Goal: Task Accomplishment & Management: Use online tool/utility

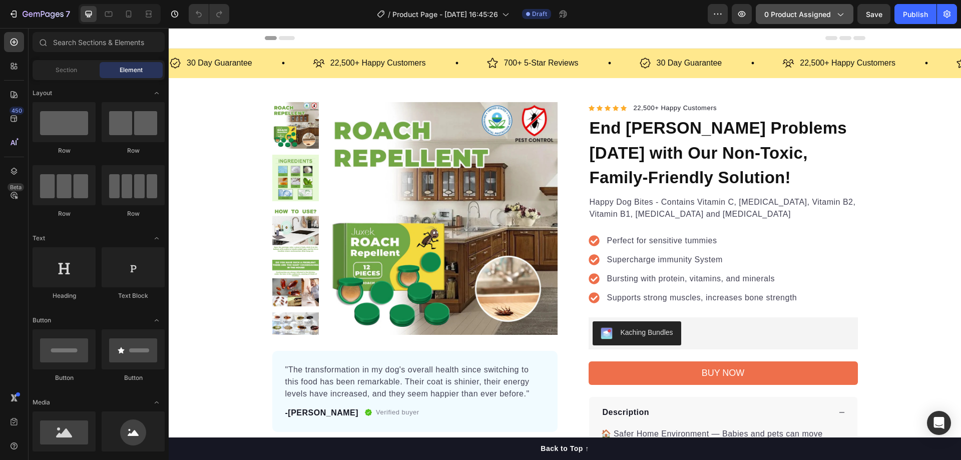
click at [803, 15] on span "0 product assigned" at bounding box center [798, 14] width 67 height 11
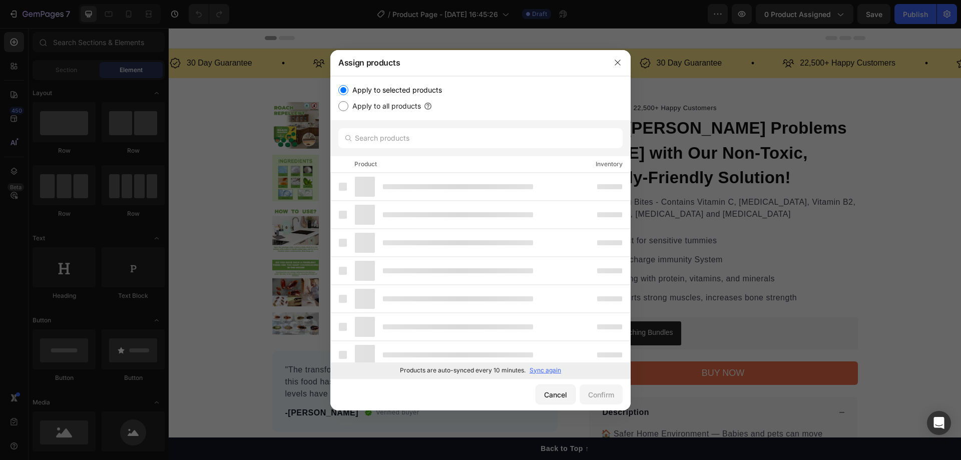
click at [395, 104] on label "Apply to all products" at bounding box center [384, 106] width 73 height 12
click at [348, 104] on input "Apply to all products" at bounding box center [343, 106] width 10 height 10
radio input "true"
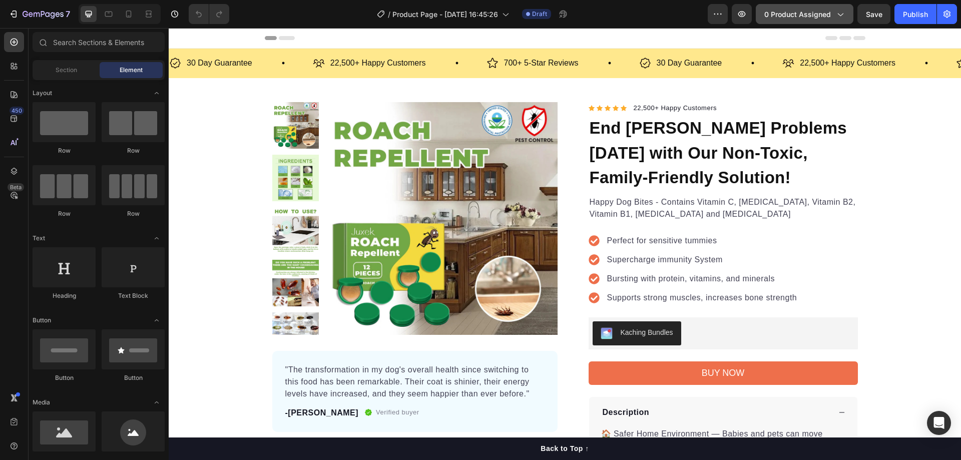
click at [813, 12] on span "0 product assigned" at bounding box center [798, 14] width 67 height 11
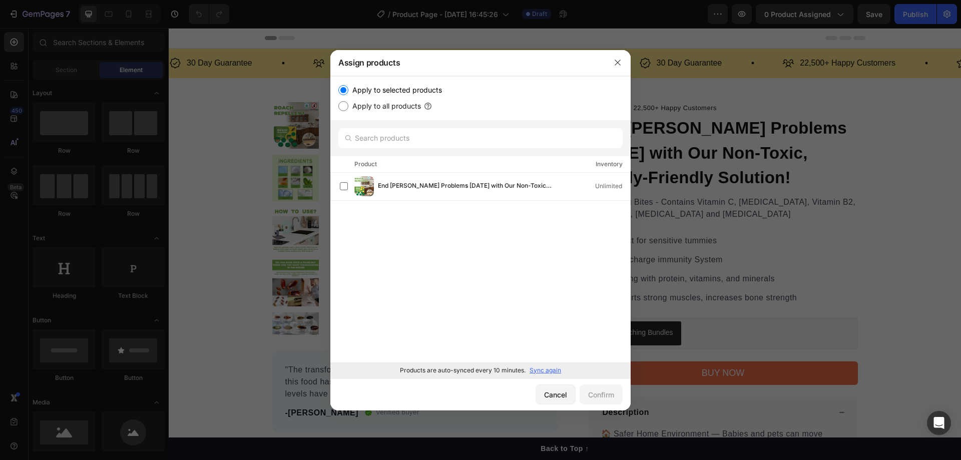
click at [383, 102] on label "Apply to all products" at bounding box center [384, 106] width 73 height 12
click at [348, 102] on input "Apply to all products" at bounding box center [343, 106] width 10 height 10
radio input "true"
click at [601, 388] on button "Confirm" at bounding box center [601, 395] width 43 height 20
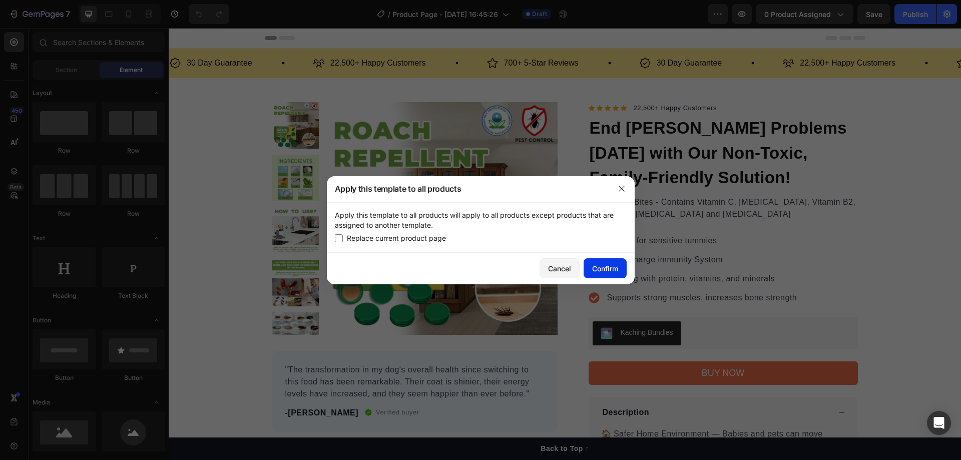
click at [606, 267] on div "Confirm" at bounding box center [605, 268] width 26 height 11
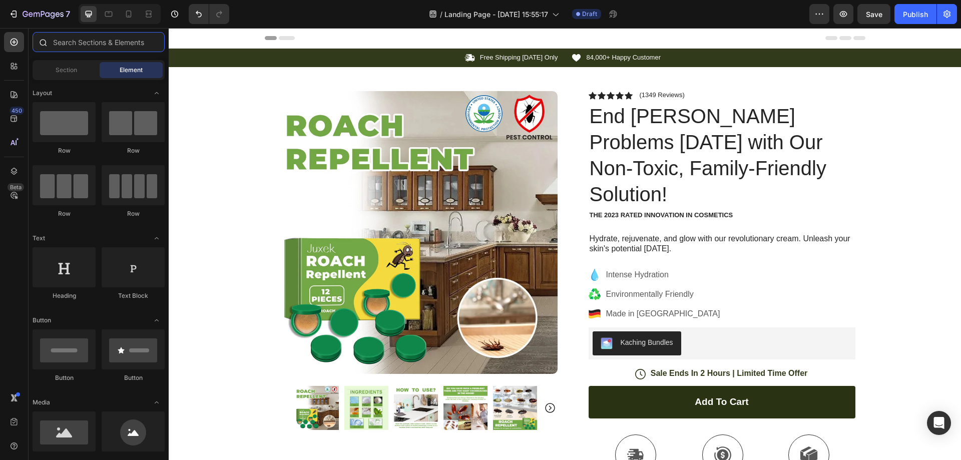
click at [101, 49] on input "text" at bounding box center [99, 42] width 132 height 20
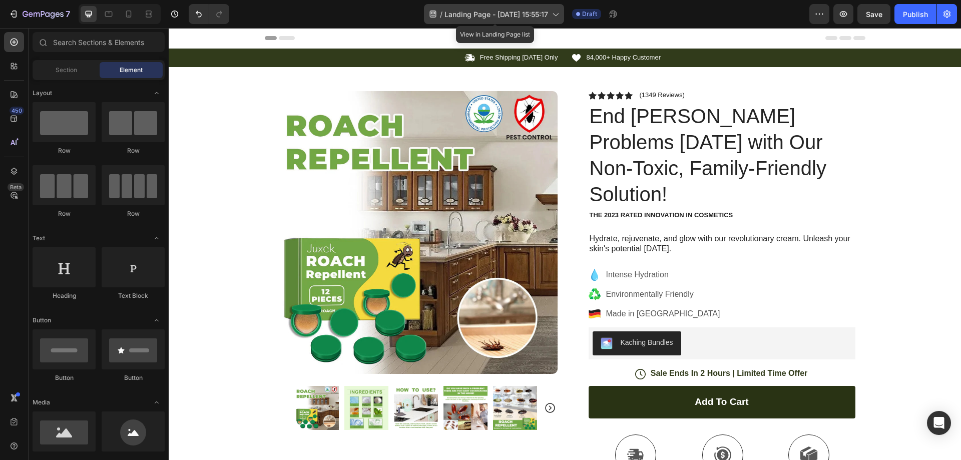
click at [547, 12] on span "Landing Page - [DATE] 15:55:17" at bounding box center [497, 14] width 104 height 11
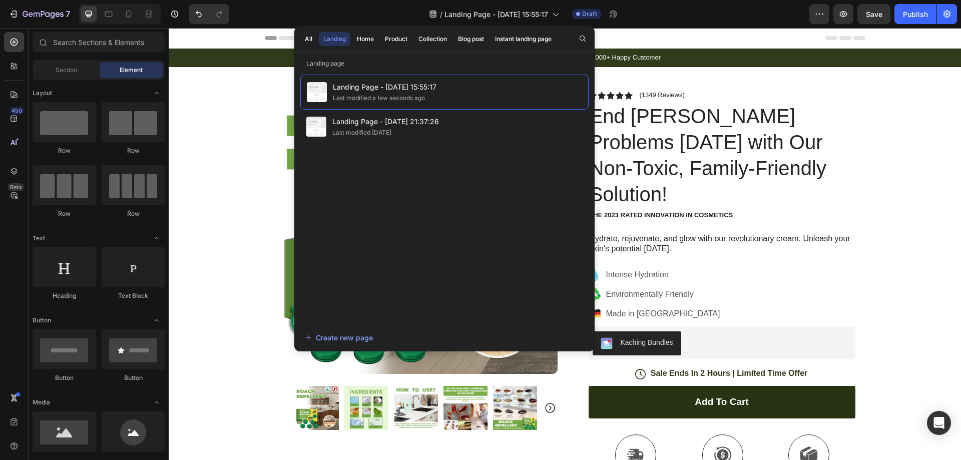
click at [693, 38] on div "Header" at bounding box center [565, 38] width 601 height 20
click at [703, 35] on div "Header" at bounding box center [565, 38] width 601 height 20
click at [817, 14] on icon "button" at bounding box center [817, 14] width 2 height 1
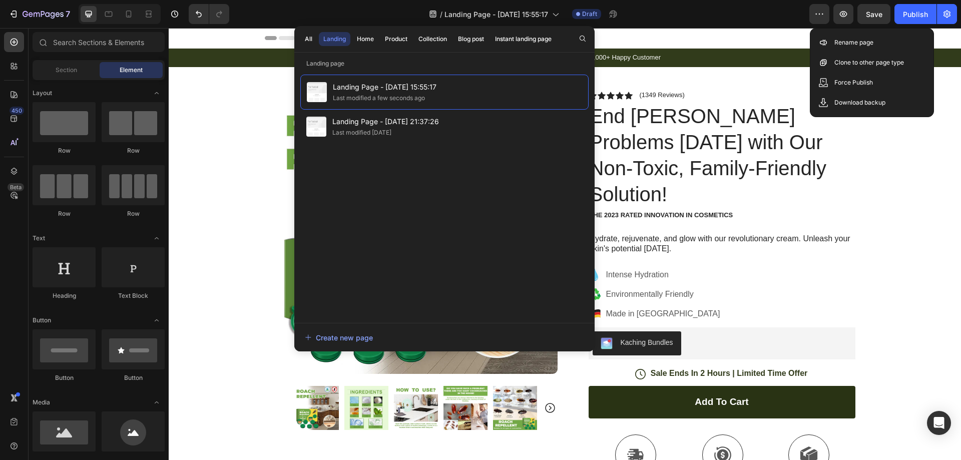
click at [780, 25] on div "7 / Landing Page - Sep 28, 15:55:17 Draft Preview Save Publish" at bounding box center [480, 14] width 961 height 29
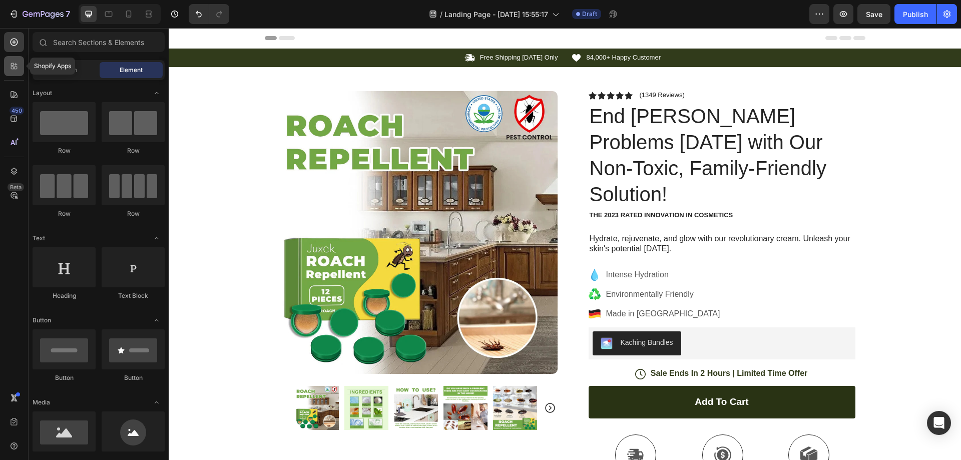
click at [18, 70] on icon at bounding box center [14, 66] width 10 height 10
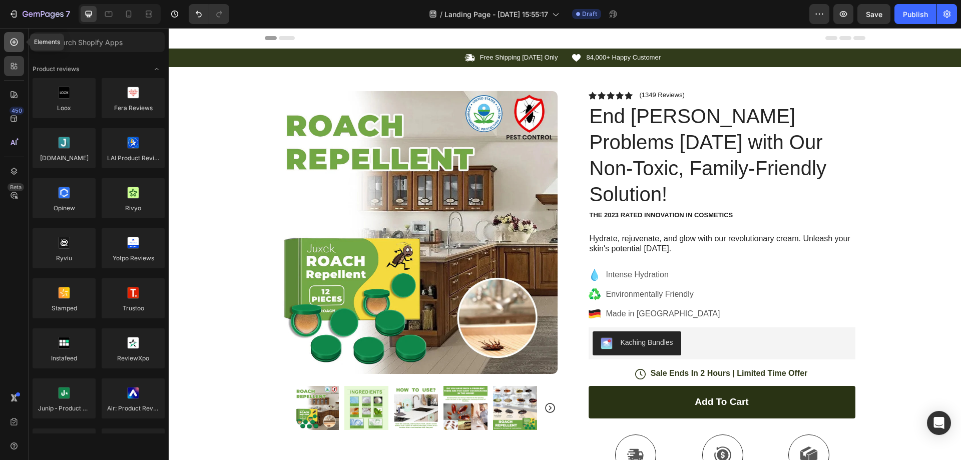
click at [14, 40] on icon at bounding box center [14, 42] width 10 height 10
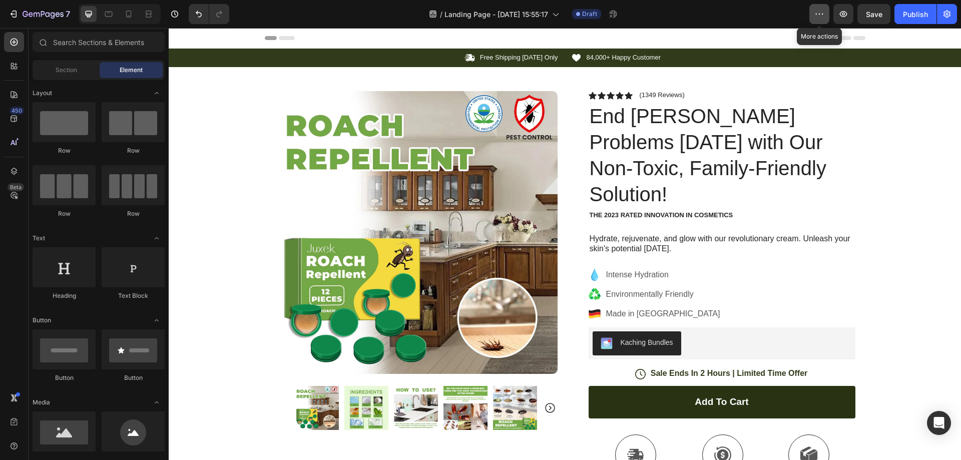
drag, startPoint x: 822, startPoint y: 10, endPoint x: 818, endPoint y: 14, distance: 5.3
click at [821, 11] on icon "button" at bounding box center [820, 14] width 10 height 10
click at [943, 14] on icon "button" at bounding box center [947, 14] width 10 height 10
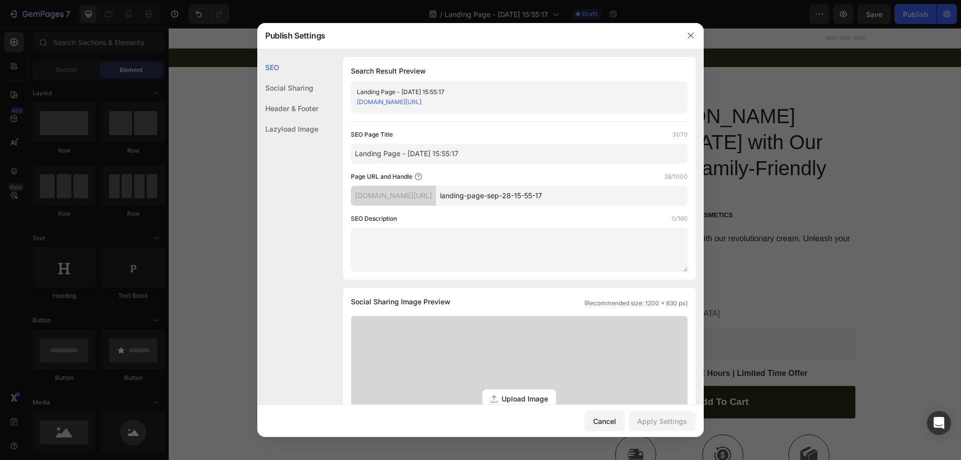
click at [308, 93] on div "Social Sharing" at bounding box center [287, 88] width 61 height 21
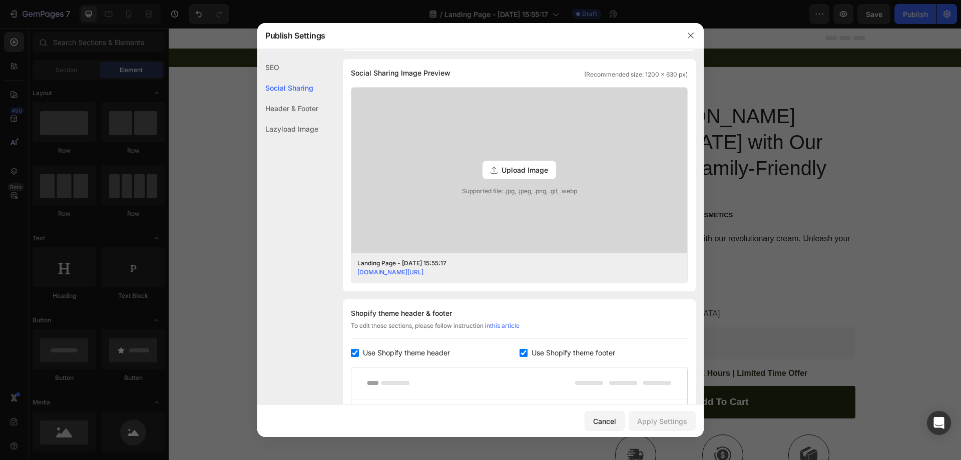
click at [308, 106] on div "Header & Footer" at bounding box center [287, 108] width 61 height 21
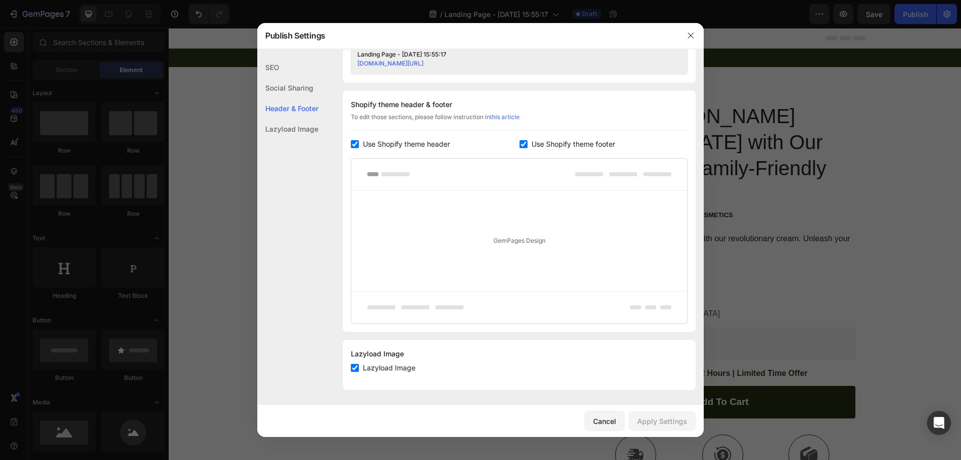
scroll to position [439, 0]
click at [308, 125] on div "Lazyload Image" at bounding box center [287, 129] width 61 height 21
click at [693, 36] on icon "button" at bounding box center [691, 36] width 8 height 8
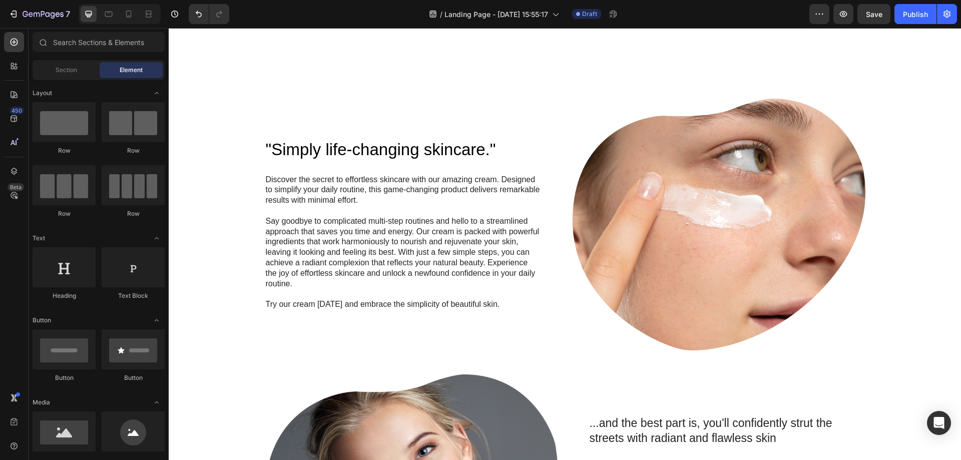
scroll to position [667, 0]
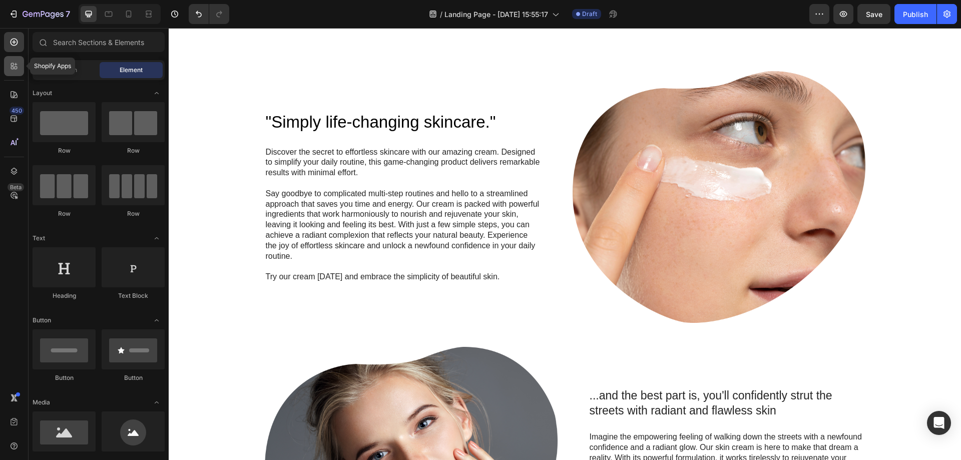
click at [12, 67] on icon at bounding box center [12, 68] width 3 height 3
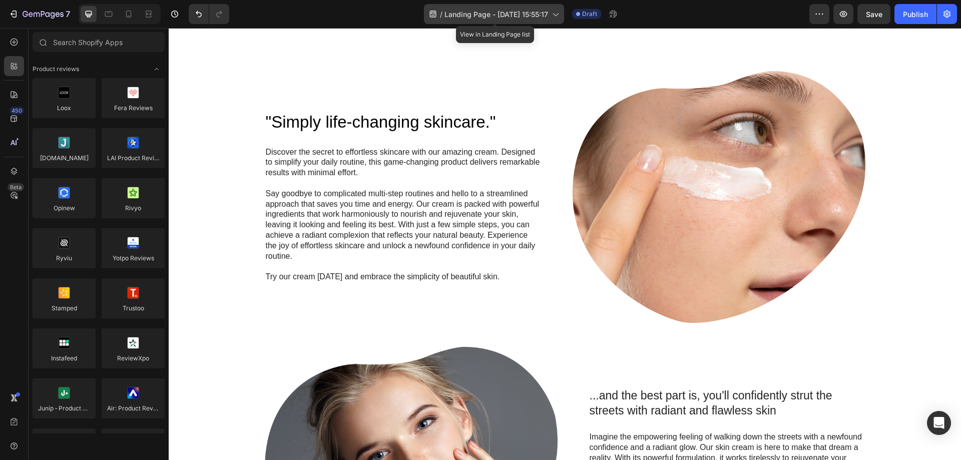
click at [505, 19] on span "Landing Page - [DATE] 15:55:17" at bounding box center [497, 14] width 104 height 11
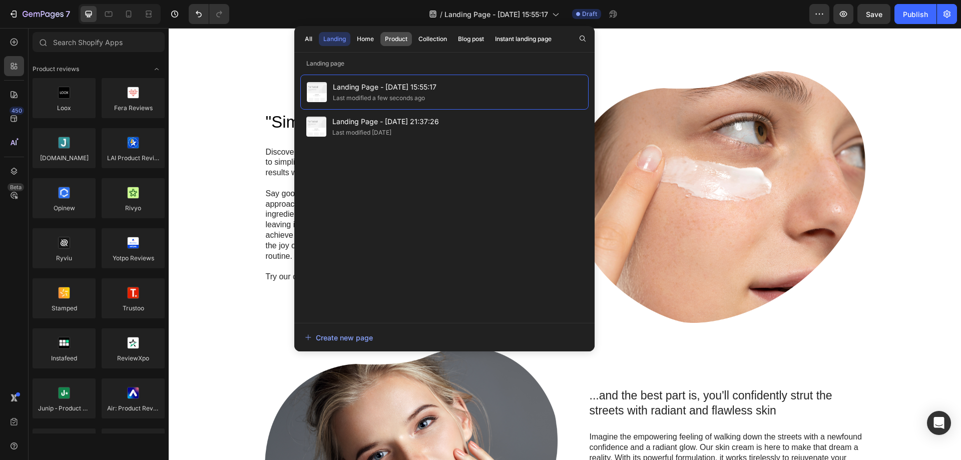
click at [398, 38] on div "Product" at bounding box center [396, 39] width 23 height 9
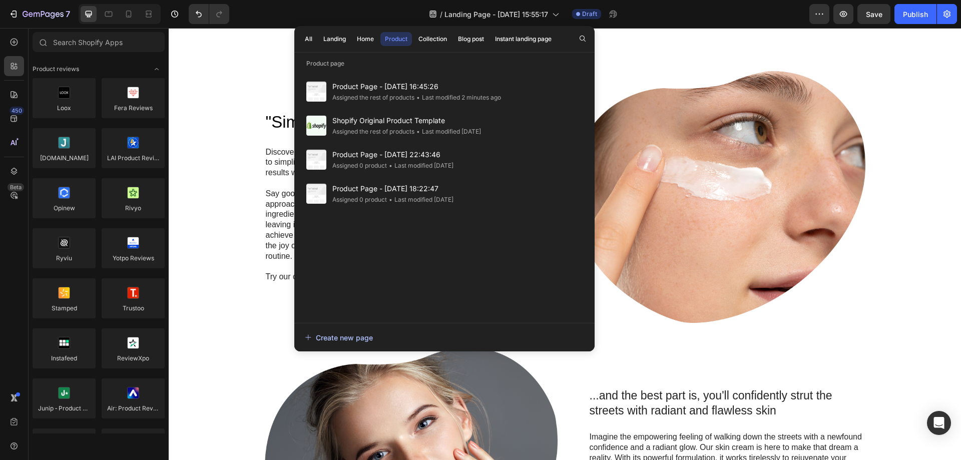
click at [338, 340] on div "Create new page" at bounding box center [339, 337] width 68 height 11
click at [440, 43] on div "Collection" at bounding box center [433, 39] width 29 height 9
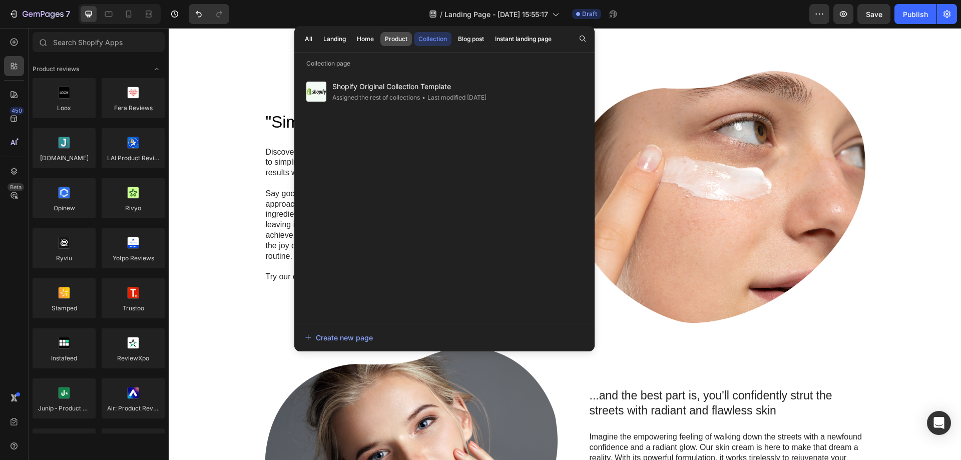
click at [399, 45] on button "Product" at bounding box center [397, 39] width 32 height 14
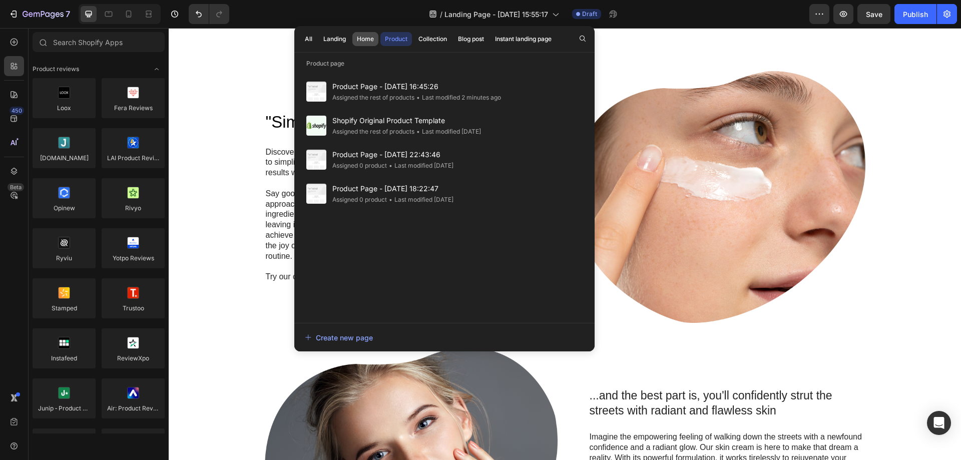
click at [358, 43] on div "Home" at bounding box center [365, 39] width 17 height 9
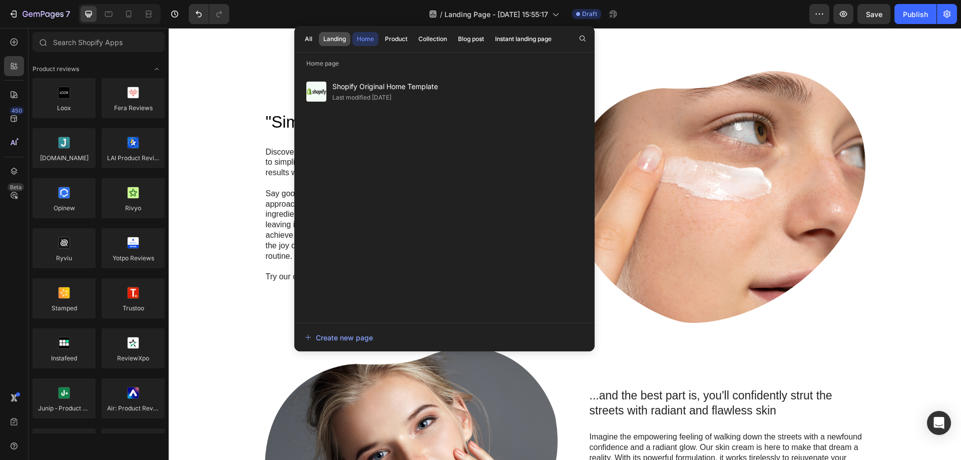
click at [332, 40] on div "Landing" at bounding box center [334, 39] width 23 height 9
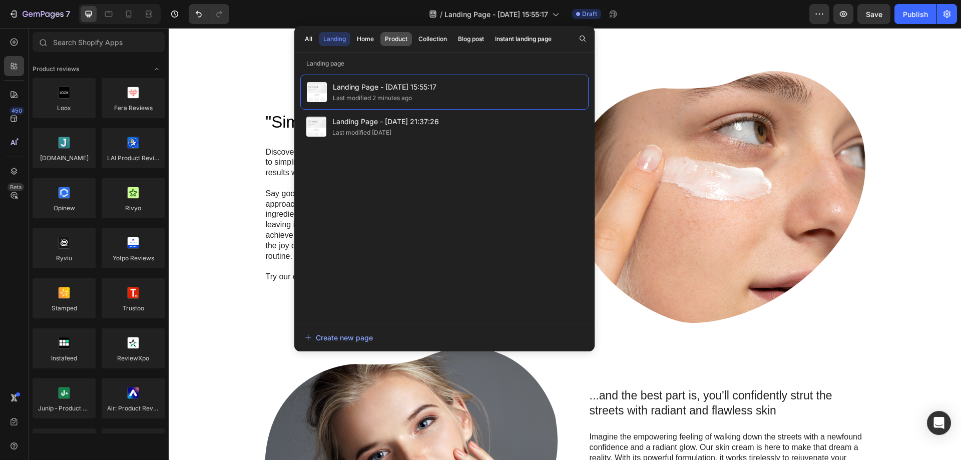
click at [404, 39] on div "Product" at bounding box center [396, 39] width 23 height 9
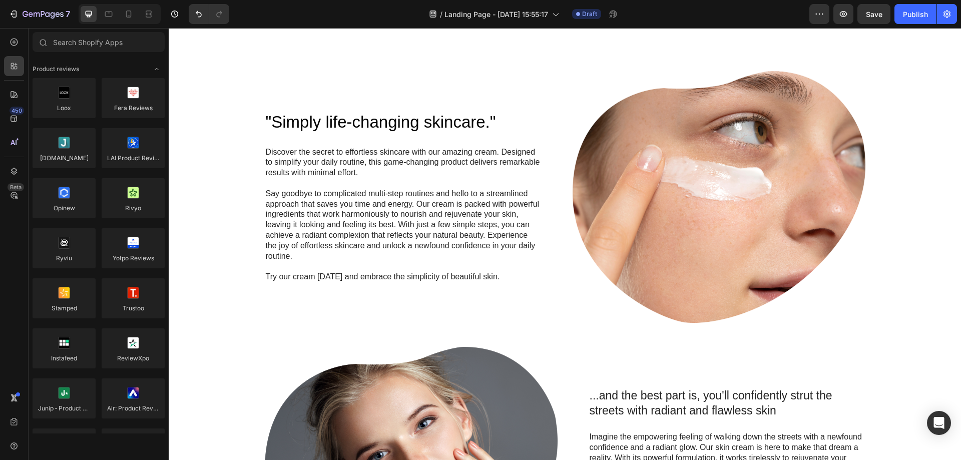
click at [667, 24] on div "7 / Landing Page - Sep 28, 15:55:17 Draft Preview Save Publish" at bounding box center [480, 14] width 961 height 29
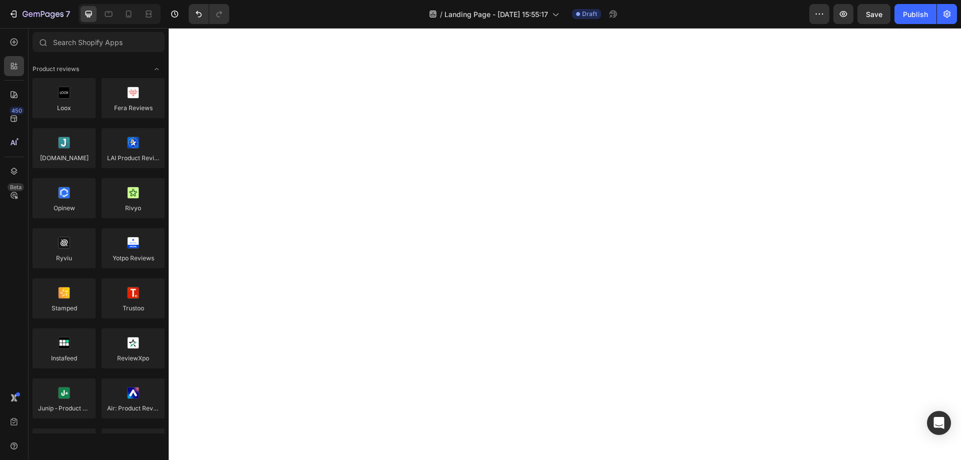
scroll to position [0, 0]
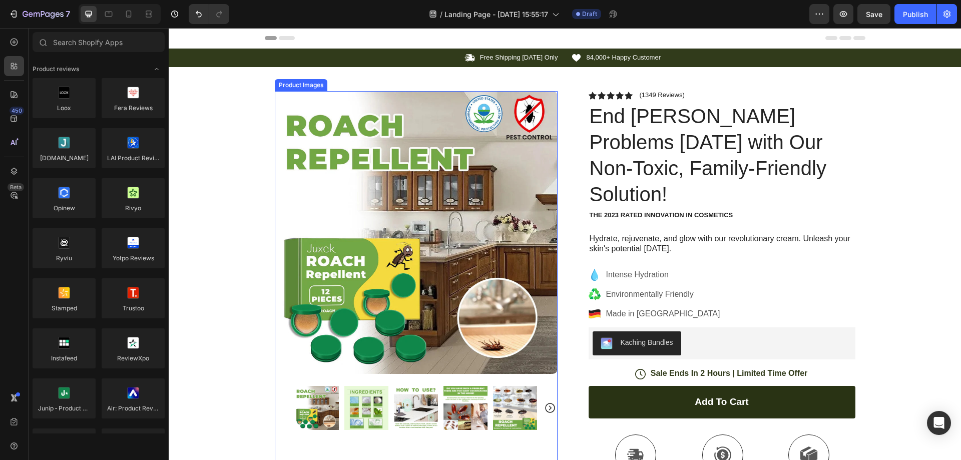
click at [383, 180] on img at bounding box center [416, 232] width 283 height 283
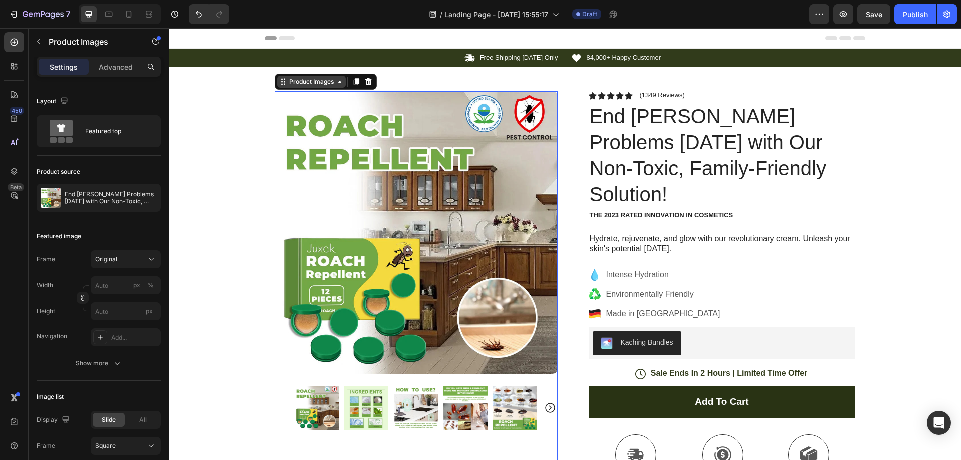
click at [312, 84] on div "Product Images" at bounding box center [311, 81] width 49 height 9
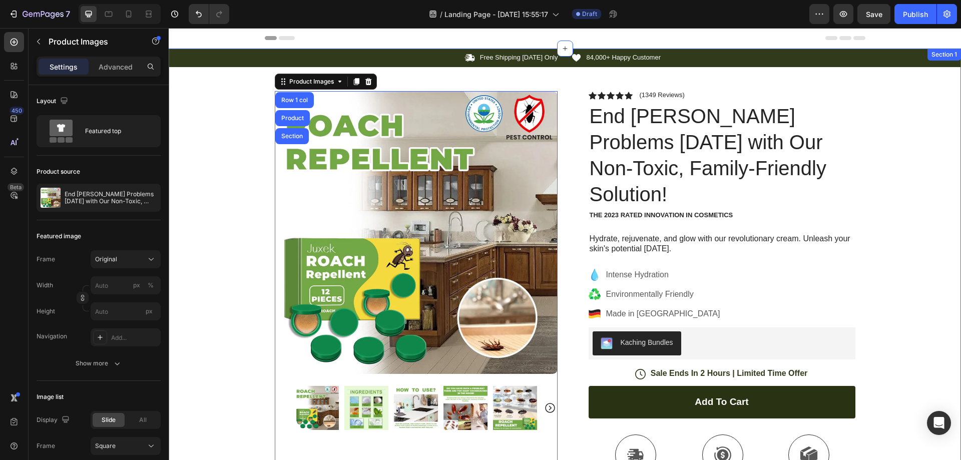
click at [241, 109] on div "Icon Free Shipping Today Only Text Block Row Icon 84,000+ Happy Customer Text B…" at bounding box center [565, 343] width 793 height 588
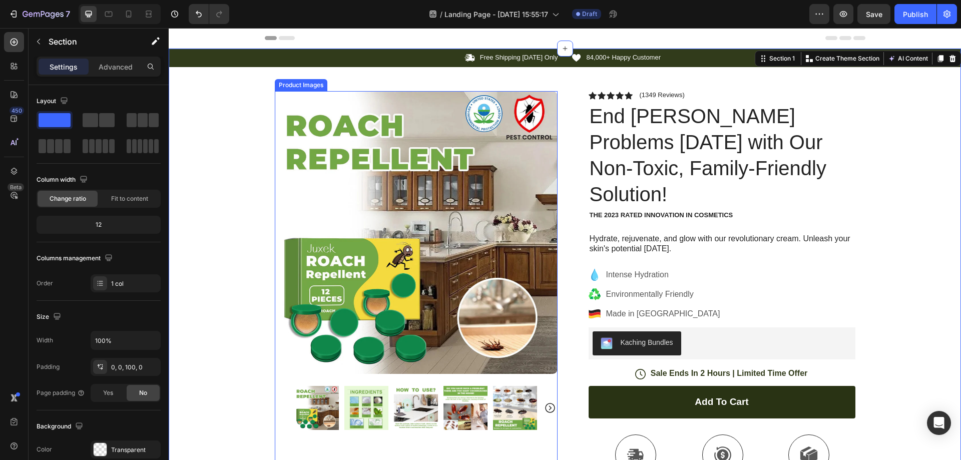
click at [353, 132] on img at bounding box center [416, 232] width 283 height 283
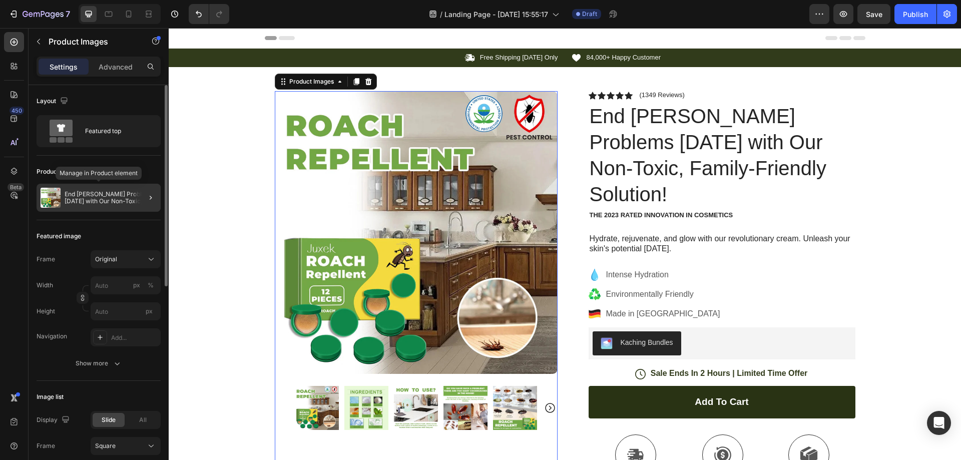
click at [99, 202] on p "End Roach Problems Today with Our Non-Toxic, Family-Friendly Solution!" at bounding box center [111, 198] width 92 height 14
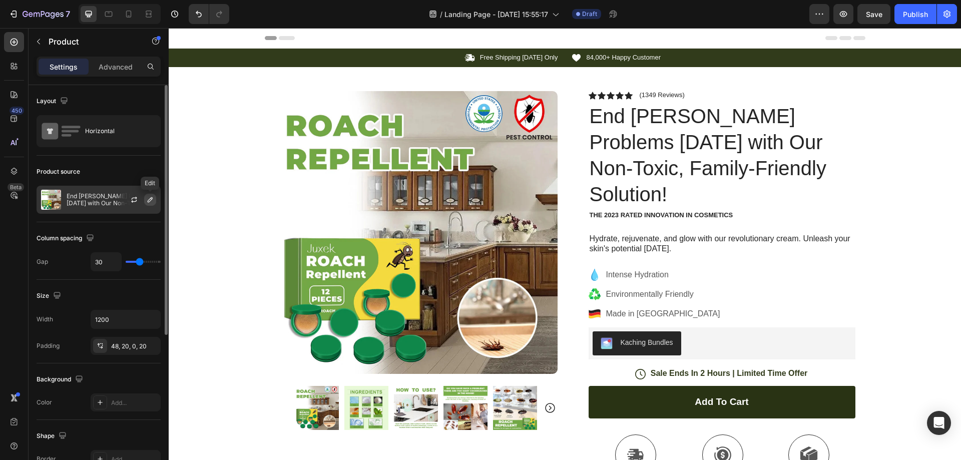
click at [147, 201] on icon "button" at bounding box center [150, 200] width 8 height 8
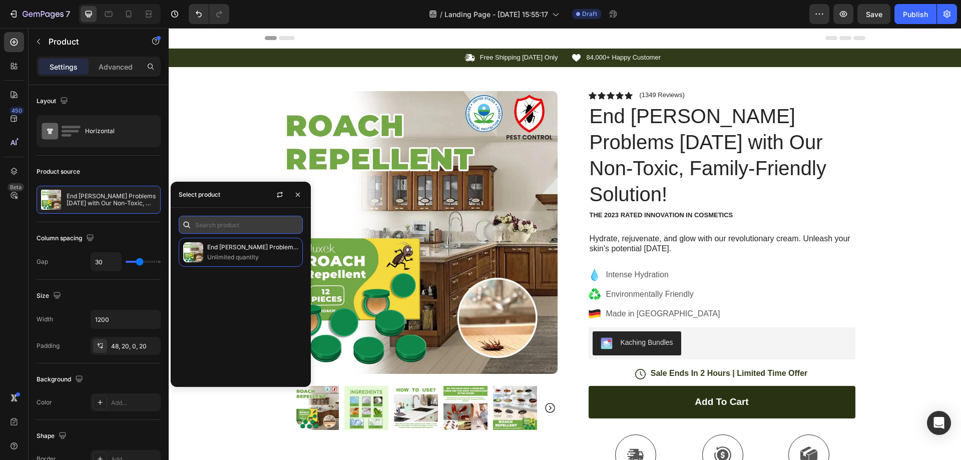
click at [239, 223] on input "text" at bounding box center [241, 225] width 124 height 18
click at [279, 193] on icon "button" at bounding box center [280, 195] width 8 height 8
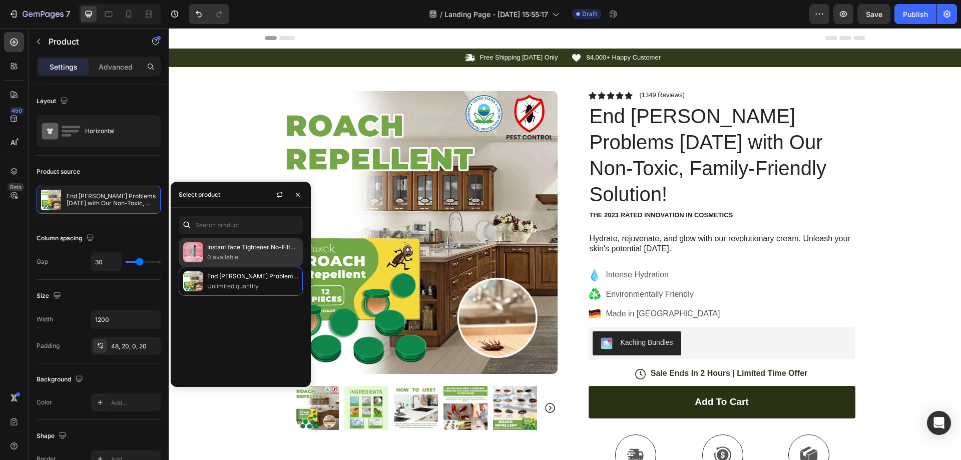
click at [235, 256] on p "0 available" at bounding box center [252, 257] width 91 height 10
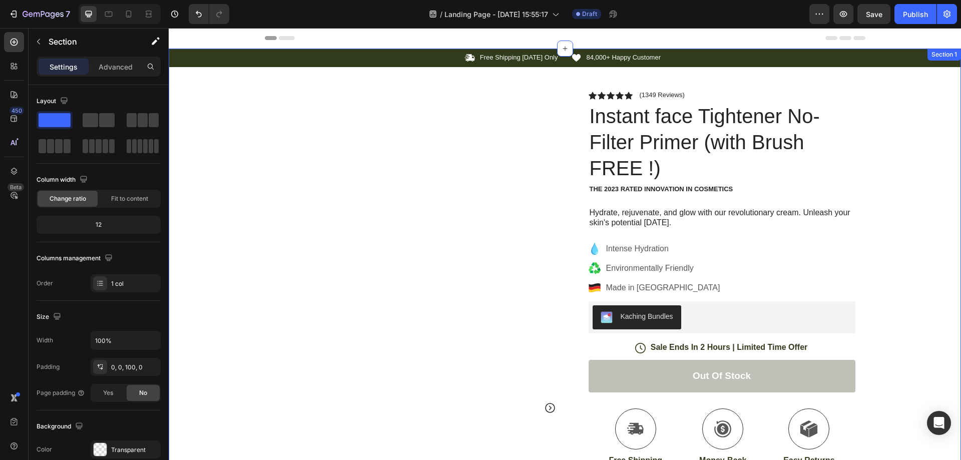
click at [910, 152] on div "Icon Free Shipping Today Only Text Block Row Icon 84,000+ Happy Customer Text B…" at bounding box center [565, 330] width 793 height 562
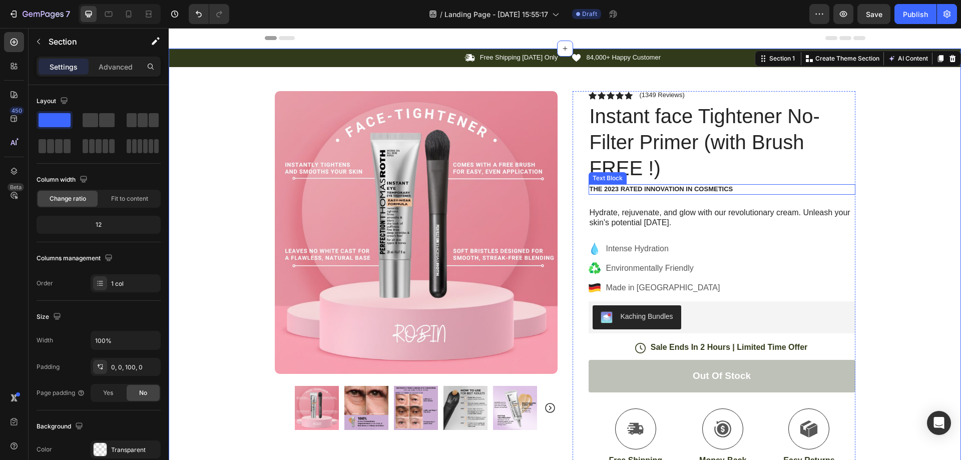
click at [662, 191] on p "The 2023 Rated Innovation in Cosmetics" at bounding box center [722, 189] width 265 height 9
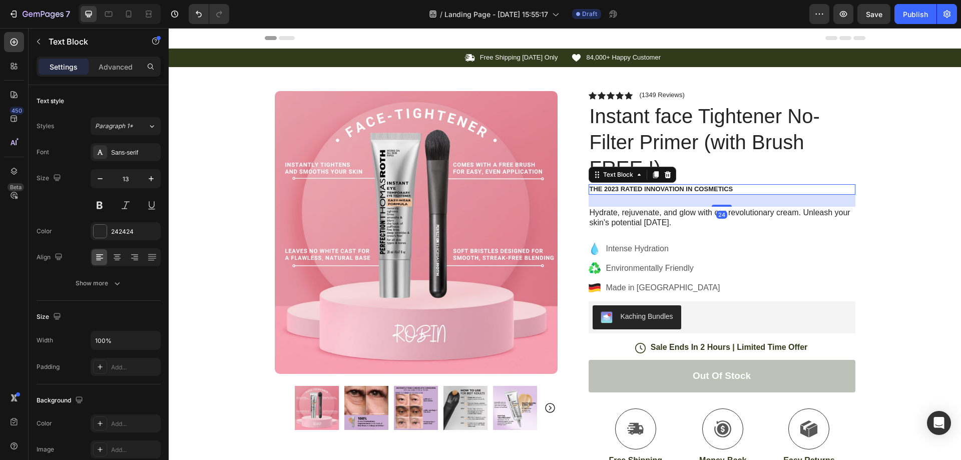
click at [662, 191] on p "The 2023 Rated Innovation in Cosmetics" at bounding box center [722, 189] width 265 height 9
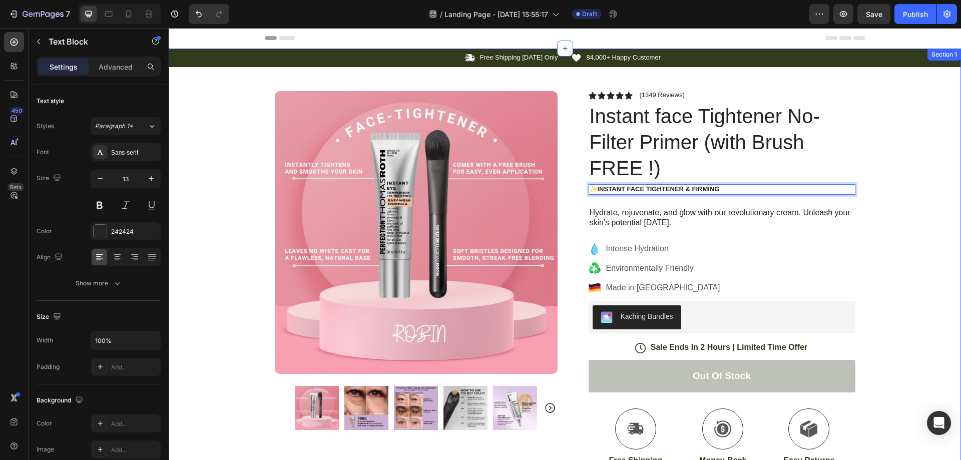
click at [917, 187] on div "Icon Free Shipping Today Only Text Block Row Icon 84,000+ Happy Customer Text B…" at bounding box center [565, 330] width 793 height 562
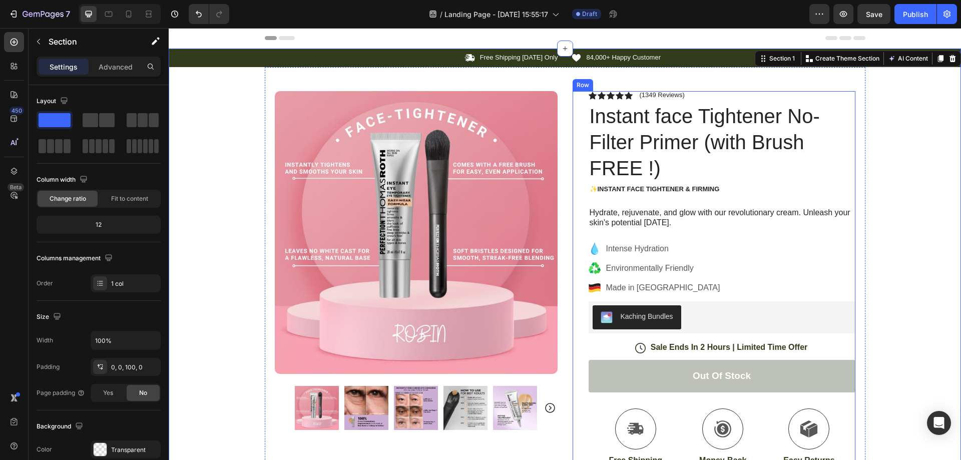
click at [634, 211] on p "Hydrate, rejuvenate, and glow with our revolutionary cream. Unleash your skin's…" at bounding box center [722, 218] width 265 height 21
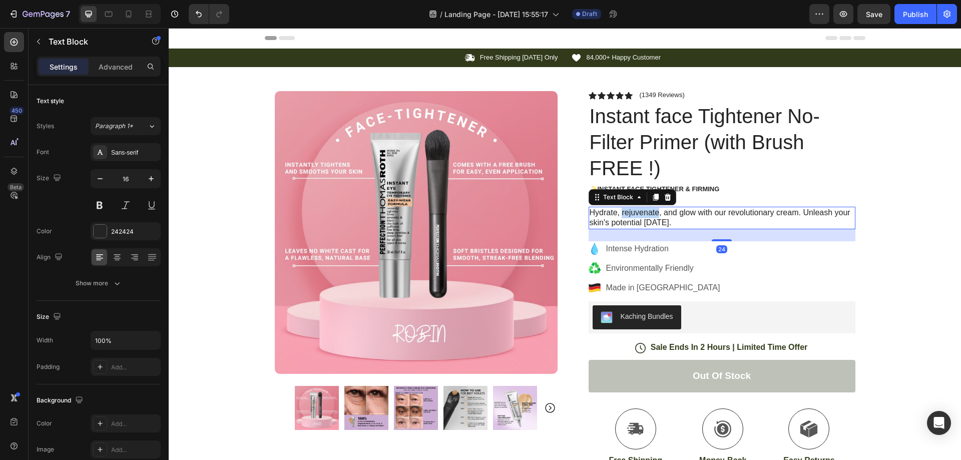
click at [634, 211] on p "Hydrate, rejuvenate, and glow with our revolutionary cream. Unleash your skin's…" at bounding box center [722, 218] width 265 height 21
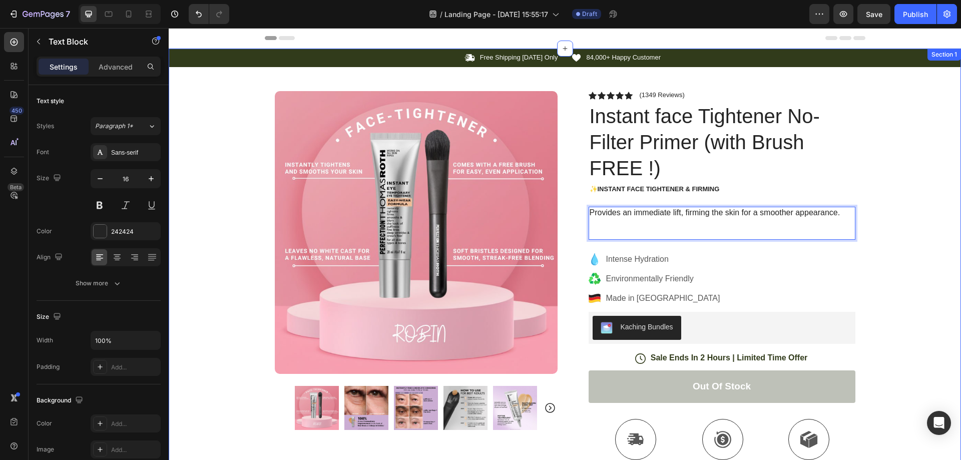
click at [892, 151] on div "Icon Free Shipping Today Only Text Block Row Icon 84,000+ Happy Customer Text B…" at bounding box center [565, 335] width 793 height 572
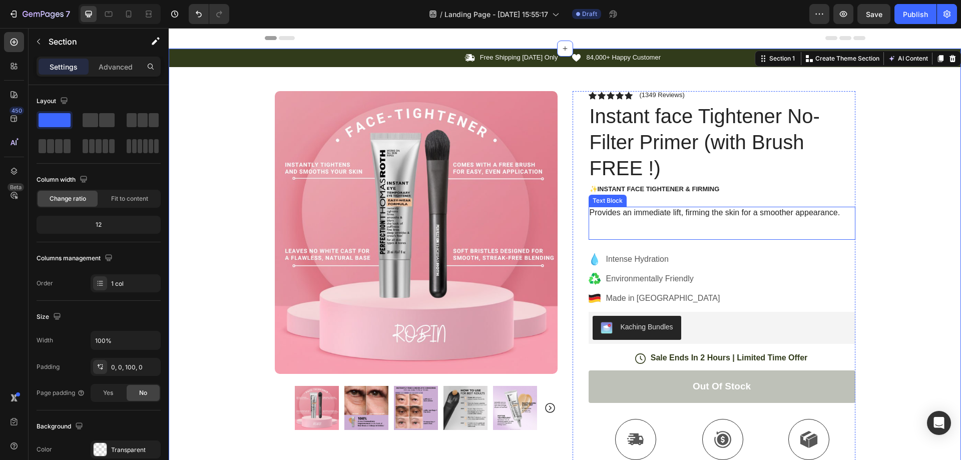
click at [676, 213] on p "Provides an immediate lift, firming the skin for a smoother appearance." at bounding box center [722, 213] width 265 height 11
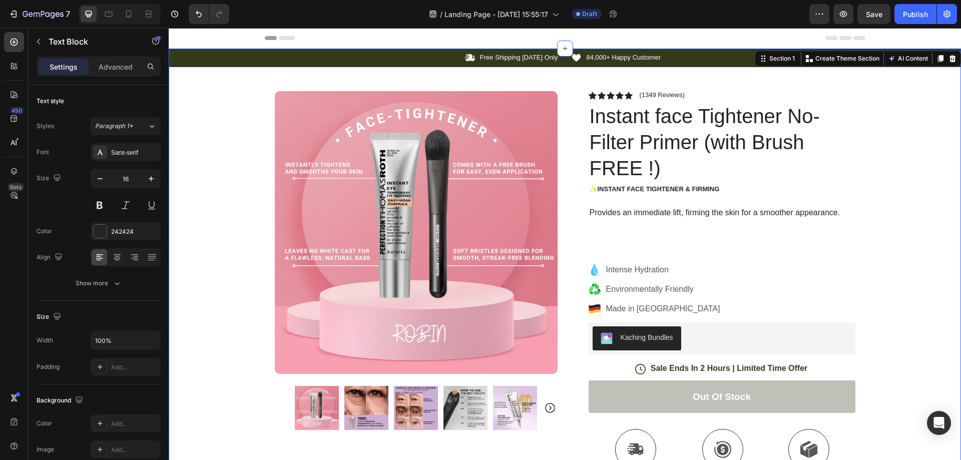
click at [881, 174] on div "Icon Free Shipping Today Only Text Block Row Icon 84,000+ Happy Customer Text B…" at bounding box center [565, 340] width 793 height 583
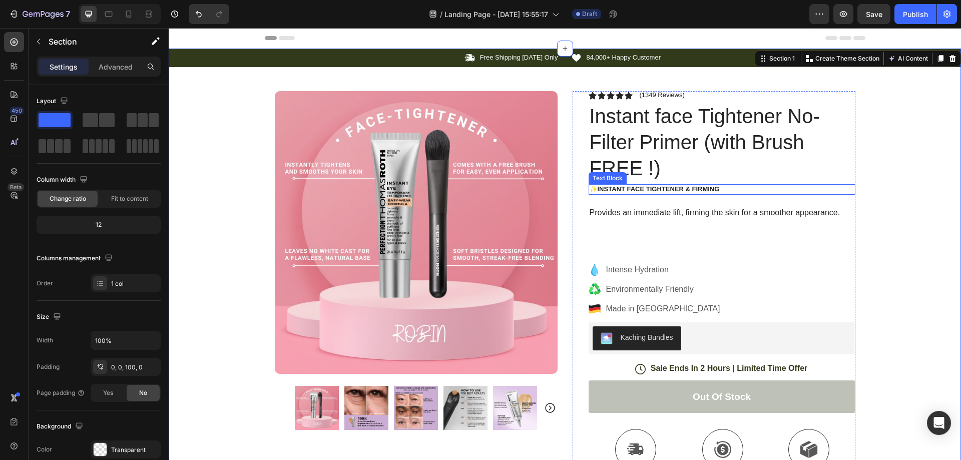
click at [645, 193] on p "✨Instant face Tightener & Firming" at bounding box center [722, 189] width 265 height 9
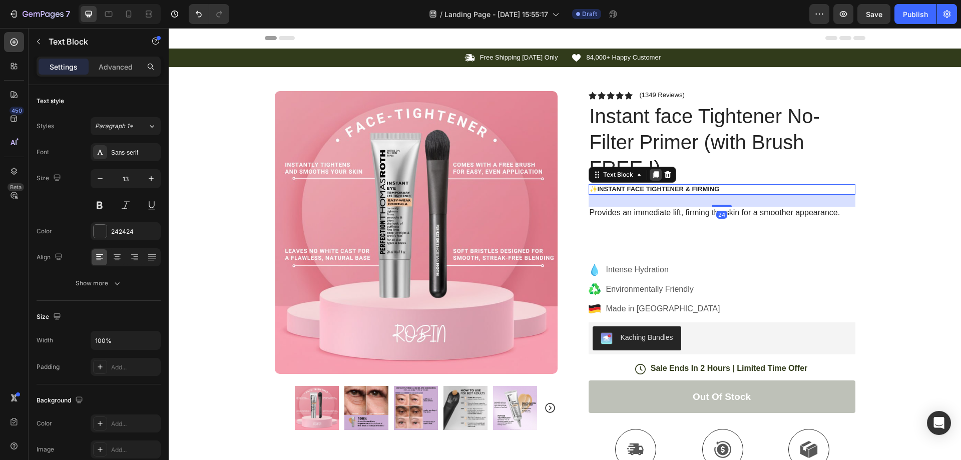
click at [652, 172] on icon at bounding box center [656, 175] width 8 height 8
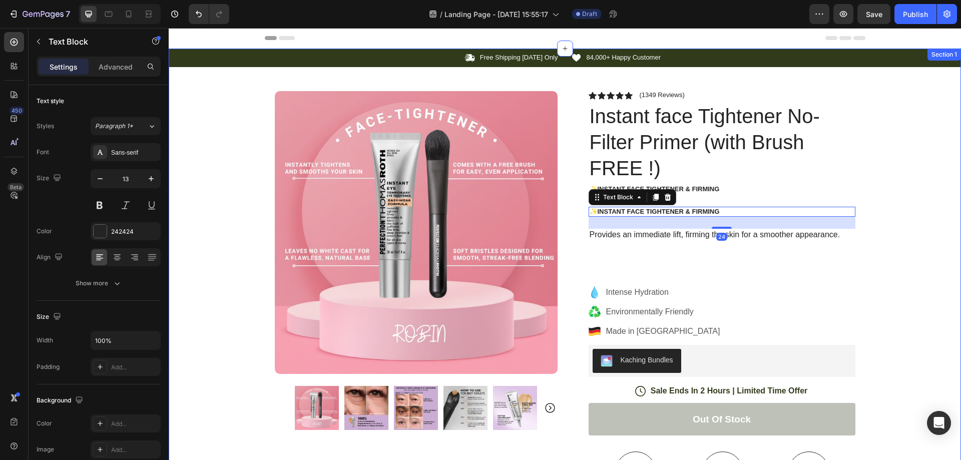
click at [884, 162] on div "Icon Free Shipping Today Only Text Block Row Icon 84,000+ Happy Customer Text B…" at bounding box center [565, 351] width 793 height 605
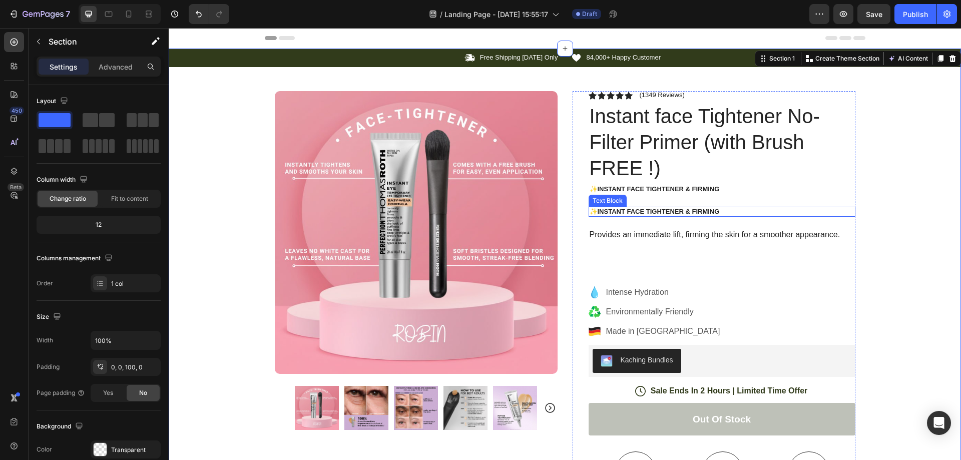
click at [686, 216] on div "✨Instant face Tightener & Firming" at bounding box center [722, 212] width 267 height 11
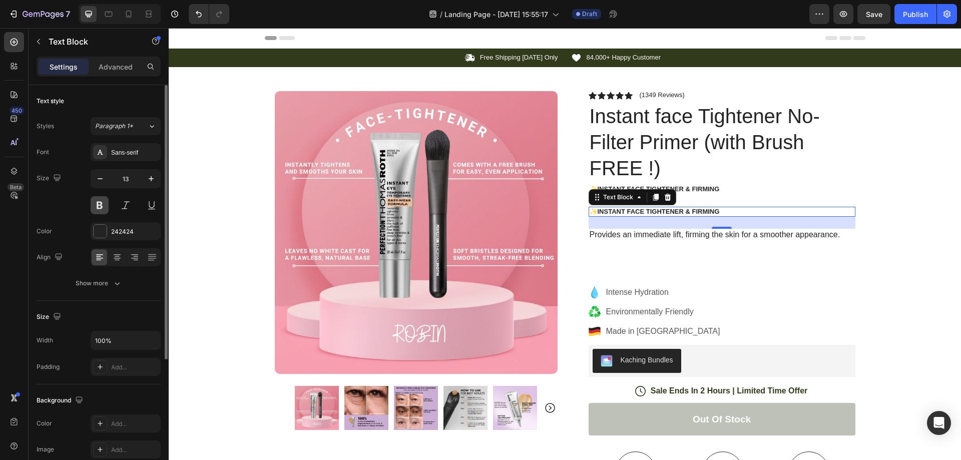
click at [103, 205] on button at bounding box center [100, 205] width 18 height 18
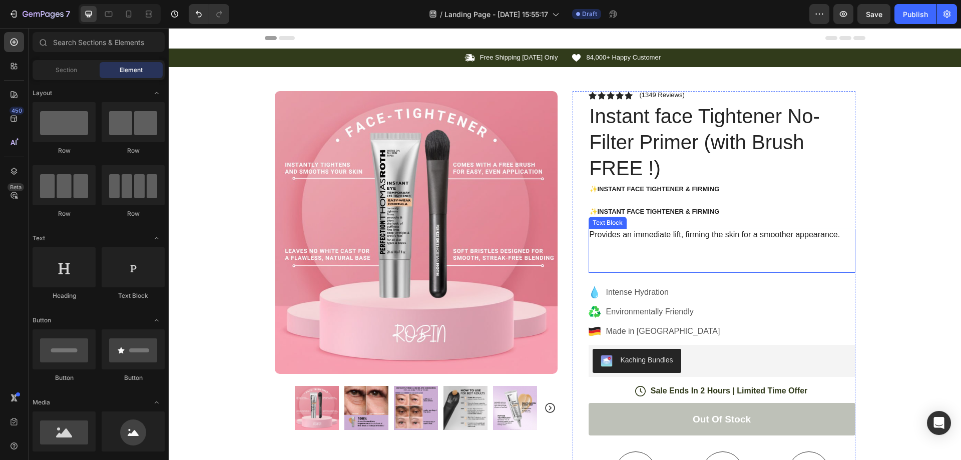
click at [713, 235] on p "Provides an immediate lift, firming the skin for a smoother appearance." at bounding box center [722, 235] width 265 height 11
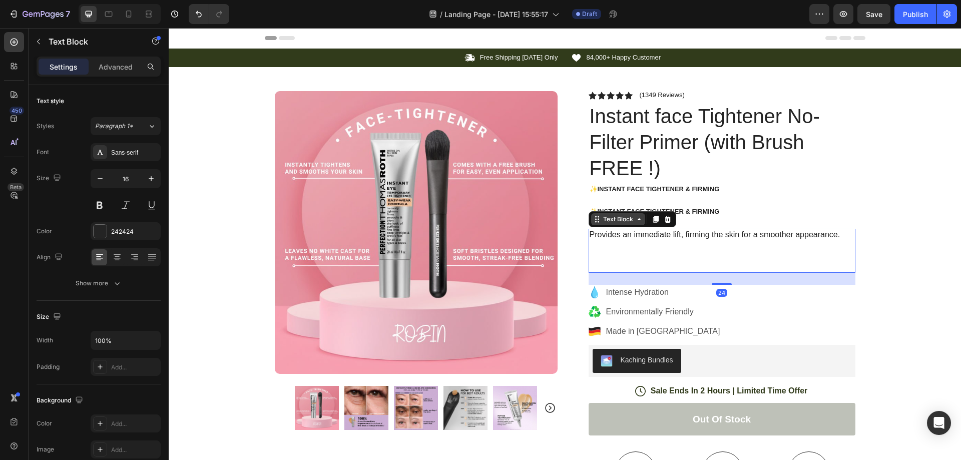
click at [636, 218] on icon at bounding box center [639, 219] width 8 height 8
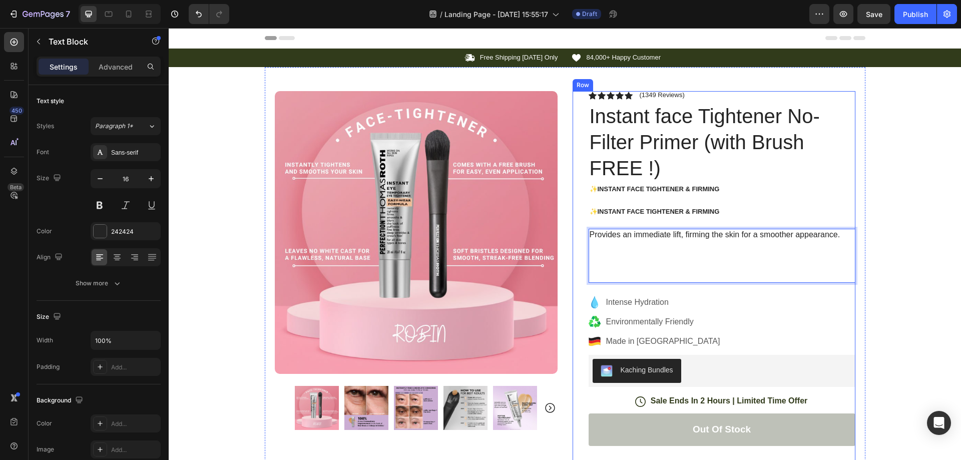
drag, startPoint x: 673, startPoint y: 231, endPoint x: 674, endPoint y: 223, distance: 8.0
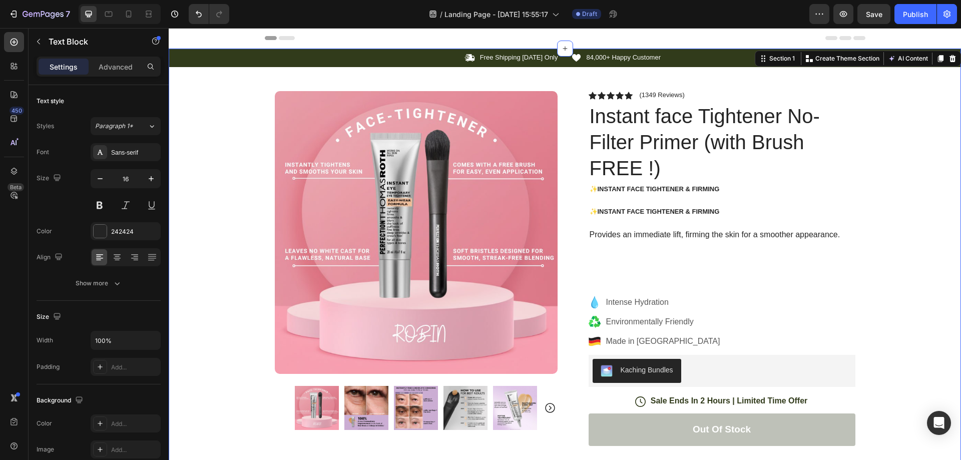
click at [888, 214] on div "Icon Free Shipping Today Only Text Block Row Icon 84,000+ Happy Customer Text B…" at bounding box center [565, 356] width 793 height 615
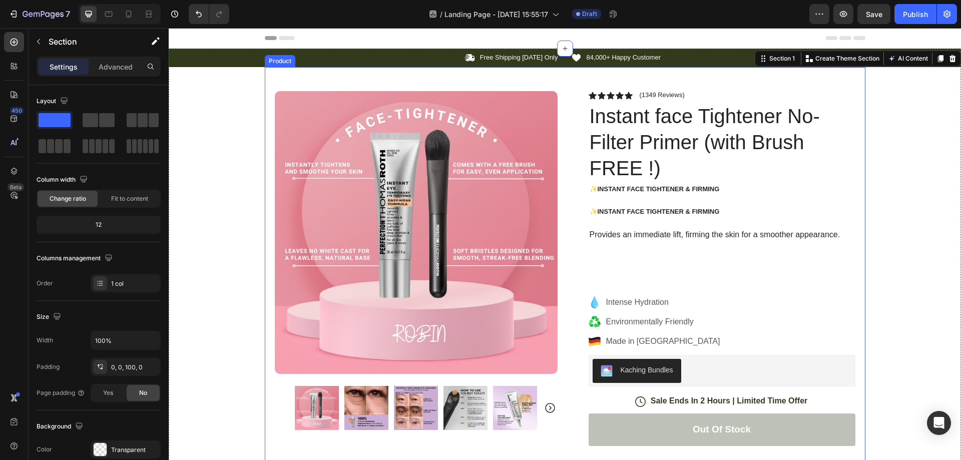
click at [790, 233] on p "Provides an immediate lift, firming the skin for a smoother appearance." at bounding box center [722, 235] width 265 height 11
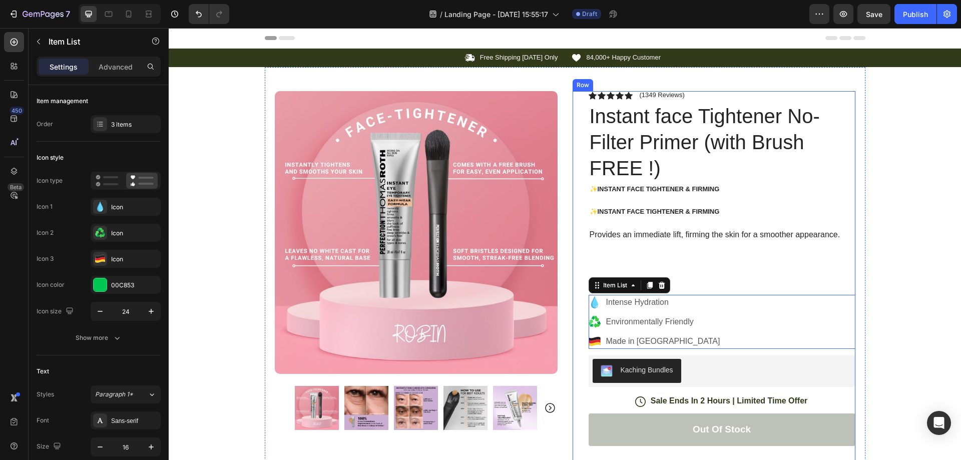
drag, startPoint x: 718, startPoint y: 296, endPoint x: 719, endPoint y: 289, distance: 6.5
click at [884, 236] on div "Icon Free Shipping Today Only Text Block Row Icon 84,000+ Happy Customer Text B…" at bounding box center [565, 356] width 793 height 615
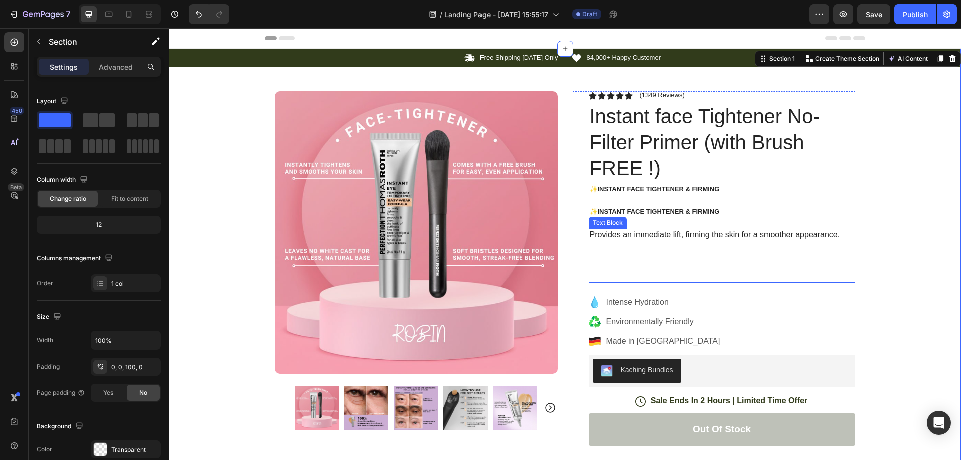
click at [768, 242] on p "Rich Text Editor. Editing area: main" at bounding box center [722, 261] width 265 height 42
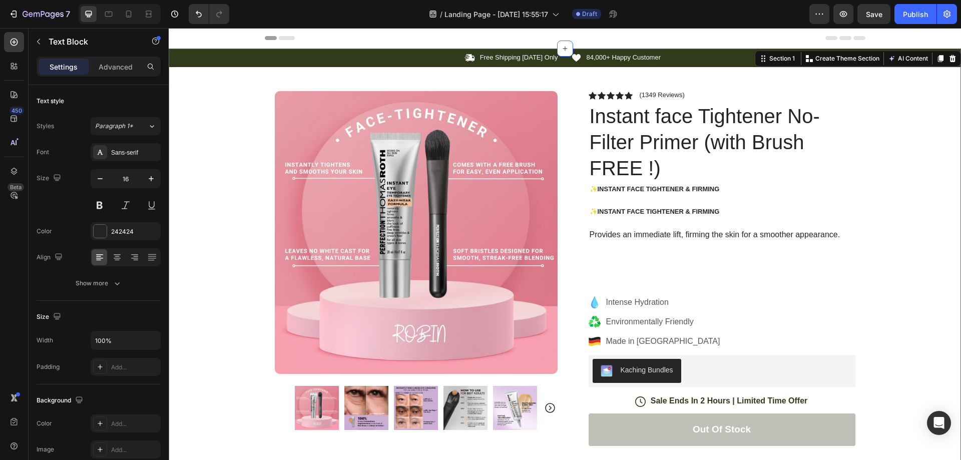
click at [867, 208] on div "Icon Free Shipping Today Only Text Block Row Icon 84,000+ Happy Customer Text B…" at bounding box center [565, 356] width 793 height 615
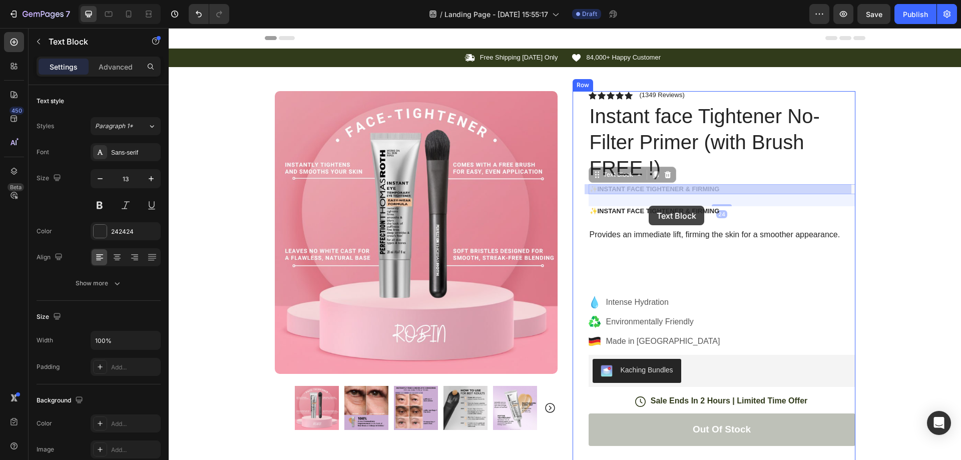
drag, startPoint x: 650, startPoint y: 186, endPoint x: 655, endPoint y: 189, distance: 5.2
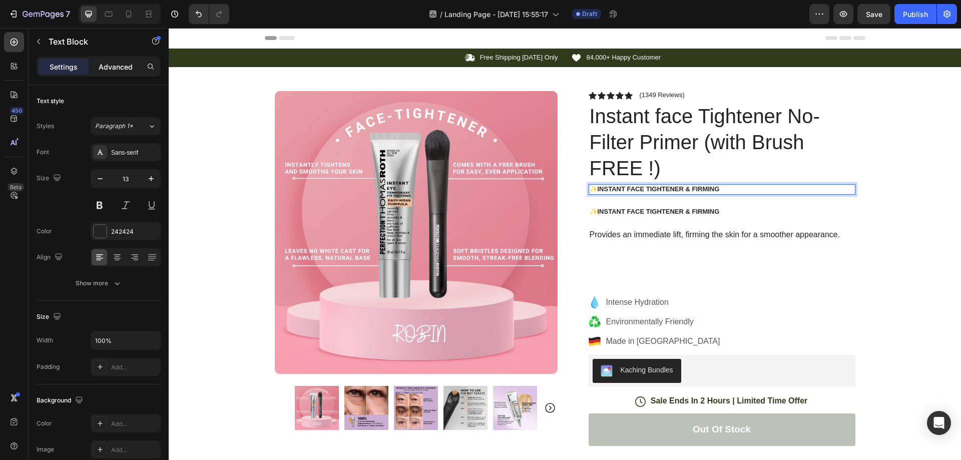
click at [119, 67] on p "Advanced" at bounding box center [116, 67] width 34 height 11
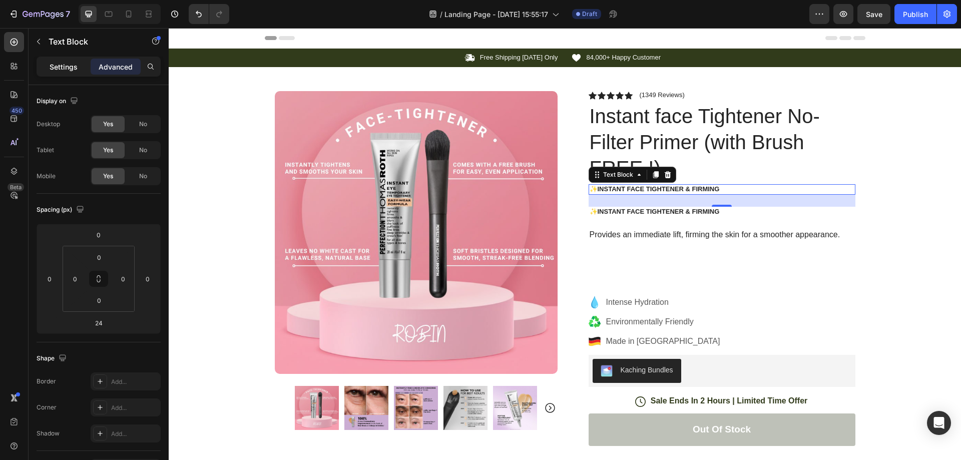
click at [71, 62] on p "Settings" at bounding box center [64, 67] width 28 height 11
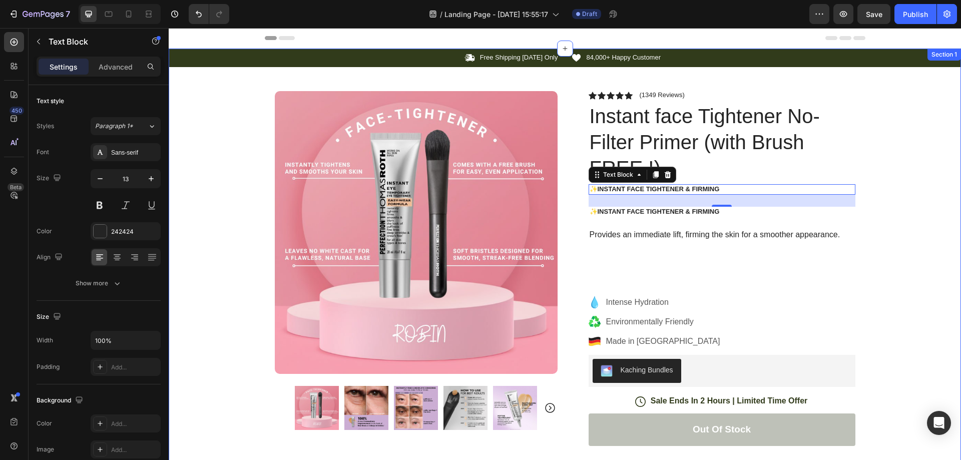
click at [900, 166] on div "Icon Free Shipping Today Only Text Block Row Icon 84,000+ Happy Customer Text B…" at bounding box center [565, 356] width 793 height 615
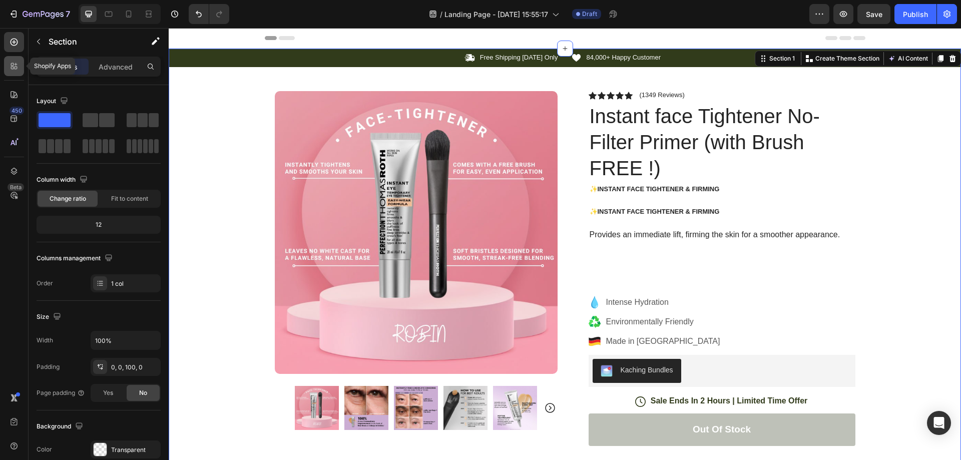
click at [15, 65] on icon at bounding box center [16, 64] width 3 height 3
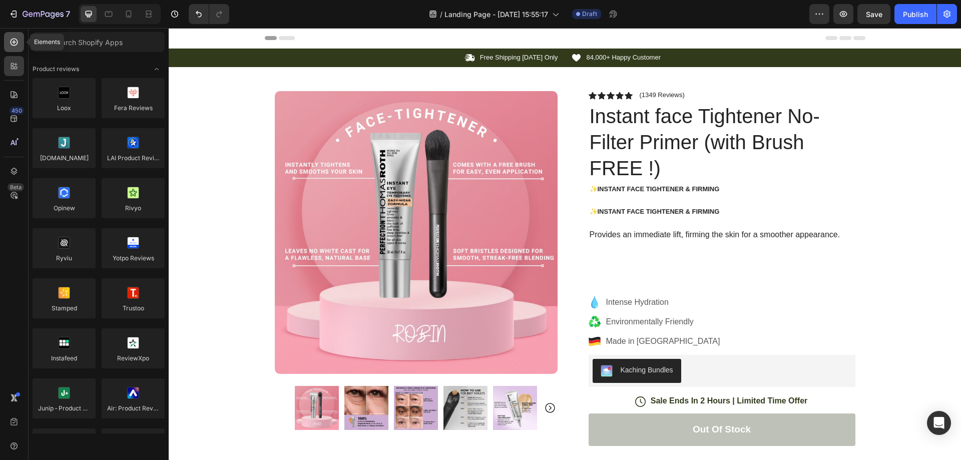
click at [15, 50] on div at bounding box center [14, 42] width 20 height 20
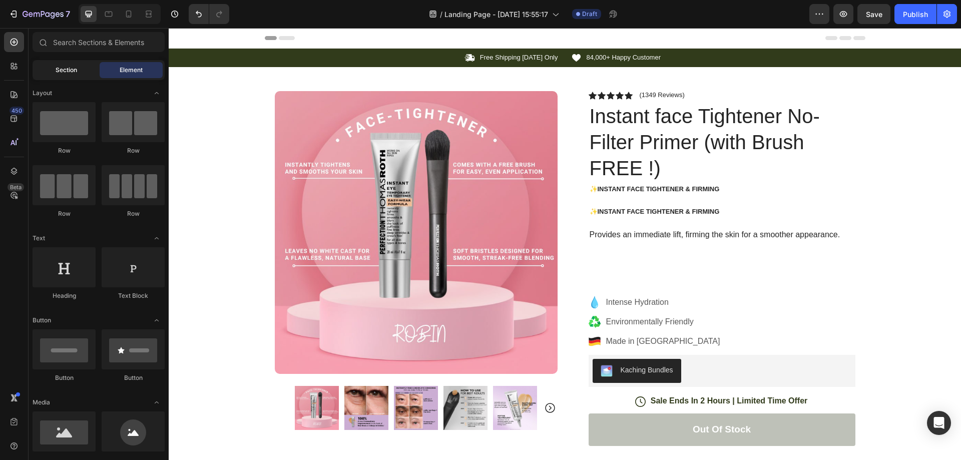
click at [84, 78] on div "Section" at bounding box center [66, 70] width 63 height 16
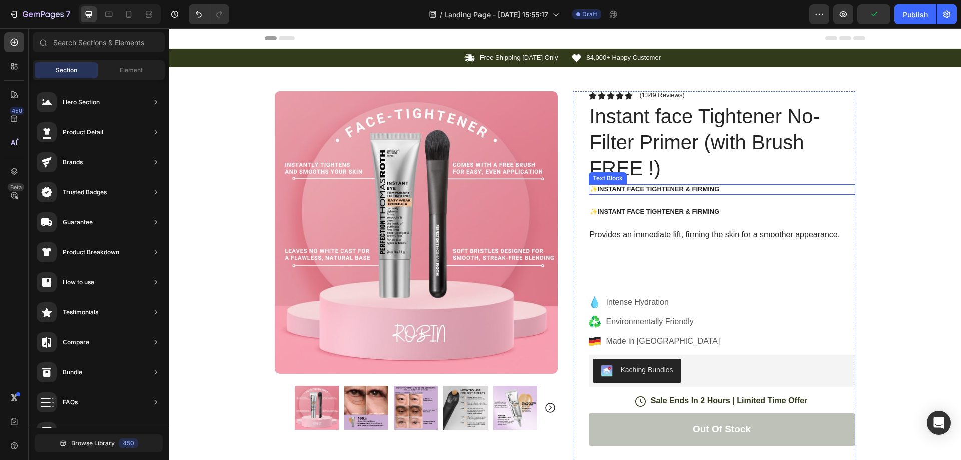
click at [630, 188] on strong "✨Instant face Tightener & Firming" at bounding box center [655, 189] width 130 height 8
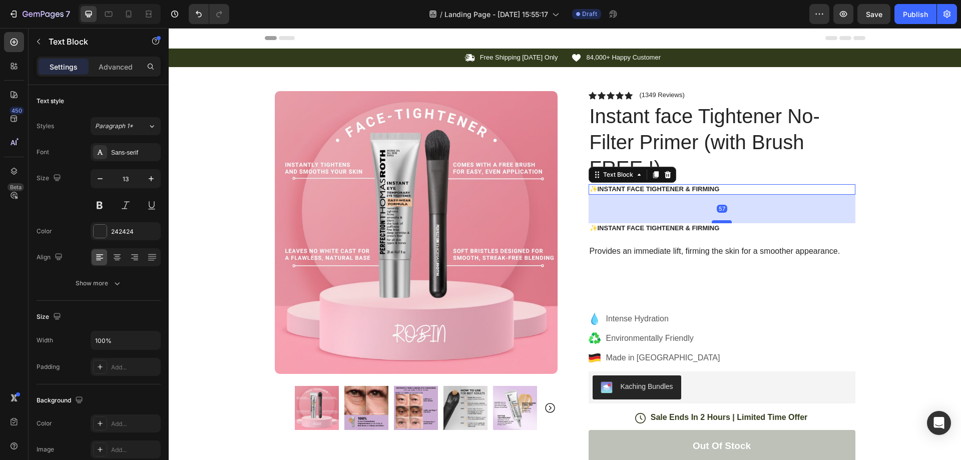
drag, startPoint x: 721, startPoint y: 205, endPoint x: 715, endPoint y: 226, distance: 21.9
click at [715, 223] on div at bounding box center [722, 221] width 20 height 3
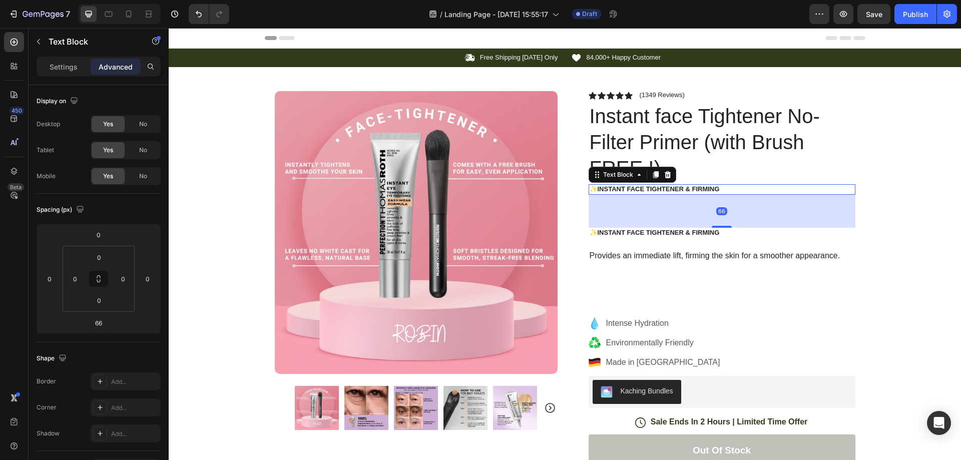
click at [901, 218] on div "Icon Free Shipping Today Only Text Block Row Icon 84,000+ Happy Customer Text B…" at bounding box center [565, 367] width 793 height 636
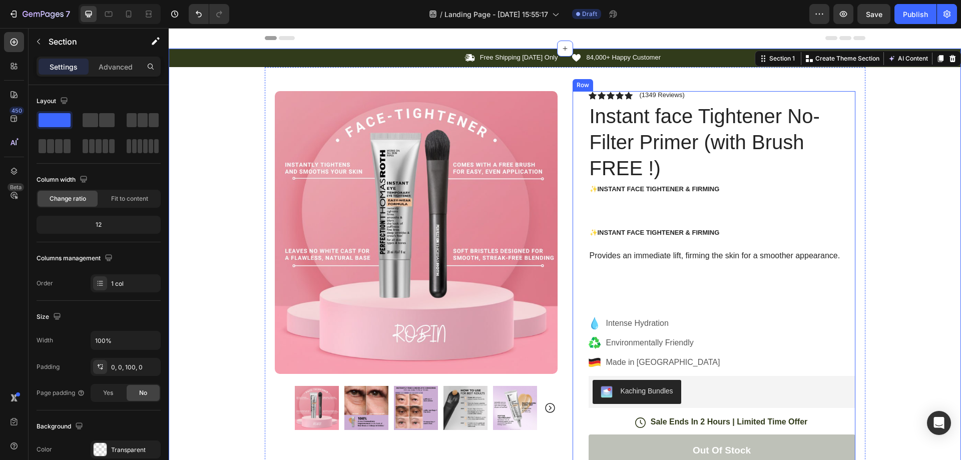
click at [696, 206] on div "Icon Icon Icon Icon Icon Icon List (1349 Reviews) Text Block Row Instant face T…" at bounding box center [722, 388] width 267 height 594
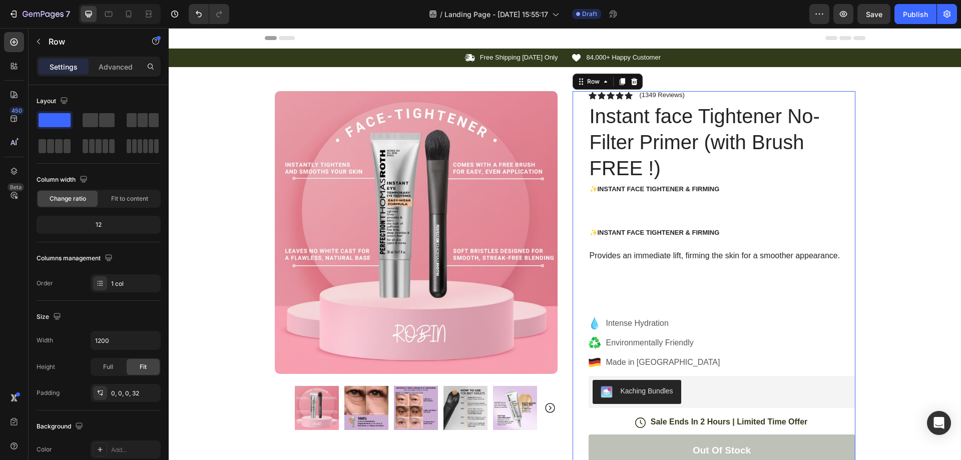
click at [688, 214] on div "Icon Icon Icon Icon Icon Icon List (1349 Reviews) Text Block Row Instant face T…" at bounding box center [722, 388] width 267 height 594
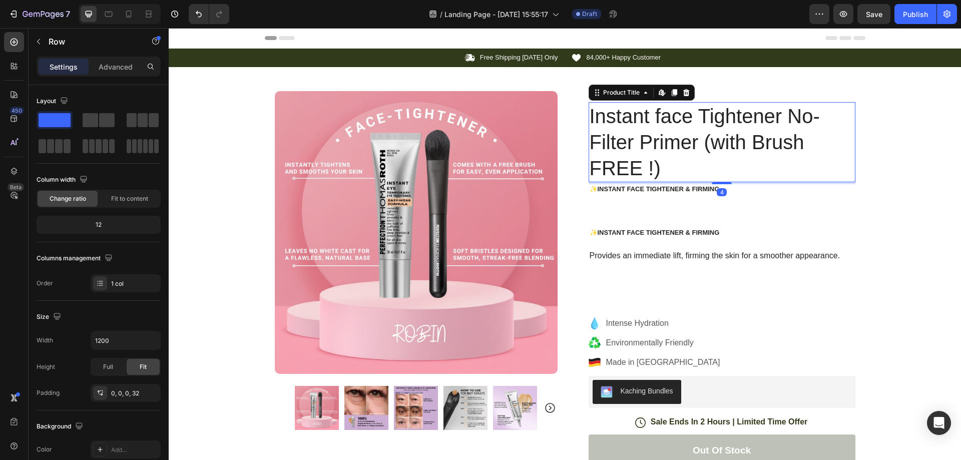
click at [673, 180] on h1 "Instant face Tightener No-Filter Primer (with Brush FREE !)" at bounding box center [722, 142] width 267 height 80
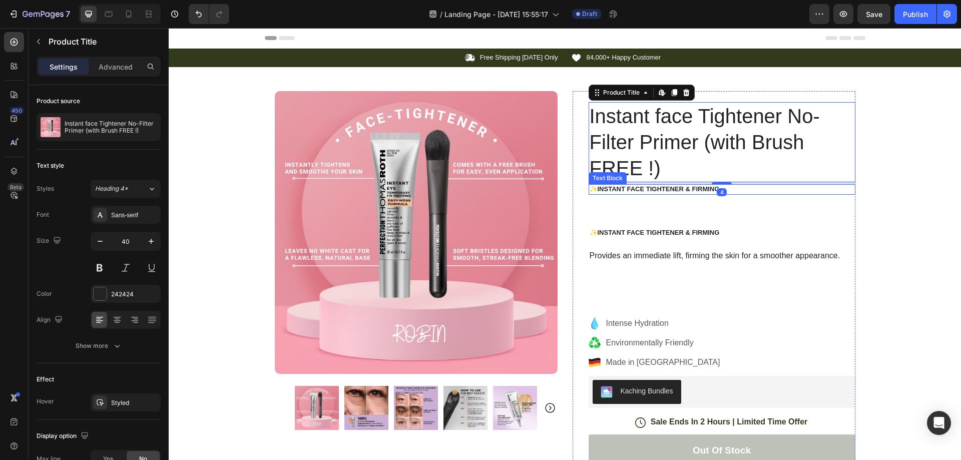
click at [671, 190] on strong "✨Instant face Tightener & Firming" at bounding box center [655, 189] width 130 height 8
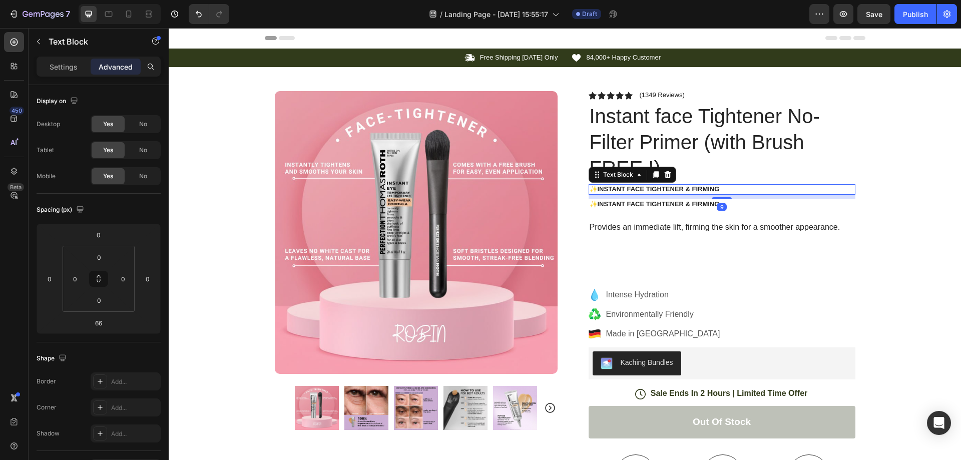
drag, startPoint x: 721, startPoint y: 226, endPoint x: 784, endPoint y: 198, distance: 69.0
click at [715, 198] on div at bounding box center [722, 198] width 20 height 2
type input "10"
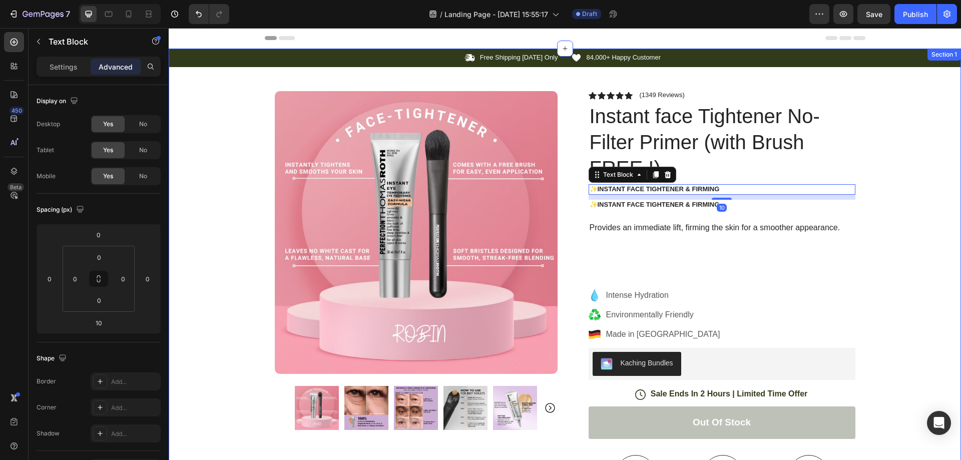
click at [900, 183] on div "Icon Free Shipping Today Only Text Block Row Icon 84,000+ Happy Customer Text B…" at bounding box center [565, 353] width 793 height 608
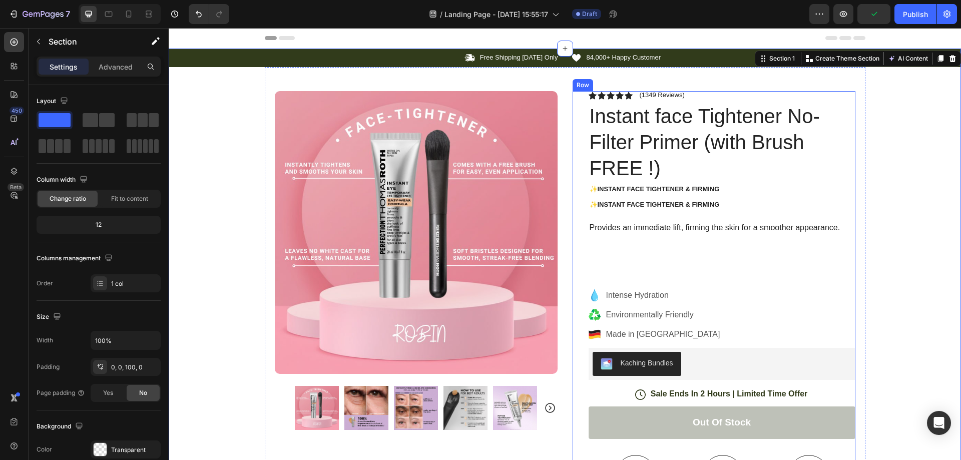
click at [652, 202] on strong "✨Instant face Tightener & Firming" at bounding box center [655, 205] width 130 height 8
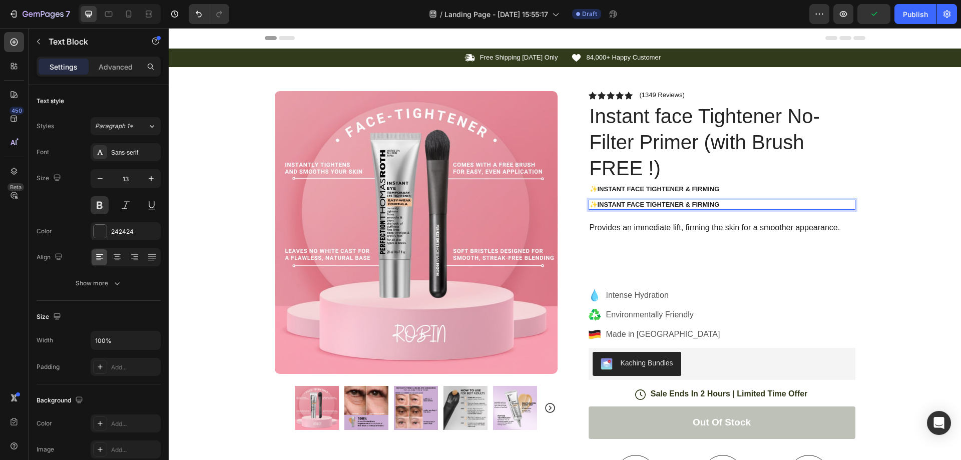
click at [691, 202] on strong "✨Instant face Tightener & Firming" at bounding box center [655, 205] width 130 height 8
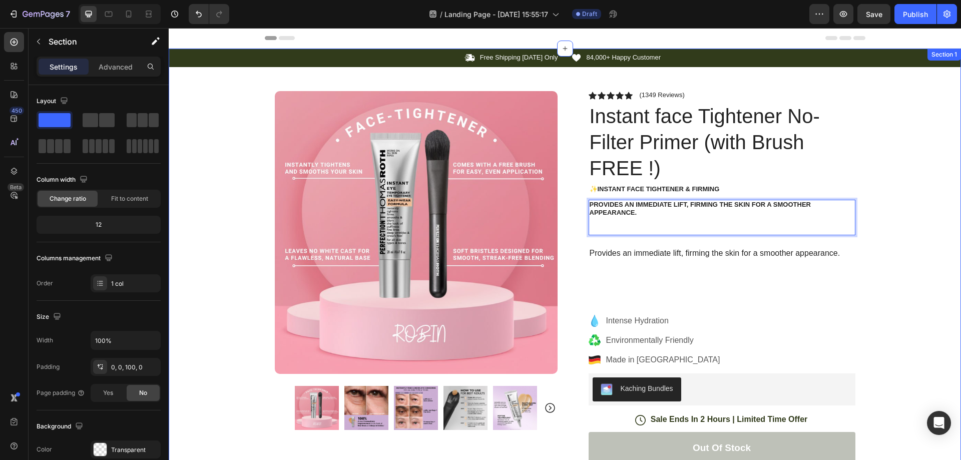
click at [886, 231] on div "Icon Free Shipping Today Only Text Block Row Icon 84,000+ Happy Customer Text B…" at bounding box center [565, 366] width 793 height 634
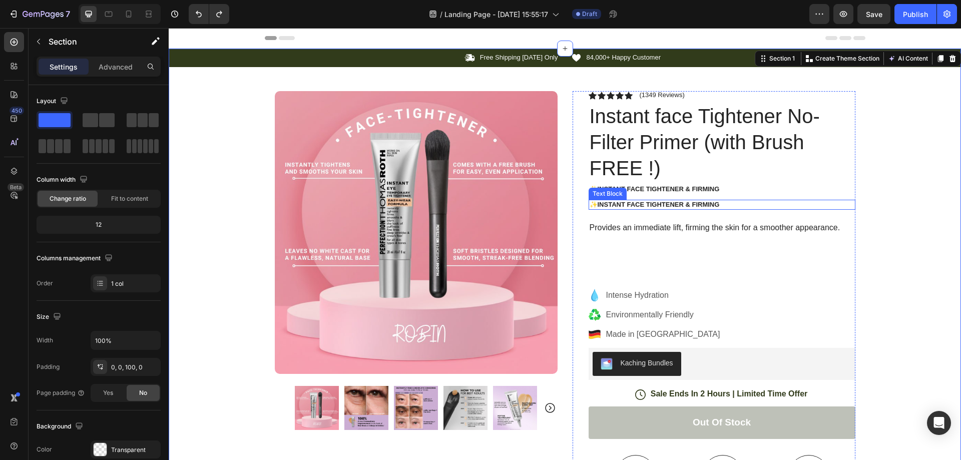
click at [685, 205] on strong "✨Instant face Tightener & Firming" at bounding box center [655, 205] width 130 height 8
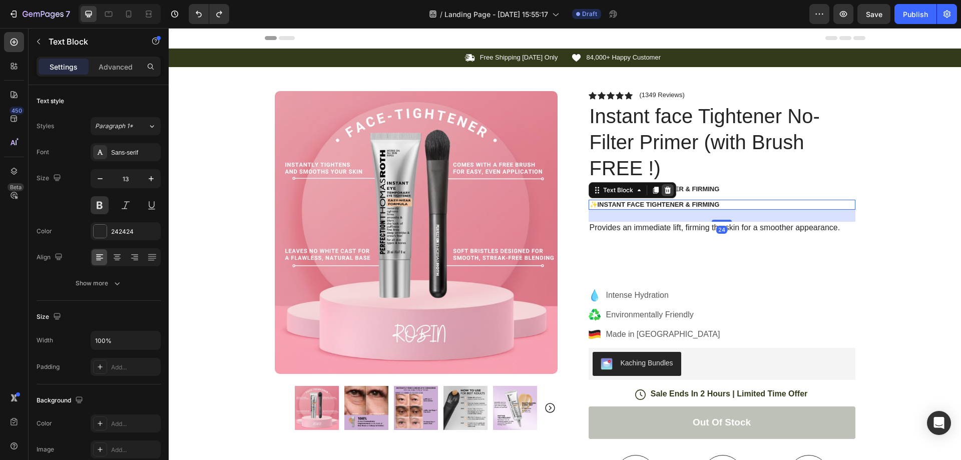
click at [666, 192] on icon at bounding box center [667, 189] width 7 height 7
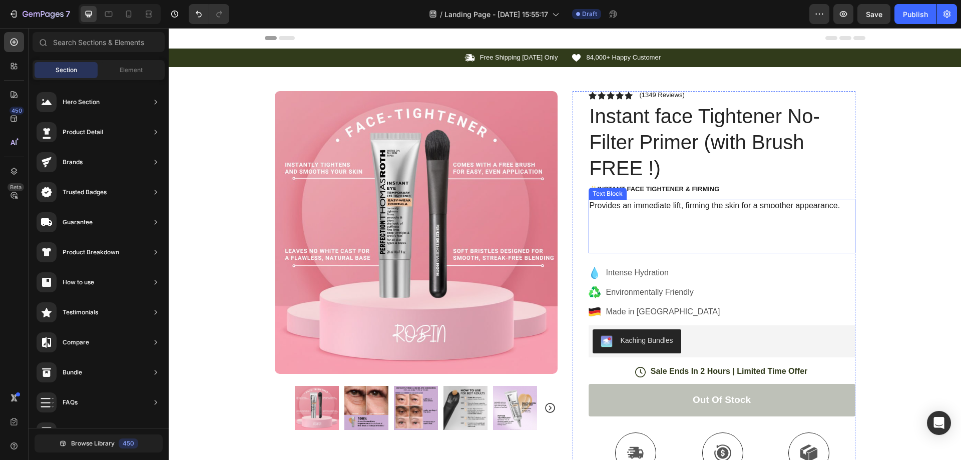
click at [674, 207] on p "Provides an immediate lift, firming the skin for a smoother appearance." at bounding box center [722, 206] width 265 height 11
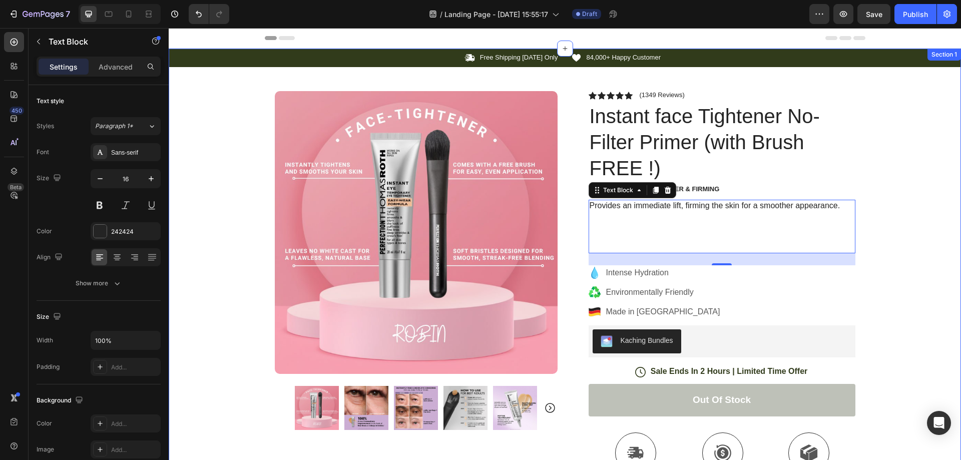
click at [908, 124] on div "Icon Free Shipping Today Only Text Block Row Icon 84,000+ Happy Customer Text B…" at bounding box center [565, 342] width 793 height 586
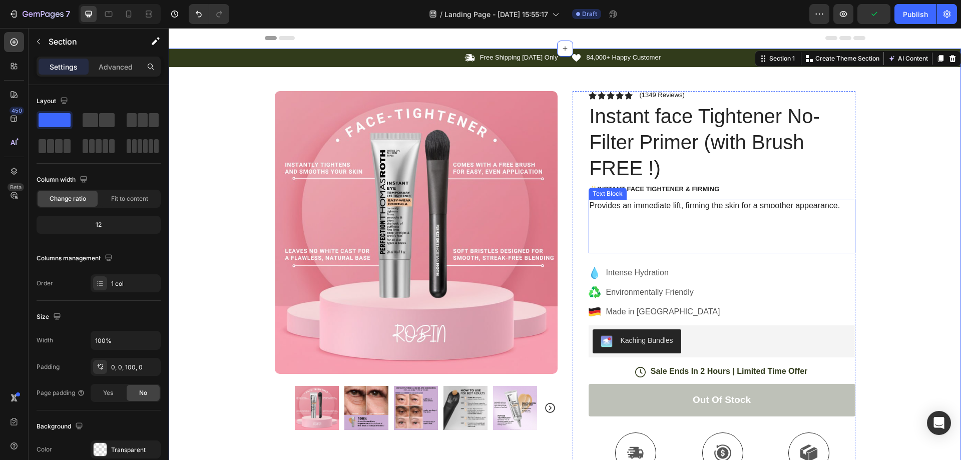
click at [644, 205] on p "Provides an immediate lift, firming the skin for a smoother appearance." at bounding box center [722, 206] width 265 height 11
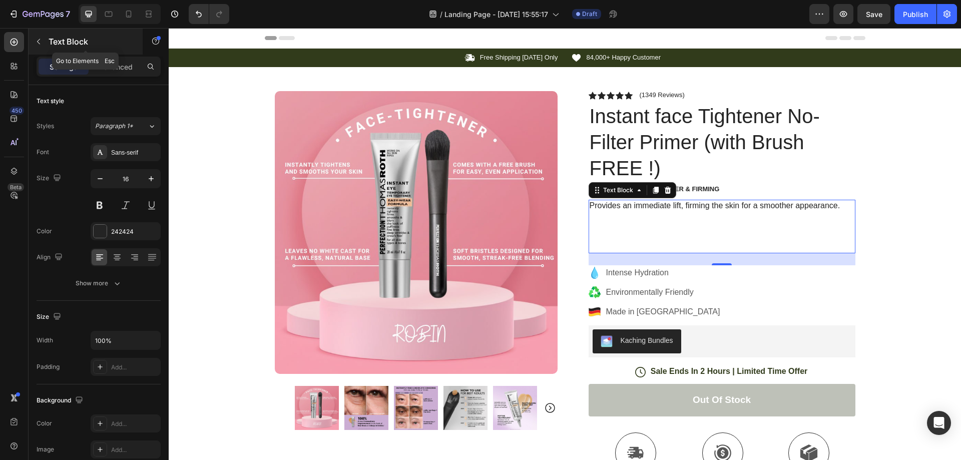
click at [34, 45] on button "button" at bounding box center [39, 42] width 16 height 16
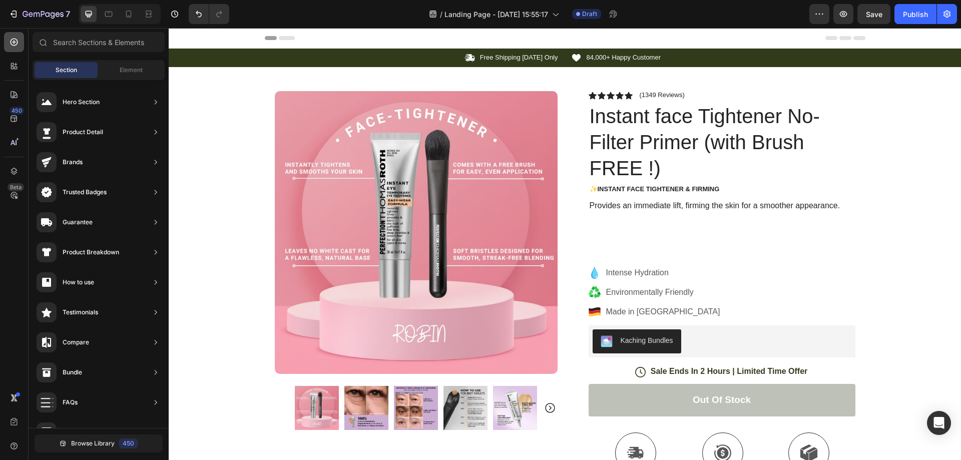
click at [14, 38] on icon at bounding box center [14, 42] width 10 height 10
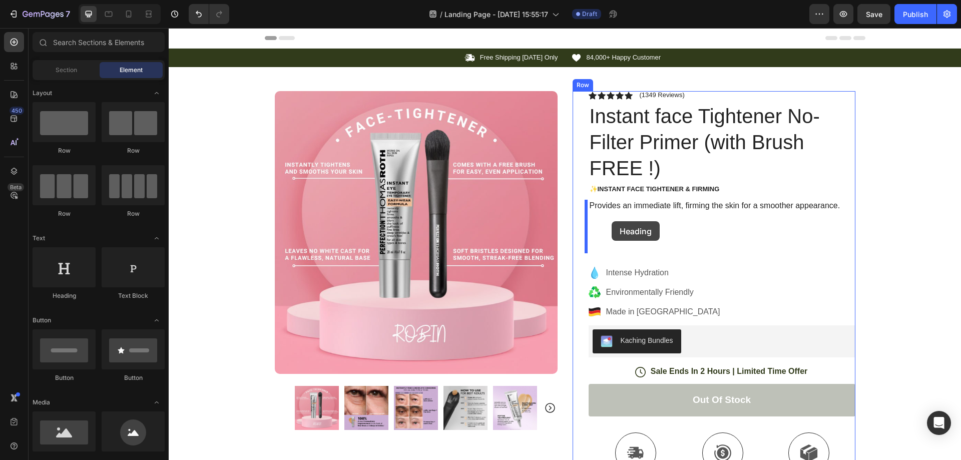
drag, startPoint x: 235, startPoint y: 306, endPoint x: 612, endPoint y: 221, distance: 386.5
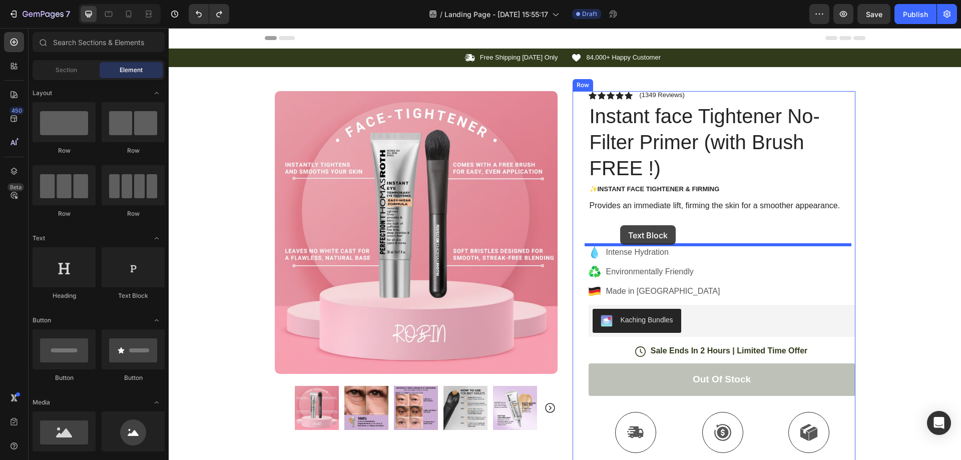
drag, startPoint x: 298, startPoint y: 294, endPoint x: 620, endPoint y: 225, distance: 329.7
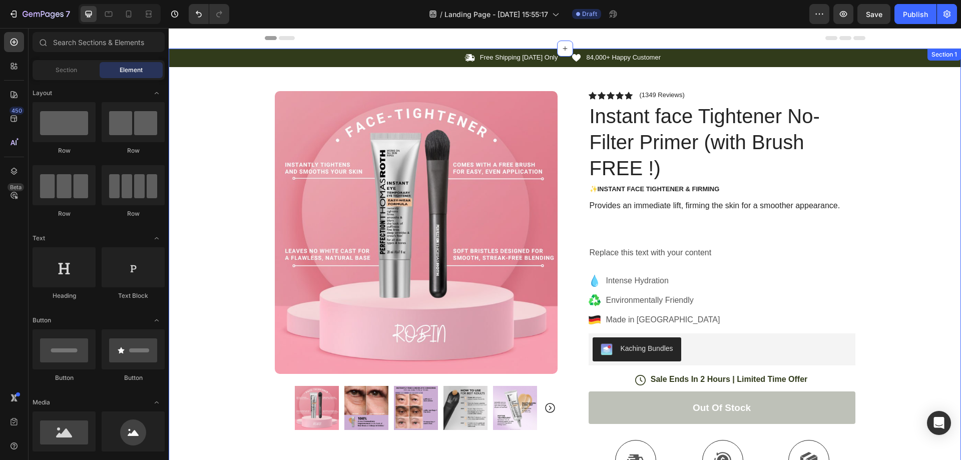
click at [900, 191] on div "Icon Free Shipping Today Only Text Block Row Icon 84,000+ Happy Customer Text B…" at bounding box center [565, 359] width 793 height 621
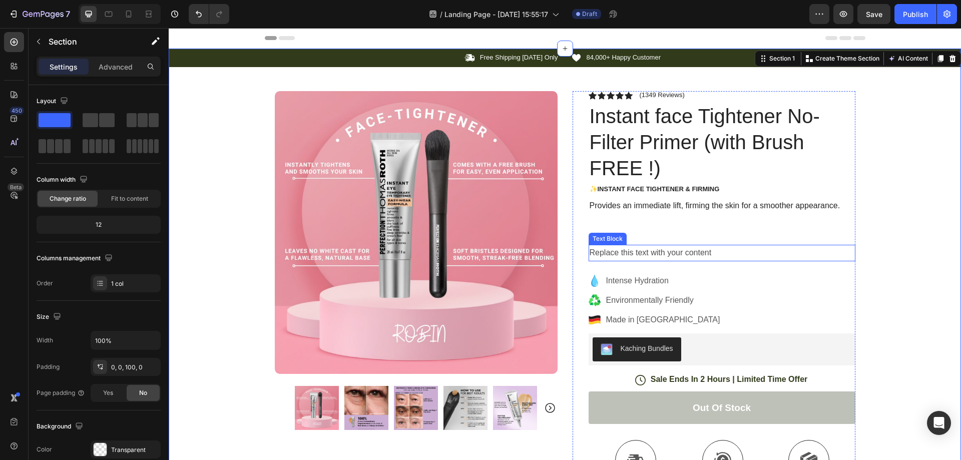
click at [687, 255] on div "Replace this text with your content" at bounding box center [722, 253] width 267 height 17
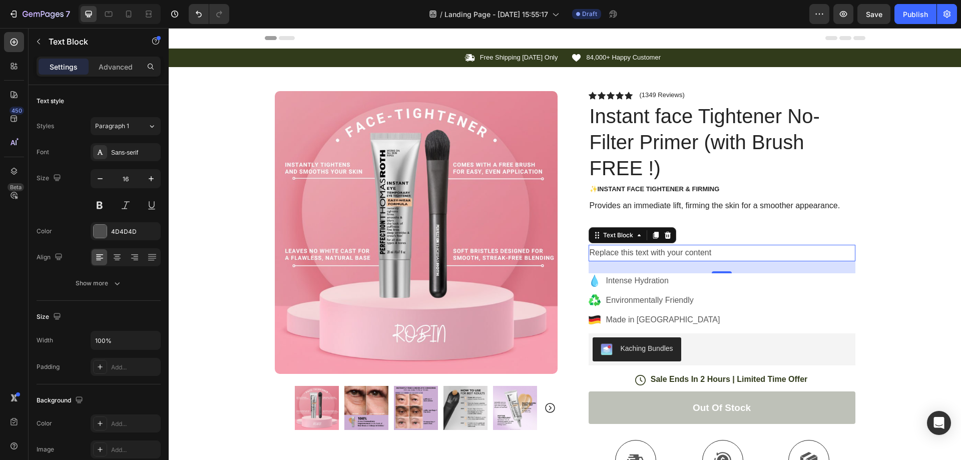
click at [648, 255] on div "Replace this text with your content" at bounding box center [722, 253] width 267 height 17
click at [648, 255] on p "Replace this text with your content" at bounding box center [722, 253] width 265 height 15
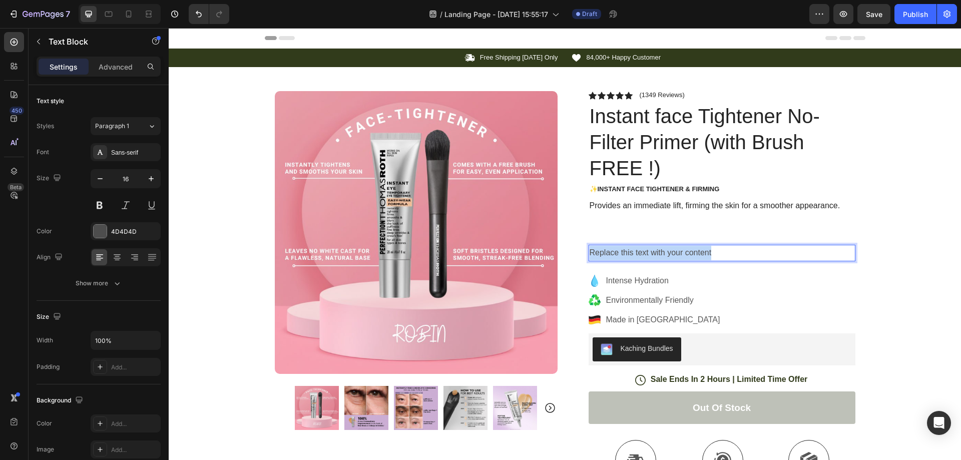
click at [648, 255] on p "Replace this text with your content" at bounding box center [722, 253] width 265 height 15
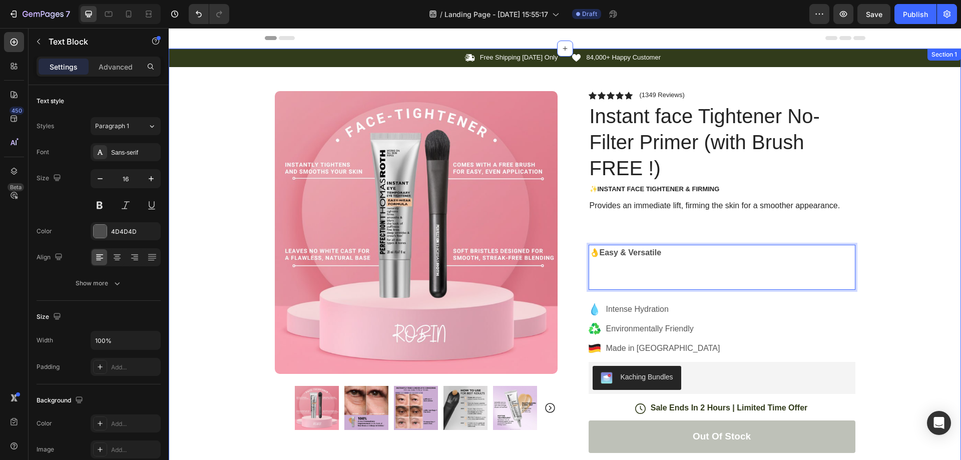
click at [901, 197] on div "Icon Free Shipping Today Only Text Block Row Icon 84,000+ Happy Customer Text B…" at bounding box center [565, 374] width 793 height 650
click at [669, 255] on p "👌Easy & Versatile" at bounding box center [722, 253] width 265 height 15
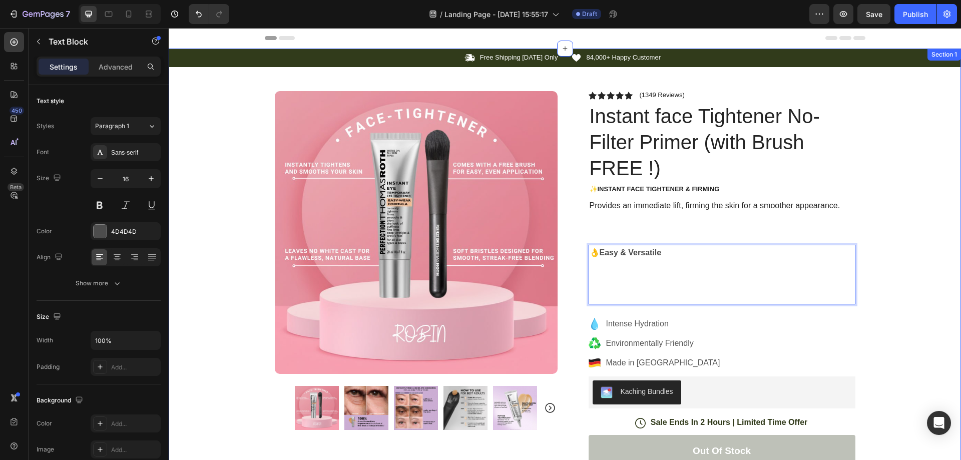
click at [898, 223] on div "Icon Free Shipping Today Only Text Block Row Icon 84,000+ Happy Customer Text B…" at bounding box center [565, 381] width 793 height 665
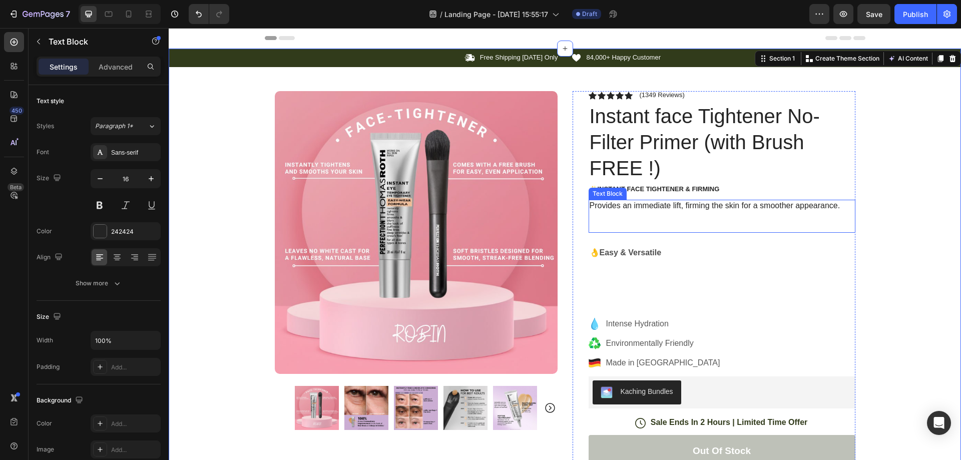
click at [722, 227] on p at bounding box center [722, 221] width 265 height 21
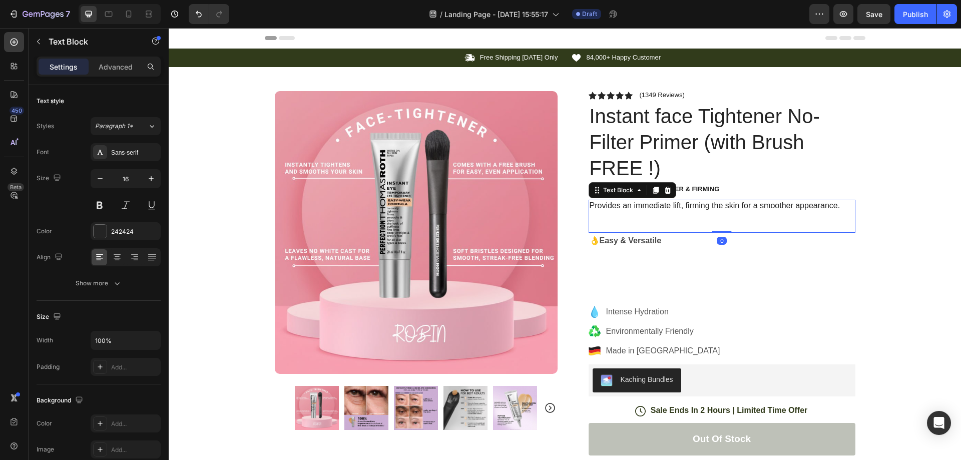
drag, startPoint x: 715, startPoint y: 243, endPoint x: 715, endPoint y: 221, distance: 22.0
click at [715, 221] on div "Provides an immediate lift, firming the skin for a smoother appearance. Text Bl…" at bounding box center [722, 216] width 267 height 33
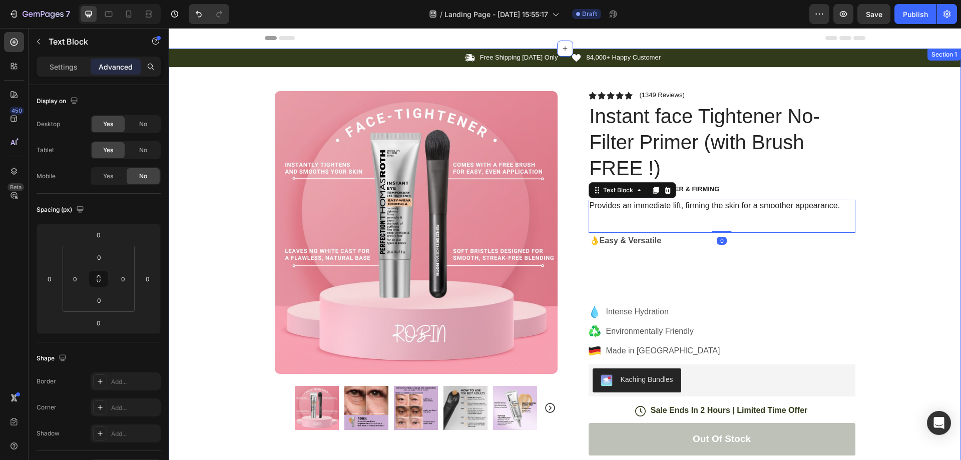
click at [881, 205] on div "Icon Free Shipping Today Only Text Block Row Icon 84,000+ Happy Customer Text B…" at bounding box center [565, 375] width 793 height 653
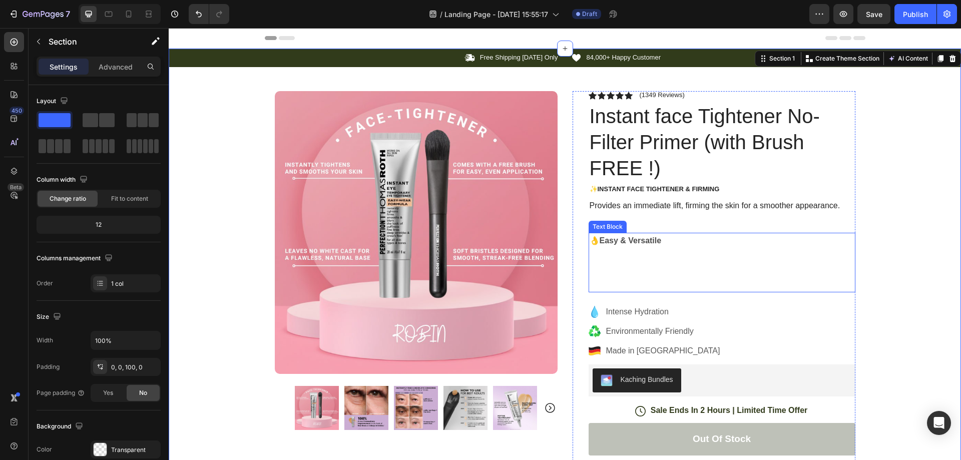
click at [629, 237] on strong "👌Easy & Versatile" at bounding box center [626, 240] width 72 height 9
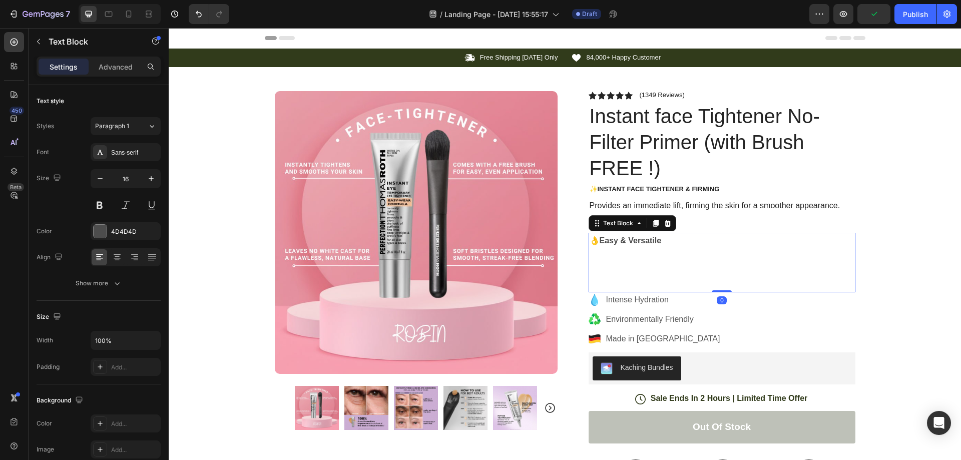
drag, startPoint x: 720, startPoint y: 303, endPoint x: 717, endPoint y: 275, distance: 28.6
click at [717, 275] on div "👌Easy & Versatile ⁠⁠⁠⁠⁠⁠⁠ Text Block 0" at bounding box center [722, 263] width 267 height 60
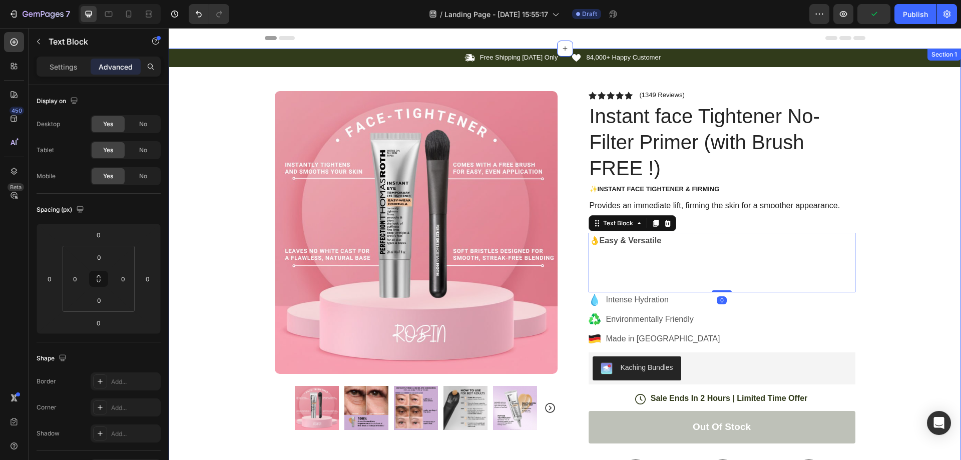
click at [879, 205] on div "Icon Free Shipping Today Only Text Block Row Icon 84,000+ Happy Customer Text B…" at bounding box center [565, 369] width 793 height 641
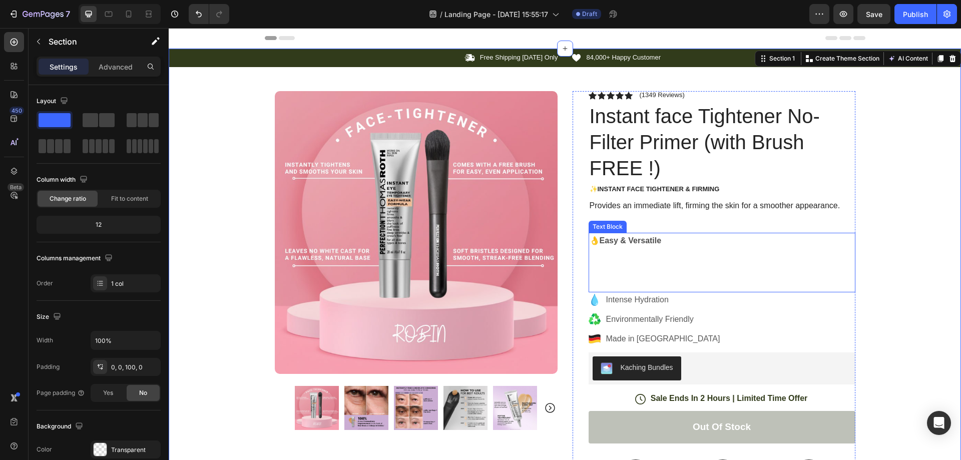
click at [654, 238] on strong "👌Easy & Versatile" at bounding box center [626, 240] width 72 height 9
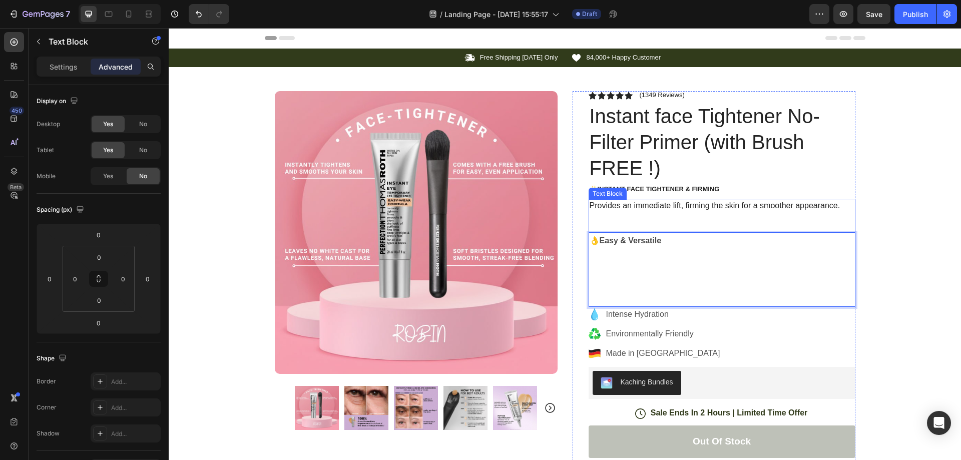
click at [682, 222] on p at bounding box center [722, 221] width 265 height 21
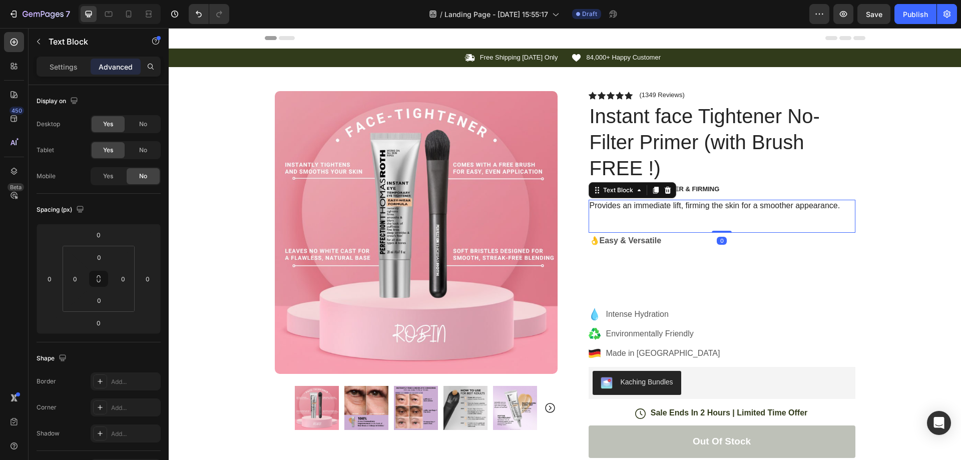
drag, startPoint x: 717, startPoint y: 225, endPoint x: 716, endPoint y: 219, distance: 5.6
click at [716, 219] on div "Provides an immediate lift, firming the skin for a smoother appearance. Text Bl…" at bounding box center [722, 216] width 267 height 33
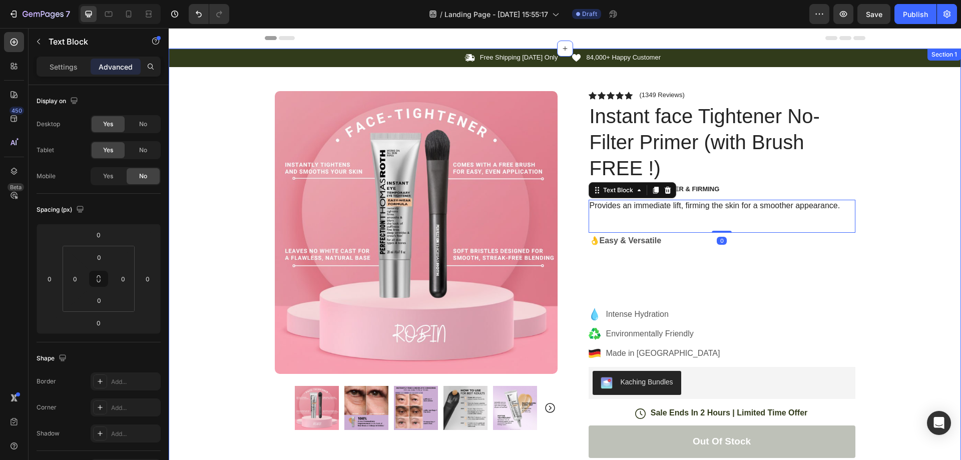
click at [864, 156] on div "Icon Free Shipping Today Only Text Block Row Icon 84,000+ Happy Customer Text B…" at bounding box center [565, 376] width 793 height 655
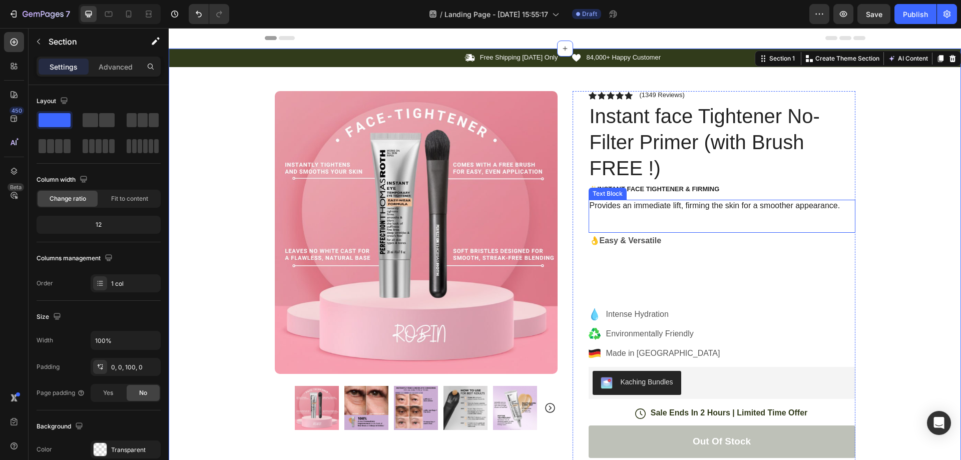
click at [757, 213] on p at bounding box center [722, 221] width 265 height 21
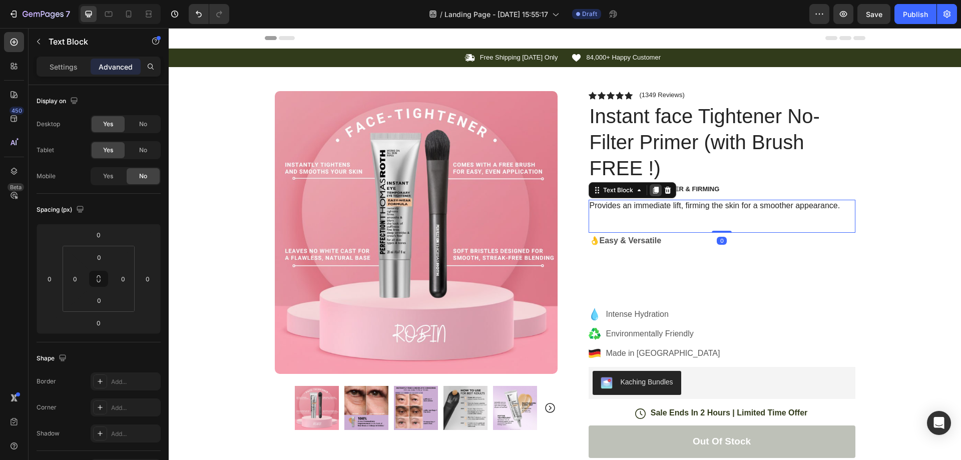
click at [654, 194] on icon at bounding box center [656, 190] width 8 height 8
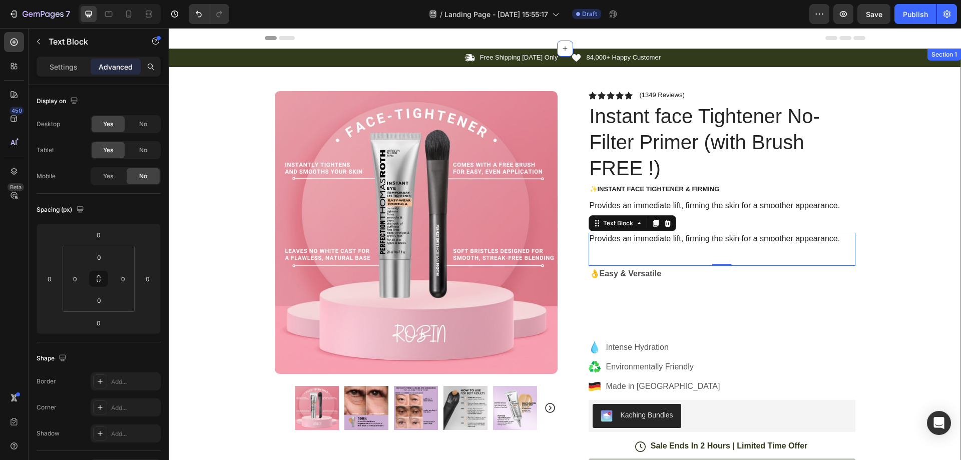
click at [896, 166] on div "Icon Free Shipping Today Only Text Block Row Icon 84,000+ Happy Customer Text B…" at bounding box center [565, 393] width 793 height 688
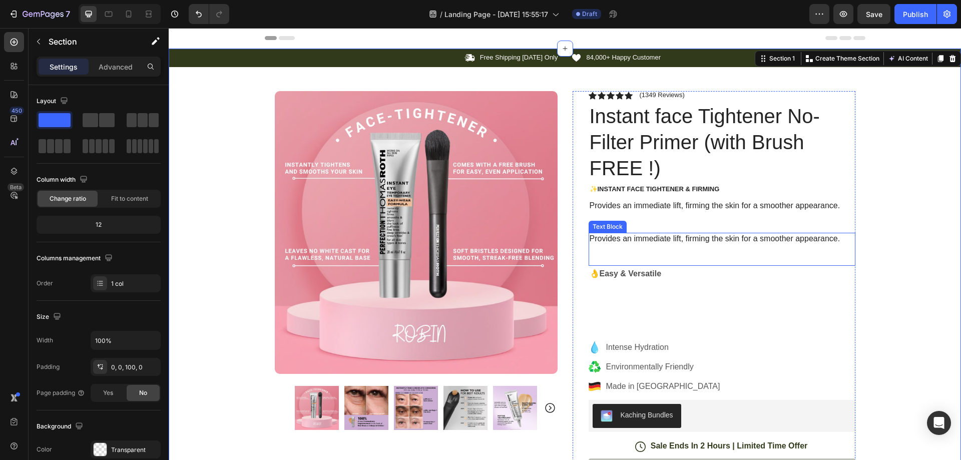
click at [685, 245] on p at bounding box center [722, 254] width 265 height 21
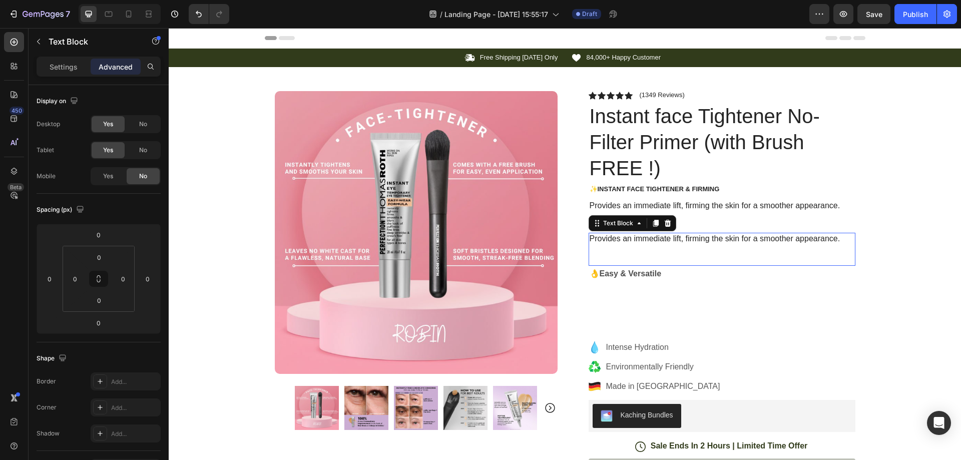
click at [685, 245] on p at bounding box center [722, 254] width 265 height 21
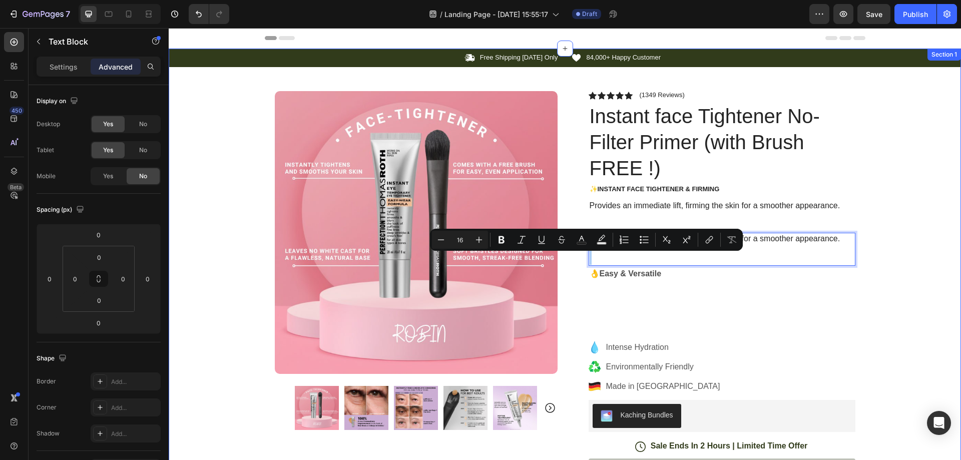
click at [893, 188] on div "Icon Free Shipping Today Only Text Block Row Icon 84,000+ Happy Customer Text B…" at bounding box center [565, 393] width 793 height 688
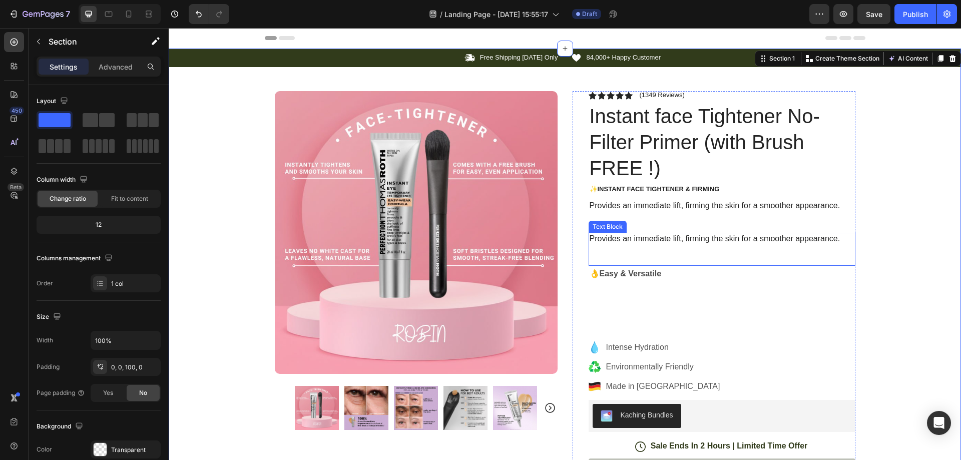
click at [687, 238] on p "Provides an immediate lift, firming the skin for a smoother appearance." at bounding box center [722, 239] width 265 height 11
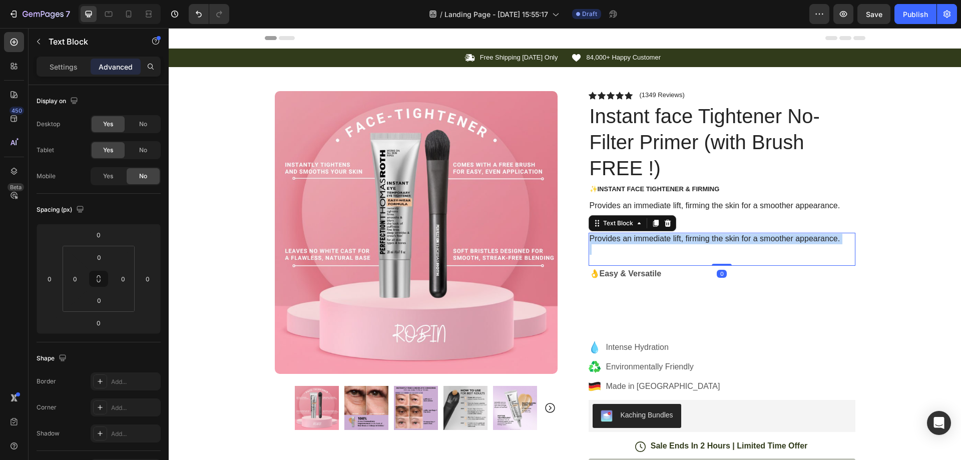
click at [687, 238] on p "Provides an immediate lift, firming the skin for a smoother appearance." at bounding box center [722, 239] width 265 height 11
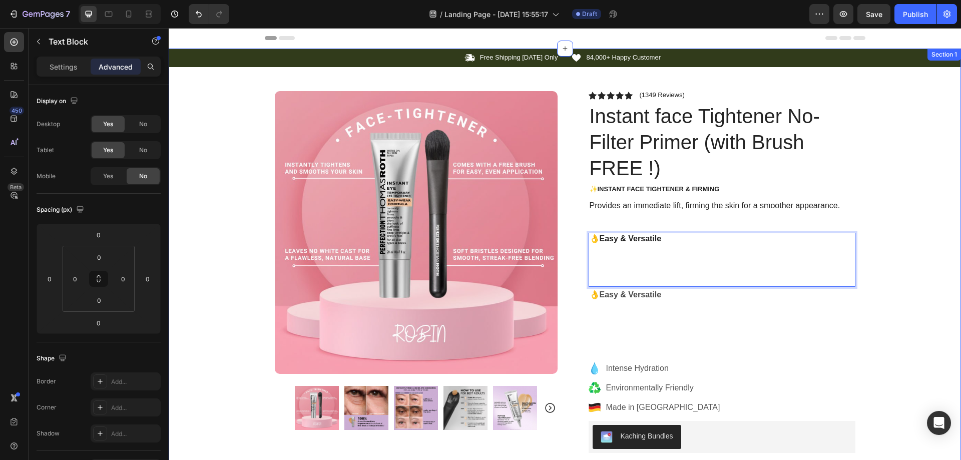
click at [867, 204] on div "Icon Free Shipping Today Only Text Block Row Icon 84,000+ Happy Customer Text B…" at bounding box center [565, 403] width 793 height 709
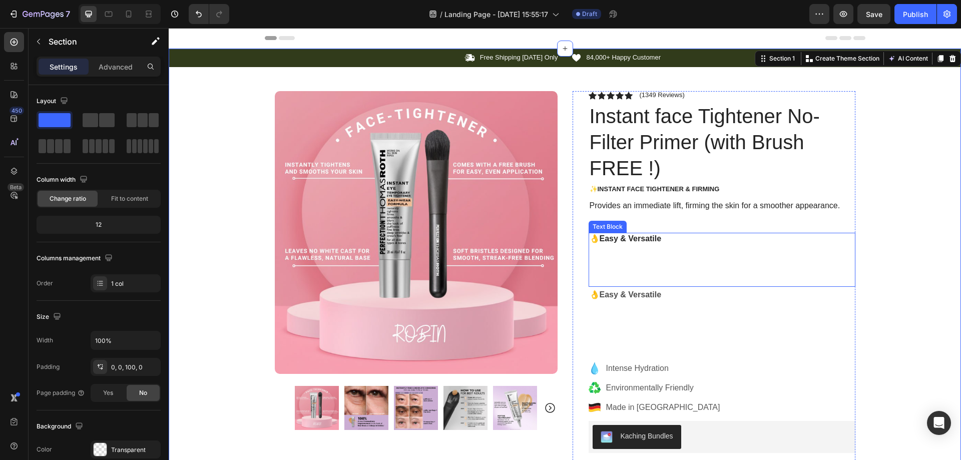
click at [667, 248] on p "Rich Text Editor. Editing area: main" at bounding box center [722, 254] width 265 height 21
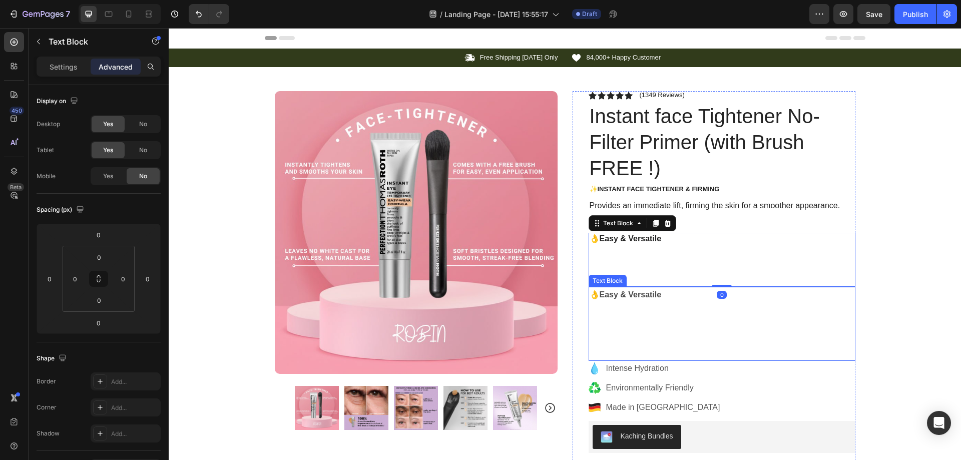
click at [639, 295] on strong "👌Easy & Versatile" at bounding box center [626, 294] width 72 height 9
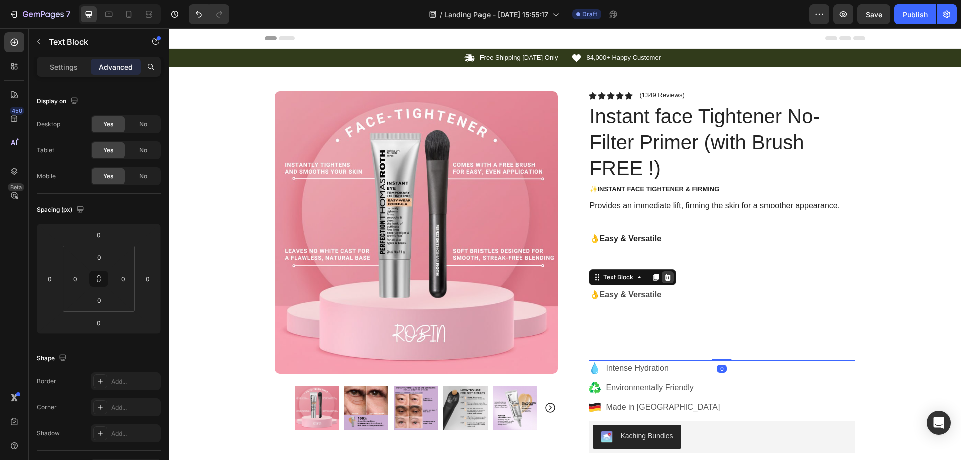
click at [664, 277] on icon at bounding box center [668, 277] width 8 height 8
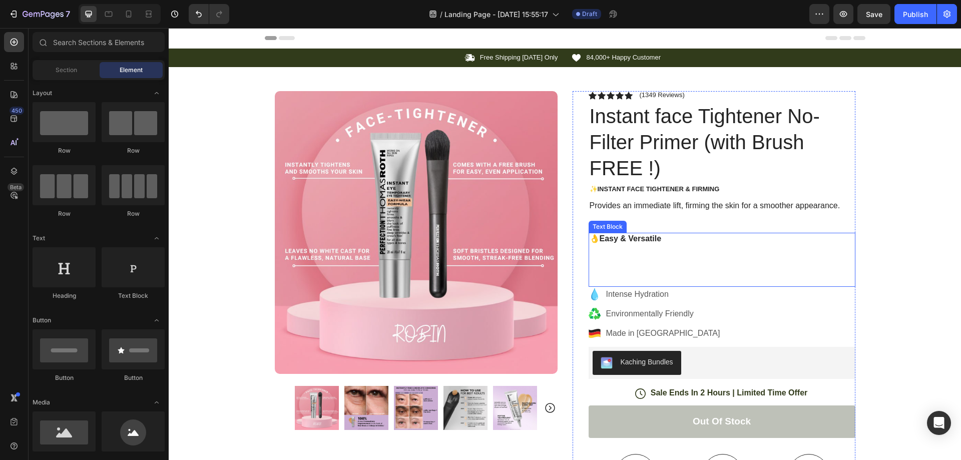
click at [659, 250] on p "Rich Text Editor. Editing area: main" at bounding box center [722, 254] width 265 height 21
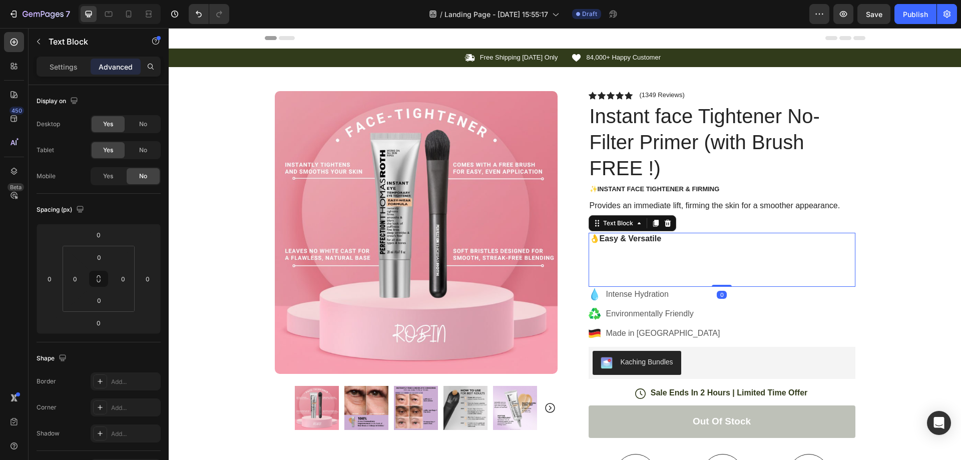
drag, startPoint x: 718, startPoint y: 285, endPoint x: 716, endPoint y: 254, distance: 30.6
click at [716, 254] on div "👌Easy & Versatile Text Block 0" at bounding box center [722, 260] width 267 height 54
click at [892, 180] on div "Icon Free Shipping Today Only Text Block Row Icon 84,000+ Happy Customer Text B…" at bounding box center [565, 366] width 793 height 635
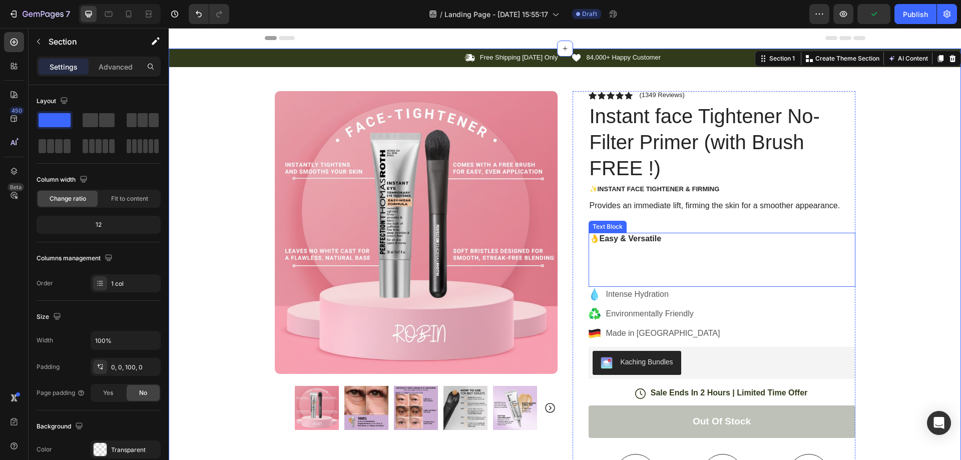
click at [639, 261] on p "Rich Text Editor. Editing area: main" at bounding box center [722, 254] width 265 height 21
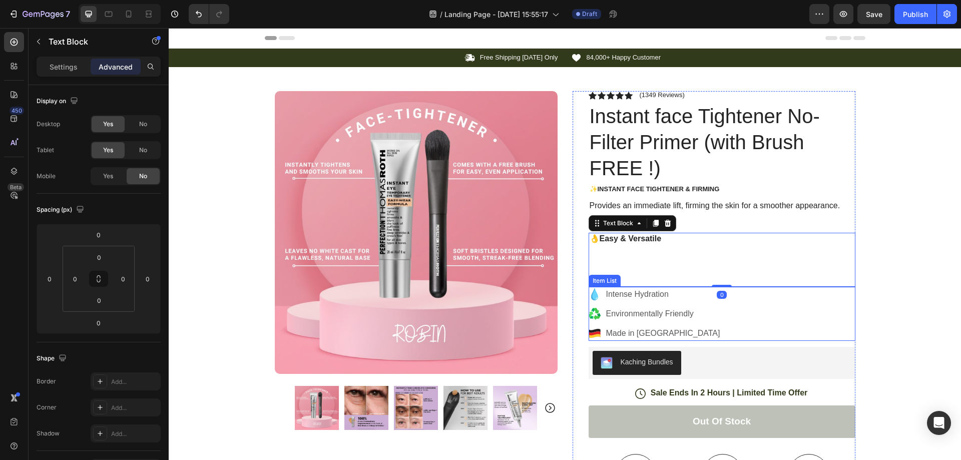
click at [641, 293] on p "Intense Hydration" at bounding box center [663, 294] width 114 height 12
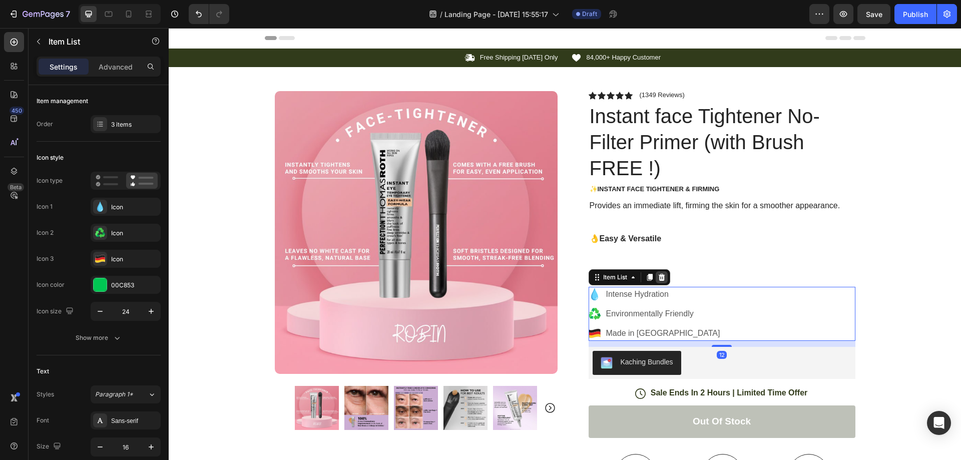
click at [659, 277] on icon at bounding box center [662, 277] width 8 height 8
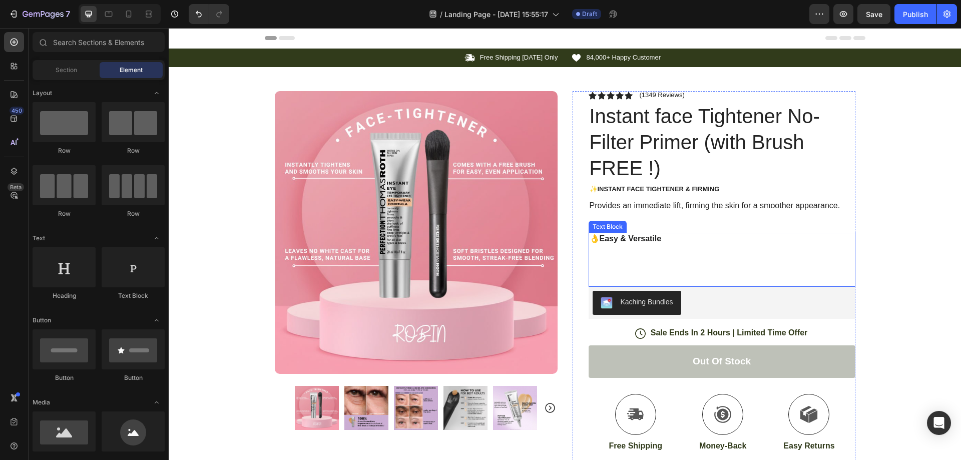
click at [657, 248] on p "Rich Text Editor. Editing area: main" at bounding box center [722, 254] width 265 height 21
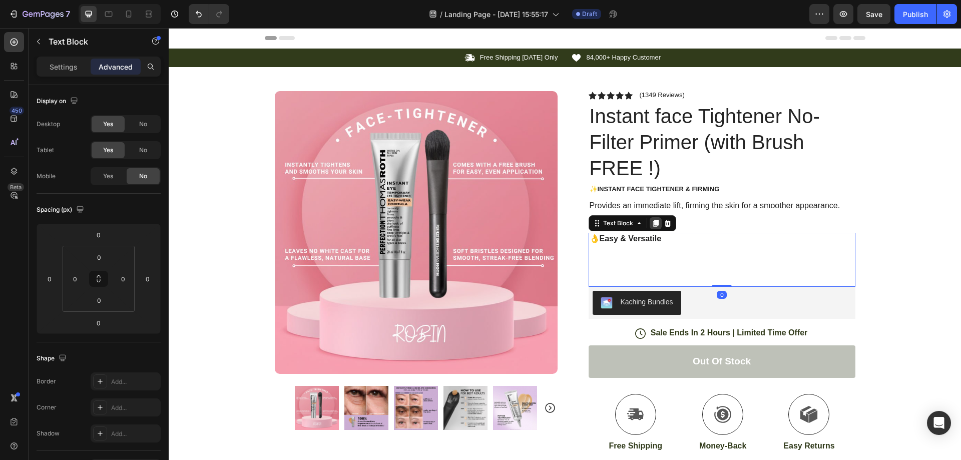
click at [654, 224] on icon at bounding box center [656, 223] width 6 height 7
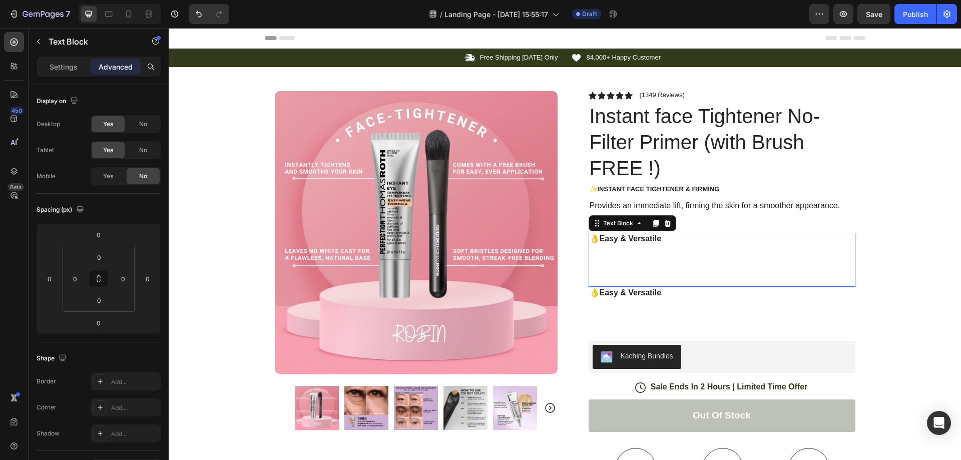
click at [681, 257] on p "Rich Text Editor. Editing area: main" at bounding box center [722, 254] width 265 height 21
click at [52, 67] on p "Settings" at bounding box center [64, 67] width 28 height 11
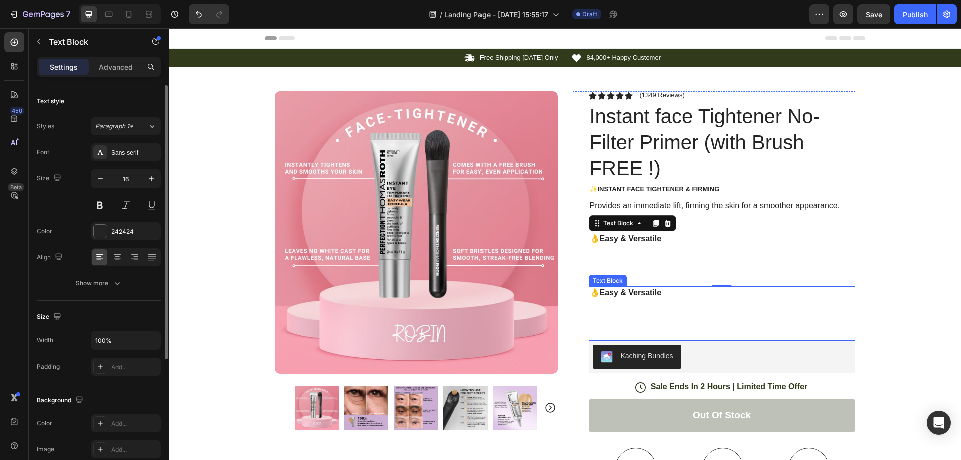
click at [652, 300] on p at bounding box center [722, 308] width 265 height 21
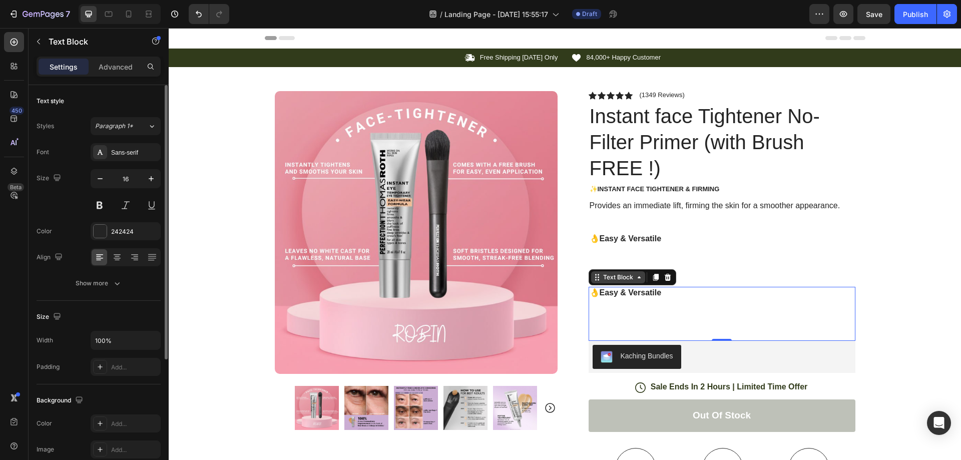
click at [603, 279] on div "Text Block" at bounding box center [618, 277] width 34 height 9
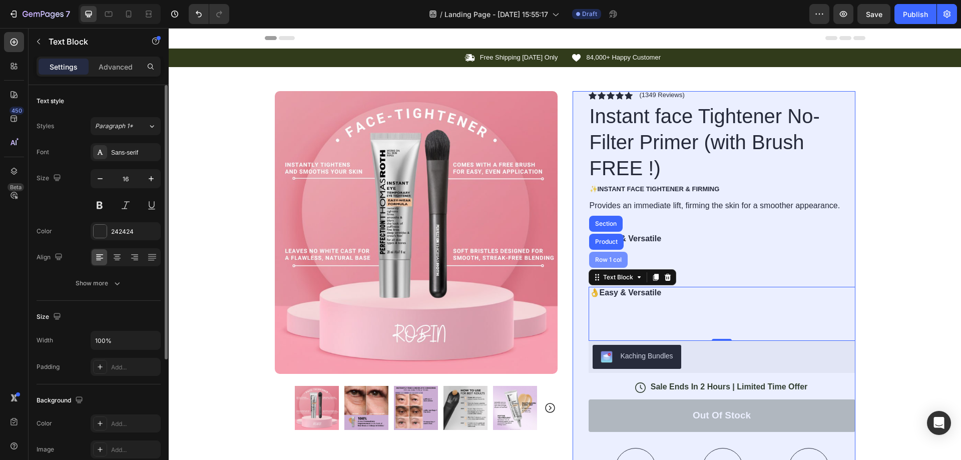
click at [605, 259] on div "Row 1 col" at bounding box center [608, 260] width 31 height 6
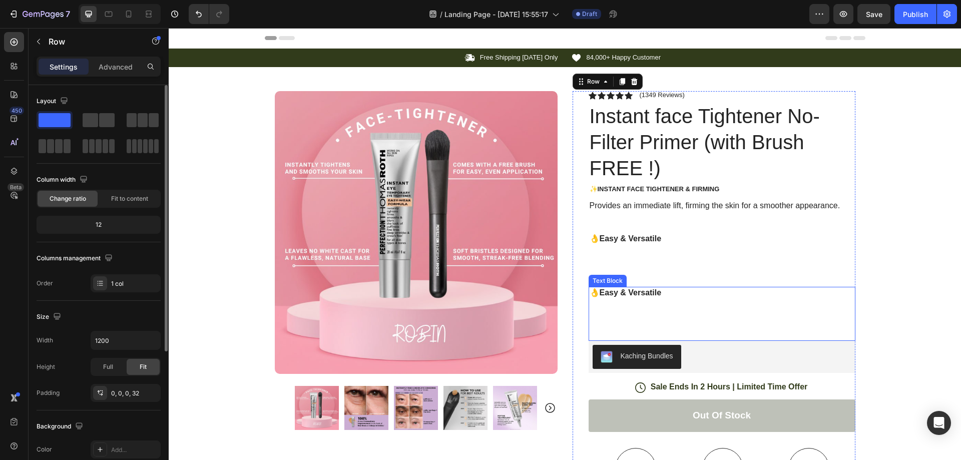
click at [663, 310] on p at bounding box center [722, 308] width 265 height 21
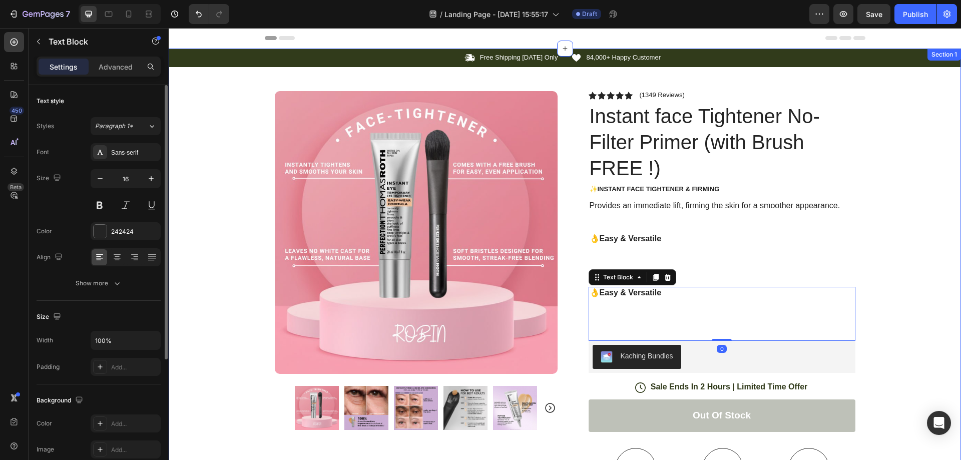
click at [915, 193] on div "Icon Free Shipping Today Only Text Block Row Icon 84,000+ Happy Customer Text B…" at bounding box center [565, 363] width 793 height 629
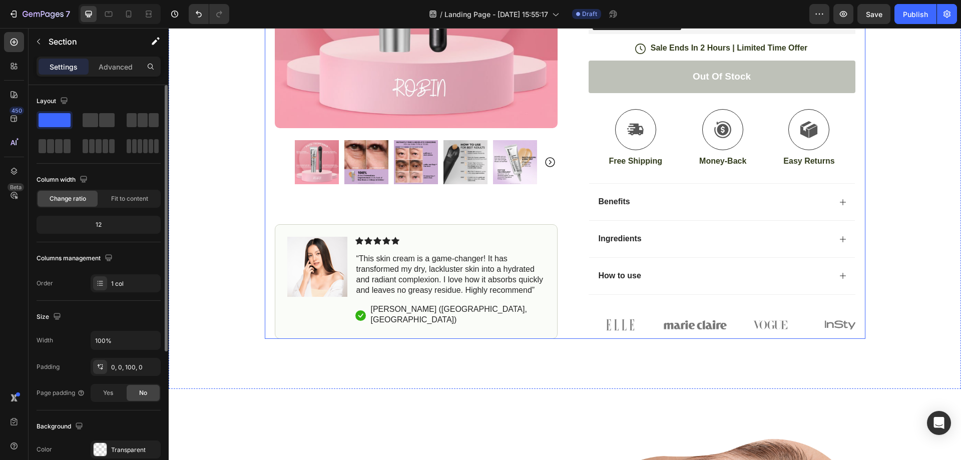
scroll to position [667, 0]
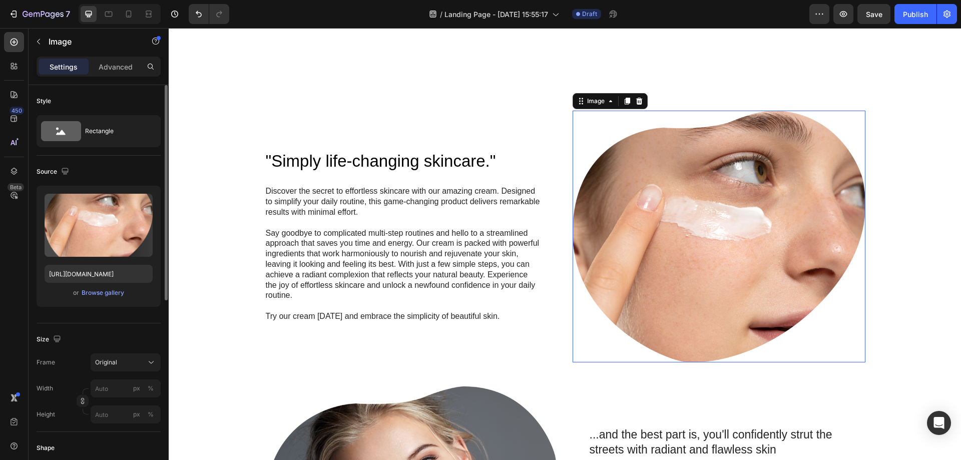
click at [615, 220] on img at bounding box center [719, 237] width 293 height 252
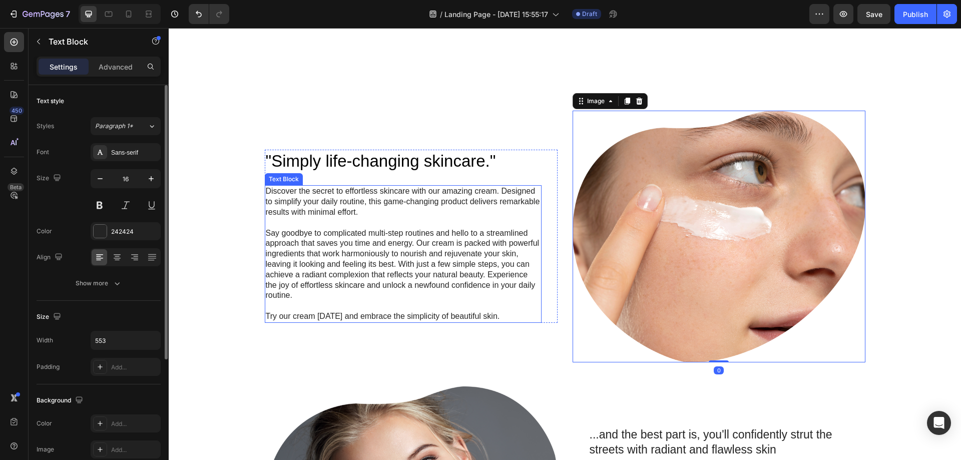
click at [457, 211] on p "Discover the secret to effortless skincare with our amazing cream. Designed to …" at bounding box center [403, 201] width 275 height 31
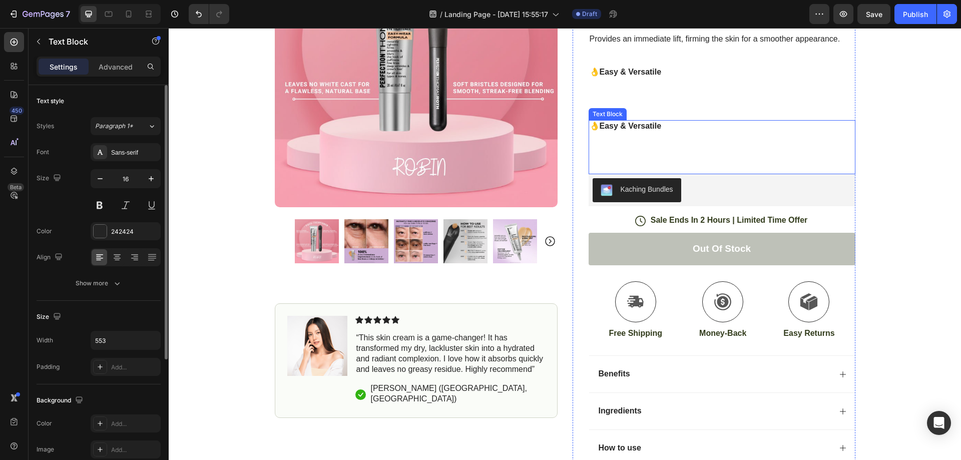
scroll to position [0, 0]
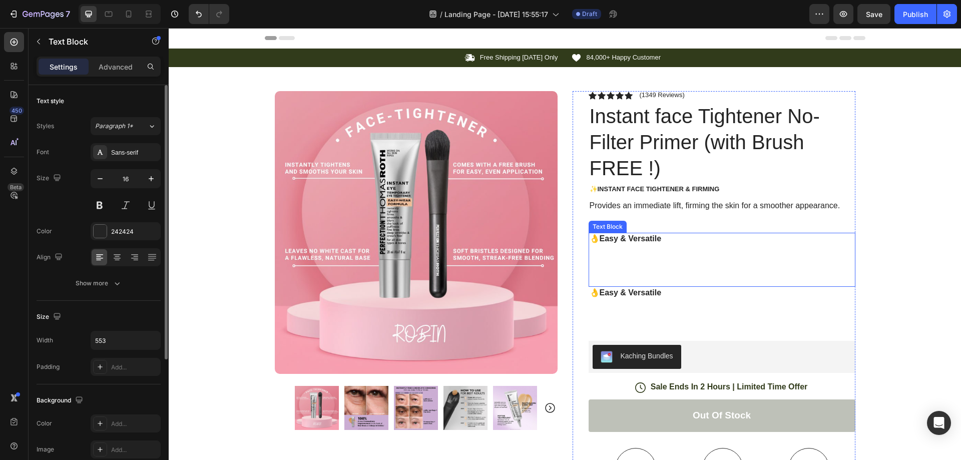
click at [643, 252] on p at bounding box center [722, 254] width 265 height 21
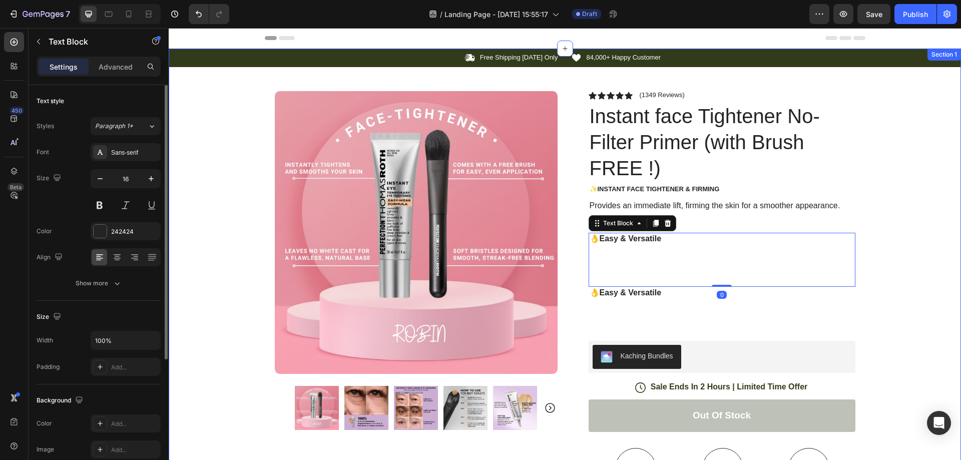
click at [886, 173] on div "Icon Free Shipping Today Only Text Block Row Icon 84,000+ Happy Customer Text B…" at bounding box center [565, 363] width 793 height 629
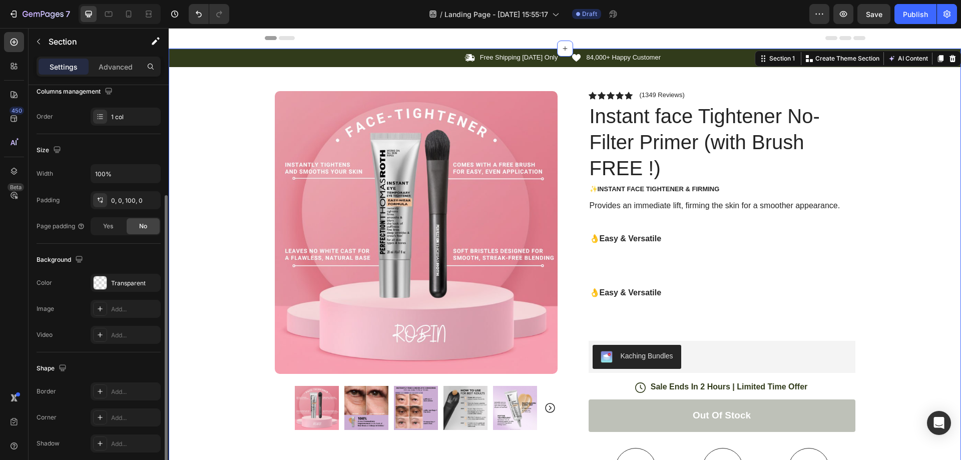
scroll to position [167, 0]
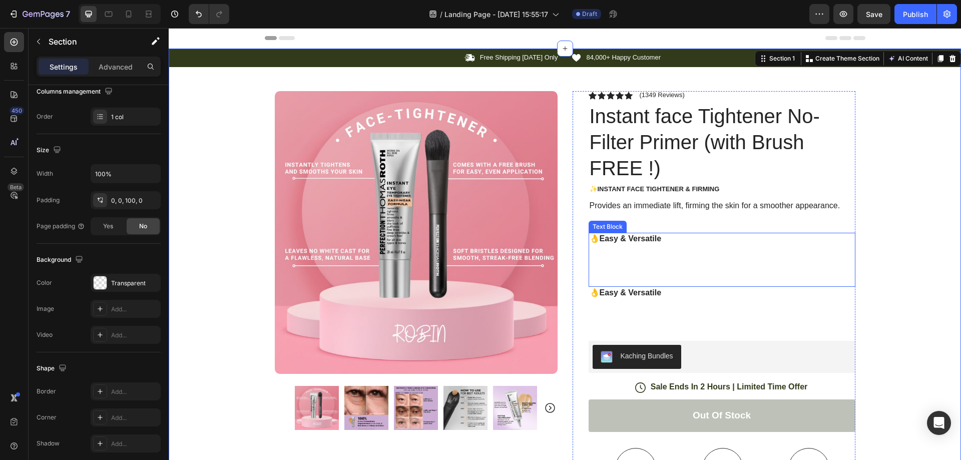
click at [650, 241] on strong "👌Easy & Versatile" at bounding box center [626, 238] width 72 height 9
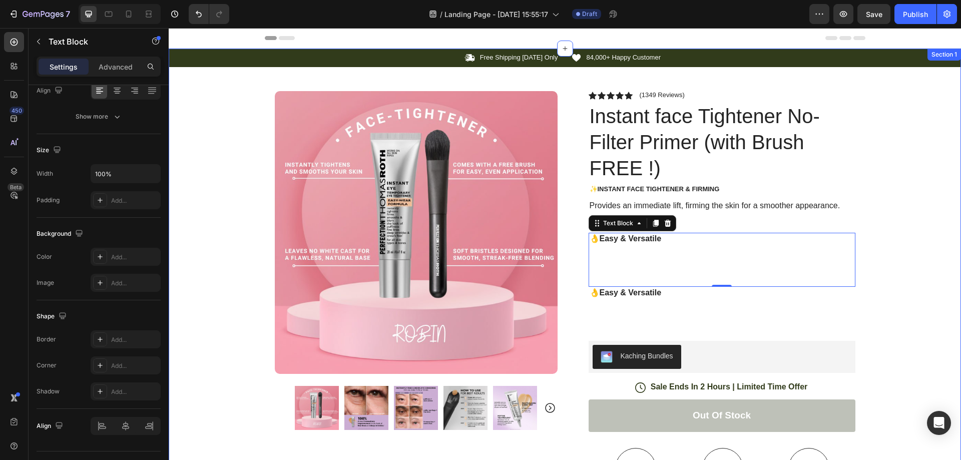
click at [924, 205] on div "Icon Free Shipping Today Only Text Block Row Icon 84,000+ Happy Customer Text B…" at bounding box center [565, 363] width 793 height 629
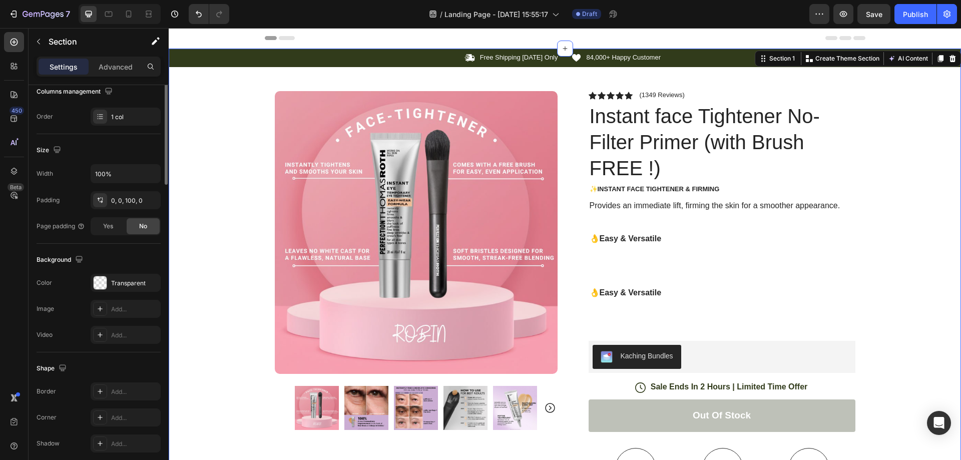
scroll to position [0, 0]
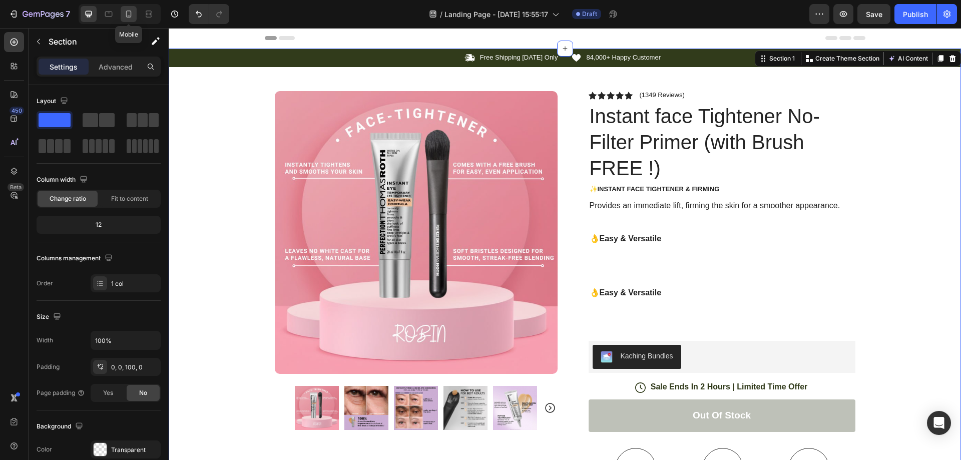
drag, startPoint x: 130, startPoint y: 14, endPoint x: 134, endPoint y: 109, distance: 95.2
click at [130, 14] on icon at bounding box center [129, 14] width 10 height 10
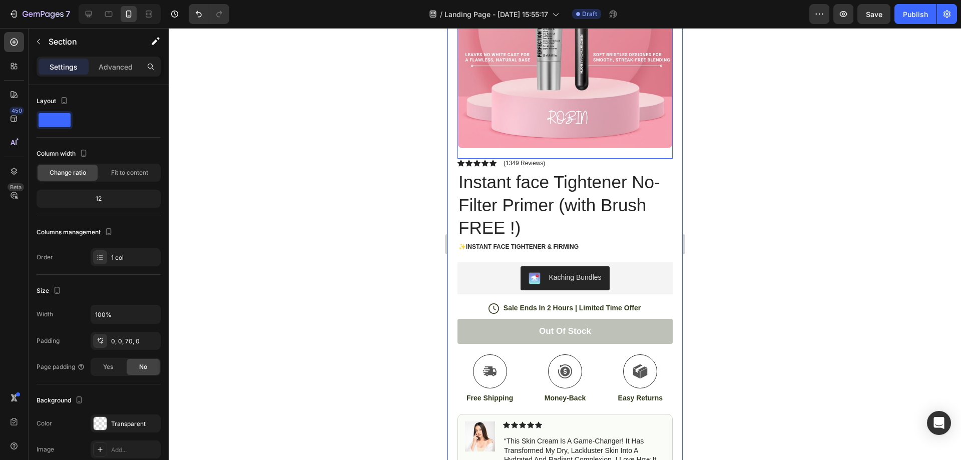
scroll to position [167, 0]
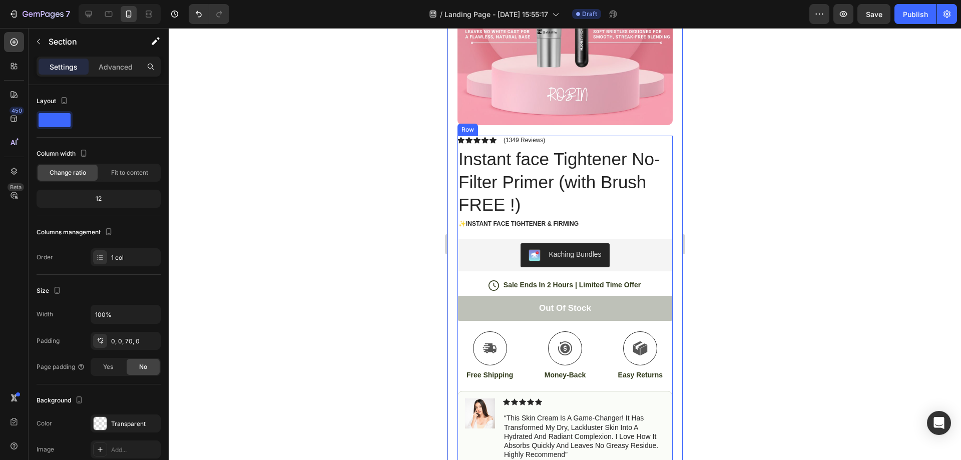
click at [572, 227] on div "Icon Icon Icon Icon Icon Icon List (1349 Reviews) Text Block Row Instant face T…" at bounding box center [564, 391] width 215 height 510
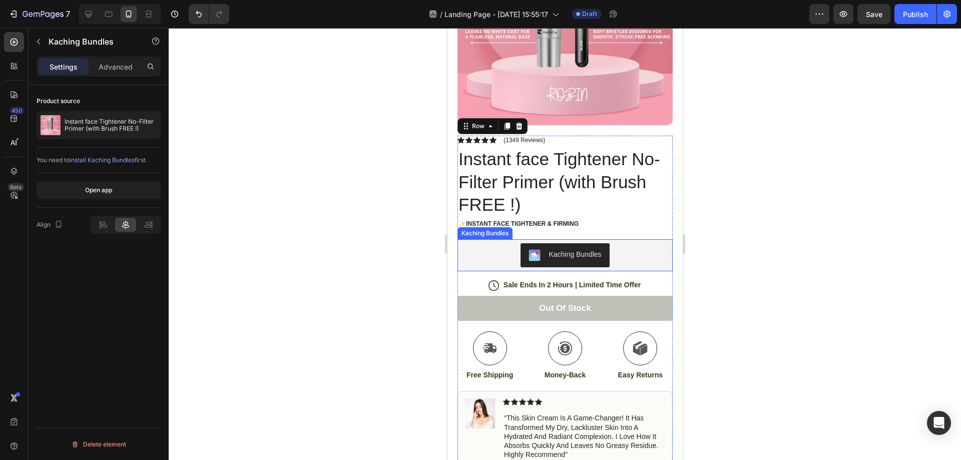
click at [581, 243] on button "Kaching Bundles" at bounding box center [564, 255] width 89 height 24
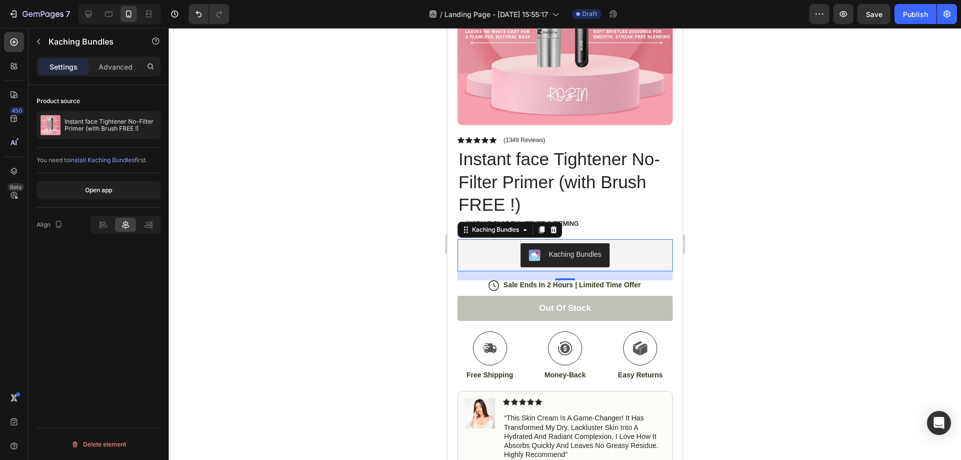
click at [789, 218] on div at bounding box center [565, 244] width 793 height 432
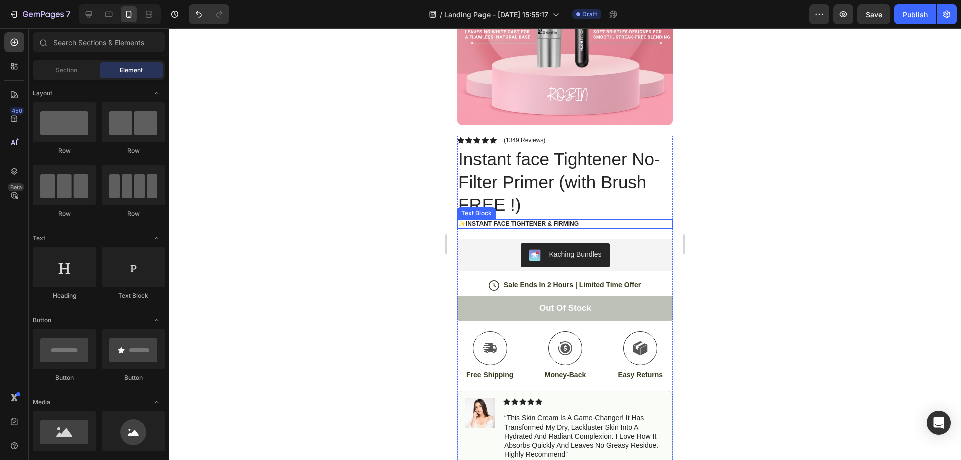
click at [513, 220] on strong "✨Instant face Tightener & Firming" at bounding box center [518, 223] width 120 height 7
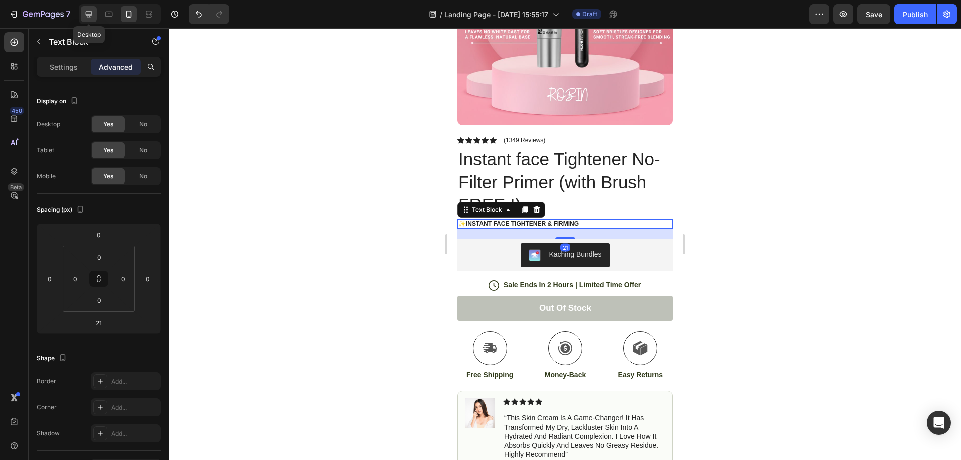
click at [90, 16] on icon at bounding box center [89, 14] width 10 height 10
type input "10"
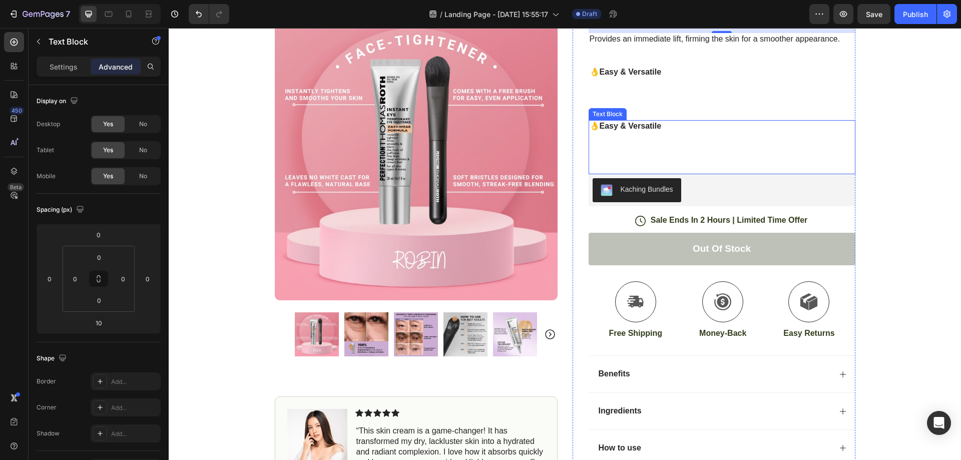
scroll to position [121, 0]
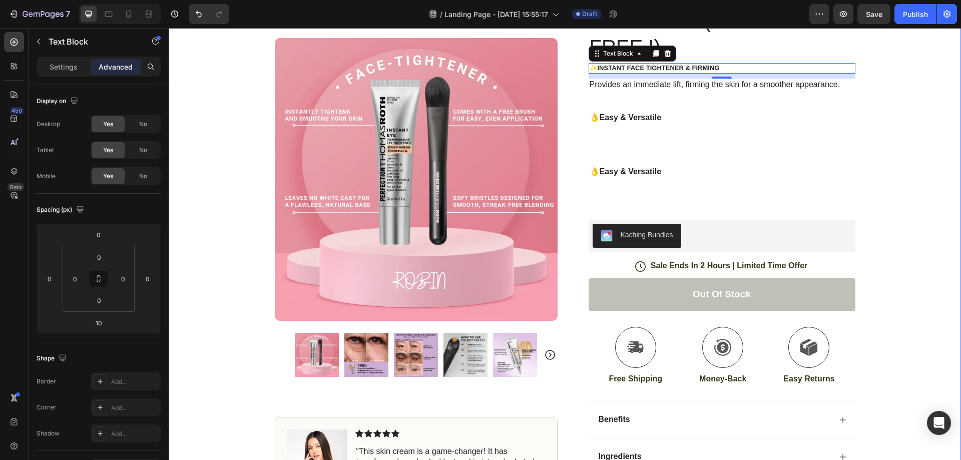
click at [920, 149] on div "Icon Free Shipping Today Only Text Block Row Icon 84,000+ Happy Customer Text B…" at bounding box center [565, 241] width 793 height 629
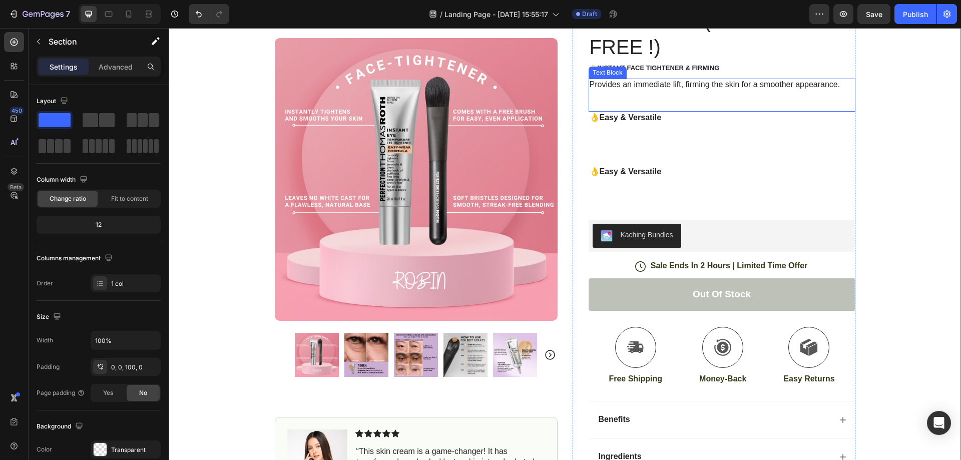
click at [673, 88] on p "Provides an immediate lift, firming the skin for a smoother appearance." at bounding box center [722, 85] width 265 height 11
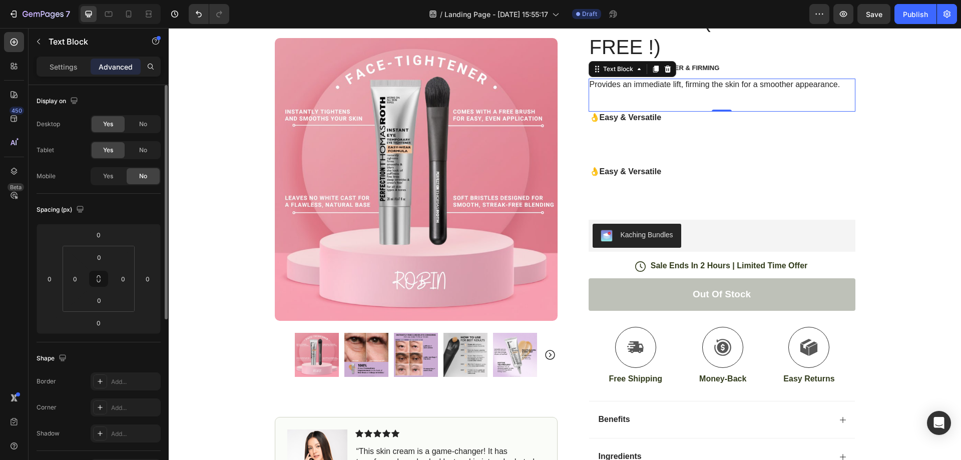
scroll to position [0, 0]
click at [60, 65] on p "Settings" at bounding box center [64, 67] width 28 height 11
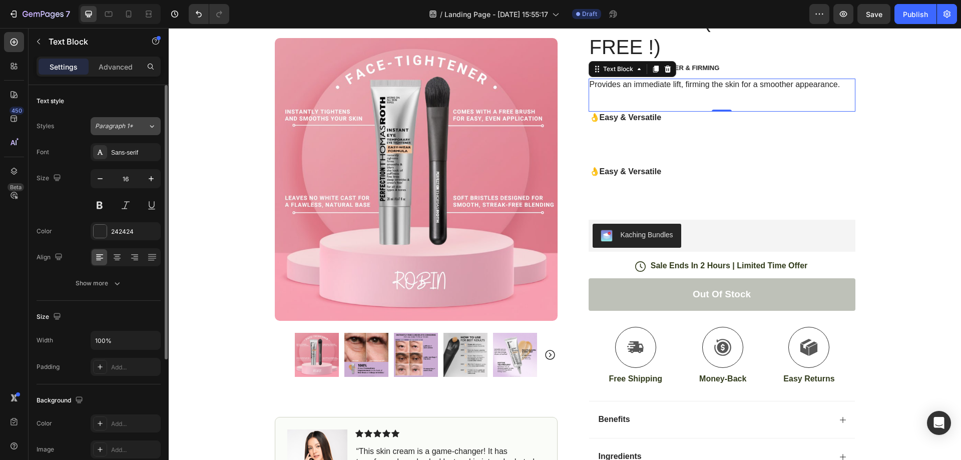
click at [123, 123] on span "Paragraph 1*" at bounding box center [114, 126] width 38 height 9
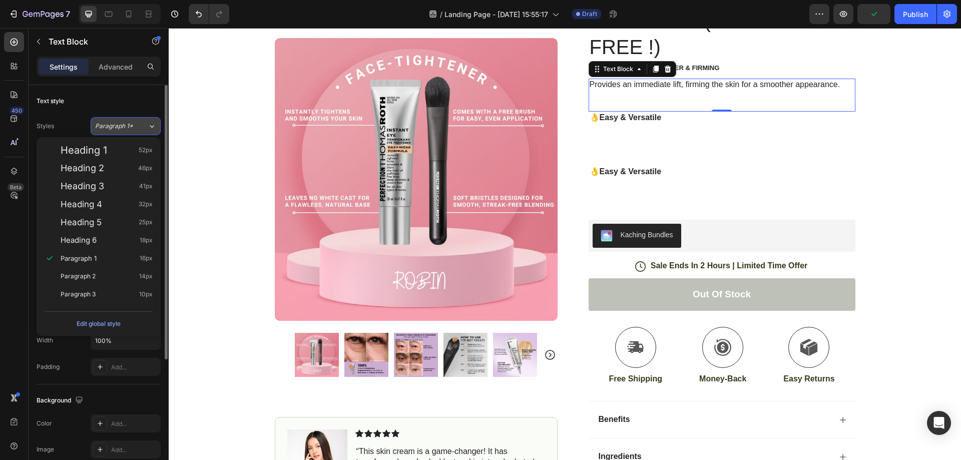
click at [123, 123] on span "Paragraph 1*" at bounding box center [114, 126] width 38 height 9
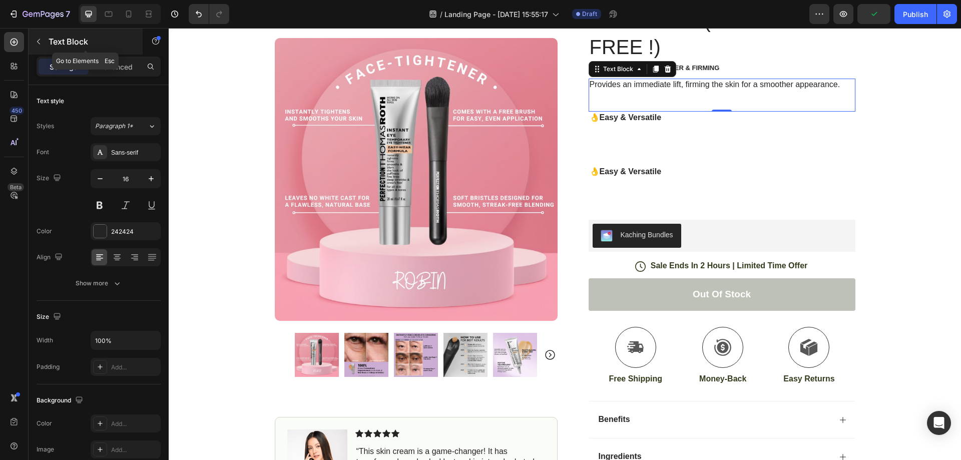
click at [37, 38] on icon "button" at bounding box center [39, 42] width 8 height 8
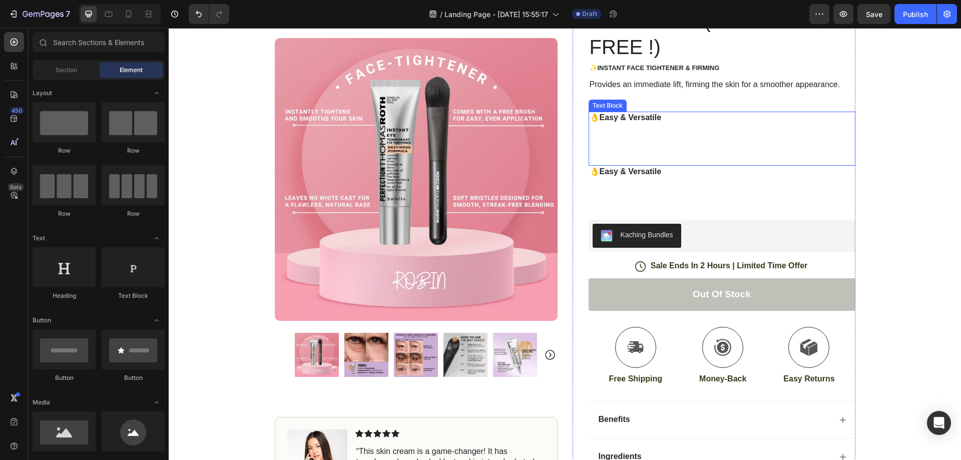
click at [677, 164] on p at bounding box center [722, 154] width 265 height 21
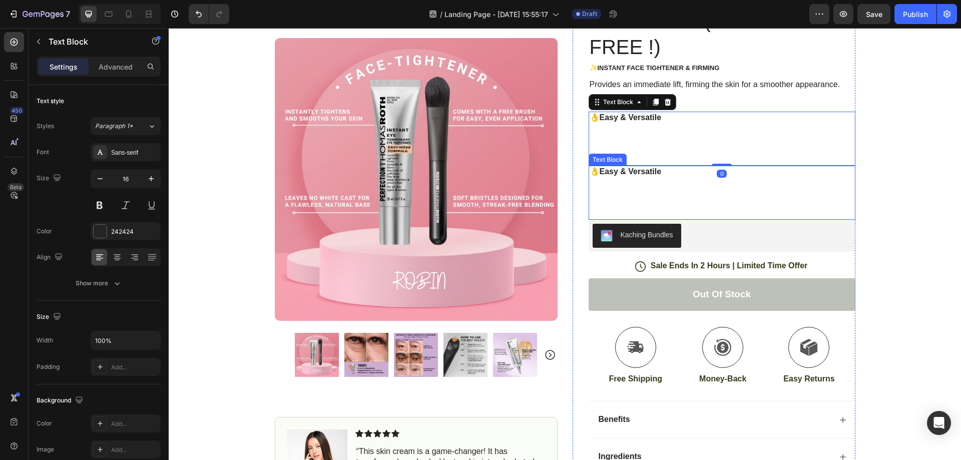
click at [663, 169] on p "👌Easy & Versatile" at bounding box center [722, 172] width 265 height 11
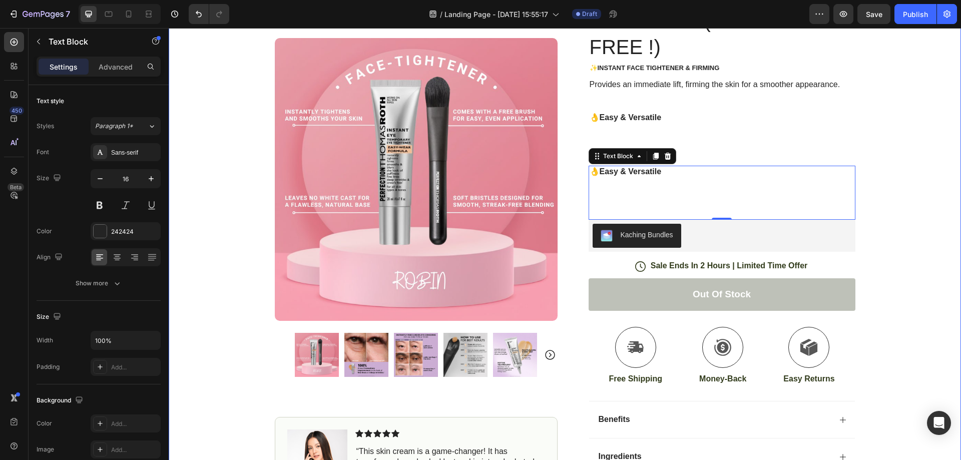
click at [870, 120] on div "Icon Free Shipping Today Only Text Block Row Icon 84,000+ Happy Customer Text B…" at bounding box center [565, 241] width 793 height 629
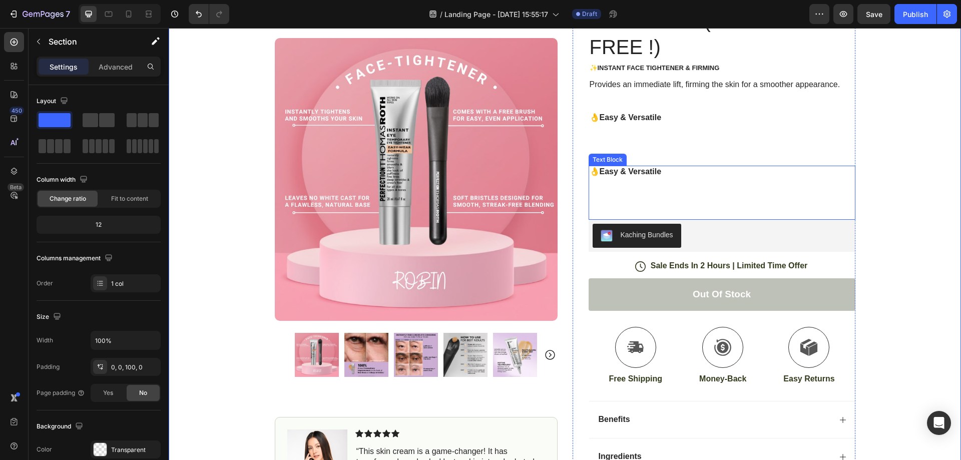
click at [658, 191] on p at bounding box center [722, 187] width 265 height 21
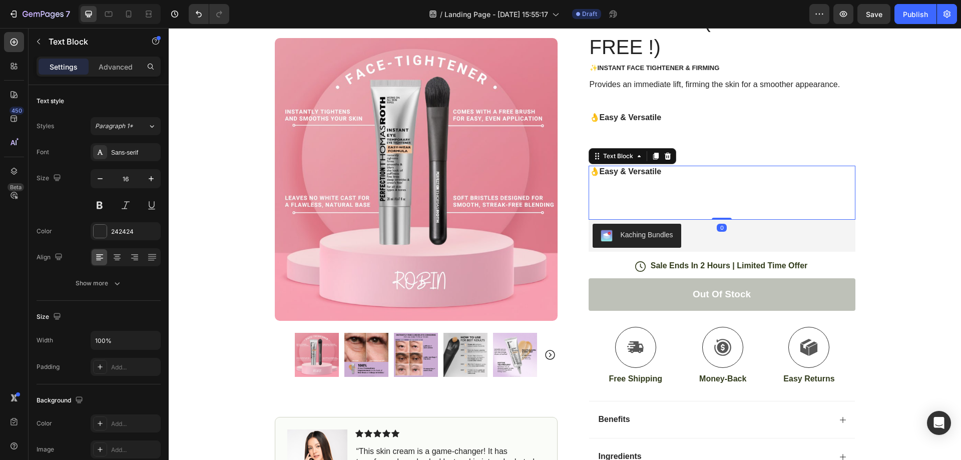
click at [658, 191] on p at bounding box center [722, 187] width 265 height 21
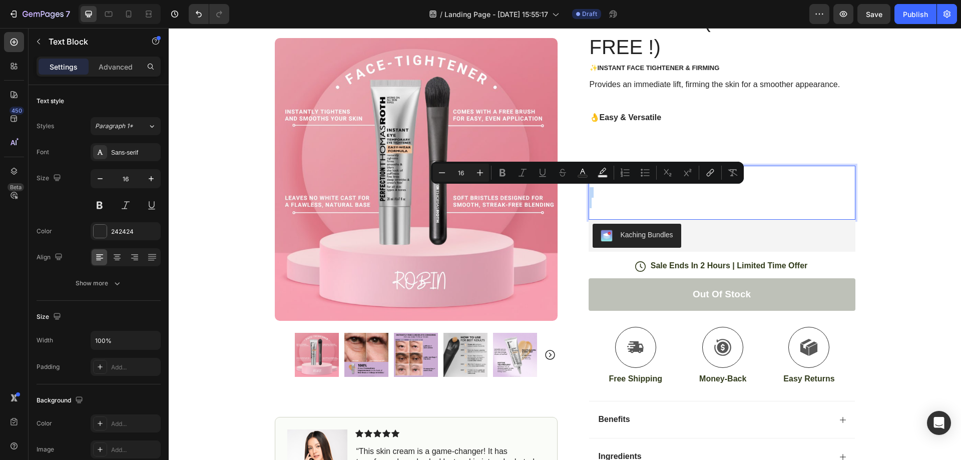
click at [658, 191] on p "Rich Text Editor. Editing area: main" at bounding box center [722, 187] width 265 height 21
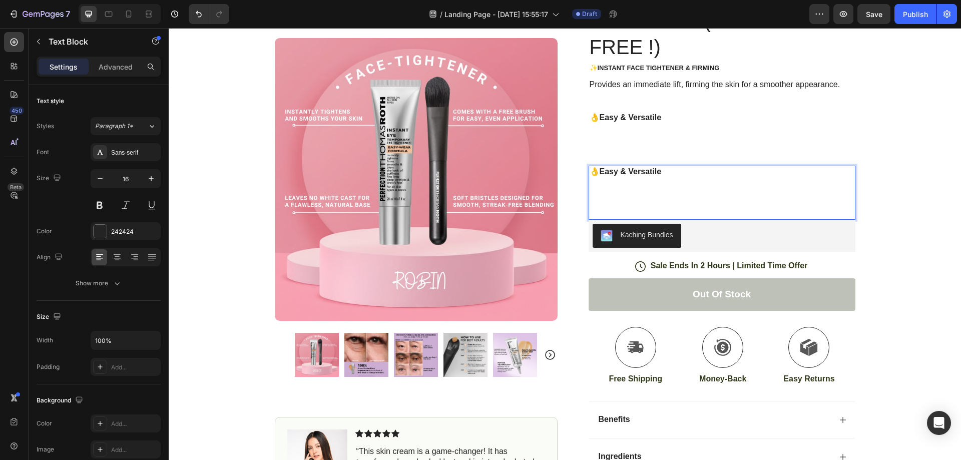
click at [768, 175] on p "👌Easy & Versatile" at bounding box center [722, 172] width 265 height 11
click at [655, 173] on strong "👌Easy & Versatile" at bounding box center [626, 171] width 72 height 9
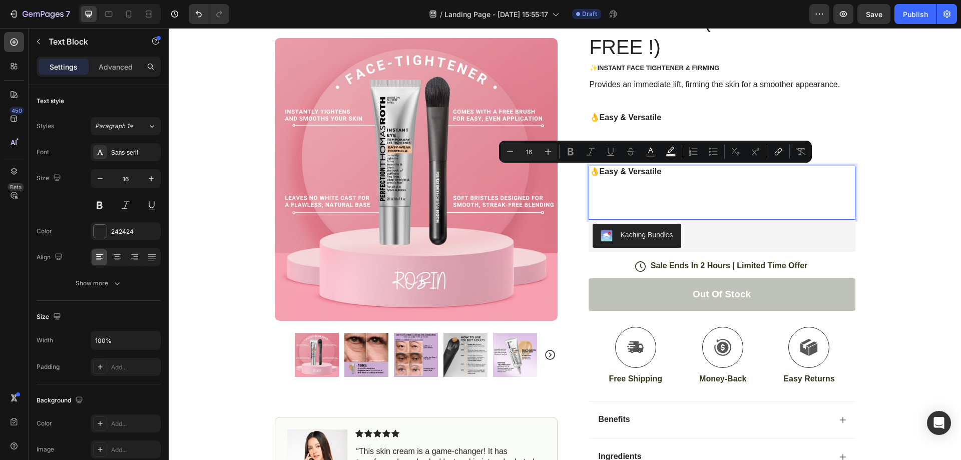
click at [641, 171] on strong "👌Easy & Versatile" at bounding box center [626, 171] width 72 height 9
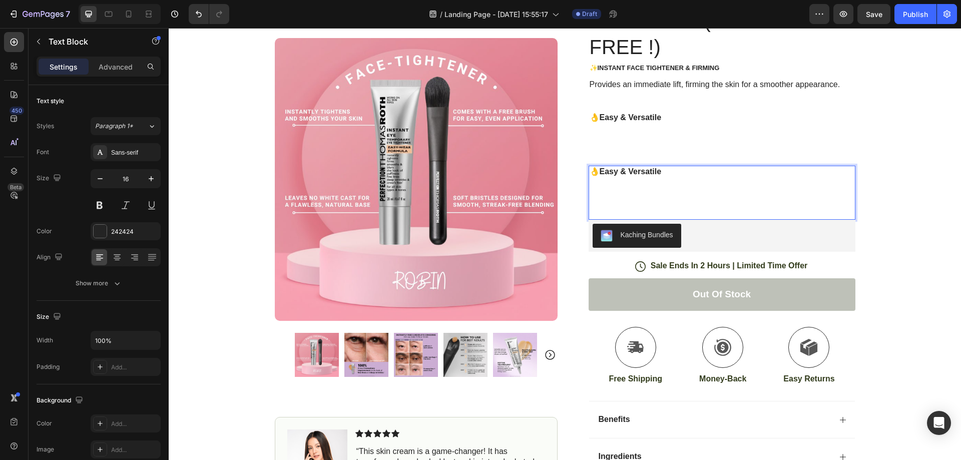
click at [634, 169] on strong "👌Easy & Versatile" at bounding box center [626, 171] width 72 height 9
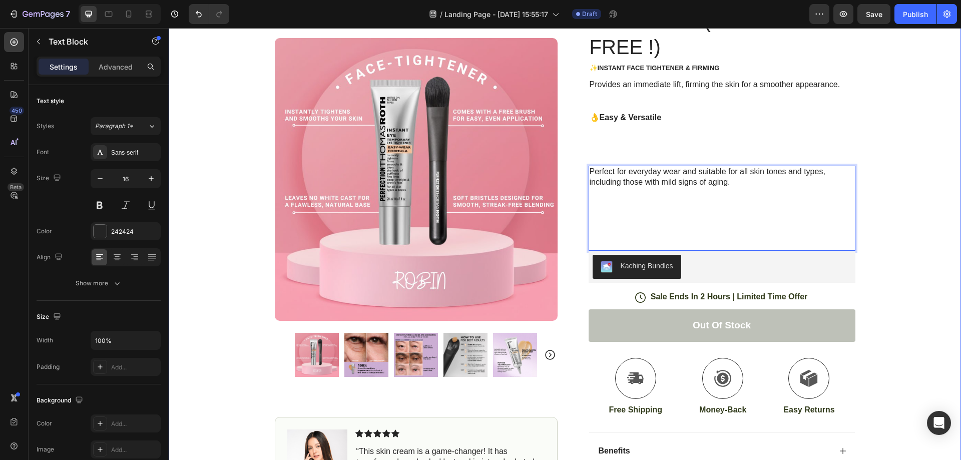
click at [904, 162] on div "Icon Free Shipping Today Only Text Block Row Icon 84,000+ Happy Customer Text B…" at bounding box center [565, 257] width 793 height 660
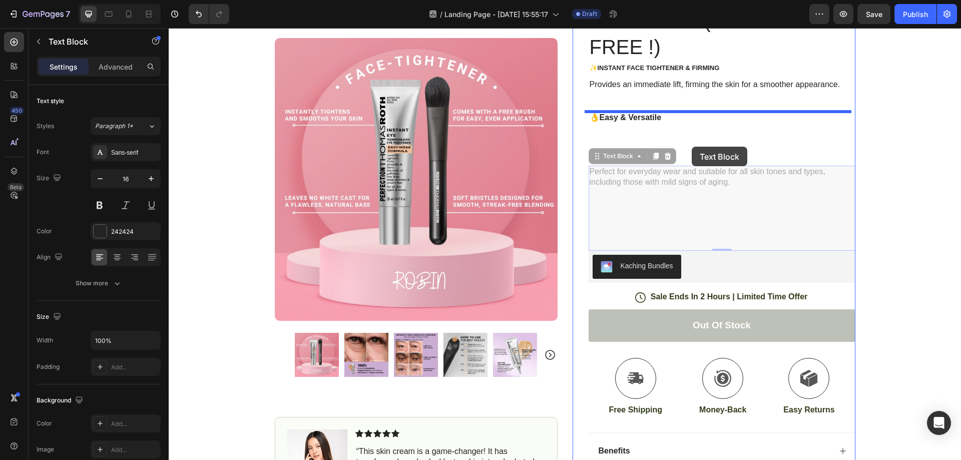
drag, startPoint x: 696, startPoint y: 179, endPoint x: 691, endPoint y: 147, distance: 32.4
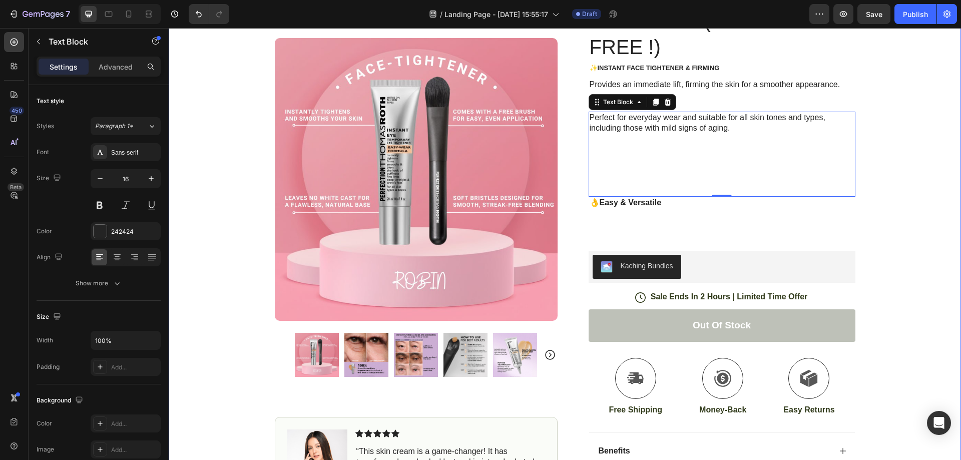
click at [930, 140] on div "Icon Free Shipping Today Only Text Block Row Icon 84,000+ Happy Customer Text B…" at bounding box center [565, 257] width 793 height 660
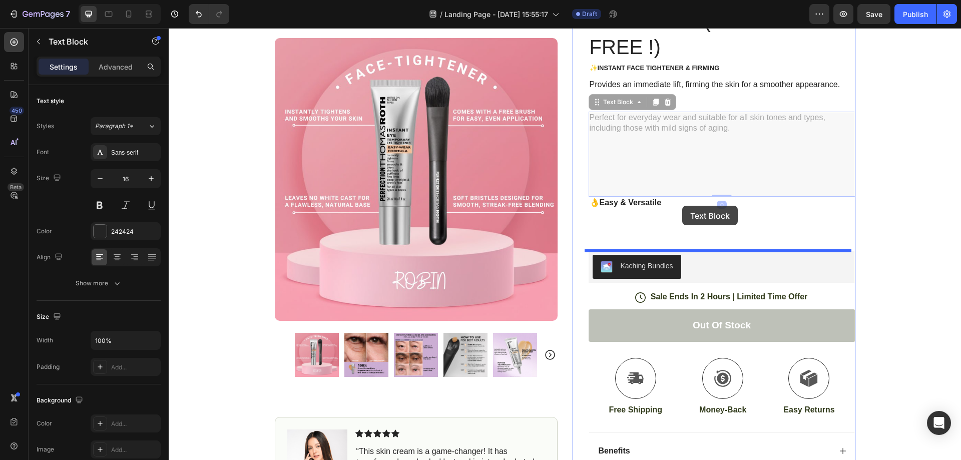
drag, startPoint x: 690, startPoint y: 126, endPoint x: 682, endPoint y: 206, distance: 80.0
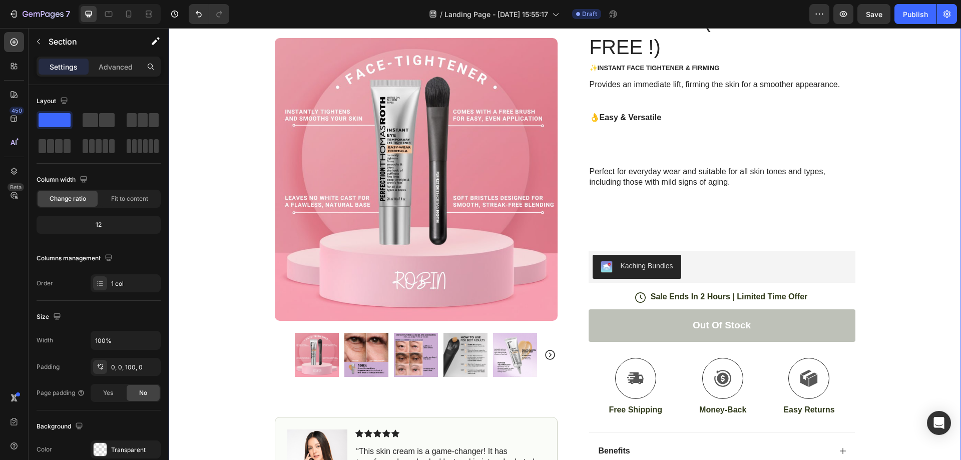
click at [918, 140] on div "Icon Free Shipping Today Only Text Block Row Icon 84,000+ Happy Customer Text B…" at bounding box center [565, 257] width 793 height 660
click at [731, 179] on p "Perfect for everyday wear and suitable for all skin tones and types, including …" at bounding box center [722, 177] width 265 height 21
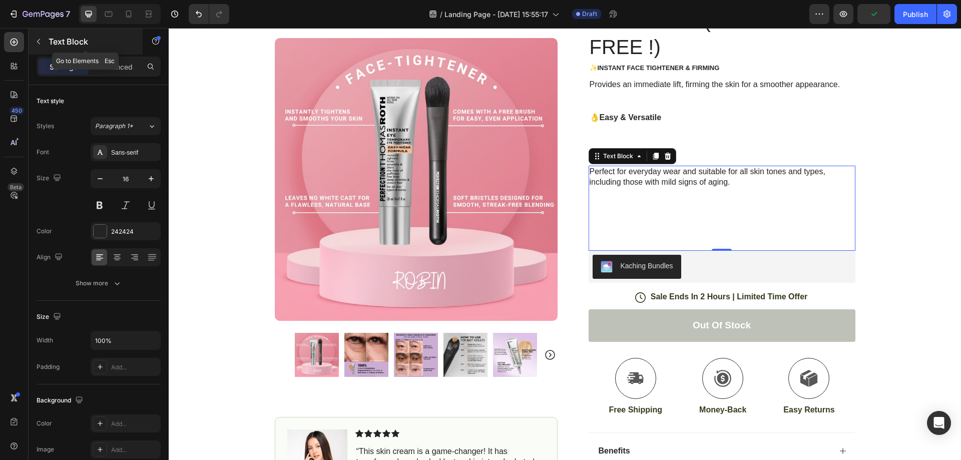
click at [41, 42] on icon "button" at bounding box center [39, 42] width 8 height 8
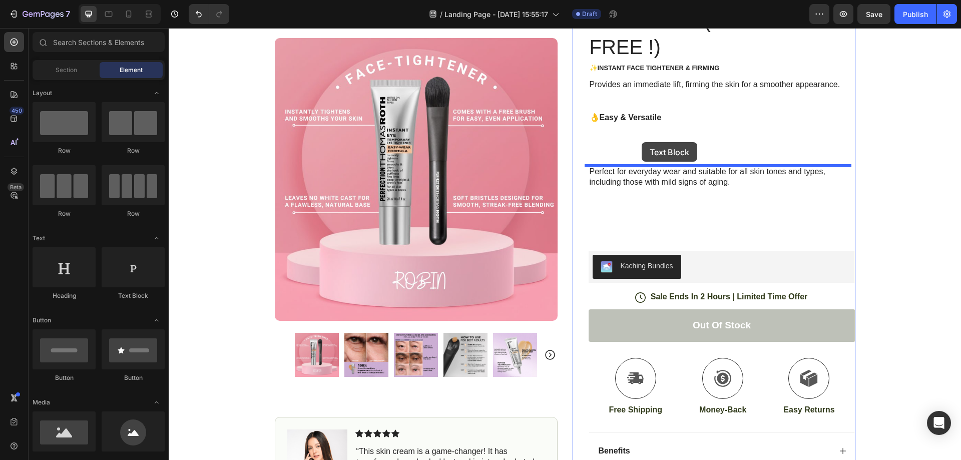
drag, startPoint x: 301, startPoint y: 291, endPoint x: 663, endPoint y: 145, distance: 389.9
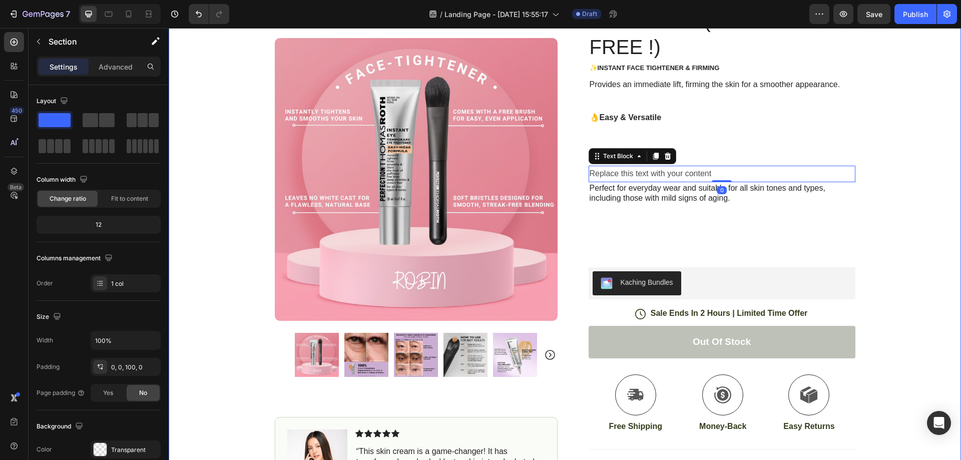
click at [911, 158] on div "Icon Free Shipping Today Only Text Block Row Icon 84,000+ Happy Customer Text B…" at bounding box center [565, 251] width 793 height 649
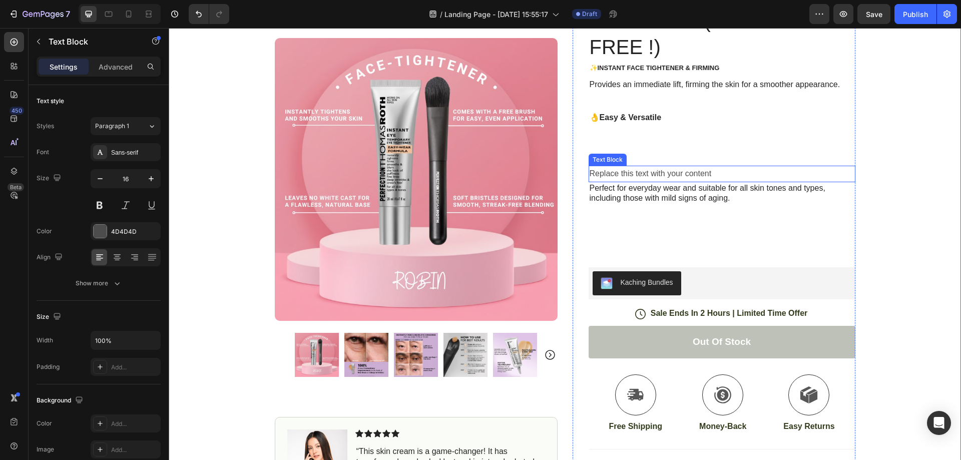
click at [678, 176] on div "Replace this text with your content" at bounding box center [722, 174] width 267 height 17
click at [918, 167] on div "Icon Free Shipping Today Only Text Block Row Icon 84,000+ Happy Customer Text B…" at bounding box center [565, 251] width 793 height 649
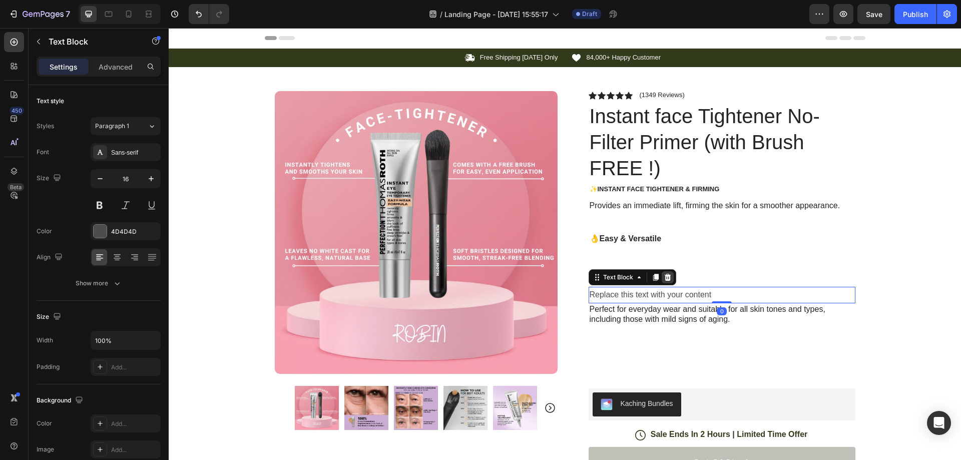
click at [667, 280] on icon at bounding box center [668, 277] width 8 height 8
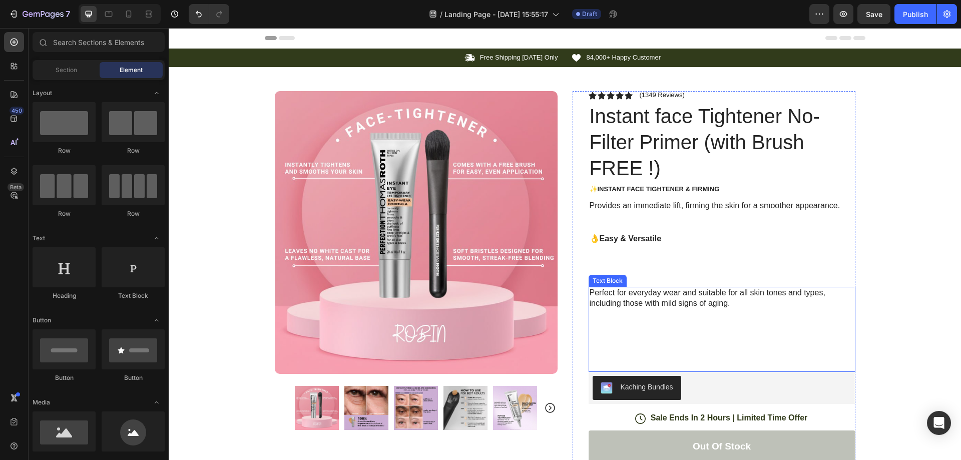
click at [665, 295] on p "Perfect for everyday wear and suitable for all skin tones and types, including …" at bounding box center [722, 298] width 265 height 21
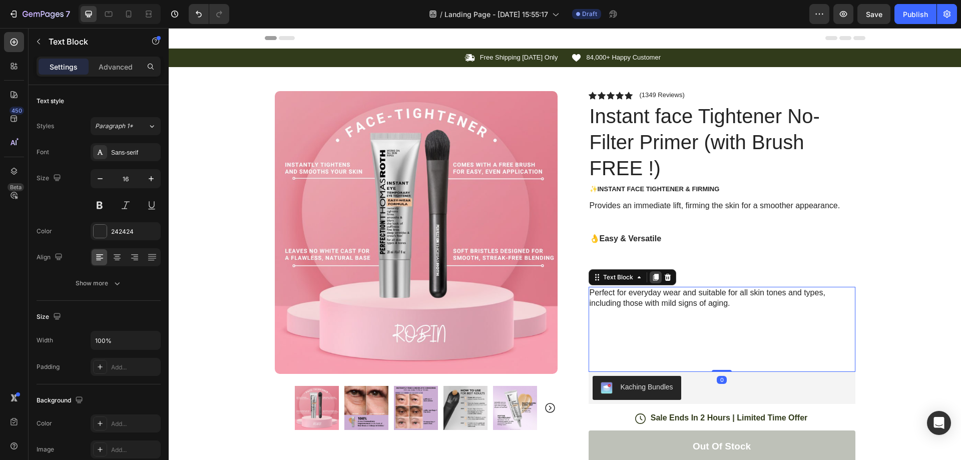
click at [653, 276] on icon at bounding box center [656, 277] width 6 height 7
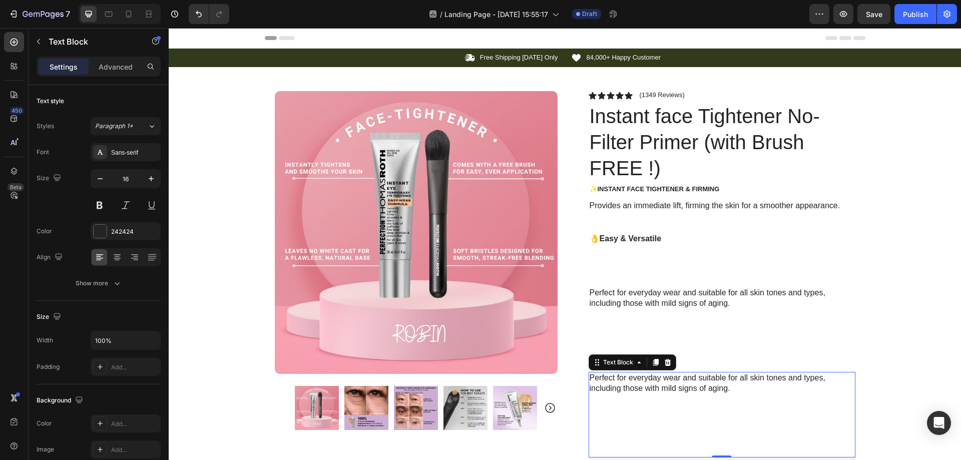
click at [654, 385] on p "Perfect for everyday wear and suitable for all skin tones and types, including …" at bounding box center [722, 383] width 265 height 21
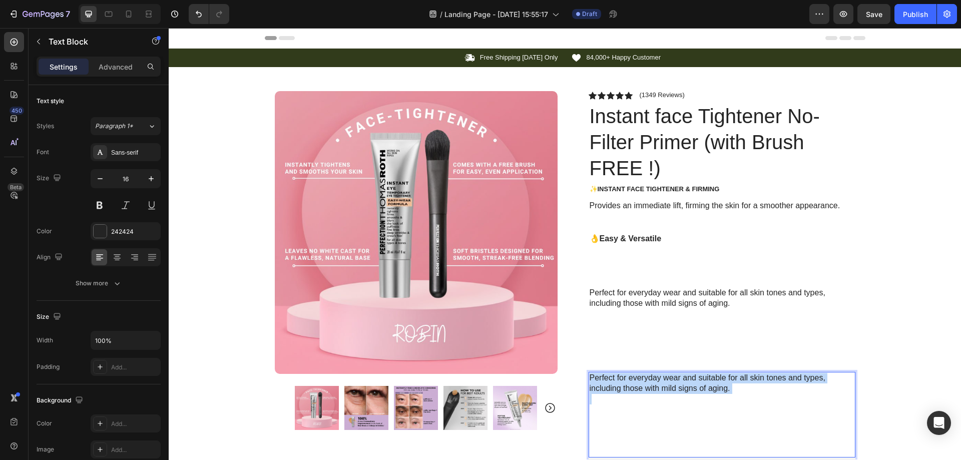
click at [654, 385] on p "Perfect for everyday wear and suitable for all skin tones and types, including …" at bounding box center [722, 383] width 265 height 21
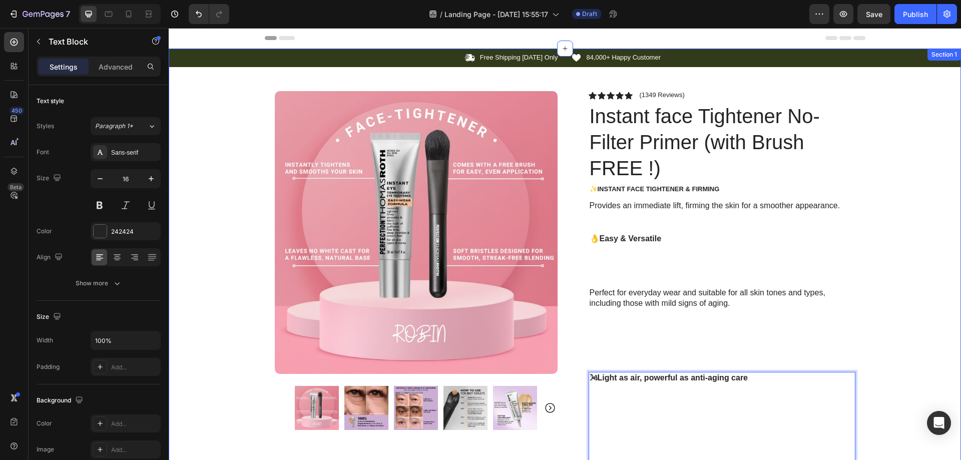
click at [914, 227] on div "Icon Free Shipping Today Only Text Block Row Icon 84,000+ Happy Customer Text B…" at bounding box center [565, 413] width 793 height 728
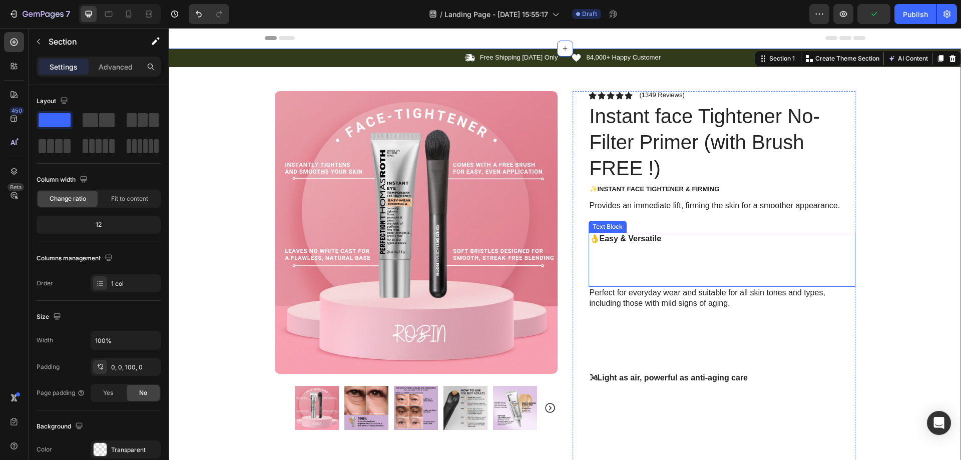
scroll to position [167, 0]
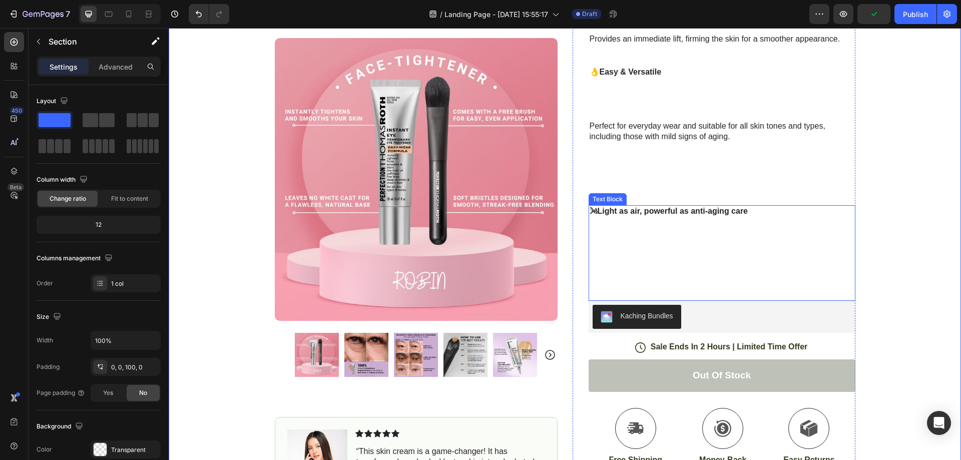
click at [692, 238] on p "Rich Text Editor. Editing area: main" at bounding box center [722, 248] width 265 height 21
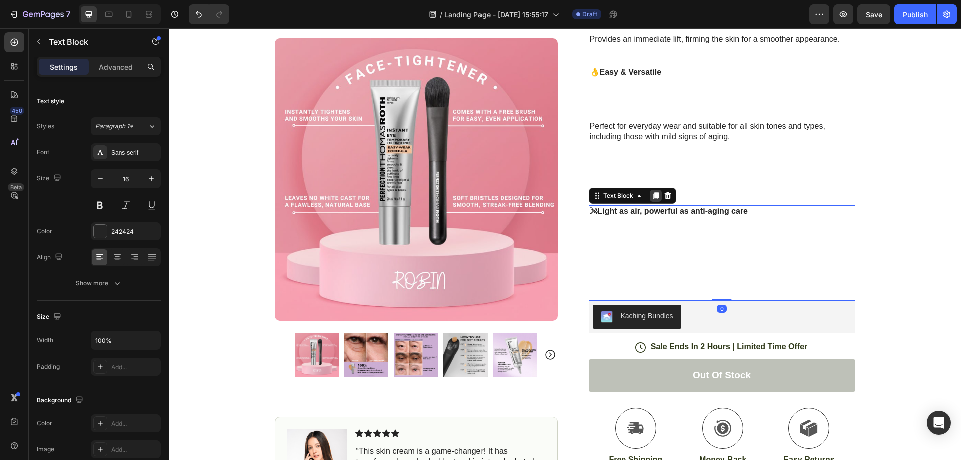
click at [650, 196] on div at bounding box center [656, 196] width 12 height 12
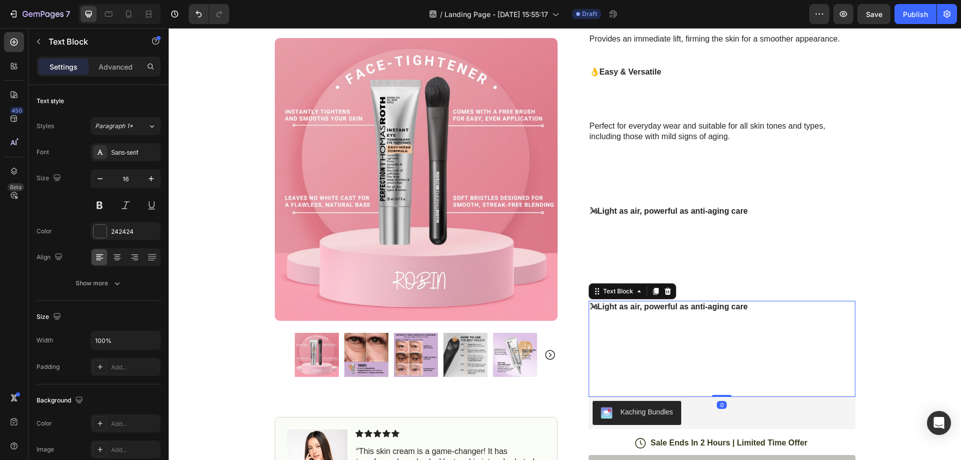
click at [695, 308] on strong "🌬Light as air, powerful as anti-aging care" at bounding box center [669, 306] width 159 height 9
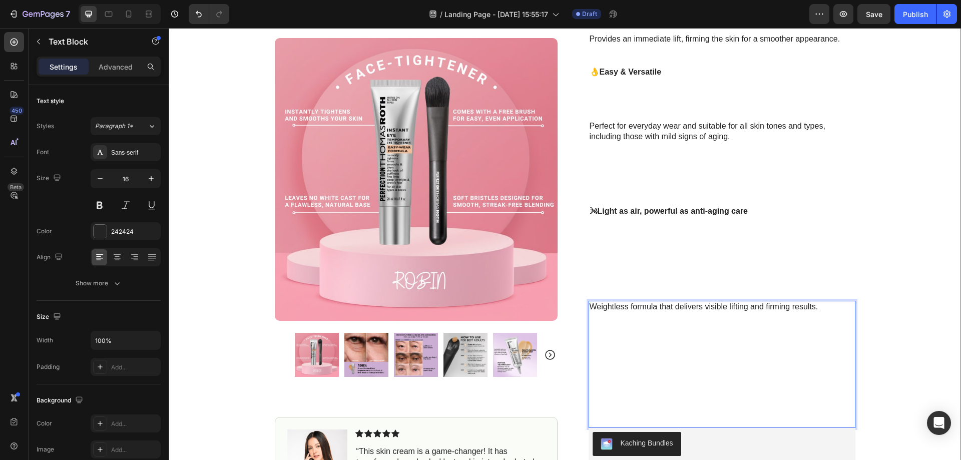
click at [918, 248] on div "Icon Free Shipping Today Only Text Block Row Icon 84,000+ Happy Customer Text B…" at bounding box center [565, 309] width 793 height 855
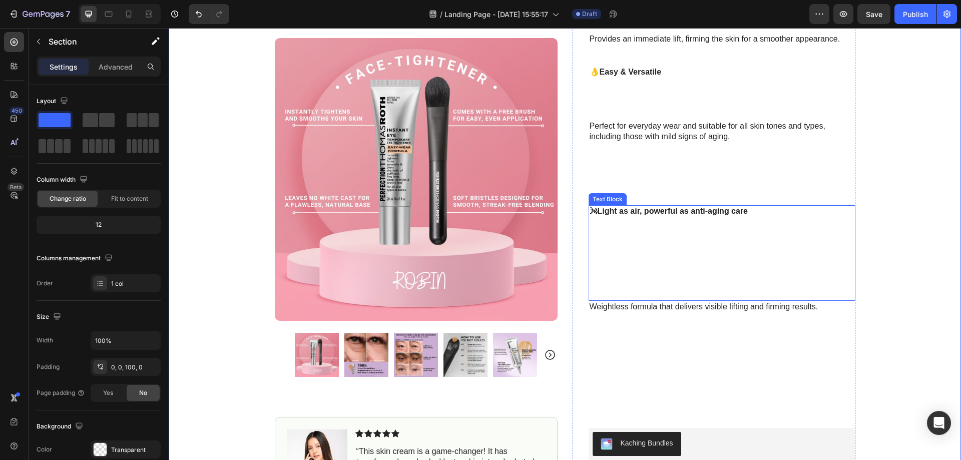
click at [677, 246] on p "Rich Text Editor. Editing area: main" at bounding box center [722, 248] width 265 height 21
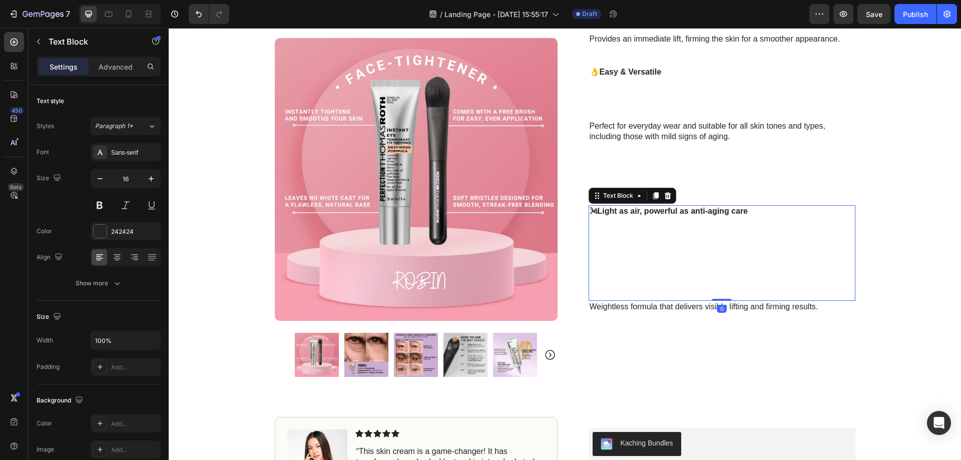
drag, startPoint x: 717, startPoint y: 299, endPoint x: 698, endPoint y: 231, distance: 70.2
click at [713, 255] on div "🌬Light as air, powerful as anti-aging care Text Block 0" at bounding box center [722, 253] width 267 height 96
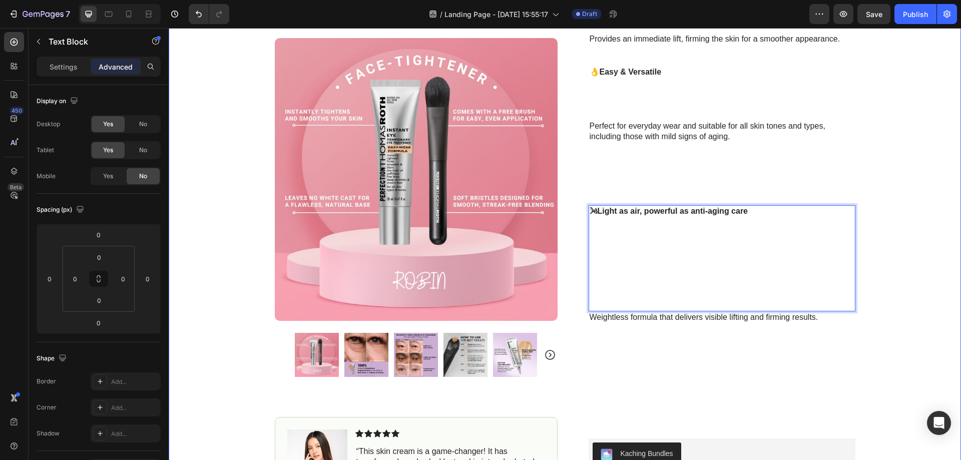
click at [892, 217] on div "Icon Free Shipping Today Only Text Block Row Icon 84,000+ Happy Customer Text B…" at bounding box center [565, 315] width 793 height 866
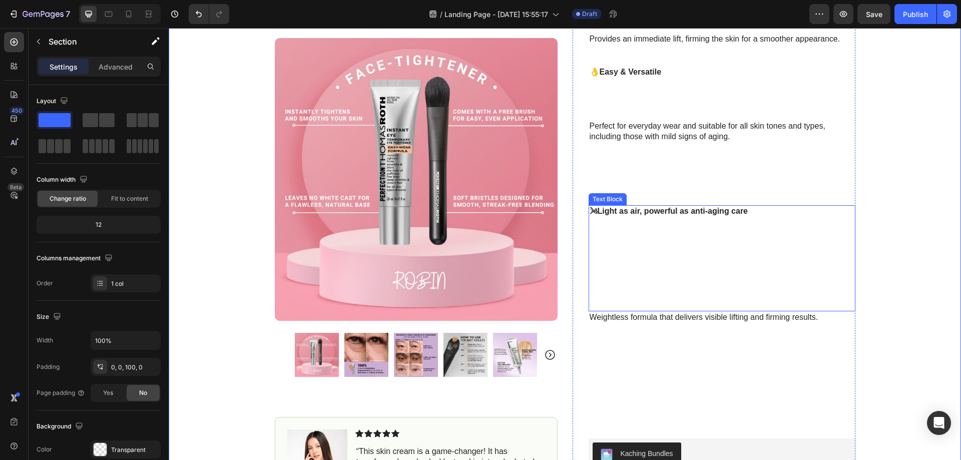
click at [703, 218] on p "⁠⁠⁠⁠⁠⁠⁠" at bounding box center [722, 232] width 265 height 31
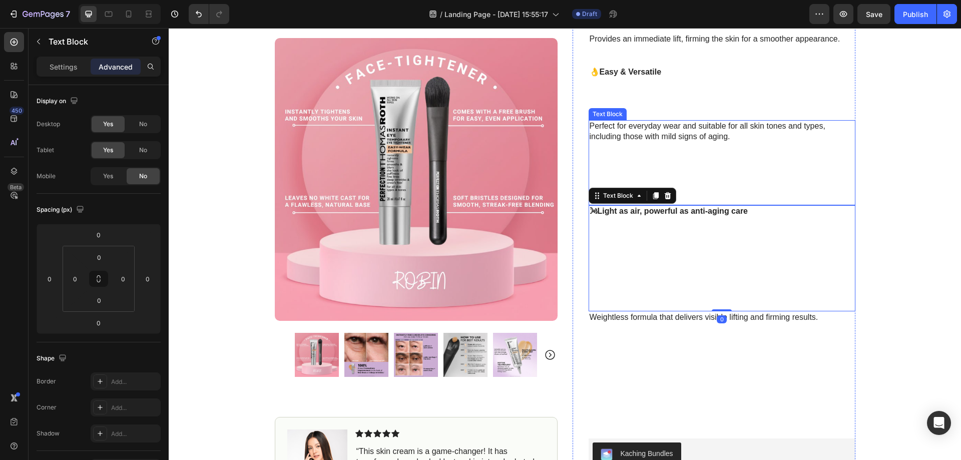
click at [675, 170] on p "Rich Text Editor. Editing area: main" at bounding box center [722, 173] width 265 height 21
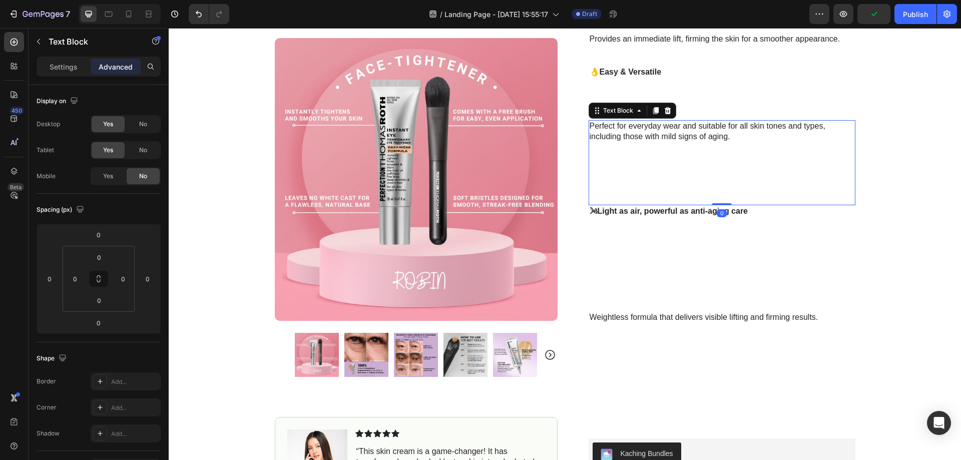
drag, startPoint x: 715, startPoint y: 203, endPoint x: 723, endPoint y: 177, distance: 27.0
click at [710, 179] on div "Perfect for everyday wear and suitable for all skin tones and types, including …" at bounding box center [722, 162] width 267 height 85
click at [920, 165] on div "Icon Free Shipping Today Only Text Block Row Icon 84,000+ Happy Customer Text B…" at bounding box center [565, 315] width 793 height 866
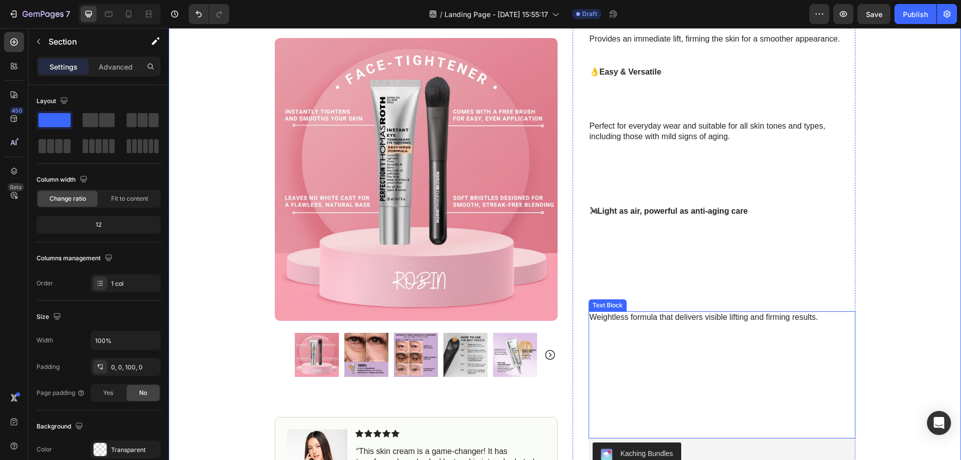
click at [689, 345] on p "Rich Text Editor. Editing area: main" at bounding box center [722, 343] width 265 height 21
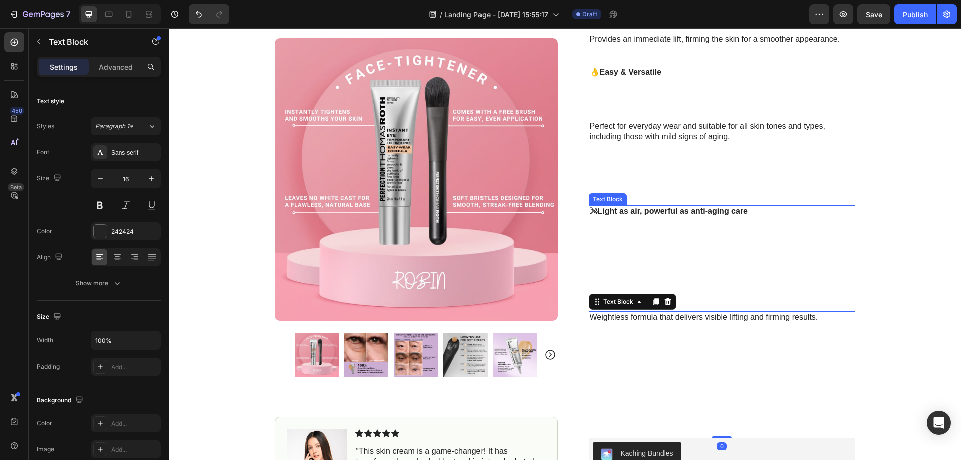
click at [707, 249] on p "Rich Text Editor. Editing area: main" at bounding box center [722, 258] width 265 height 21
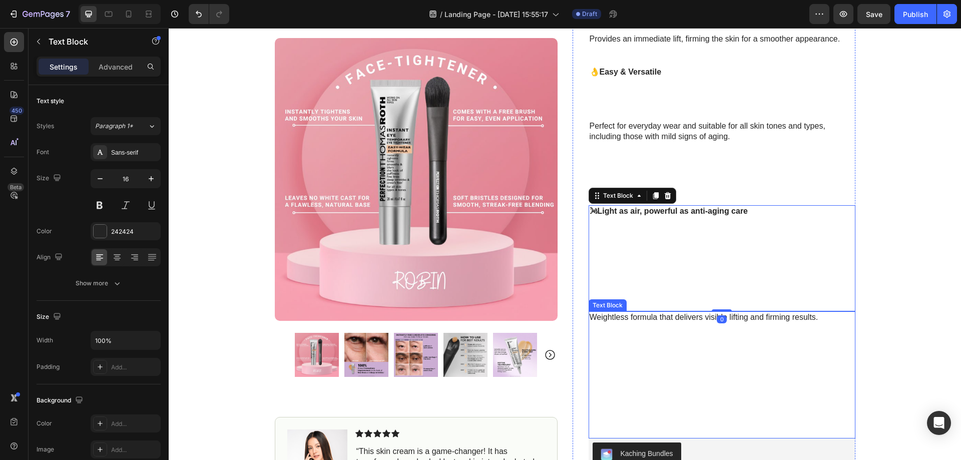
click at [701, 327] on p "Rich Text Editor. Editing area: main" at bounding box center [722, 328] width 265 height 11
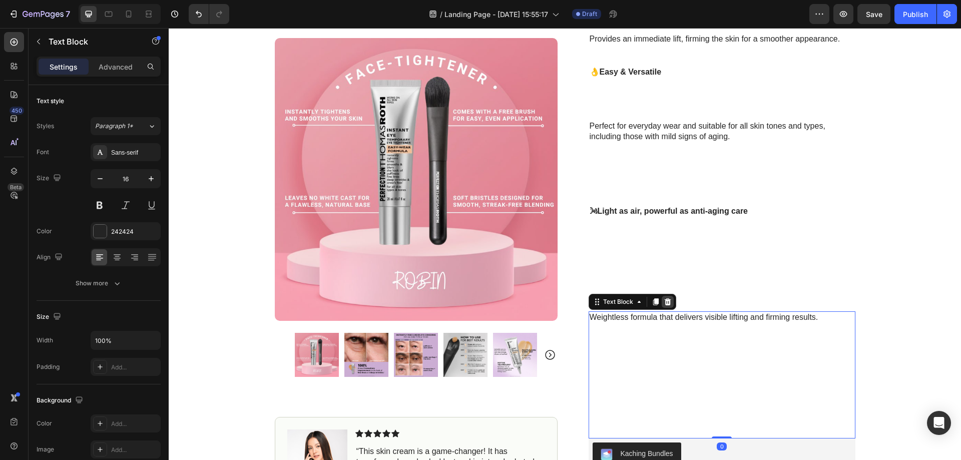
click at [664, 299] on icon at bounding box center [668, 302] width 8 height 8
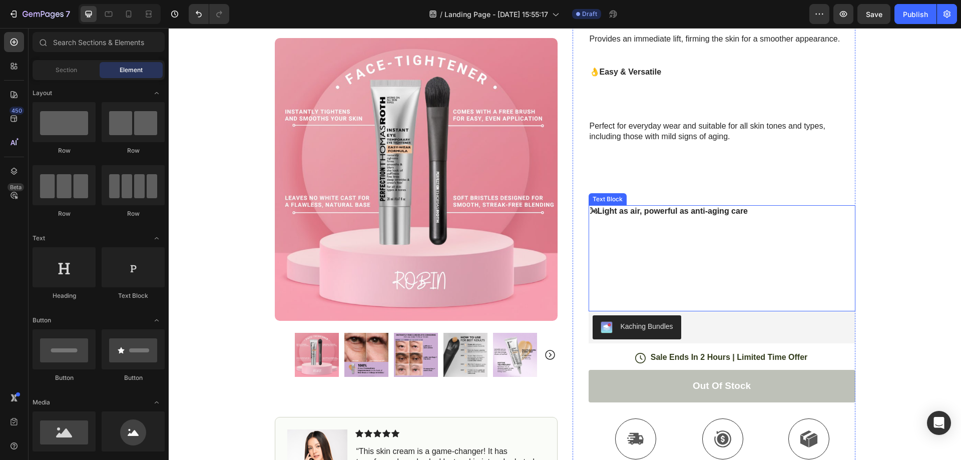
click at [670, 259] on p "Rich Text Editor. Editing area: main" at bounding box center [722, 258] width 265 height 21
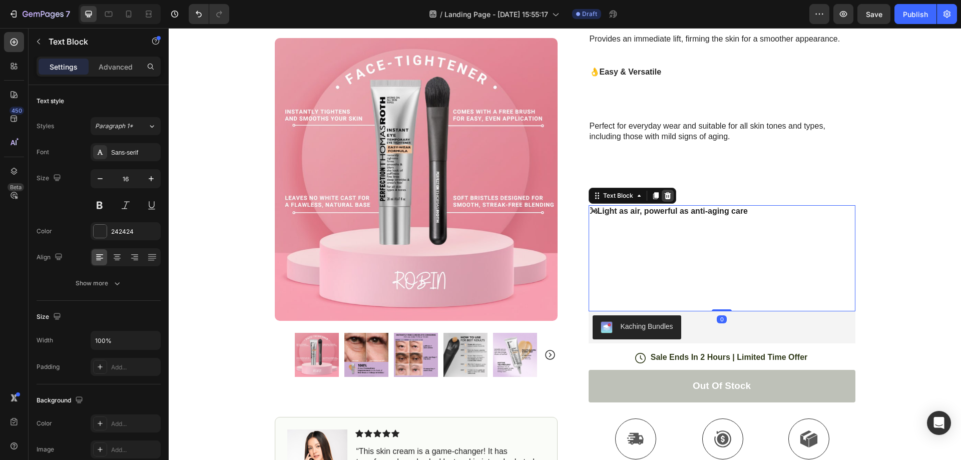
click at [664, 195] on icon at bounding box center [667, 195] width 7 height 7
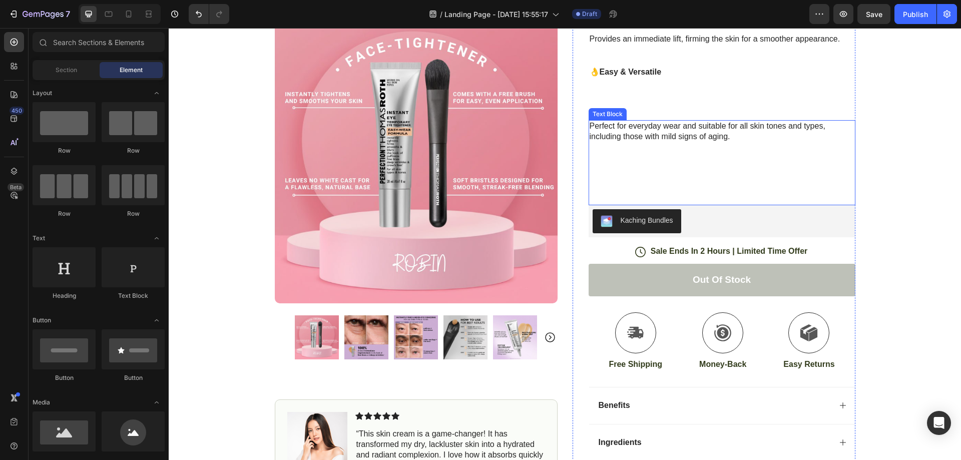
click at [679, 176] on p "Rich Text Editor. Editing area: main" at bounding box center [722, 173] width 265 height 21
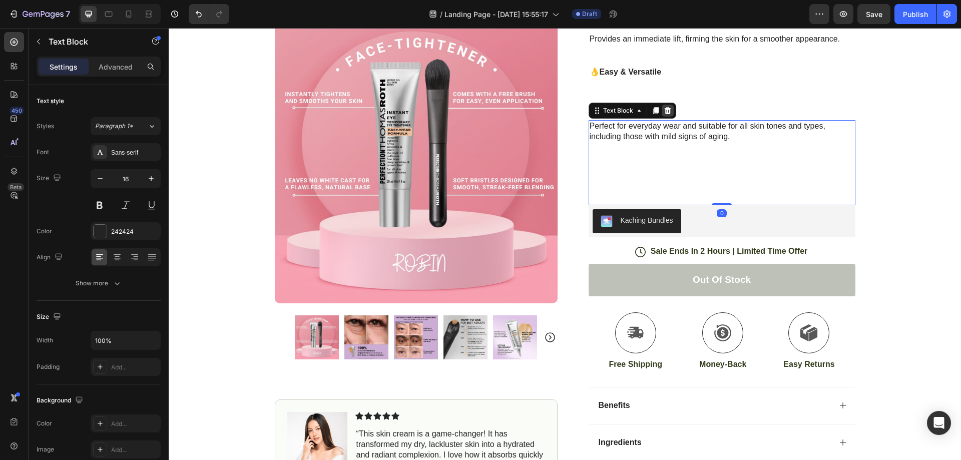
click at [665, 110] on icon at bounding box center [668, 111] width 8 height 8
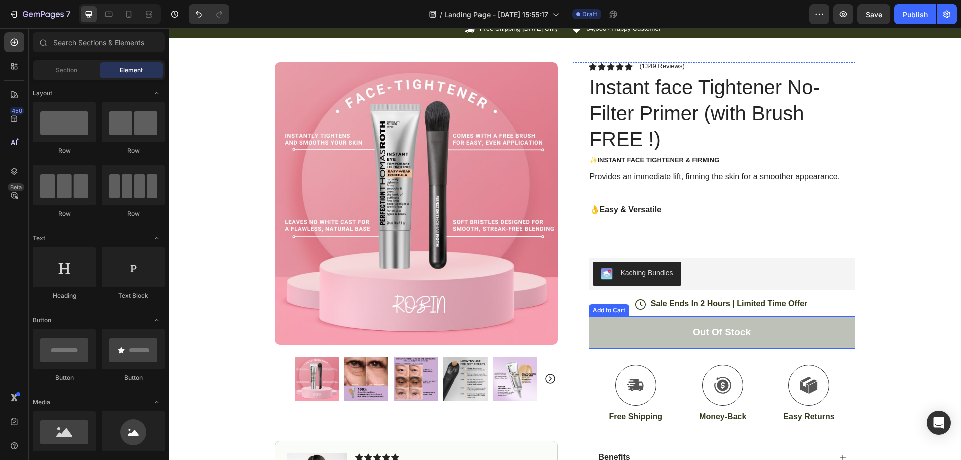
scroll to position [0, 0]
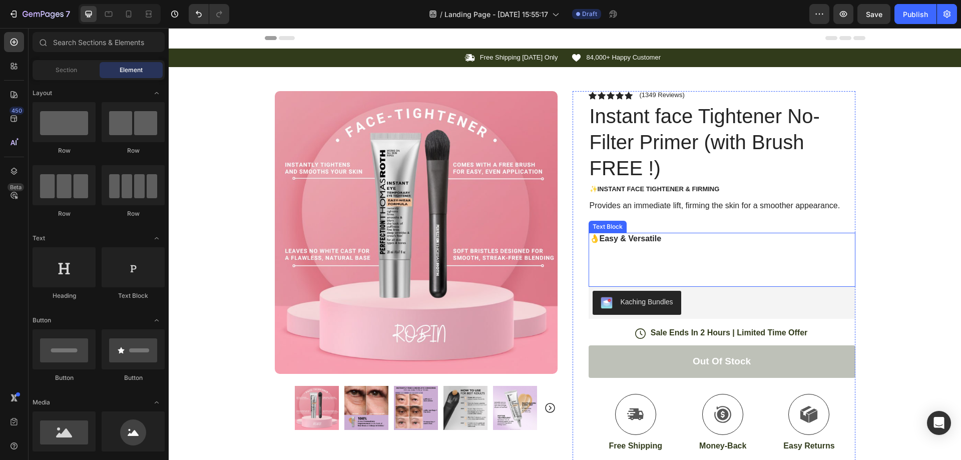
click at [684, 277] on p at bounding box center [722, 275] width 265 height 21
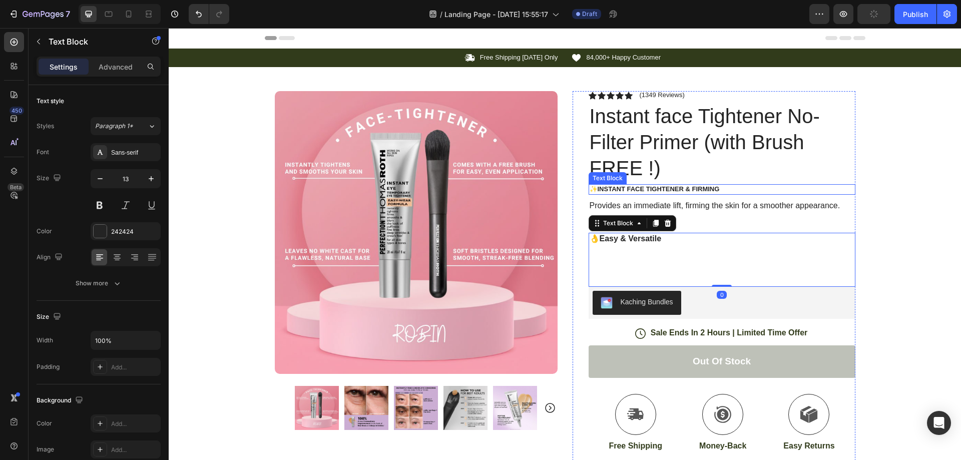
click at [689, 193] on p "✨Instant face Tightener & Firming" at bounding box center [722, 189] width 265 height 9
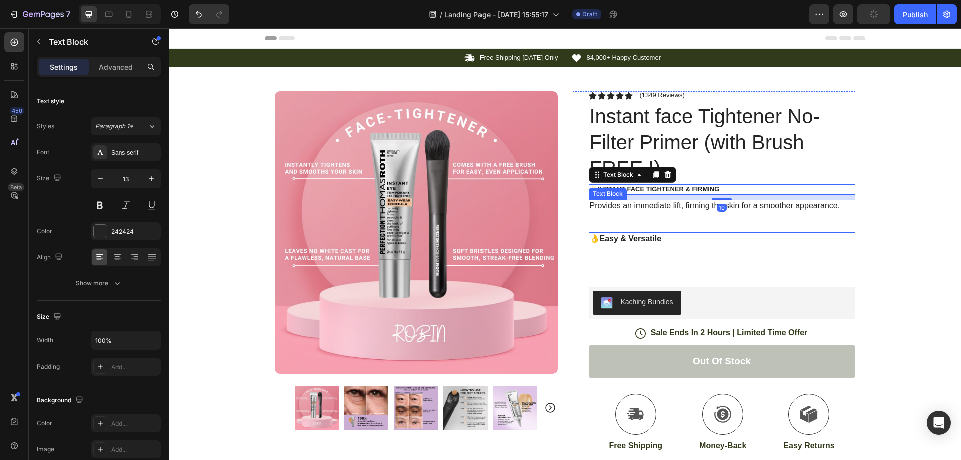
click at [681, 217] on p at bounding box center [722, 221] width 265 height 21
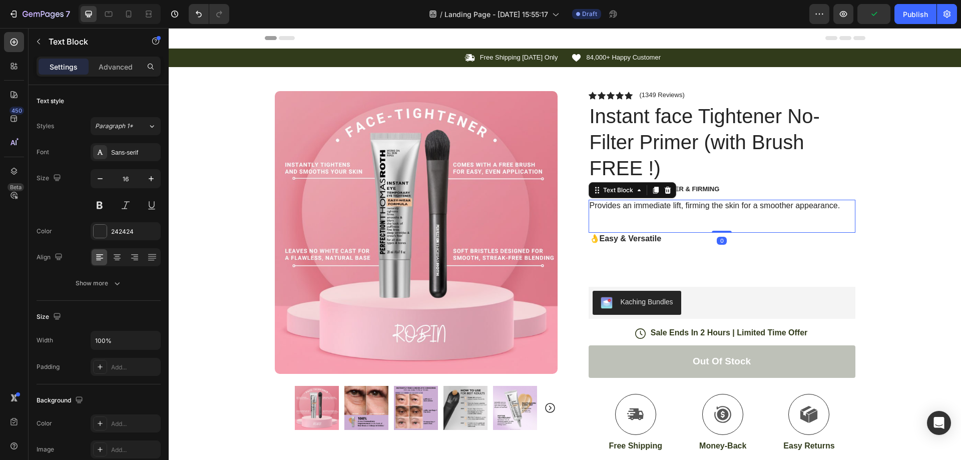
click at [842, 210] on p "Provides an immediate lift, firming the skin for a smoother appearance." at bounding box center [722, 206] width 265 height 11
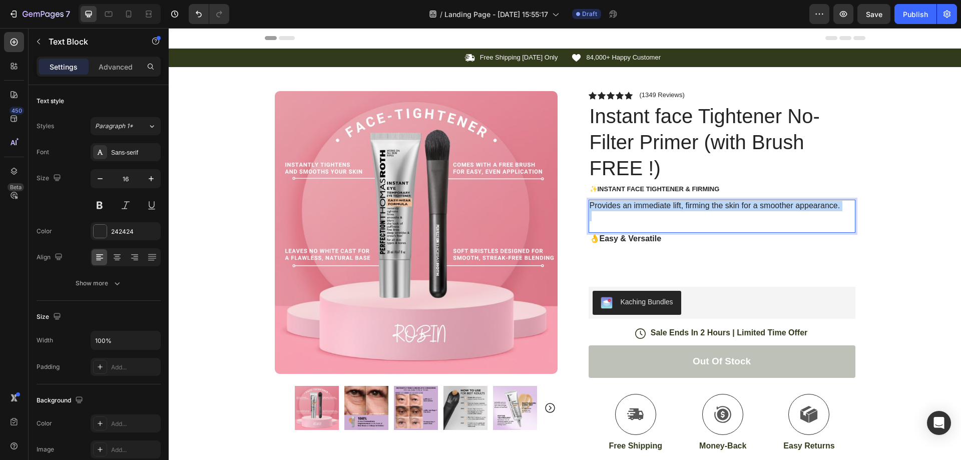
click at [842, 209] on p "Provides an immediate lift, firming the skin for a smoother appearance." at bounding box center [722, 206] width 265 height 11
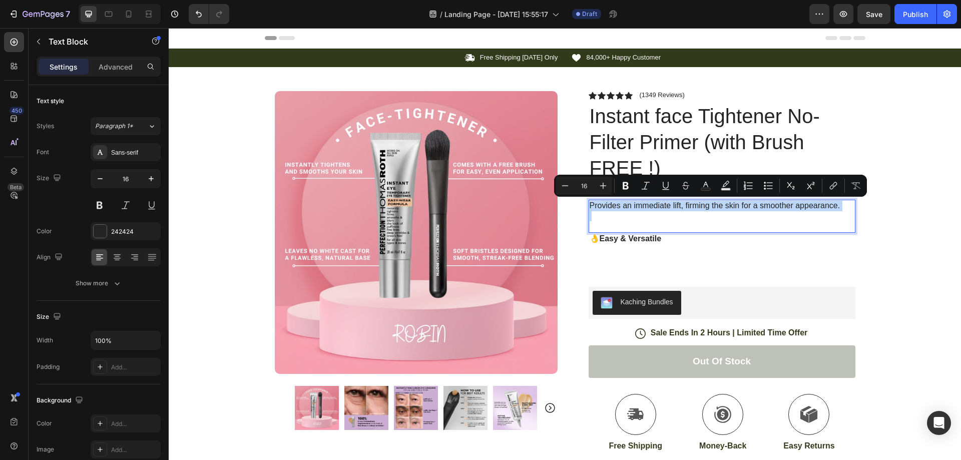
click at [842, 203] on p "Provides an immediate lift, firming the skin for a smoother appearance." at bounding box center [722, 206] width 265 height 11
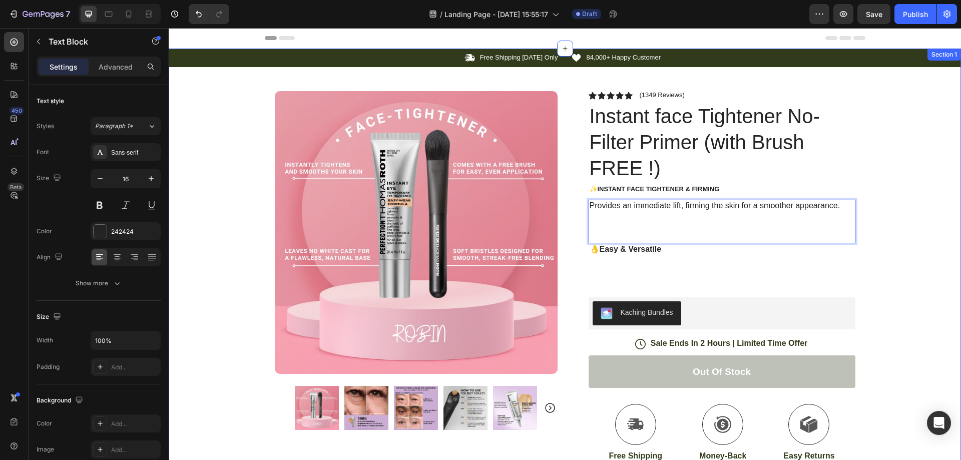
click at [895, 174] on div "Icon Free Shipping Today Only Text Block Row Icon 84,000+ Happy Customer Text B…" at bounding box center [565, 328] width 793 height 558
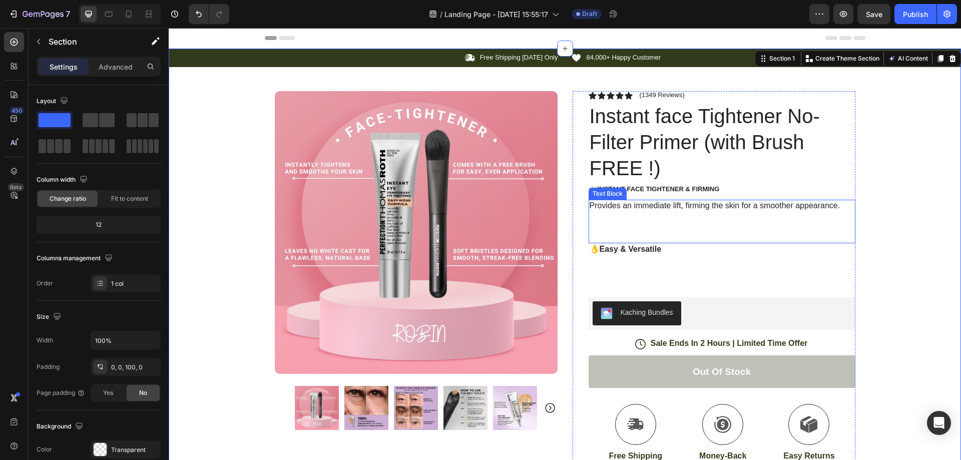
click at [619, 249] on strong "👌Easy & Versatile" at bounding box center [626, 249] width 72 height 9
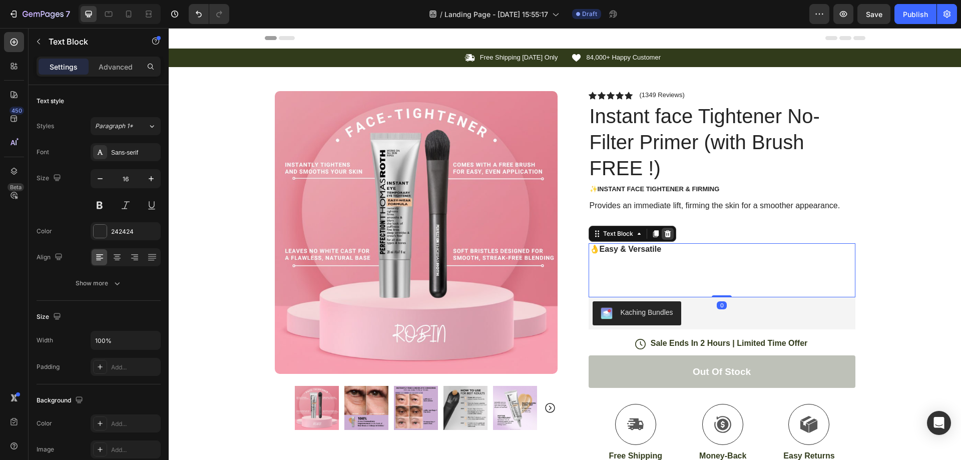
click at [664, 236] on icon at bounding box center [668, 234] width 8 height 8
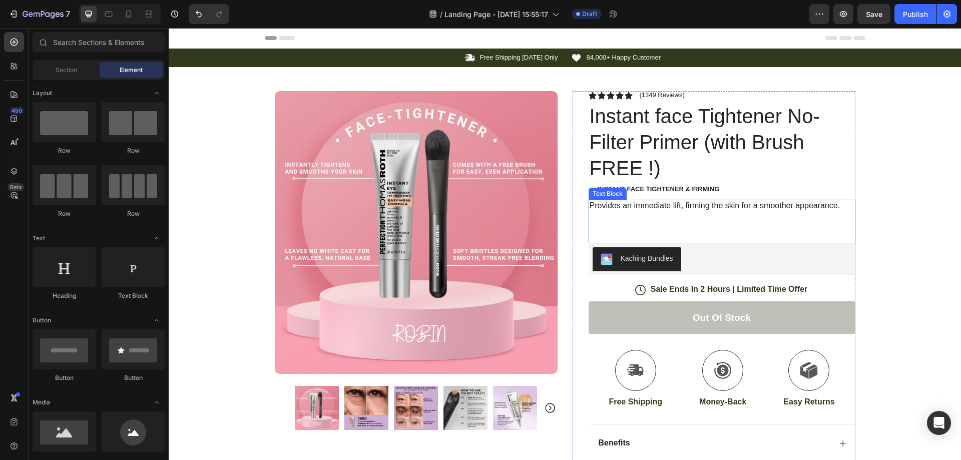
click at [666, 218] on p "Rich Text Editor. Editing area: main" at bounding box center [722, 216] width 265 height 11
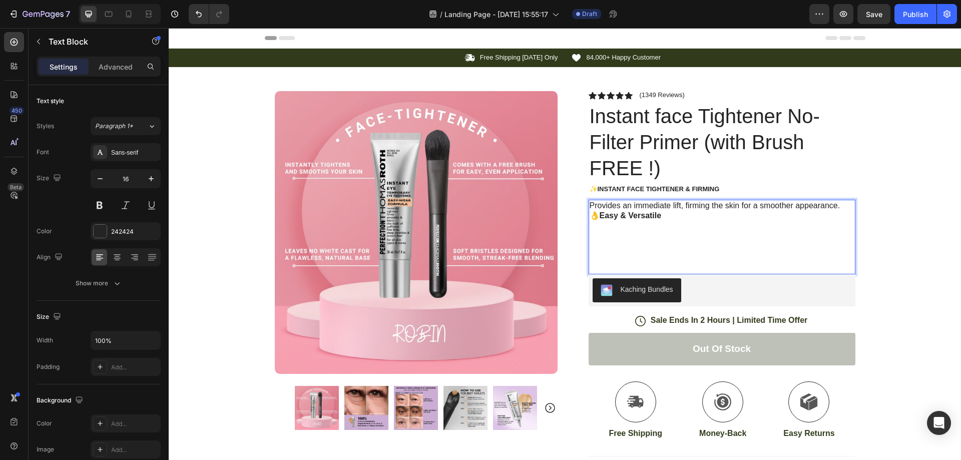
click at [844, 209] on p "Provides an immediate lift, firming the skin for a smoother appearance." at bounding box center [722, 206] width 265 height 11
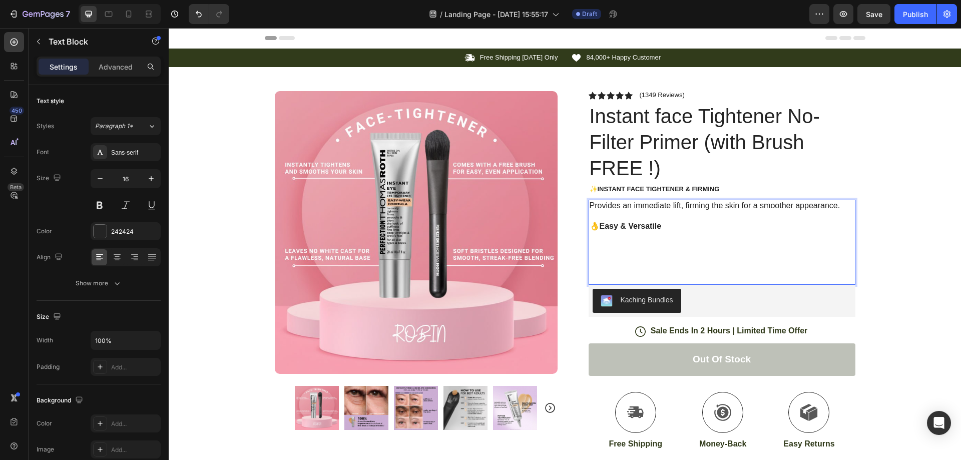
click at [686, 230] on p "👌Easy & Versatile" at bounding box center [722, 226] width 265 height 11
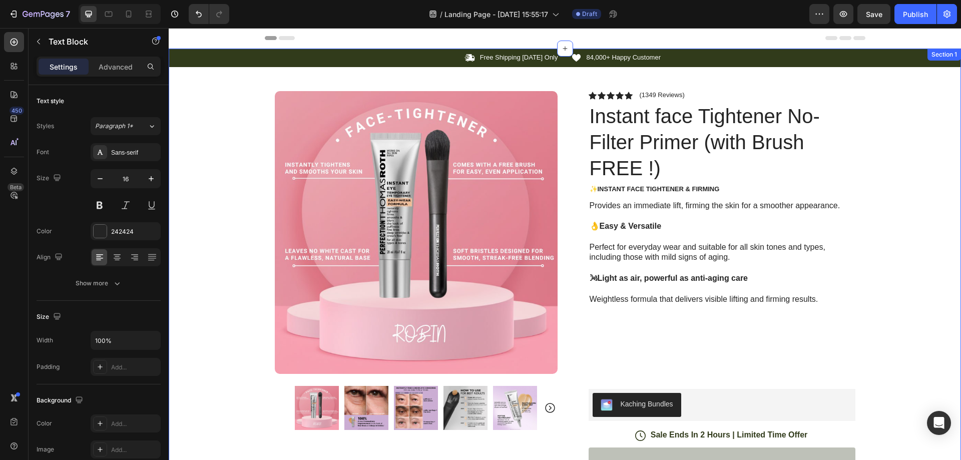
click at [901, 236] on div "Icon Free Shipping Today Only Text Block Row Icon 84,000+ Happy Customer Text B…" at bounding box center [565, 373] width 793 height 649
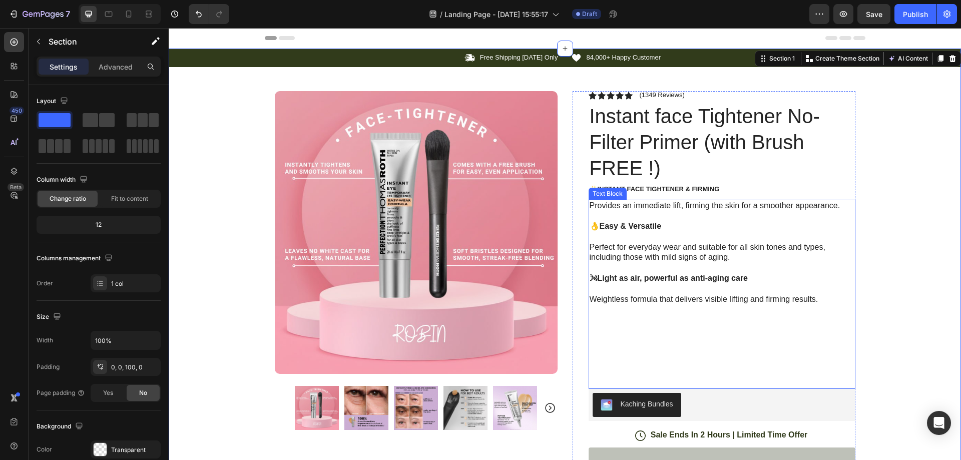
click at [700, 326] on p at bounding box center [722, 325] width 265 height 21
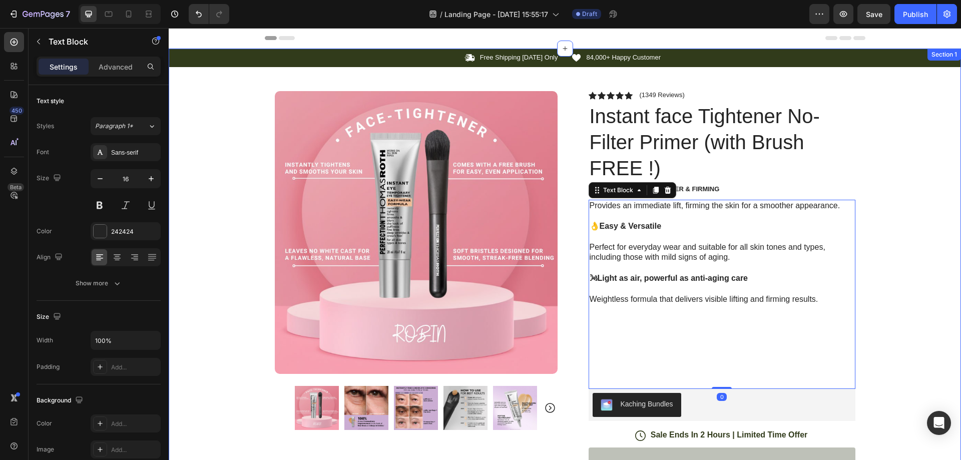
click at [898, 219] on div "Icon Free Shipping Today Only Text Block Row Icon 84,000+ Happy Customer Text B…" at bounding box center [565, 373] width 793 height 649
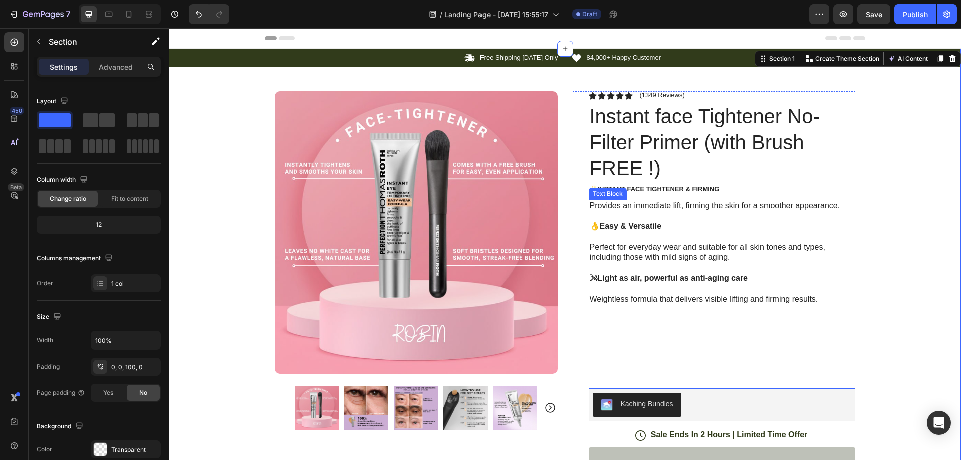
scroll to position [167, 0]
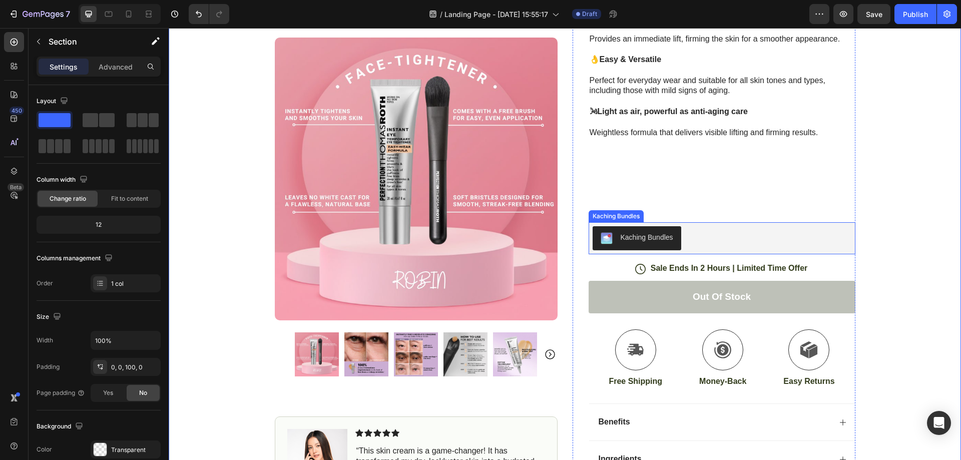
click at [692, 235] on div "Kaching Bundles" at bounding box center [722, 238] width 259 height 24
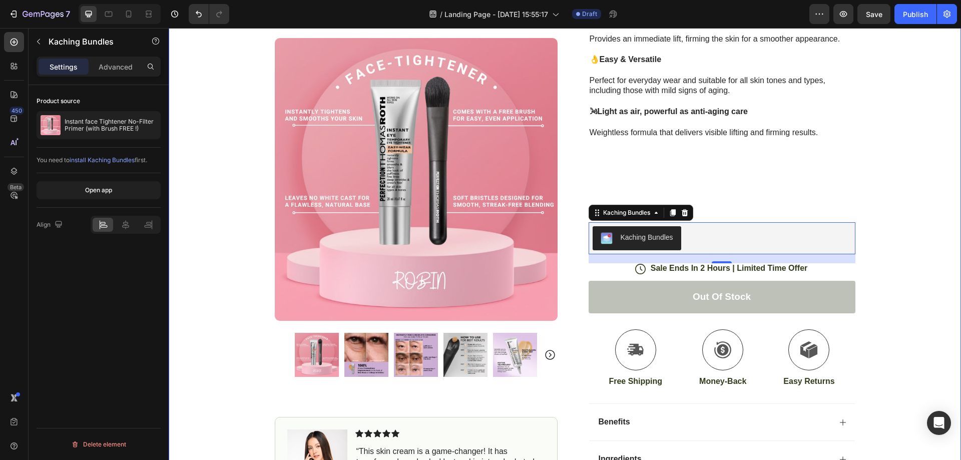
click at [906, 174] on div "Icon Free Shipping Today Only Text Block Row Icon 84,000+ Happy Customer Text B…" at bounding box center [565, 220] width 793 height 677
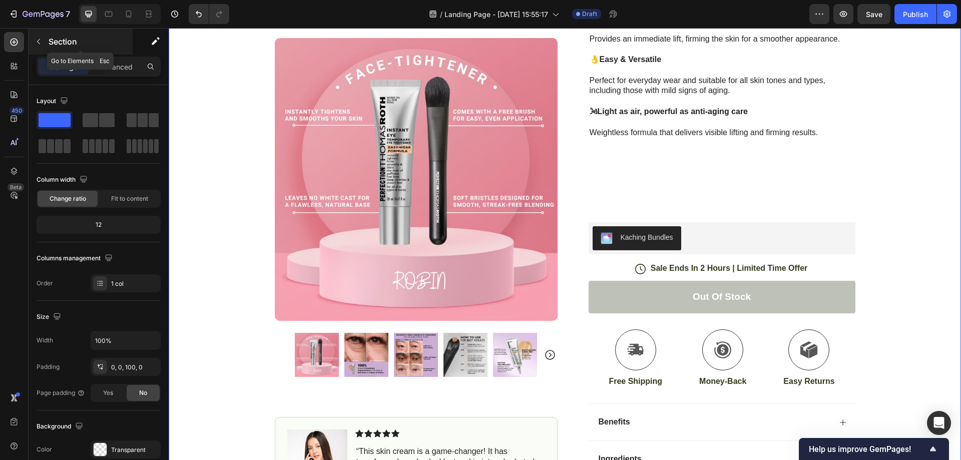
click at [37, 43] on icon "button" at bounding box center [39, 42] width 8 height 8
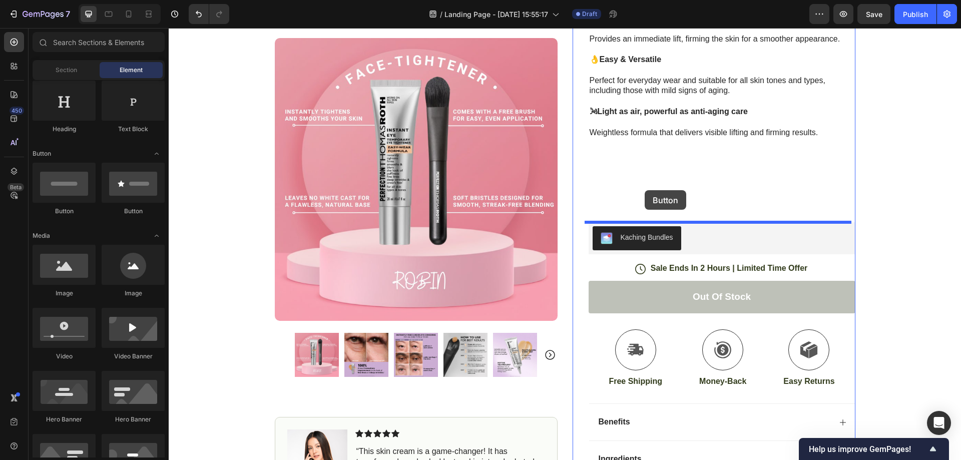
drag, startPoint x: 309, startPoint y: 214, endPoint x: 645, endPoint y: 190, distance: 336.8
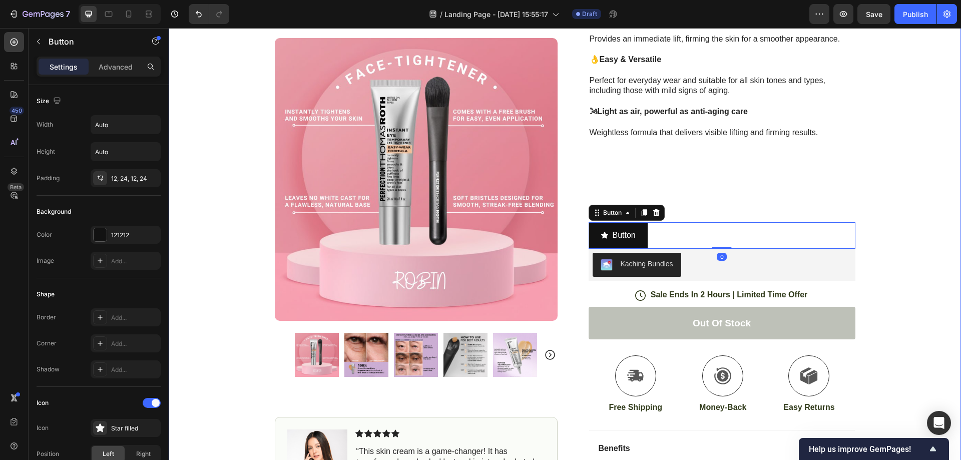
click at [896, 193] on div "Icon Free Shipping Today Only Text Block Row Icon 84,000+ Happy Customer Text B…" at bounding box center [565, 233] width 793 height 703
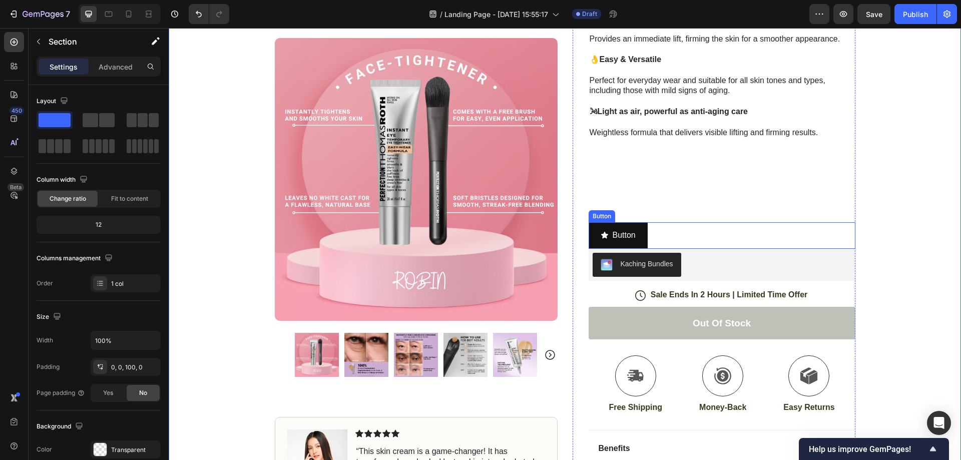
click at [658, 231] on div "Button Button" at bounding box center [722, 235] width 267 height 27
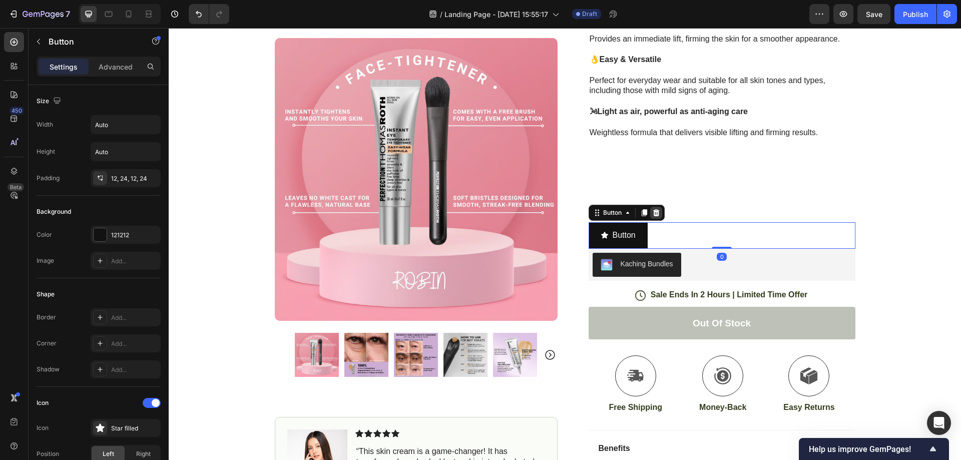
click at [652, 213] on icon at bounding box center [656, 213] width 8 height 8
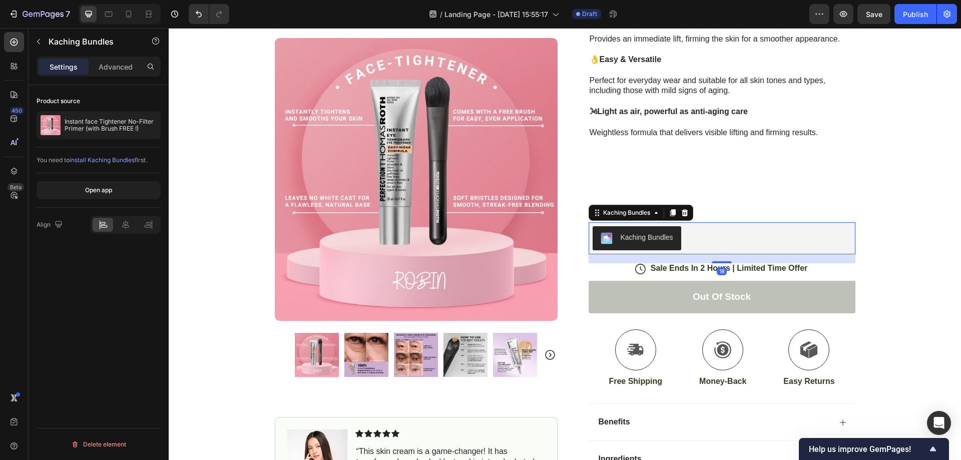
click at [708, 234] on div "Kaching Bundles" at bounding box center [722, 238] width 259 height 24
click at [835, 180] on p at bounding box center [722, 179] width 265 height 21
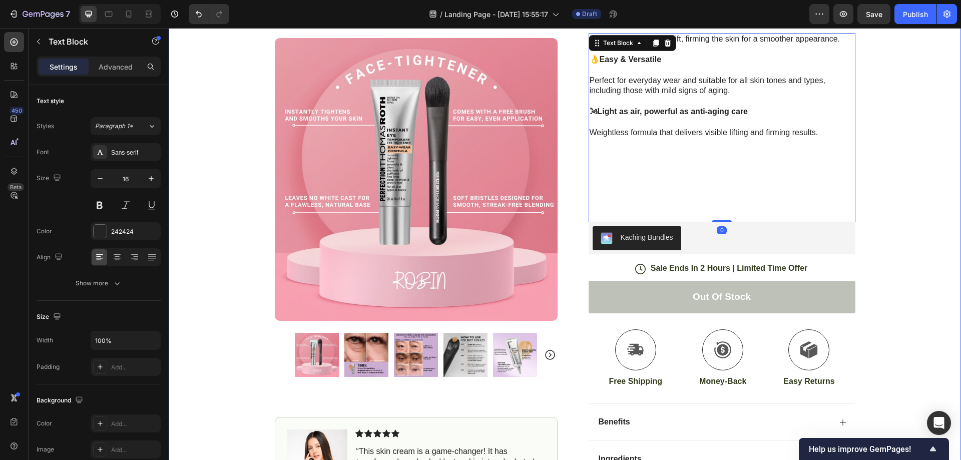
click at [912, 176] on div "Icon Free Shipping Today Only Text Block Row Icon 84,000+ Happy Customer Text B…" at bounding box center [565, 220] width 793 height 677
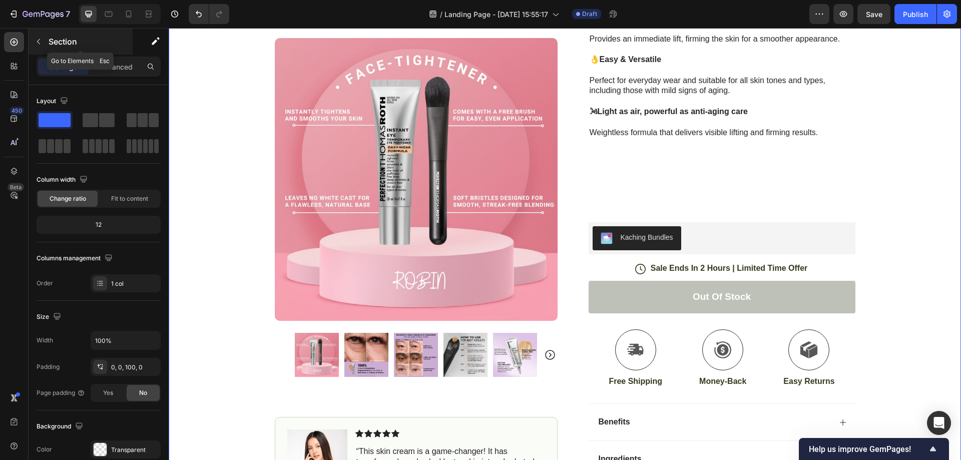
click at [43, 39] on button "button" at bounding box center [39, 42] width 16 height 16
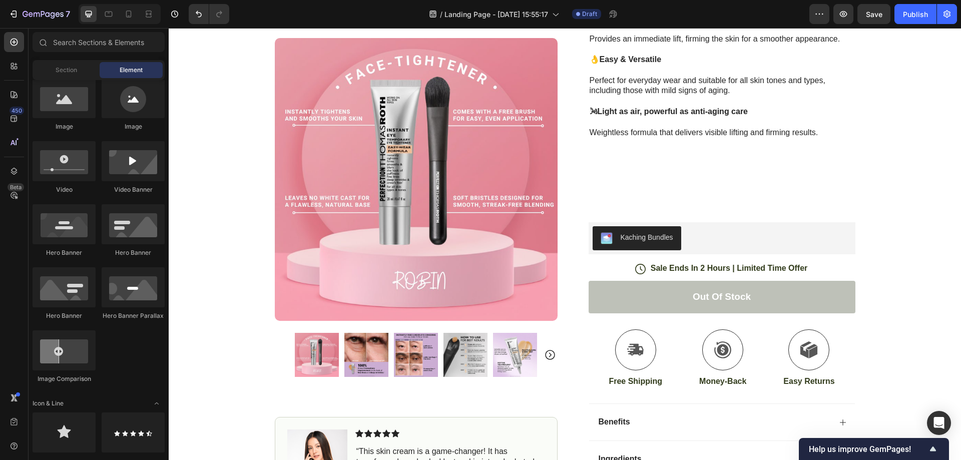
scroll to position [0, 0]
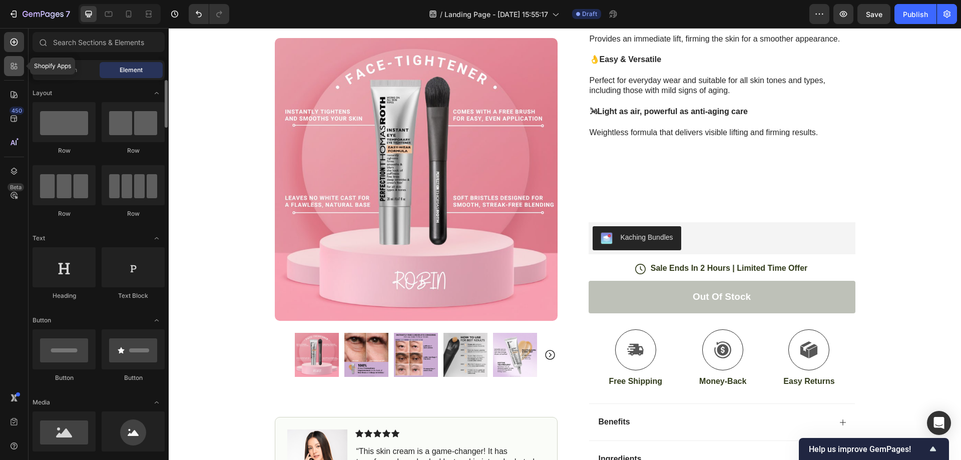
click at [18, 74] on div at bounding box center [14, 66] width 20 height 20
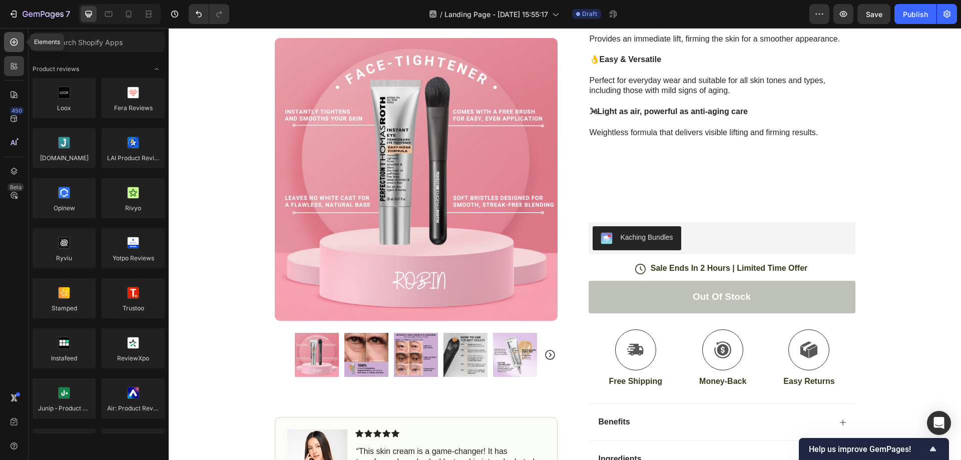
click at [18, 49] on div at bounding box center [14, 42] width 20 height 20
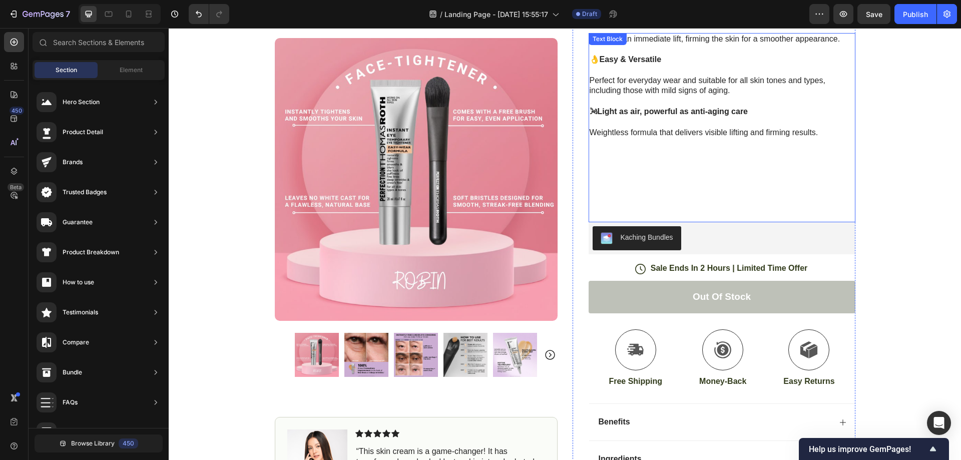
drag, startPoint x: 283, startPoint y: 162, endPoint x: 621, endPoint y: 170, distance: 338.1
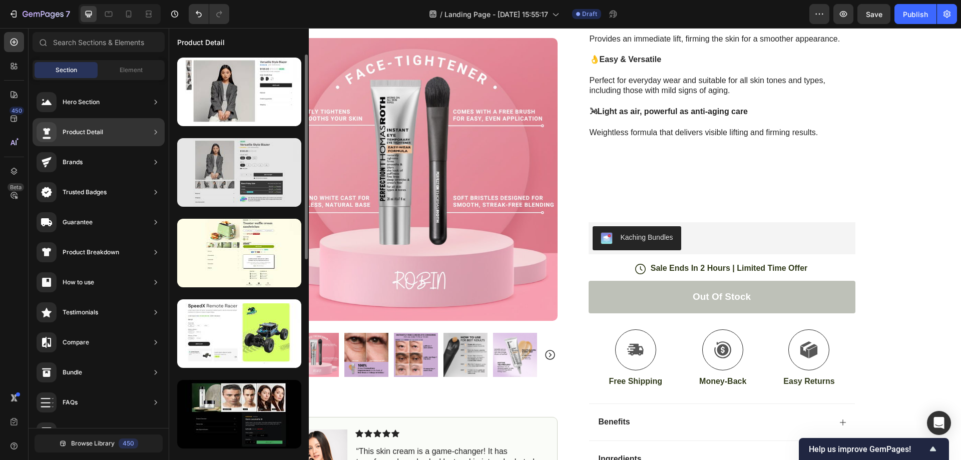
click at [247, 177] on div at bounding box center [239, 172] width 124 height 69
click at [249, 181] on div at bounding box center [239, 172] width 124 height 69
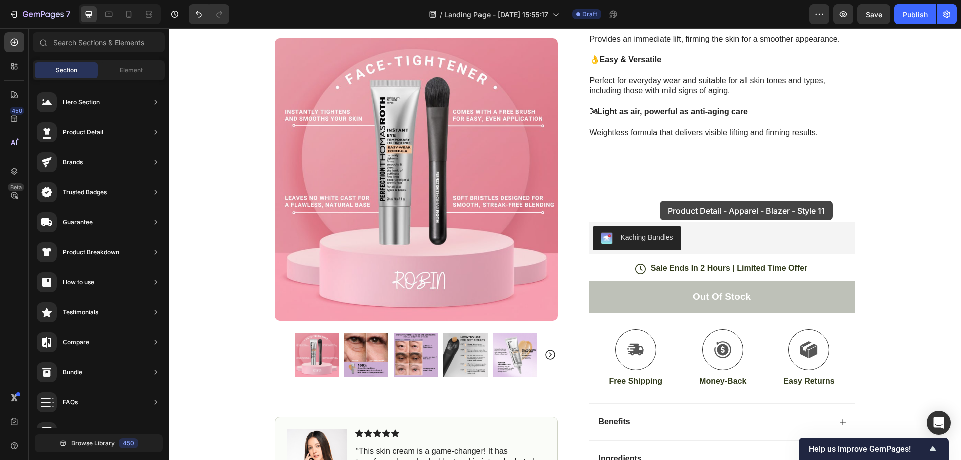
drag, startPoint x: 416, startPoint y: 202, endPoint x: 658, endPoint y: 200, distance: 242.3
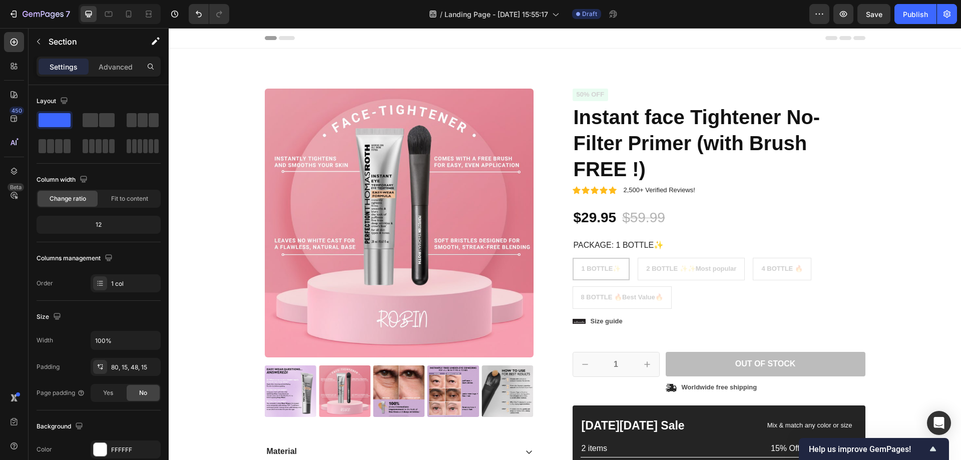
click at [912, 98] on div "Product Images Material Shipping Care instruction Accordion Icon Icon Icon Icon…" at bounding box center [565, 329] width 778 height 481
click at [220, 58] on div "Product Images Material Shipping Care instruction Accordion Icon Icon Icon Icon…" at bounding box center [565, 321] width 793 height 545
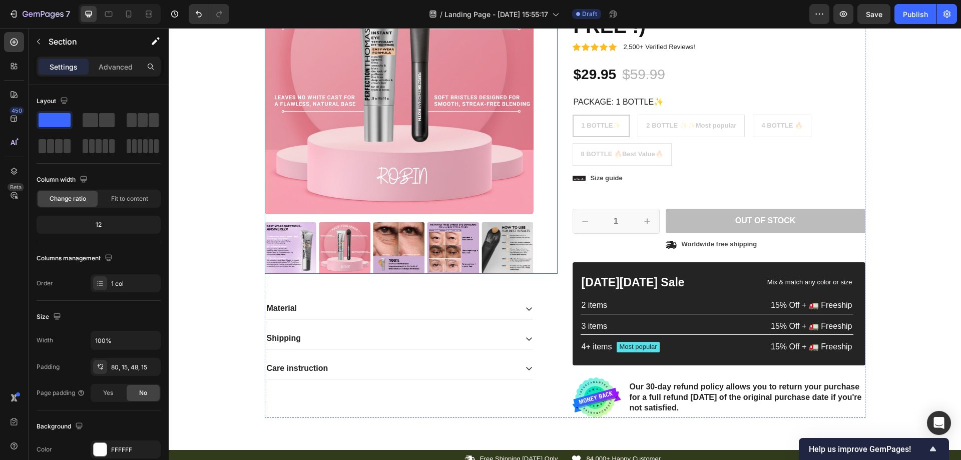
scroll to position [167, 0]
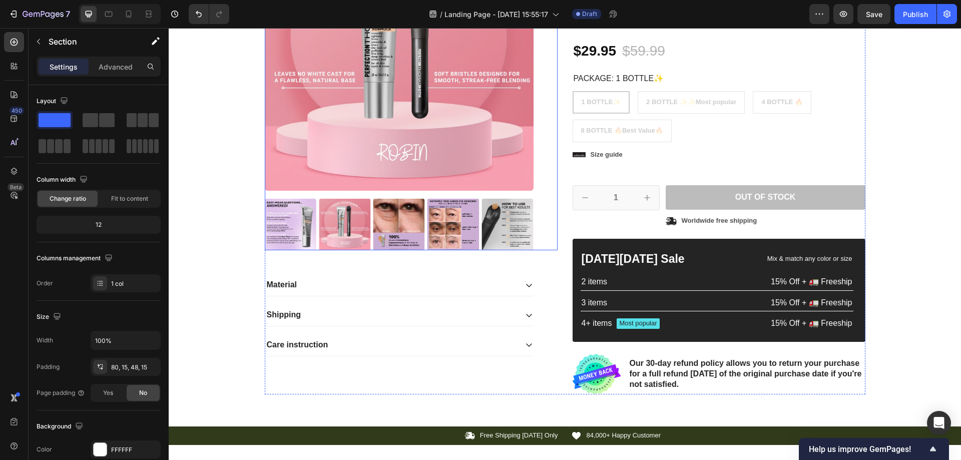
click at [392, 182] on img at bounding box center [399, 56] width 269 height 269
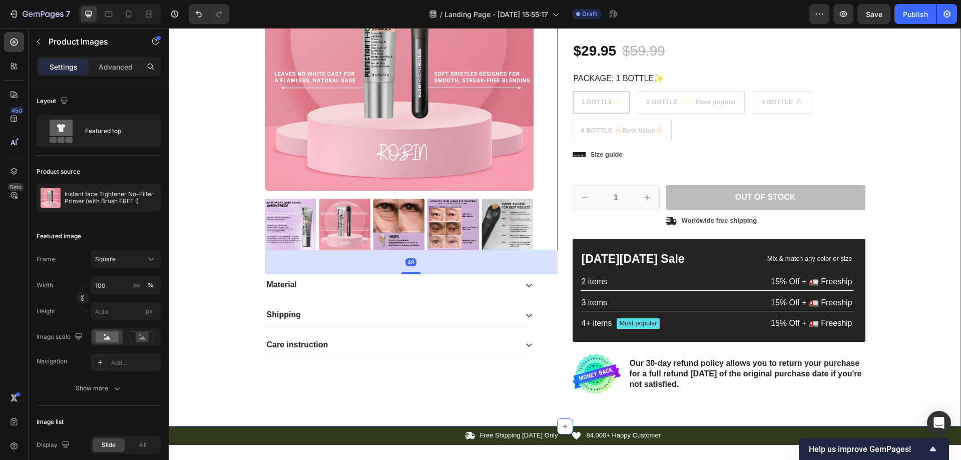
click at [928, 156] on div "Product Images 48 Material Shipping Care instruction Accordion Icon Icon Icon I…" at bounding box center [565, 162] width 778 height 481
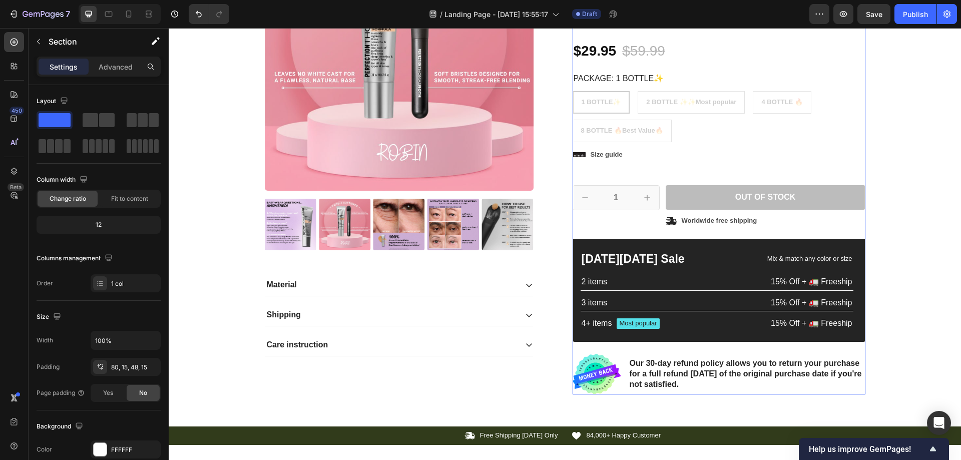
click at [835, 147] on div "Icon Icon Icon Icon Icon Icon List 2,500+ Verified Reviews! Text Block Row 50% …" at bounding box center [719, 158] width 293 height 473
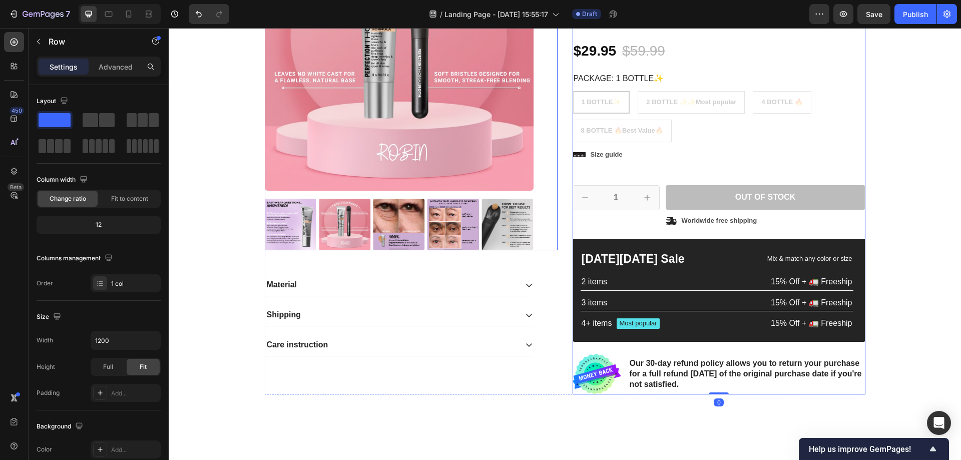
scroll to position [0, 0]
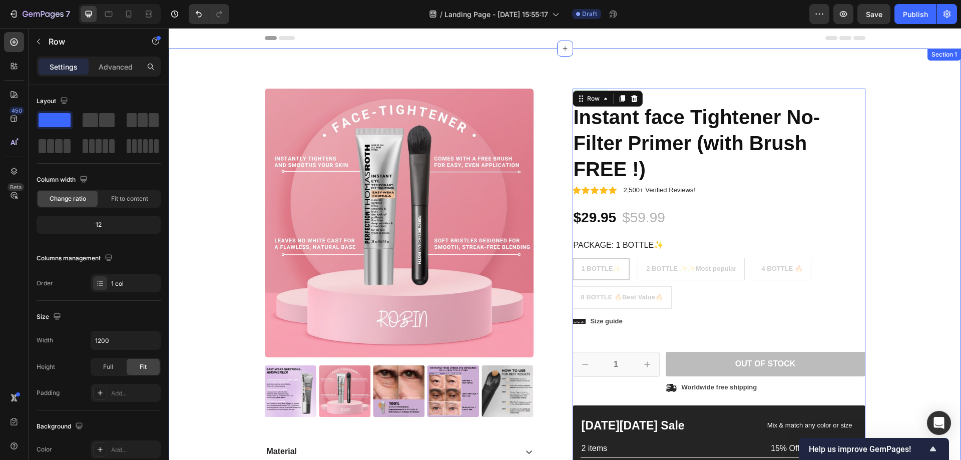
click at [239, 58] on div "Product Images Material Shipping Care instruction Accordion Icon Icon Icon Icon…" at bounding box center [565, 321] width 793 height 545
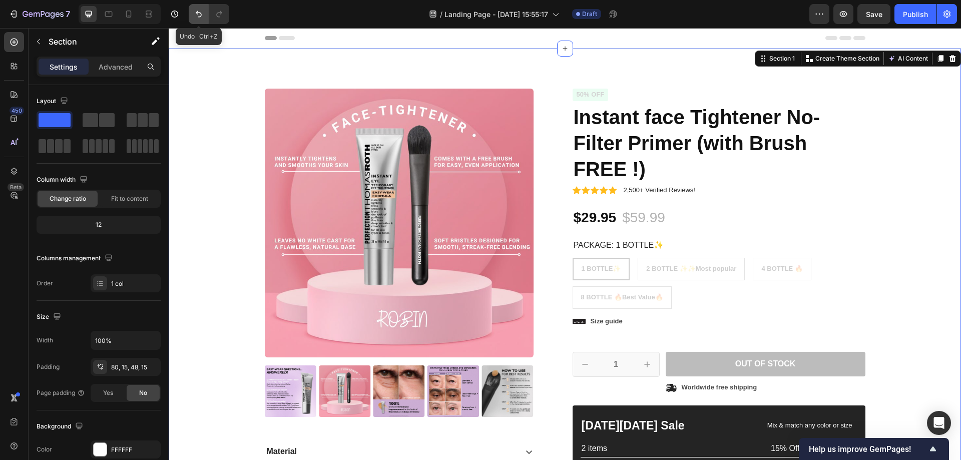
click at [195, 11] on icon "Undo/Redo" at bounding box center [199, 14] width 10 height 10
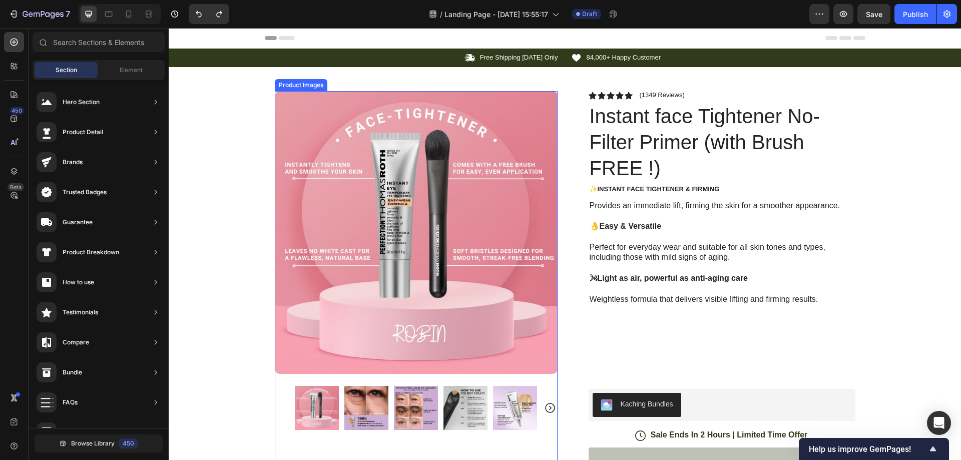
scroll to position [167, 0]
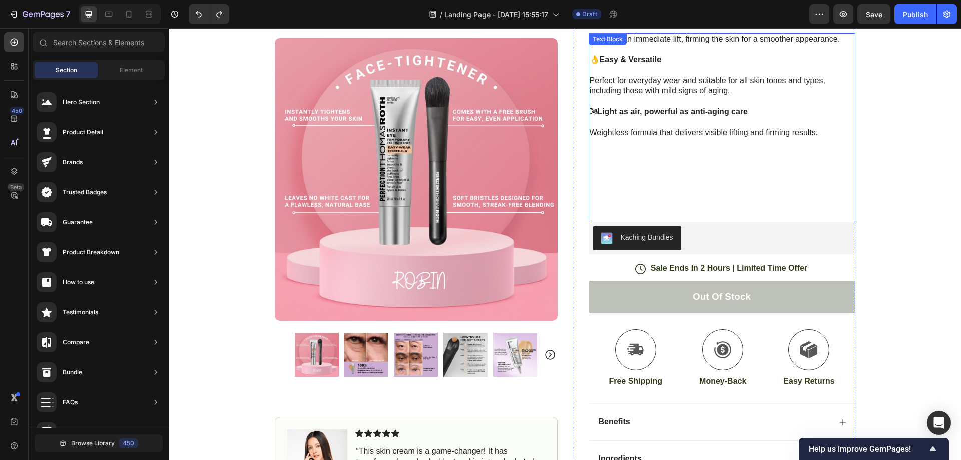
click at [669, 165] on p at bounding box center [722, 158] width 265 height 21
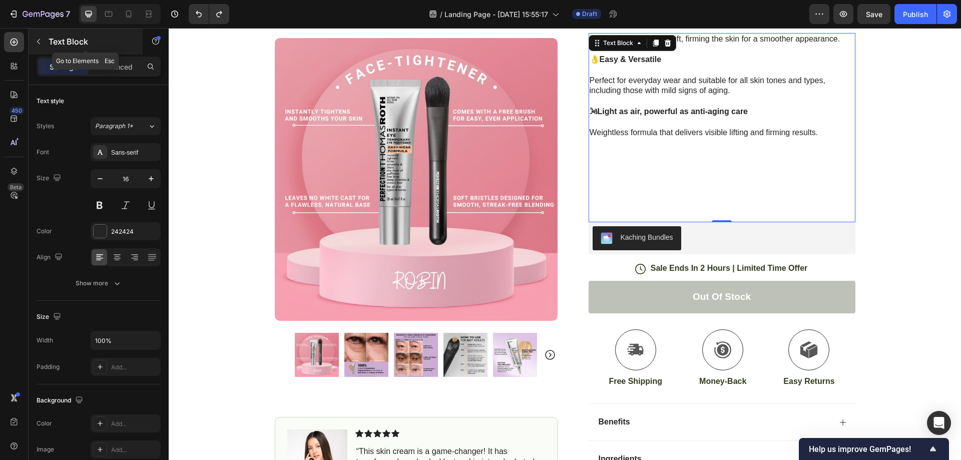
click at [38, 44] on icon "button" at bounding box center [39, 42] width 8 height 8
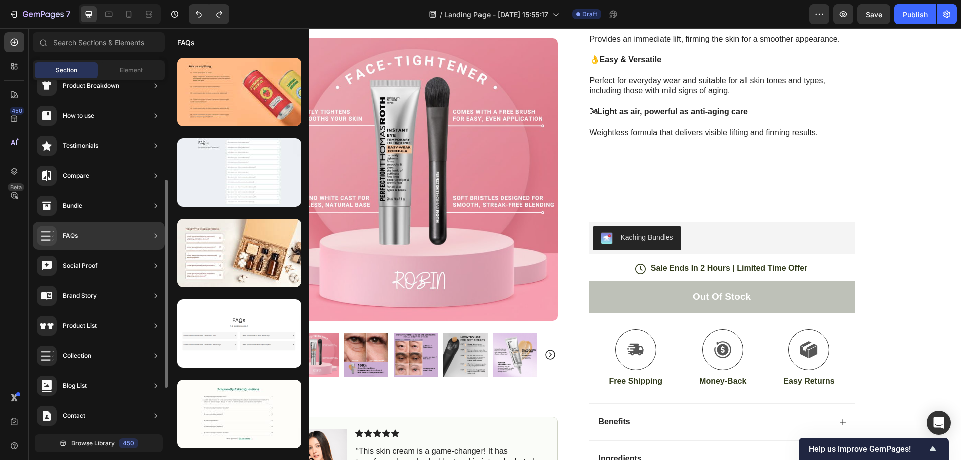
scroll to position [233, 0]
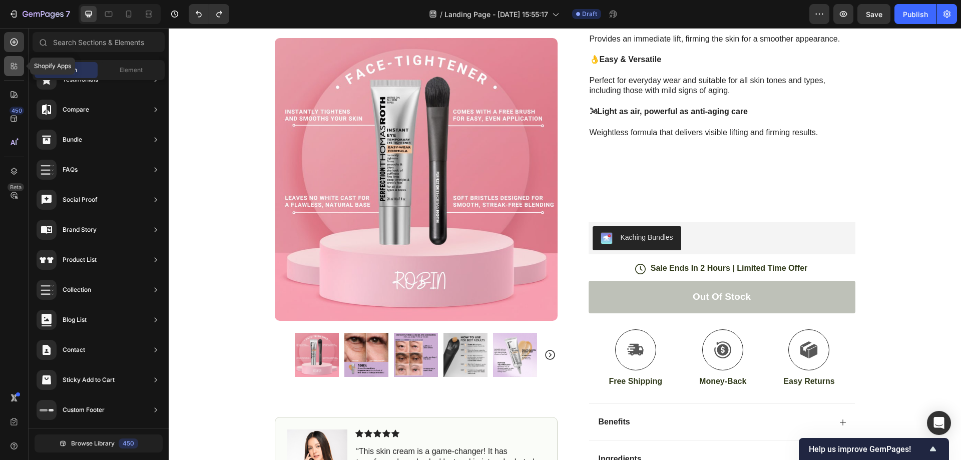
click at [14, 71] on icon at bounding box center [14, 66] width 10 height 10
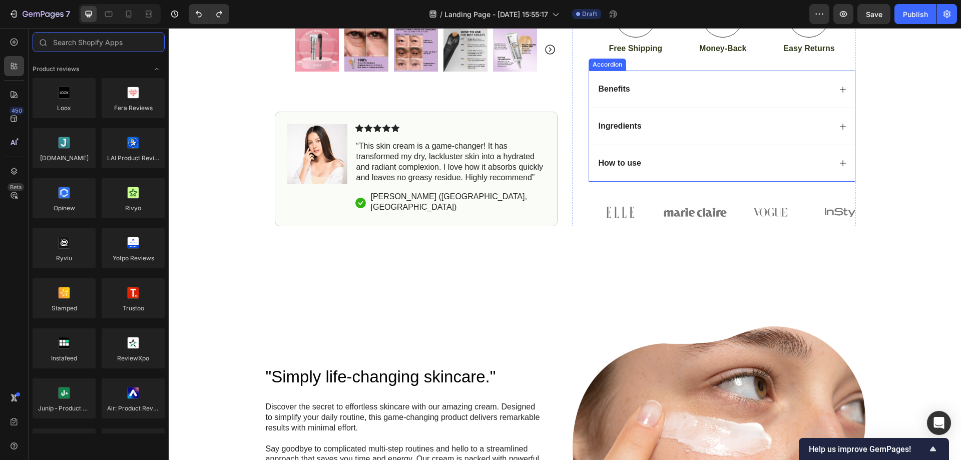
scroll to position [501, 0]
click at [125, 15] on icon at bounding box center [129, 14] width 10 height 10
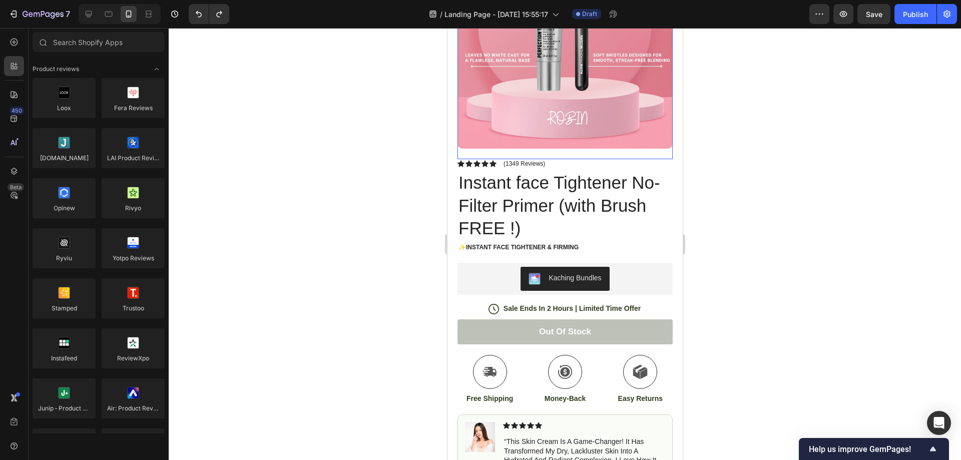
scroll to position [167, 0]
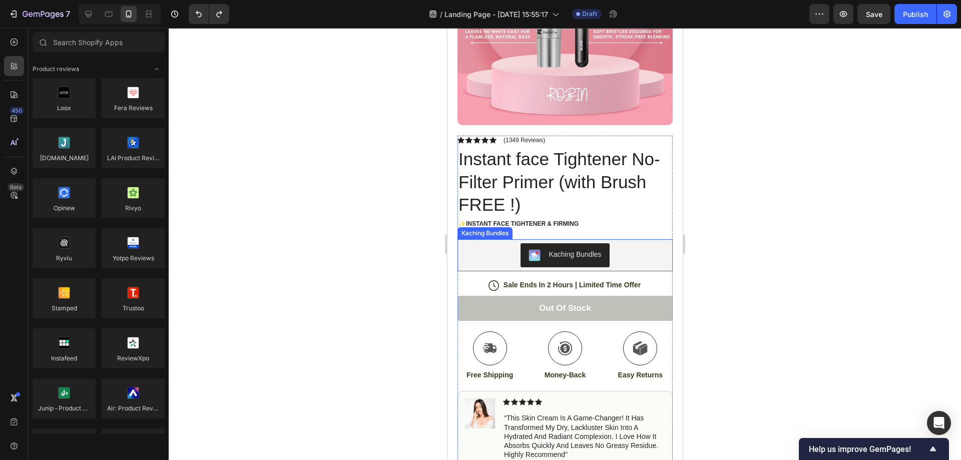
click at [505, 243] on div "Kaching Bundles" at bounding box center [564, 255] width 207 height 24
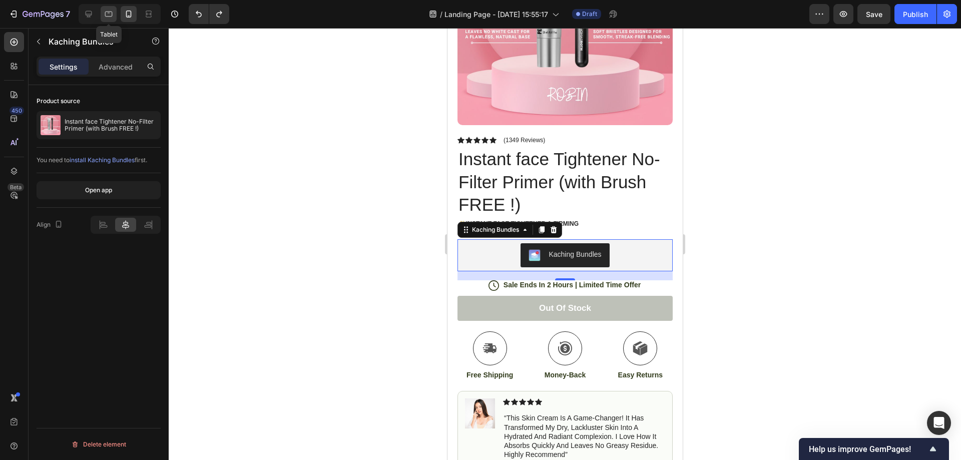
click at [110, 19] on div at bounding box center [109, 14] width 16 height 16
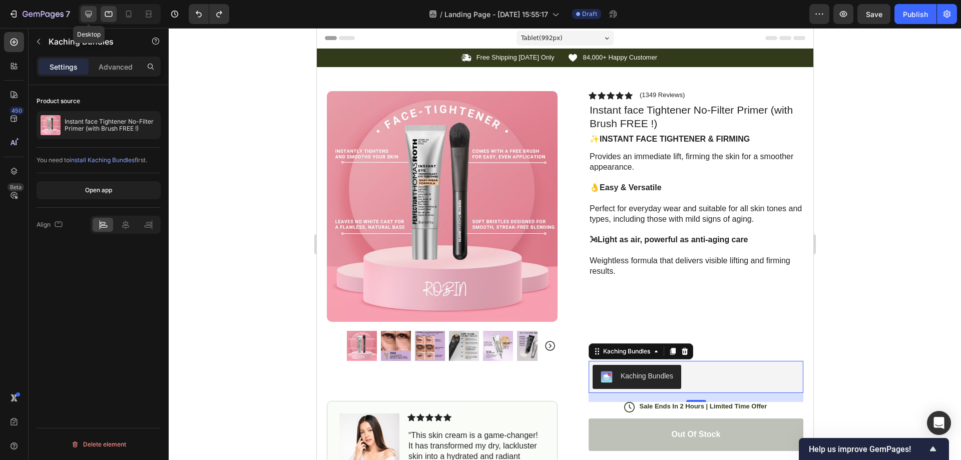
click at [90, 14] on icon at bounding box center [89, 14] width 10 height 10
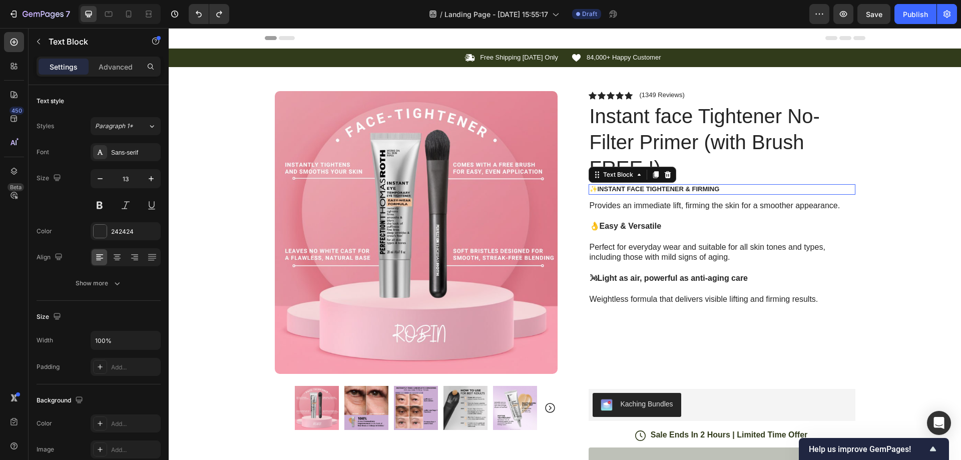
click at [653, 190] on strong "✨Instant face Tightener & Firming" at bounding box center [655, 189] width 130 height 8
click at [155, 41] on icon "button" at bounding box center [156, 41] width 8 height 8
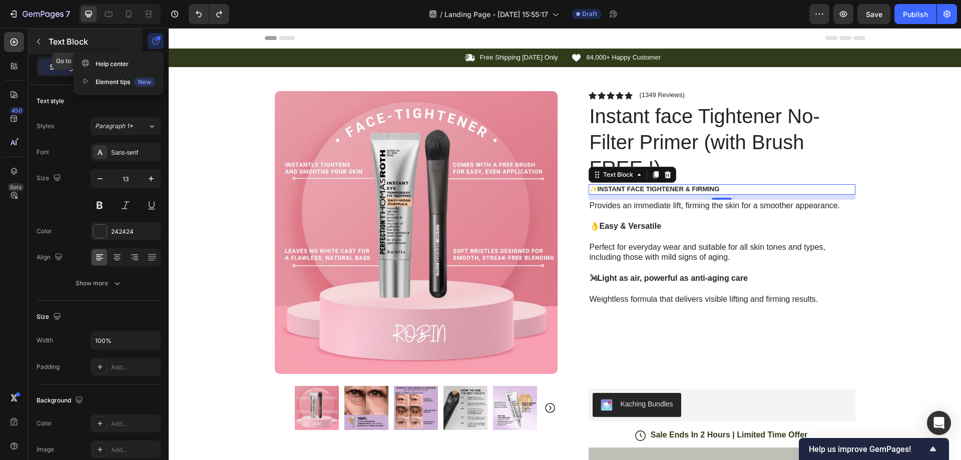
click at [123, 41] on p "Text Block" at bounding box center [91, 42] width 85 height 12
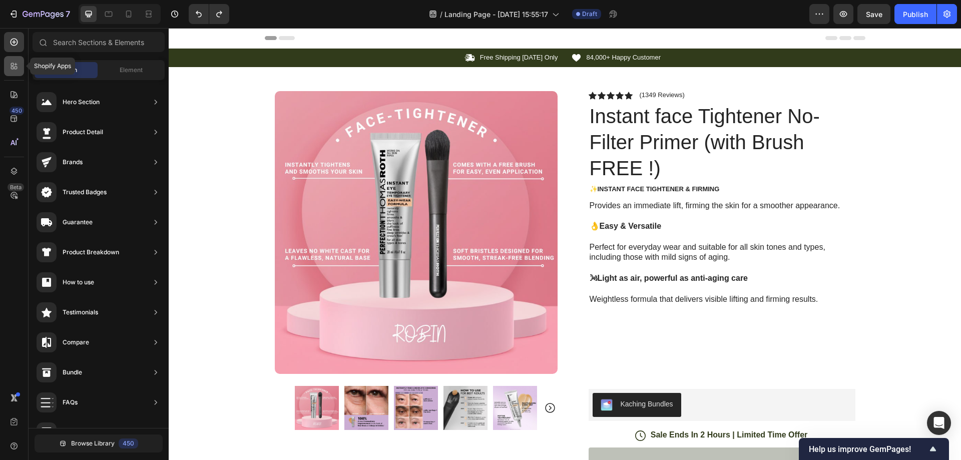
click at [19, 69] on icon at bounding box center [14, 66] width 10 height 10
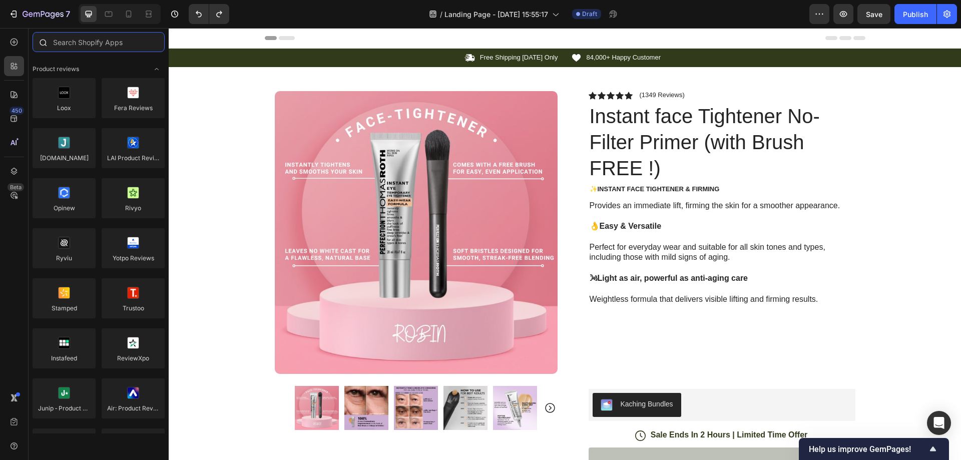
click at [110, 47] on input "text" at bounding box center [99, 42] width 132 height 20
click at [14, 95] on icon at bounding box center [14, 94] width 7 height 7
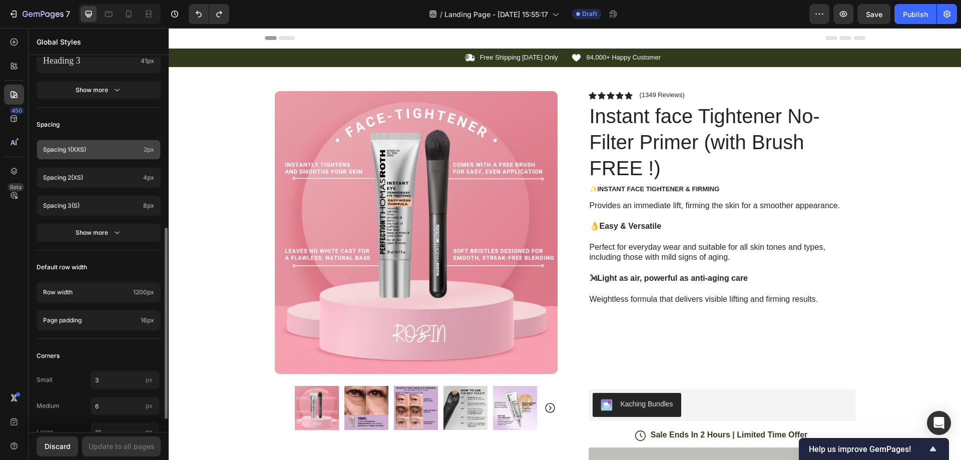
scroll to position [358, 0]
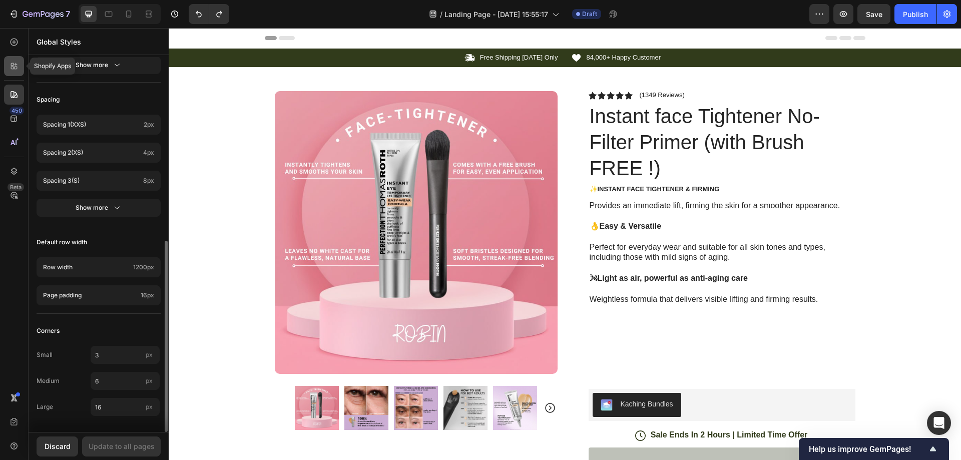
click at [4, 63] on div at bounding box center [14, 66] width 20 height 20
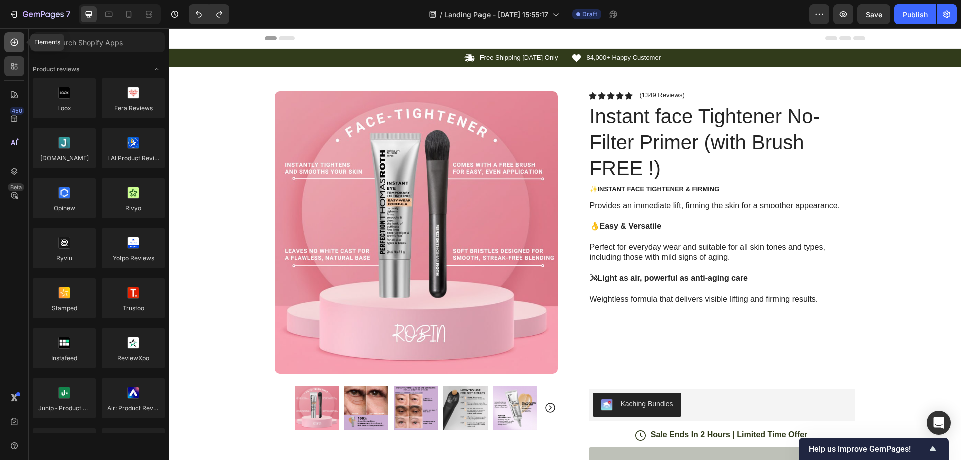
click at [10, 42] on icon at bounding box center [14, 42] width 10 height 10
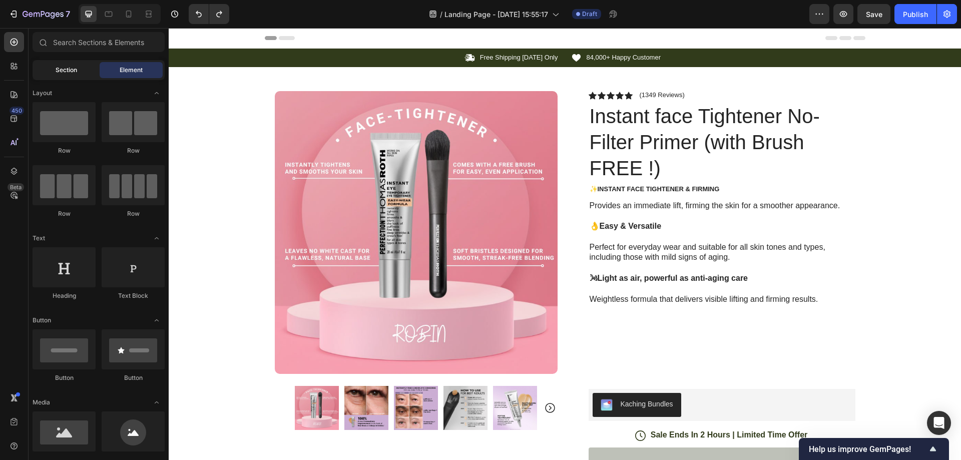
click at [67, 70] on span "Section" at bounding box center [67, 70] width 22 height 9
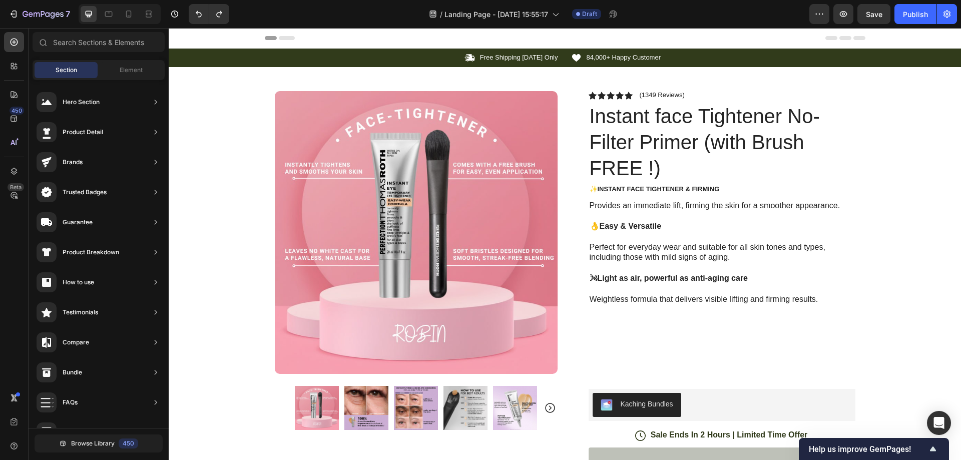
click at [131, 78] on div "Section Element" at bounding box center [99, 70] width 132 height 20
click at [135, 73] on span "Element" at bounding box center [131, 70] width 23 height 9
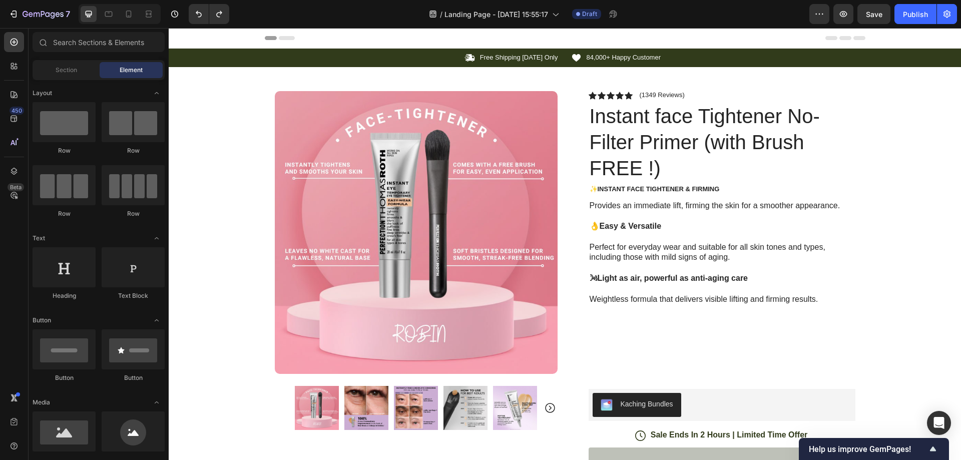
click at [292, 11] on div "/ Landing Page - Sep 28, 15:55:17 Draft" at bounding box center [523, 14] width 572 height 20
click at [667, 205] on p "Provides an immediate lift, firming the skin for a smoother appearance." at bounding box center [722, 206] width 265 height 11
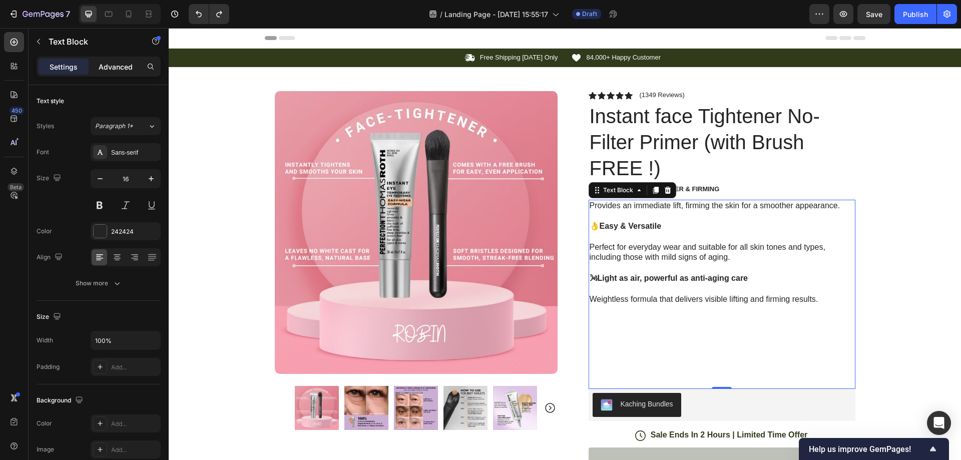
click at [121, 60] on div "Advanced" at bounding box center [116, 67] width 50 height 16
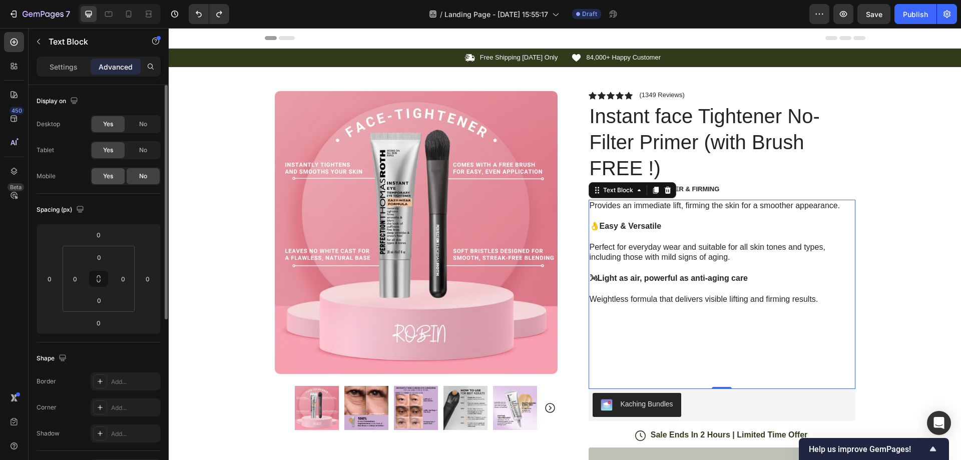
click at [107, 176] on span "Yes" at bounding box center [108, 176] width 10 height 9
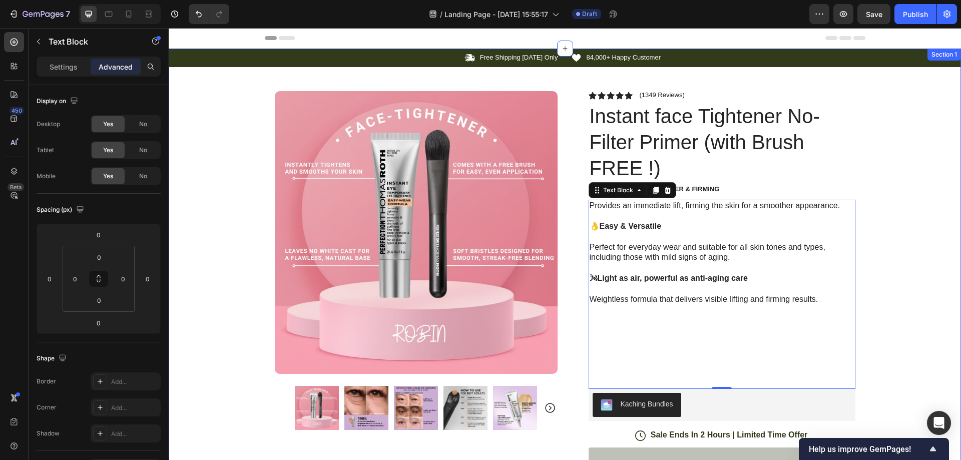
click at [919, 157] on div "Icon Free Shipping Today Only Text Block Row Icon 84,000+ Happy Customer Text B…" at bounding box center [565, 387] width 793 height 677
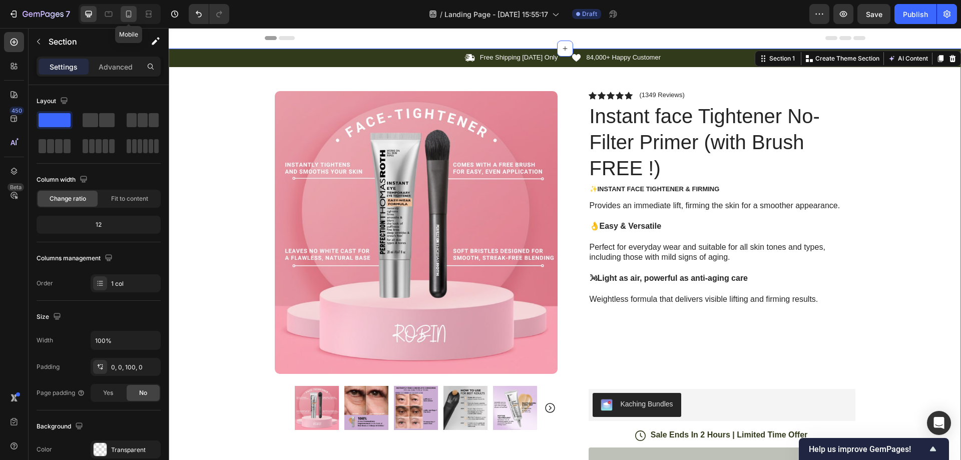
click at [132, 15] on icon at bounding box center [129, 14] width 10 height 10
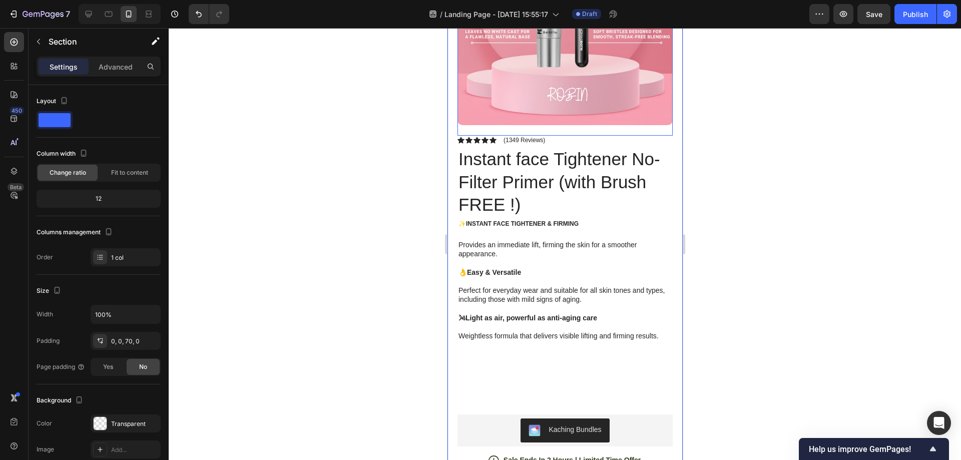
scroll to position [334, 0]
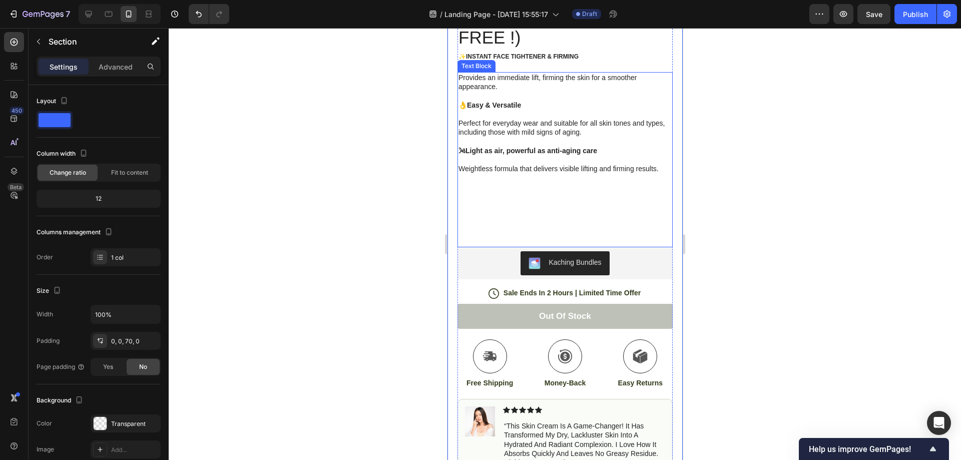
click at [562, 209] on p at bounding box center [564, 210] width 213 height 18
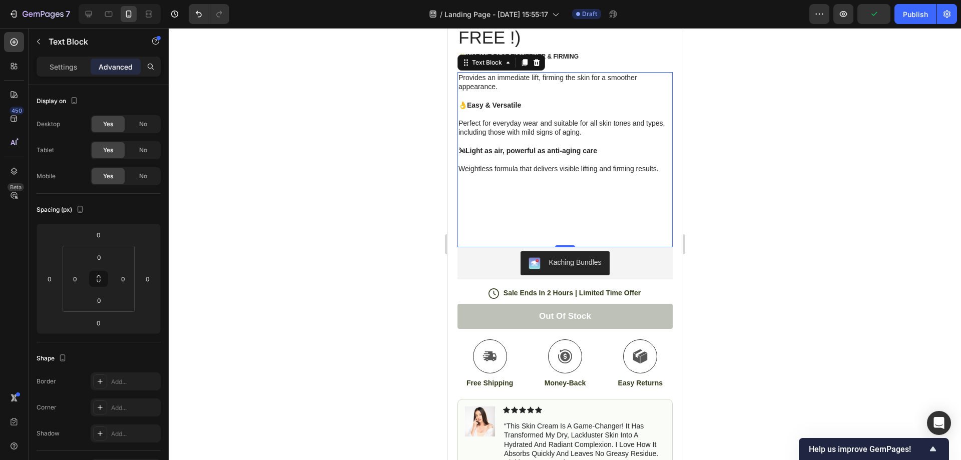
click at [776, 220] on div at bounding box center [565, 244] width 793 height 432
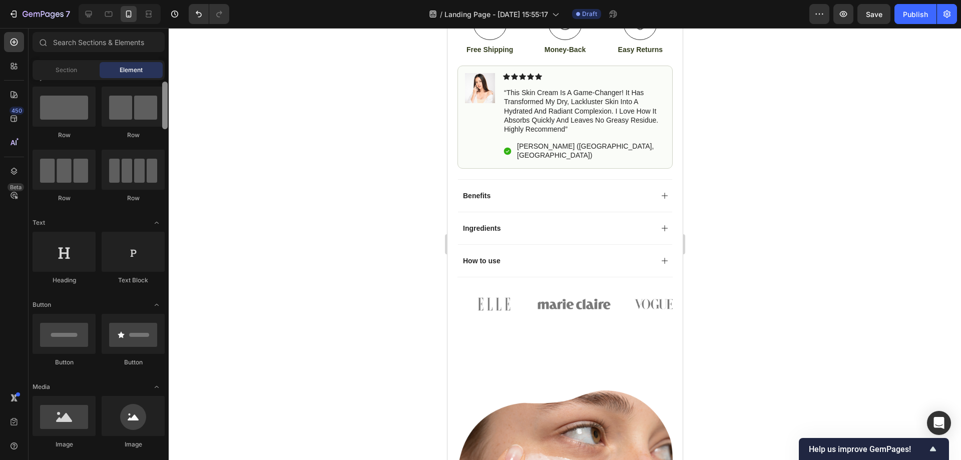
scroll to position [0, 0]
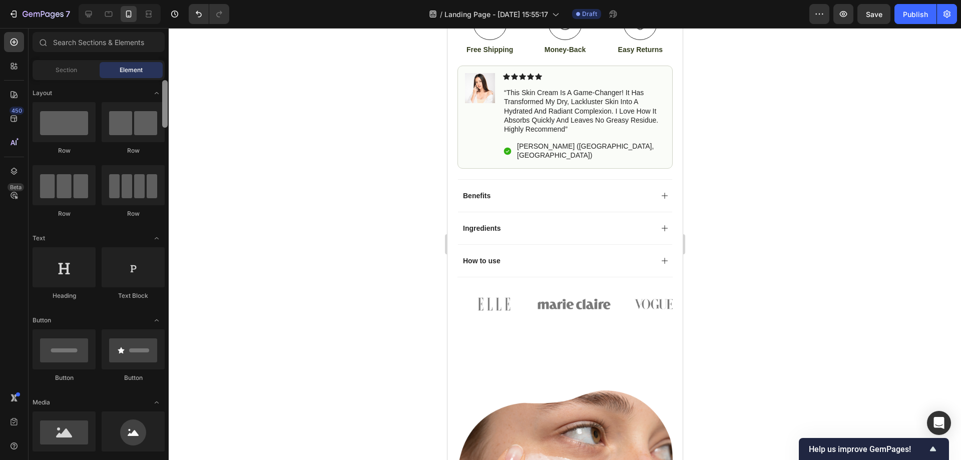
drag, startPoint x: 166, startPoint y: 253, endPoint x: 196, endPoint y: 104, distance: 152.8
click at [196, 0] on div "7 / Landing Page - Sep 28, 15:55:17 Draft Preview Save Publish 450 Beta Section…" at bounding box center [480, 0] width 961 height 0
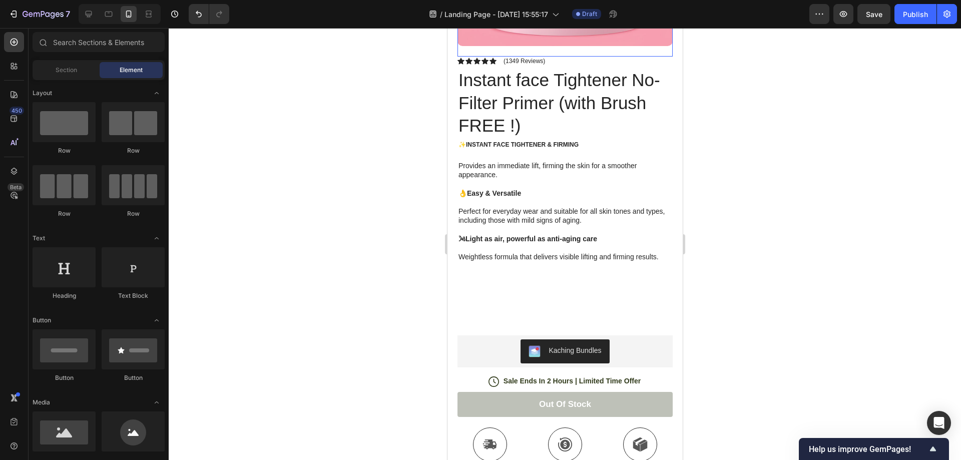
scroll to position [334, 0]
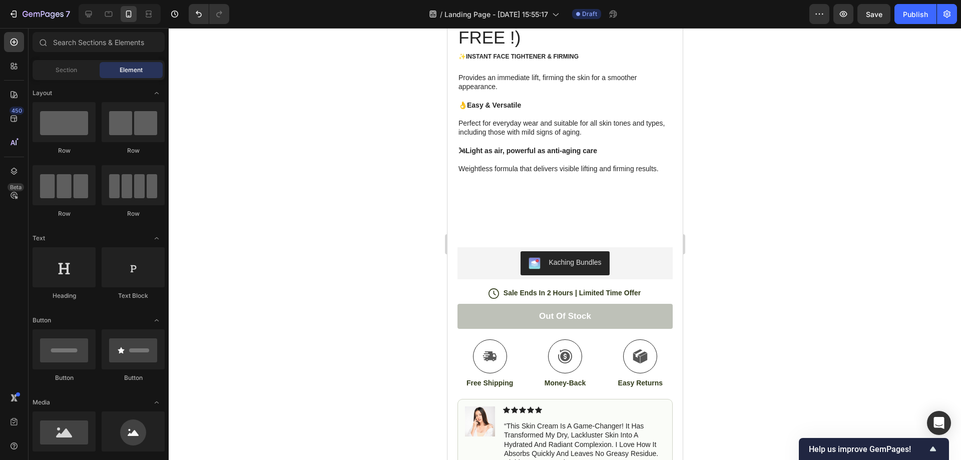
click at [754, 176] on div at bounding box center [565, 244] width 793 height 432
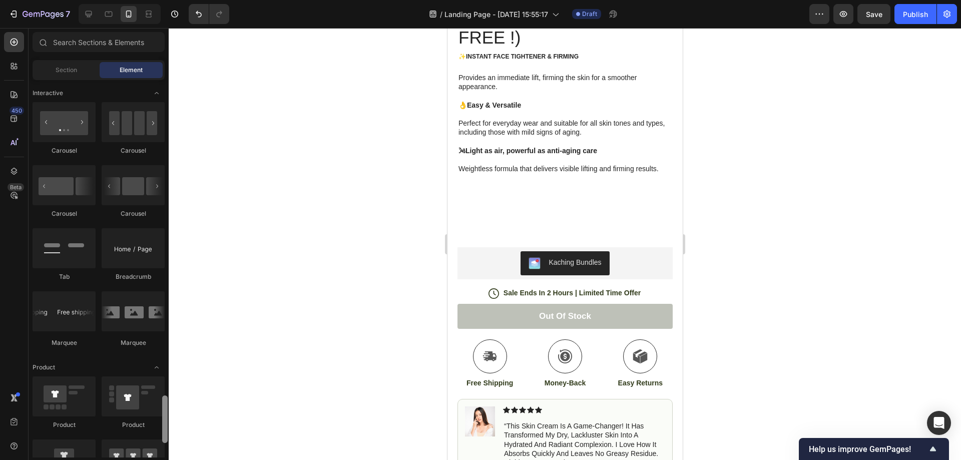
scroll to position [1167, 0]
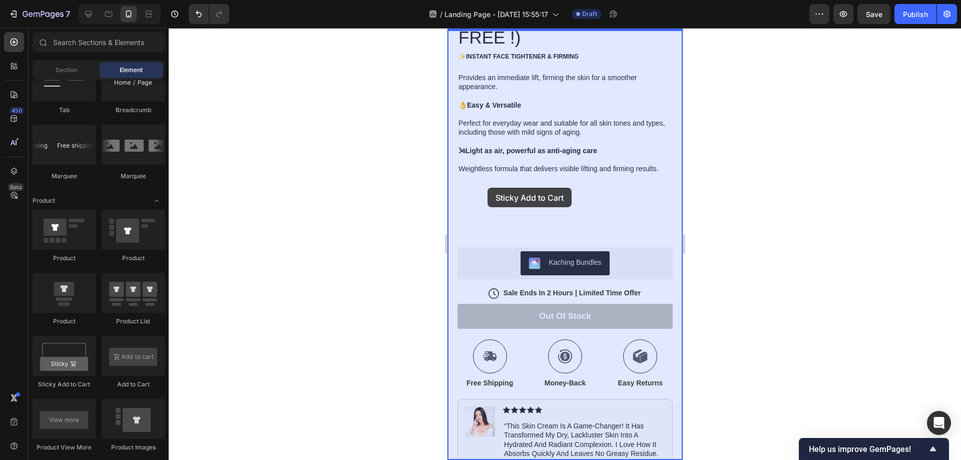
drag, startPoint x: 506, startPoint y: 394, endPoint x: 488, endPoint y: 188, distance: 207.1
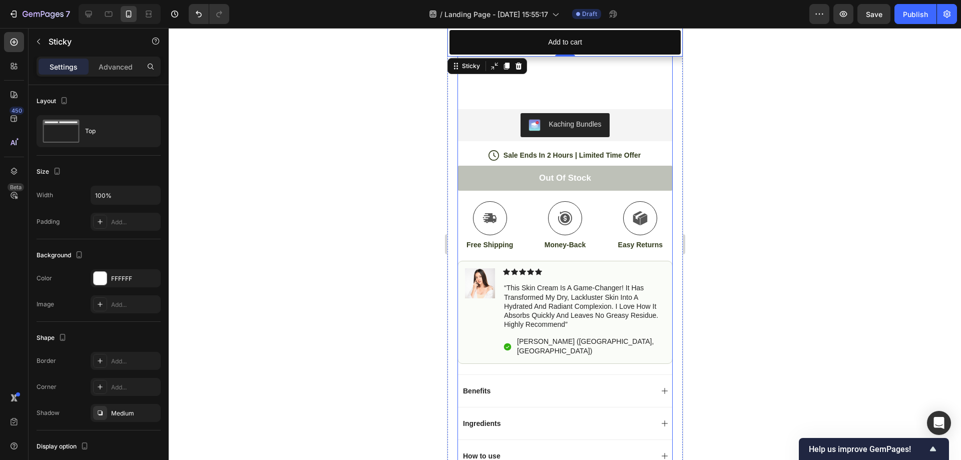
scroll to position [167, 0]
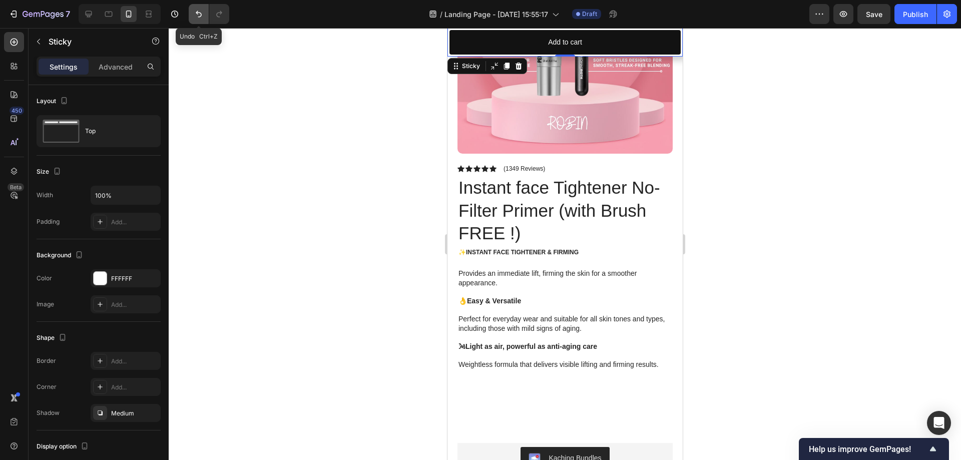
click at [195, 8] on button "Undo/Redo" at bounding box center [199, 14] width 20 height 20
click at [198, 20] on button "Undo/Redo" at bounding box center [199, 14] width 20 height 20
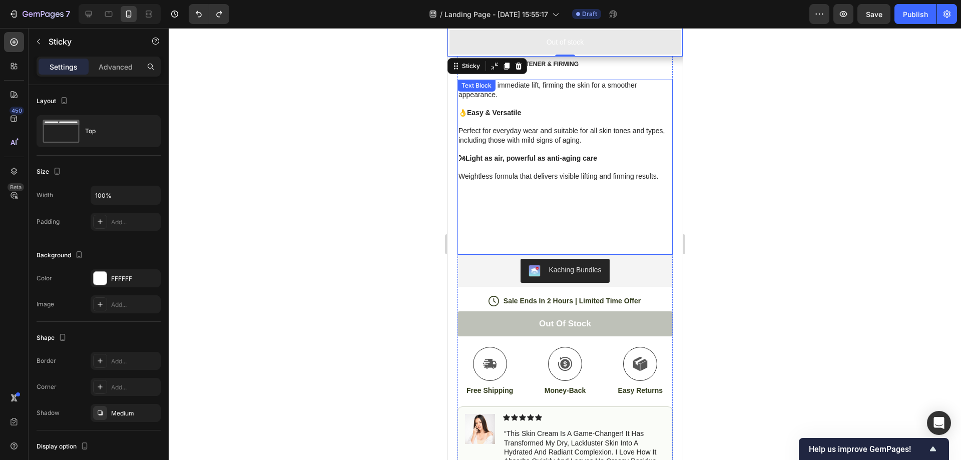
scroll to position [334, 0]
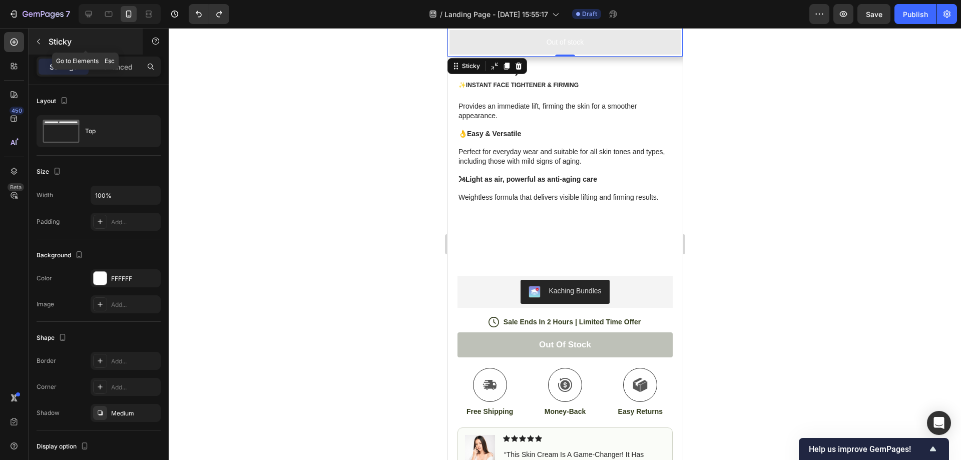
click at [41, 42] on icon "button" at bounding box center [39, 42] width 8 height 8
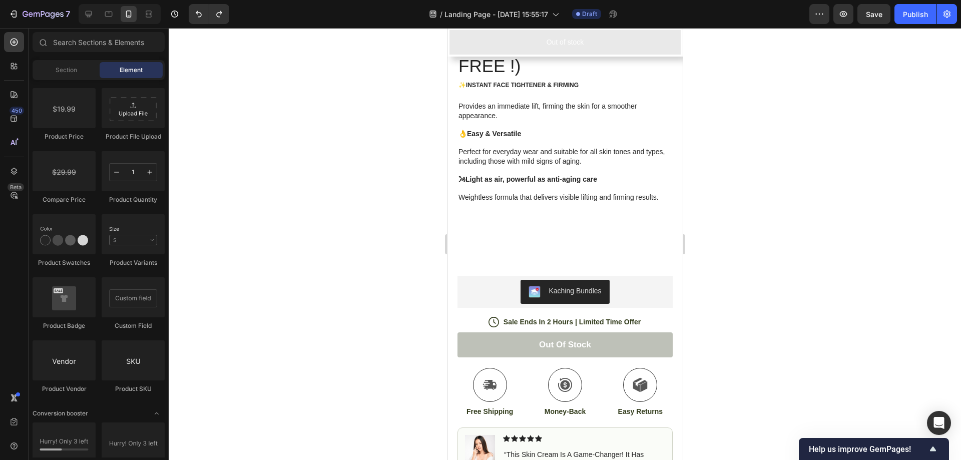
scroll to position [1834, 0]
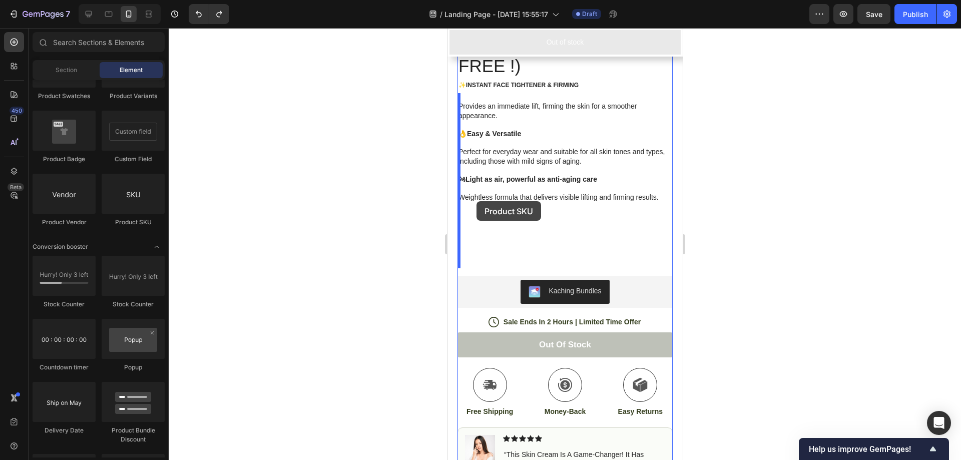
drag, startPoint x: 581, startPoint y: 222, endPoint x: 476, endPoint y: 201, distance: 107.2
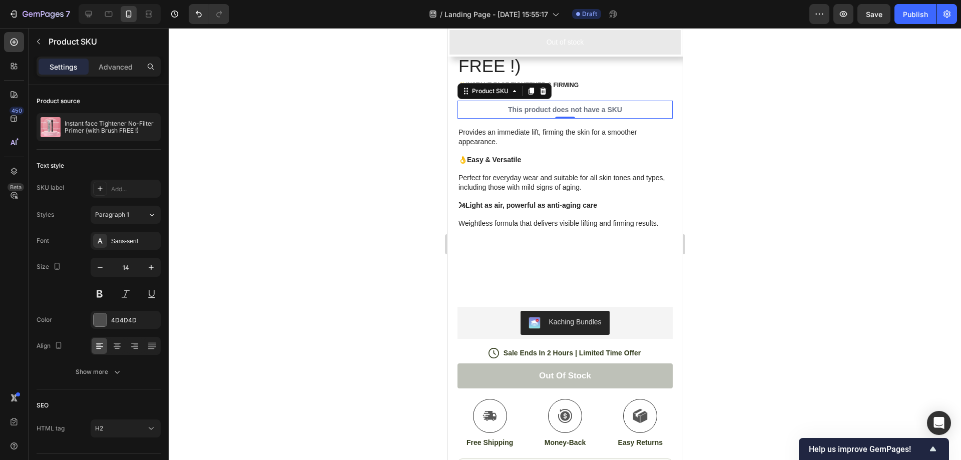
click at [619, 104] on p "This product does not have a SKU" at bounding box center [564, 110] width 215 height 18
click at [540, 88] on icon at bounding box center [543, 91] width 7 height 7
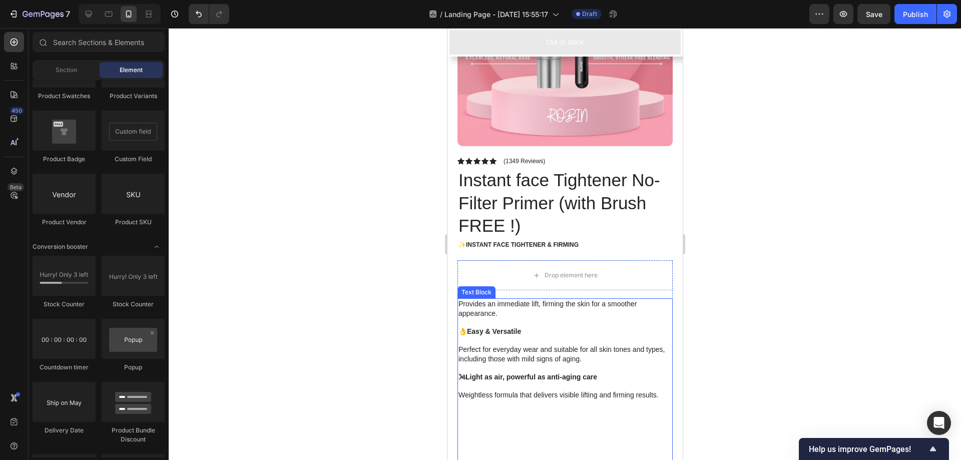
scroll to position [167, 0]
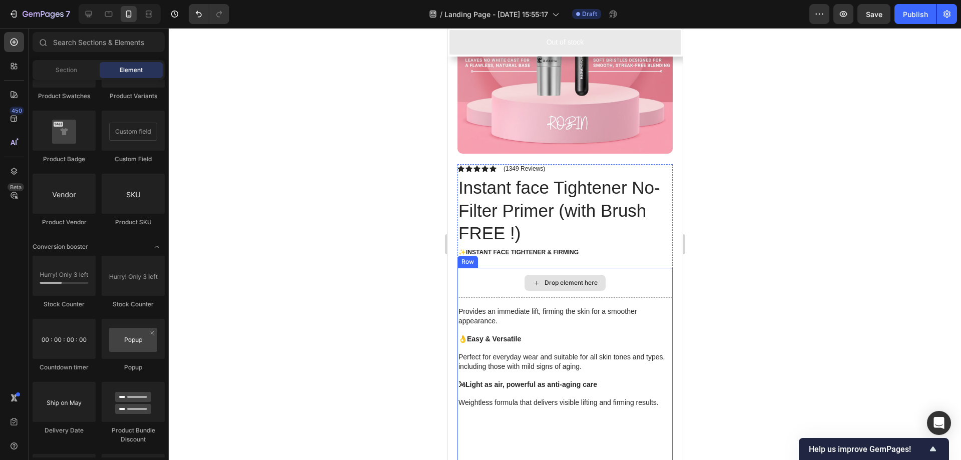
click at [639, 268] on div "Drop element here" at bounding box center [564, 283] width 215 height 30
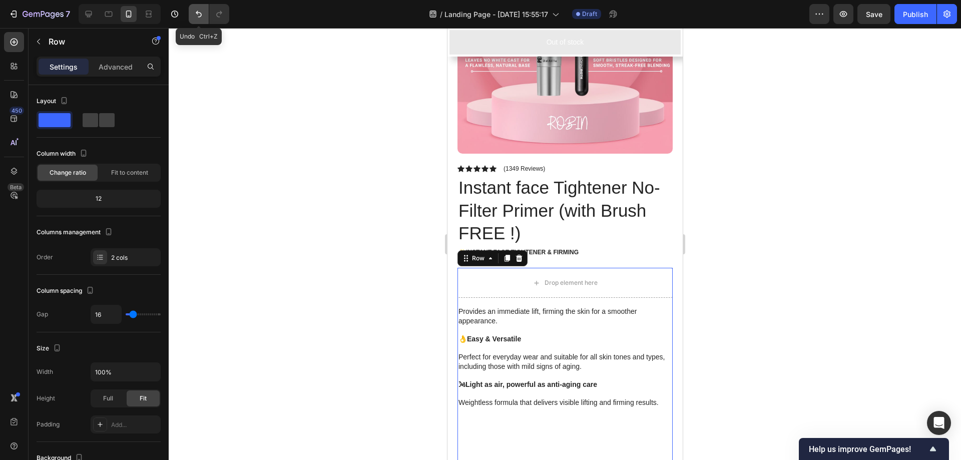
click at [200, 20] on button "Undo/Redo" at bounding box center [199, 14] width 20 height 20
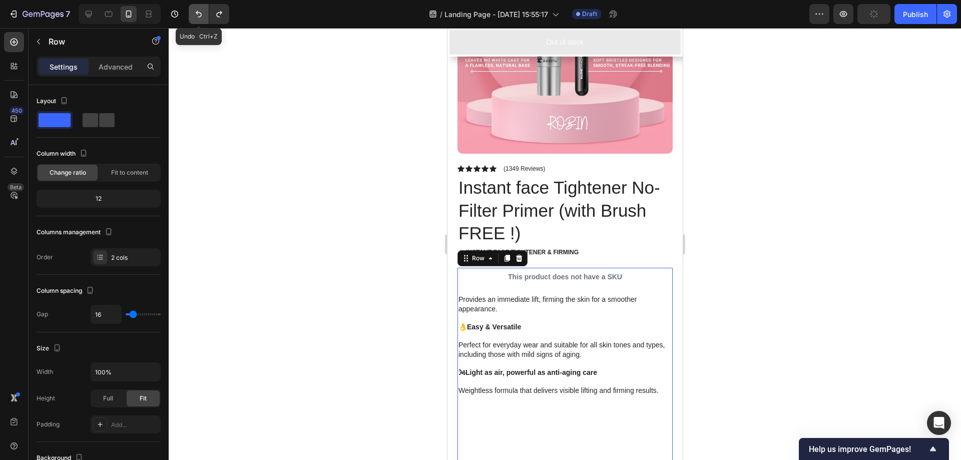
click at [195, 22] on button "Undo/Redo" at bounding box center [199, 14] width 20 height 20
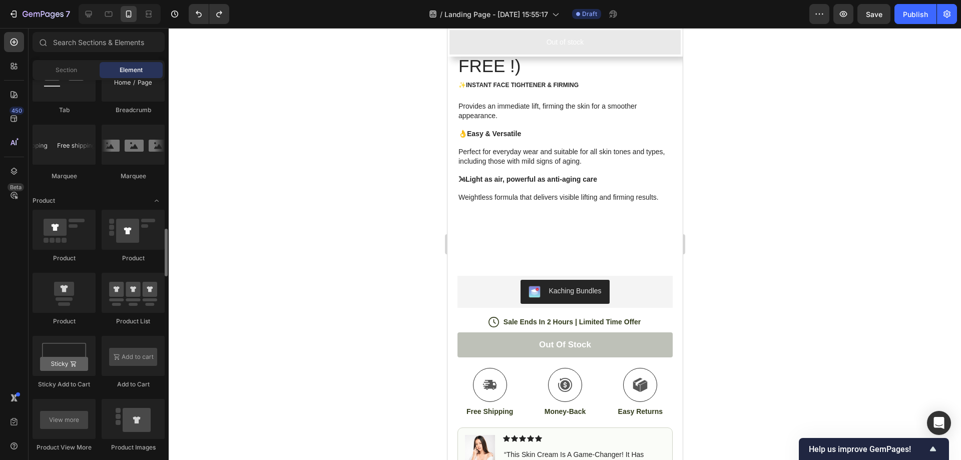
scroll to position [1334, 0]
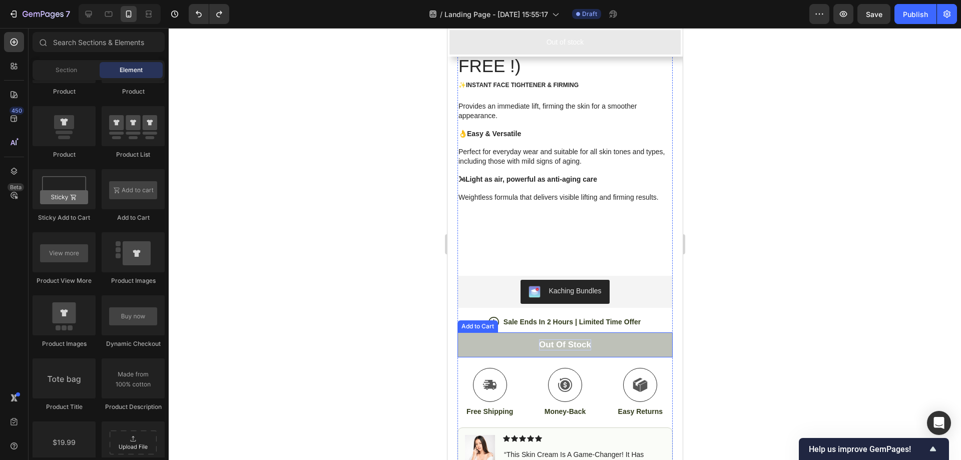
click at [582, 339] on div "Out of stock" at bounding box center [565, 344] width 52 height 11
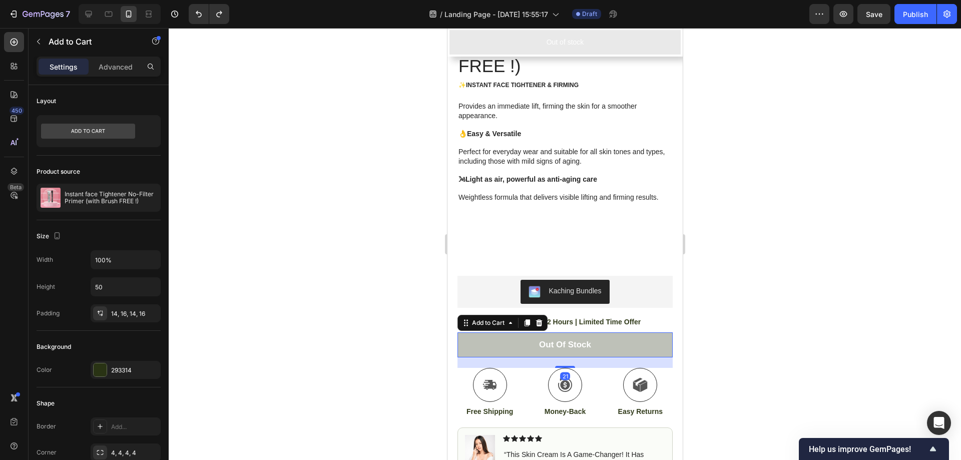
click at [618, 336] on button "Out of stock" at bounding box center [564, 344] width 215 height 25
click at [749, 274] on div at bounding box center [565, 244] width 793 height 432
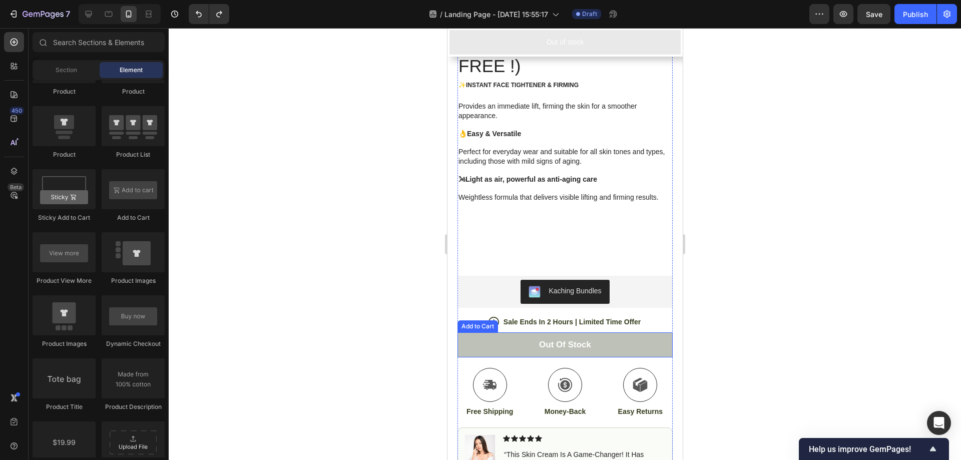
click at [630, 334] on button "Out of stock" at bounding box center [564, 344] width 215 height 25
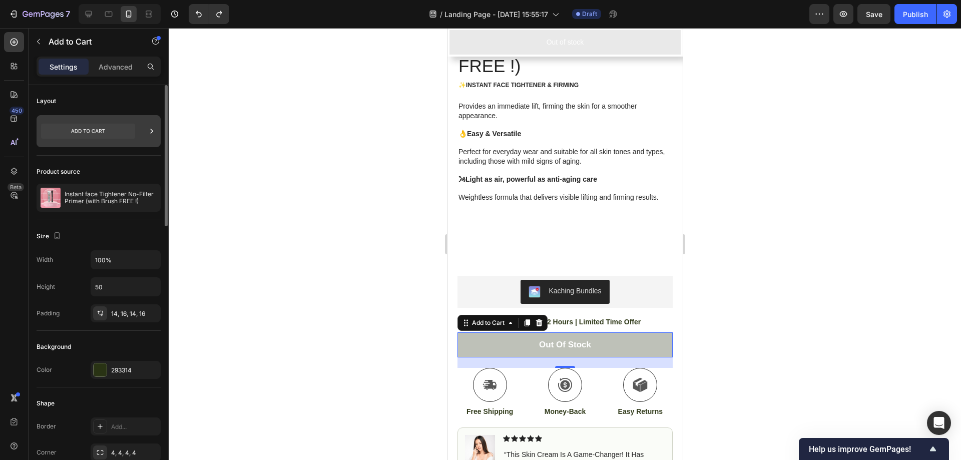
click at [114, 131] on icon at bounding box center [88, 131] width 94 height 15
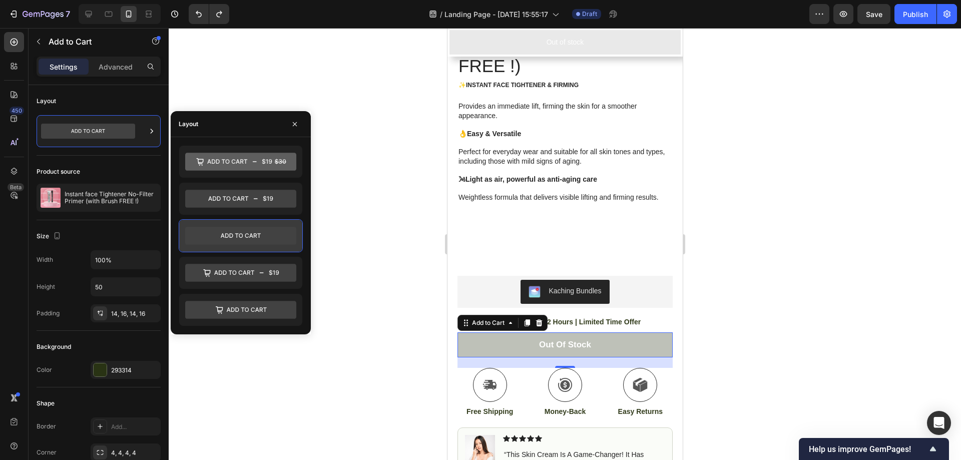
click at [240, 237] on icon at bounding box center [240, 236] width 111 height 18
click at [573, 339] on div "Out of stock" at bounding box center [565, 344] width 52 height 11
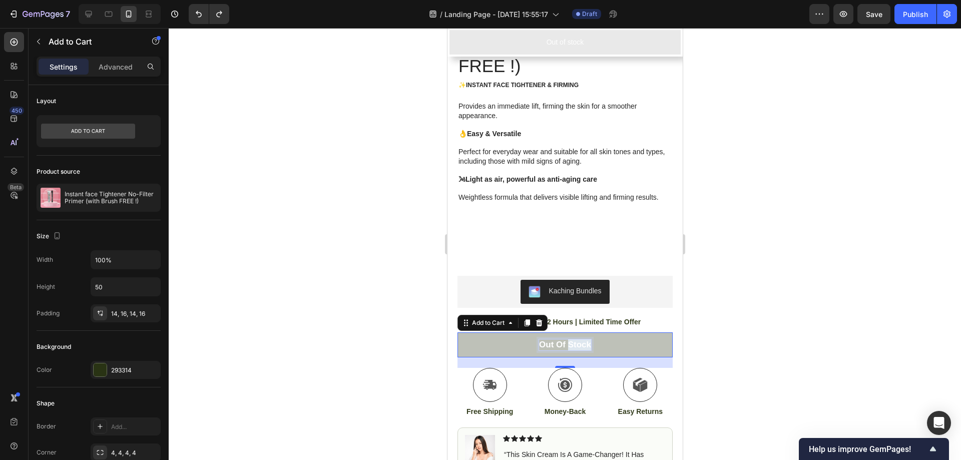
click at [573, 339] on p "Out of stock" at bounding box center [565, 344] width 52 height 11
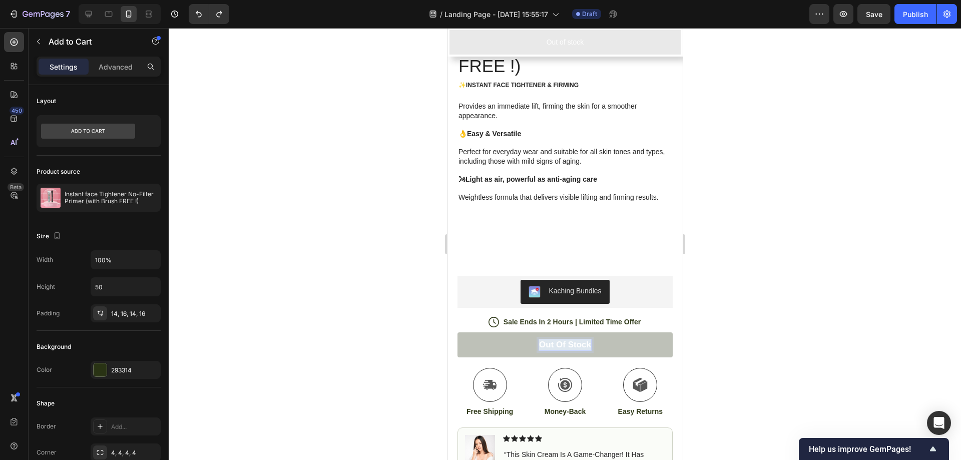
click at [573, 339] on p "Out of stock" at bounding box center [565, 344] width 52 height 11
click at [457, 332] on button "BUY" at bounding box center [564, 344] width 215 height 25
click at [636, 339] on button "BUY NOW" at bounding box center [564, 344] width 215 height 25
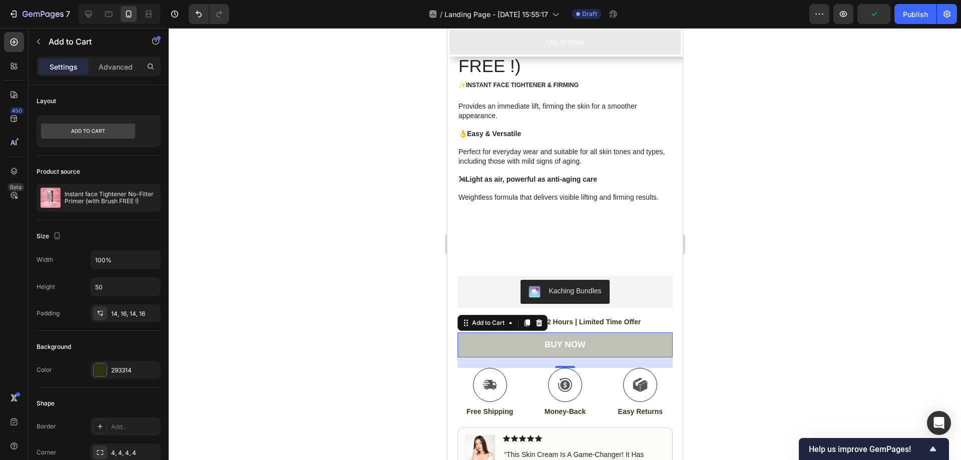
click at [644, 335] on button "BUY NOW" at bounding box center [564, 344] width 215 height 25
click at [756, 312] on div at bounding box center [565, 244] width 793 height 432
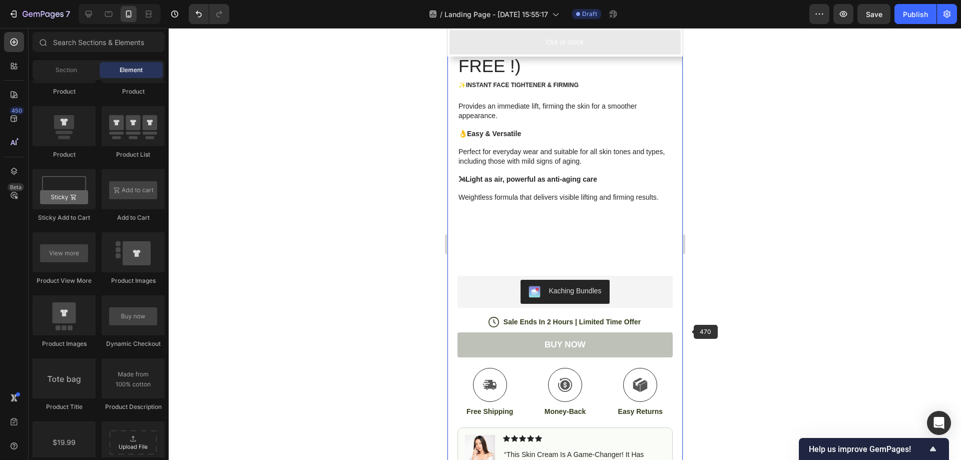
click at [640, 337] on button "BUY NOW" at bounding box center [564, 344] width 215 height 25
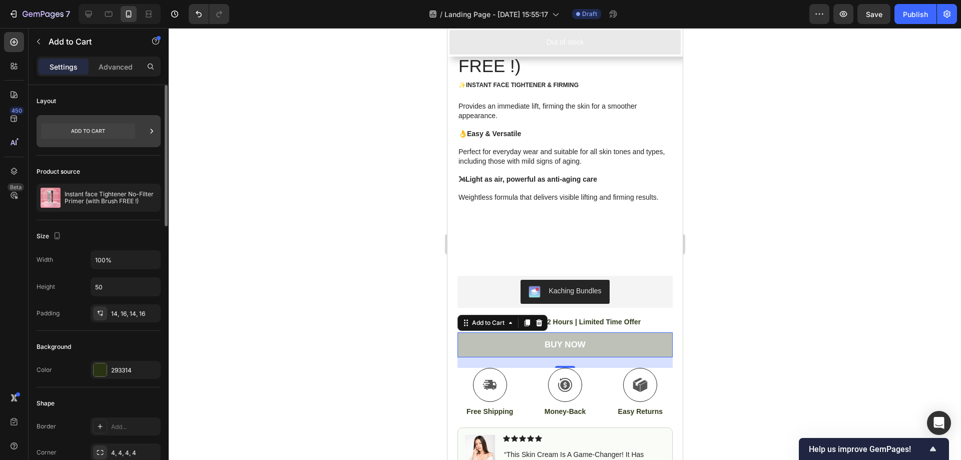
click at [148, 129] on icon at bounding box center [152, 131] width 10 height 10
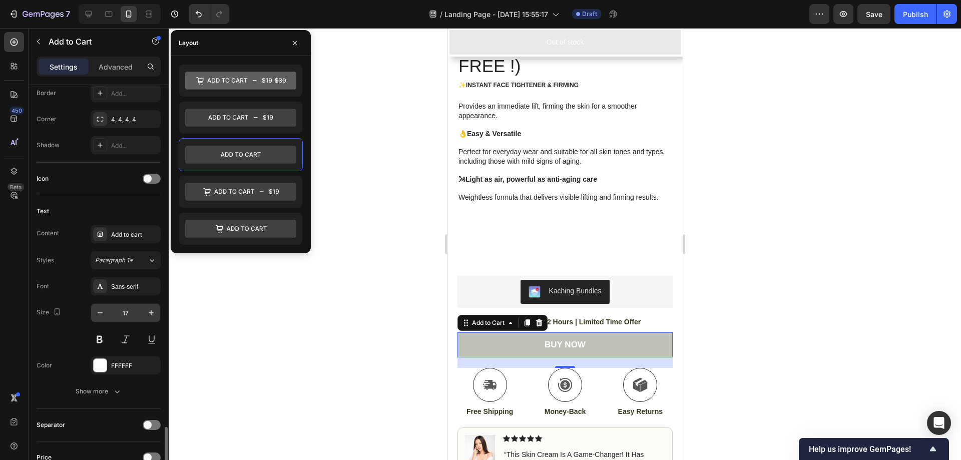
scroll to position [667, 0]
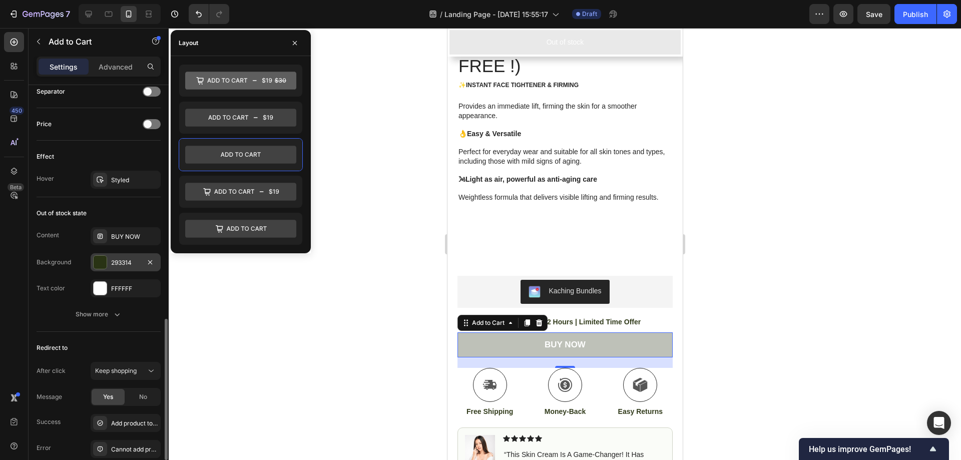
click at [104, 268] on div at bounding box center [100, 262] width 13 height 13
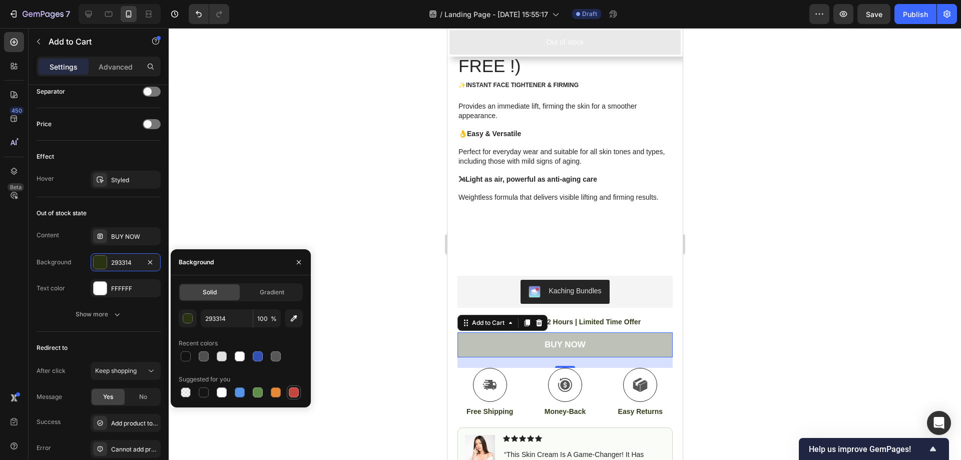
click at [294, 392] on div at bounding box center [294, 393] width 10 height 10
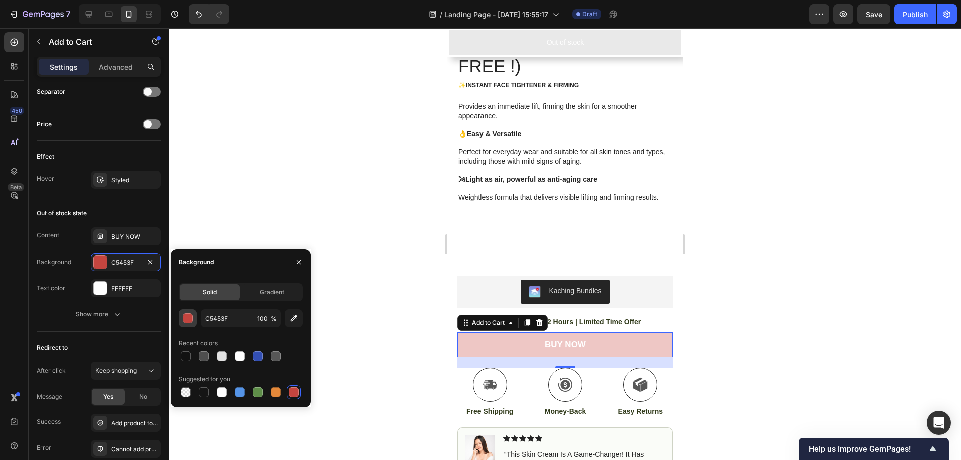
click at [187, 321] on div "button" at bounding box center [188, 319] width 10 height 10
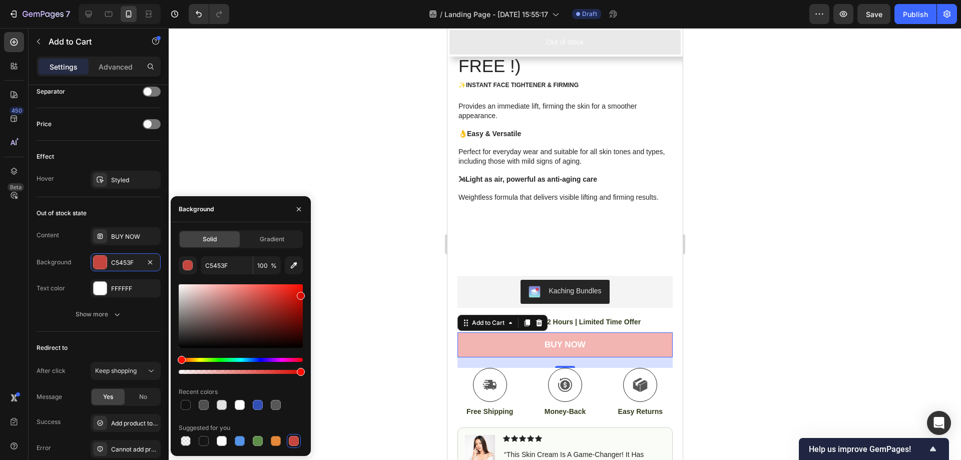
drag, startPoint x: 302, startPoint y: 294, endPoint x: 295, endPoint y: 291, distance: 7.2
click at [295, 291] on div at bounding box center [241, 316] width 124 height 64
type input "E21A0F"
click at [135, 153] on div "Effect" at bounding box center [99, 157] width 124 height 16
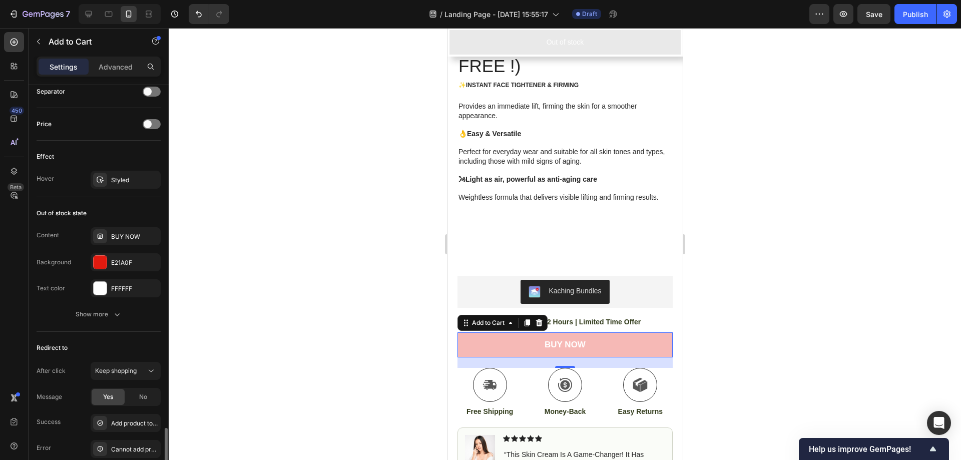
scroll to position [748, 0]
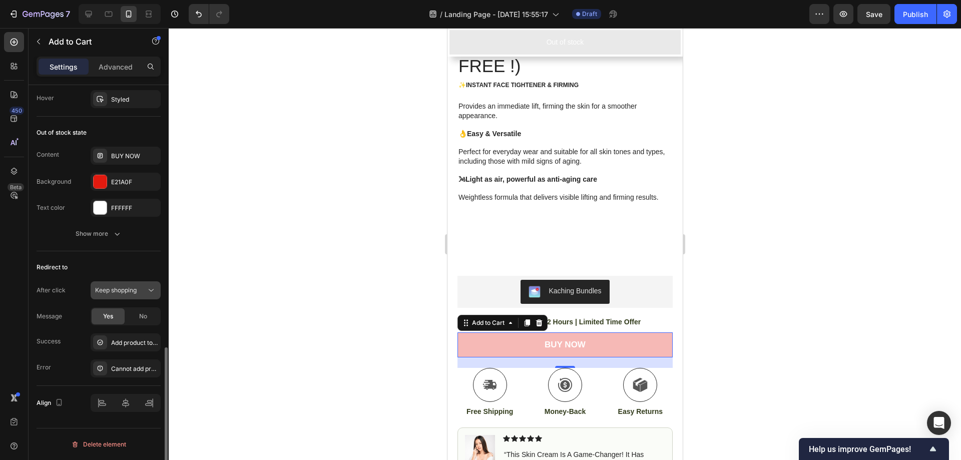
click at [121, 289] on span "Keep shopping" at bounding box center [116, 290] width 42 height 8
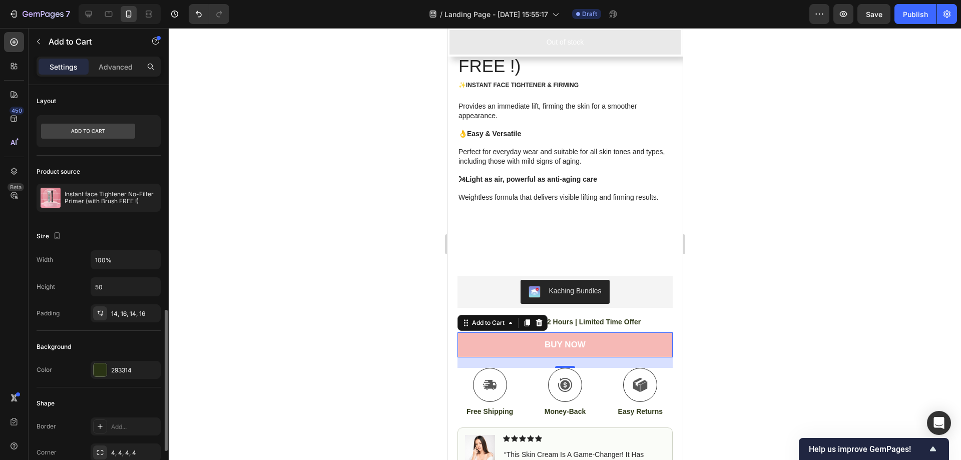
scroll to position [167, 0]
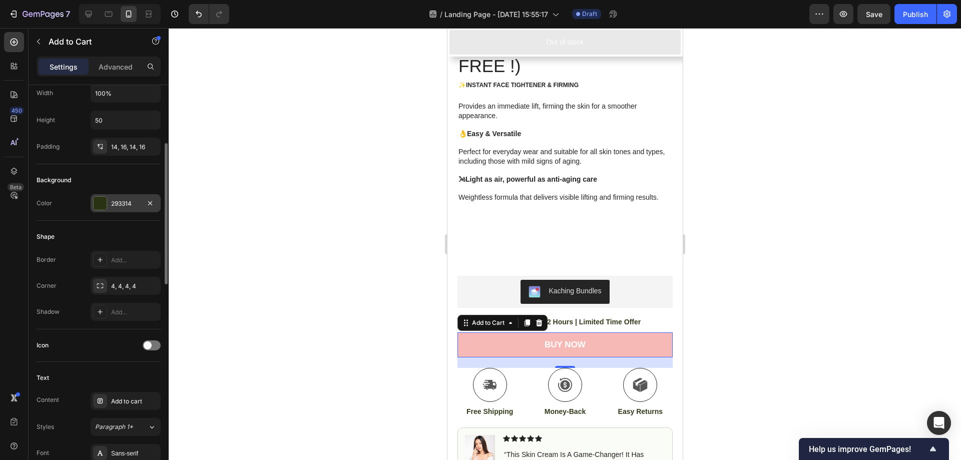
click at [107, 206] on div at bounding box center [100, 203] width 14 height 14
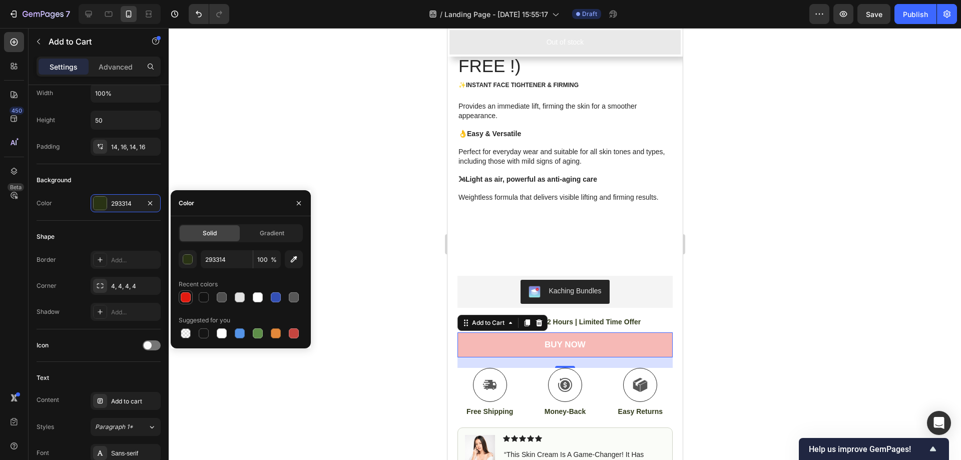
click at [181, 298] on div at bounding box center [186, 297] width 10 height 10
type input "E21A0F"
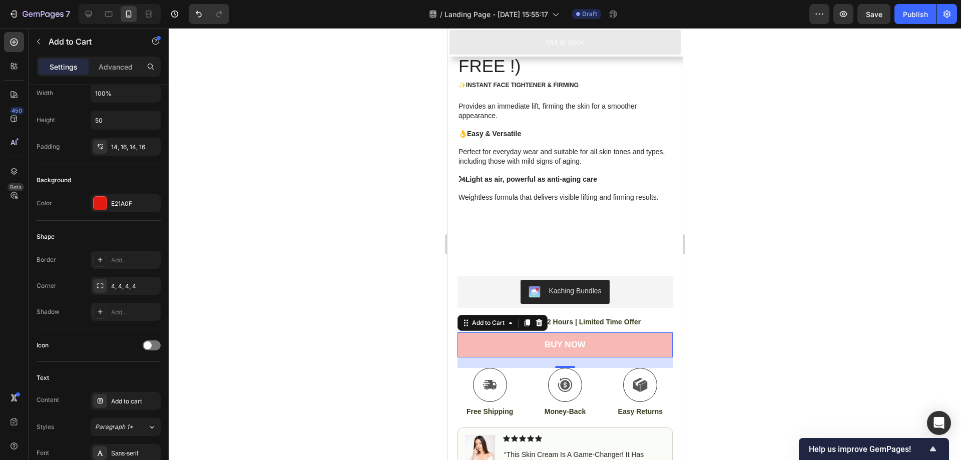
click at [376, 208] on div at bounding box center [565, 244] width 793 height 432
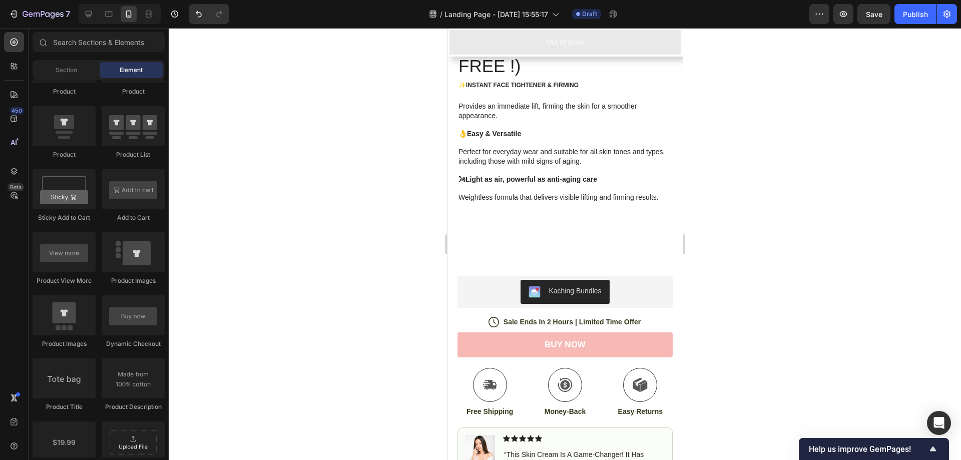
click at [752, 211] on div at bounding box center [565, 244] width 793 height 432
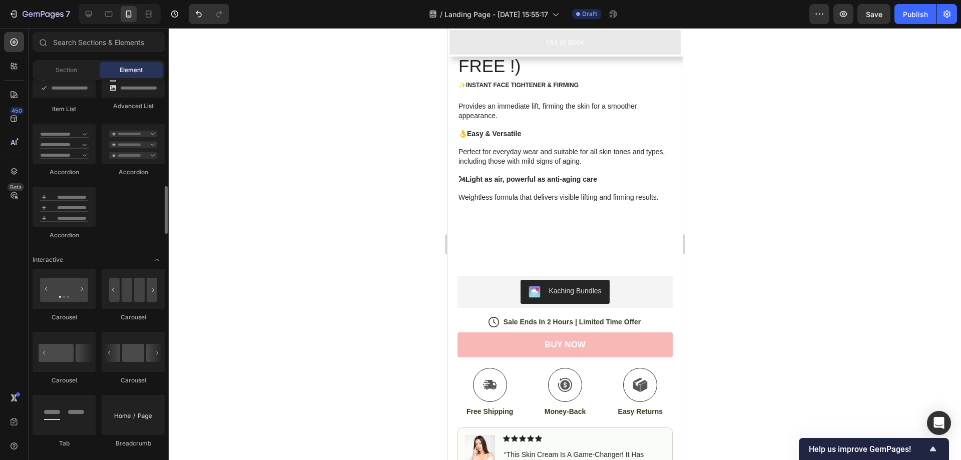
scroll to position [667, 0]
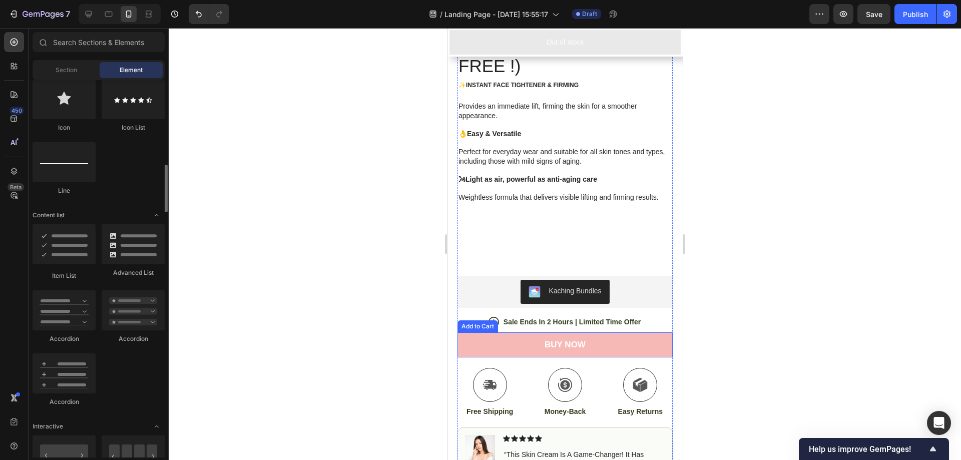
click at [502, 337] on button "BUY NOW" at bounding box center [564, 344] width 215 height 25
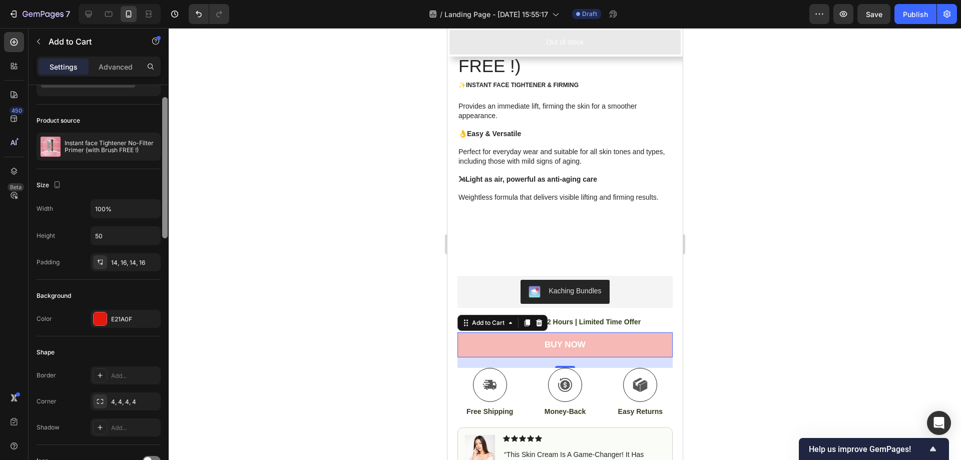
scroll to position [47, 0]
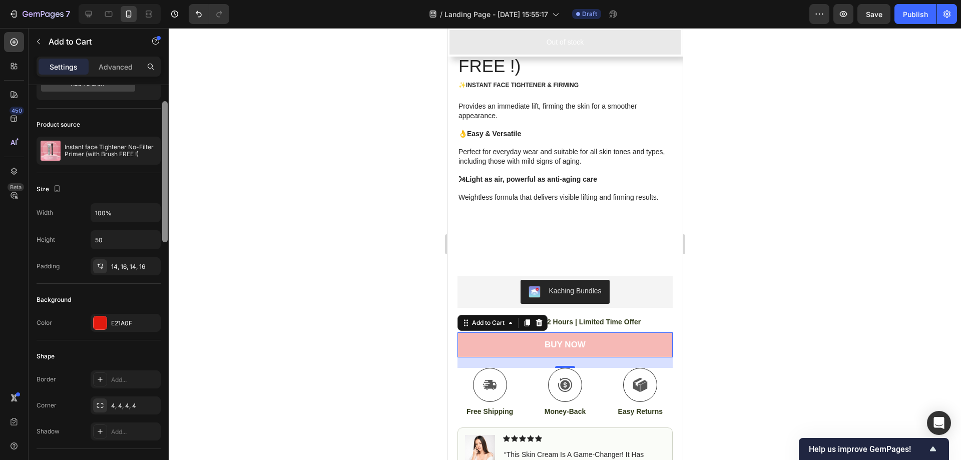
drag, startPoint x: 166, startPoint y: 246, endPoint x: 161, endPoint y: 204, distance: 42.4
click at [162, 204] on div at bounding box center [165, 287] width 8 height 404
click at [128, 259] on div "14, 16, 14, 16" at bounding box center [126, 266] width 70 height 18
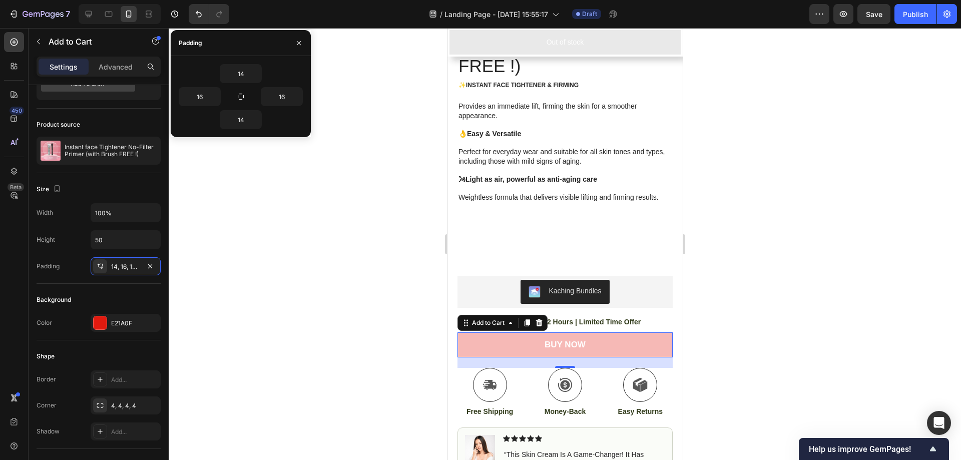
scroll to position [451, 0]
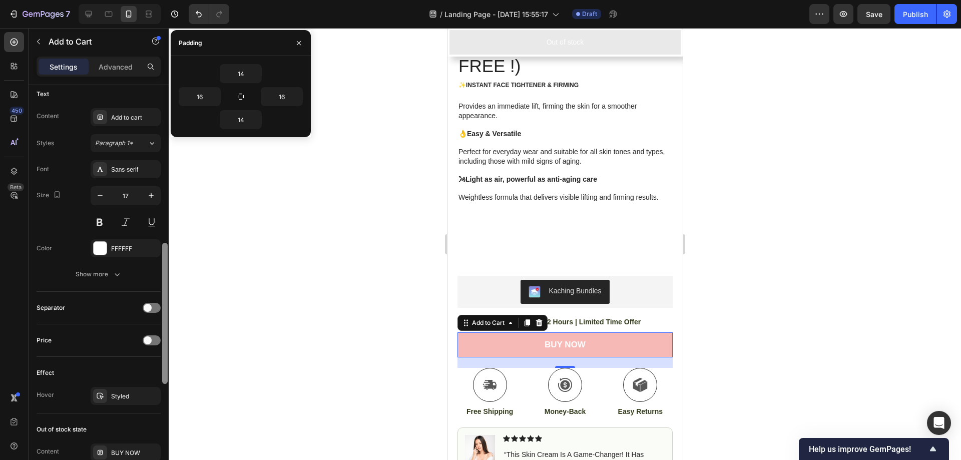
drag, startPoint x: 161, startPoint y: 209, endPoint x: 164, endPoint y: 199, distance: 10.0
click at [163, 197] on div at bounding box center [165, 287] width 8 height 404
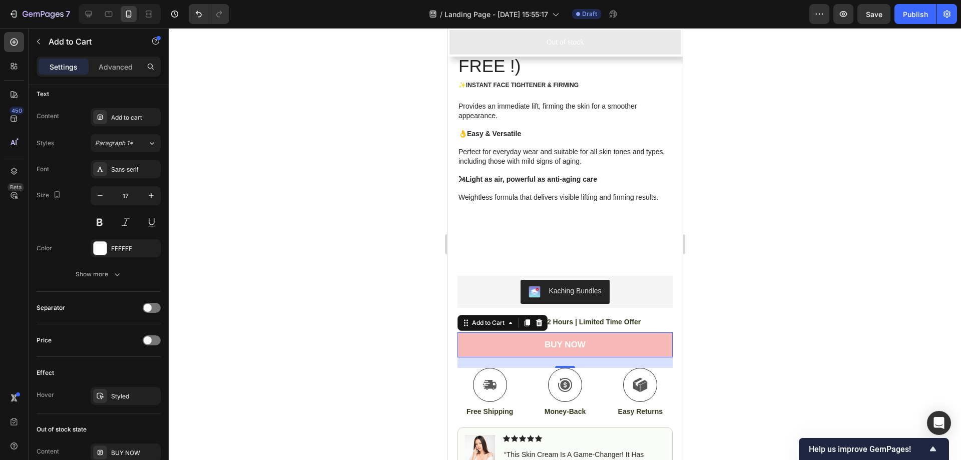
click at [220, 242] on div at bounding box center [565, 244] width 793 height 432
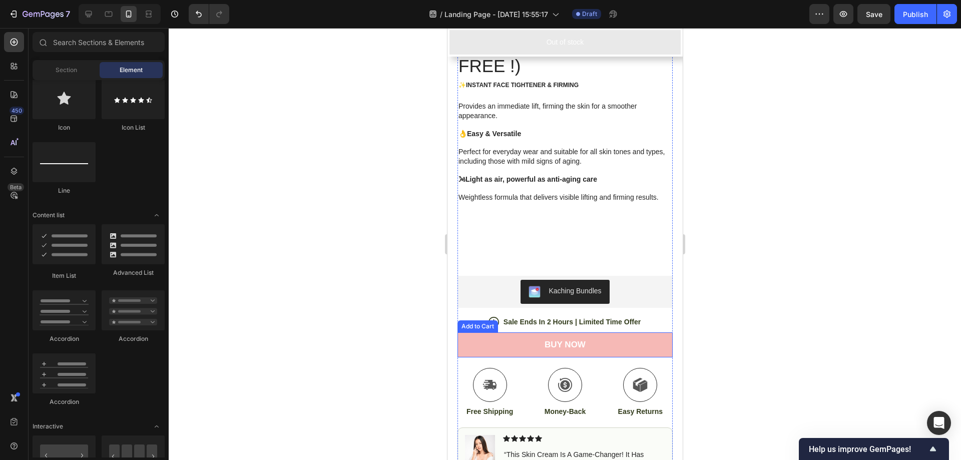
click at [607, 341] on button "BUY NOW" at bounding box center [564, 344] width 215 height 25
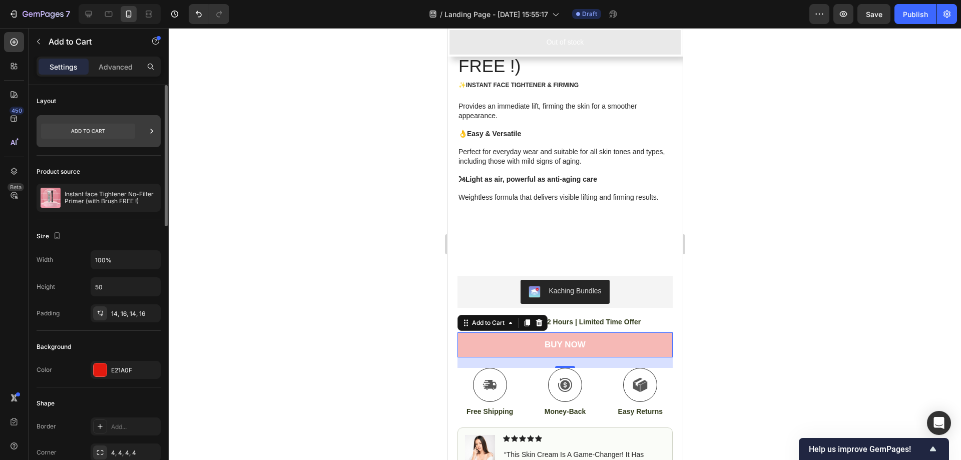
click at [147, 134] on icon at bounding box center [152, 131] width 10 height 10
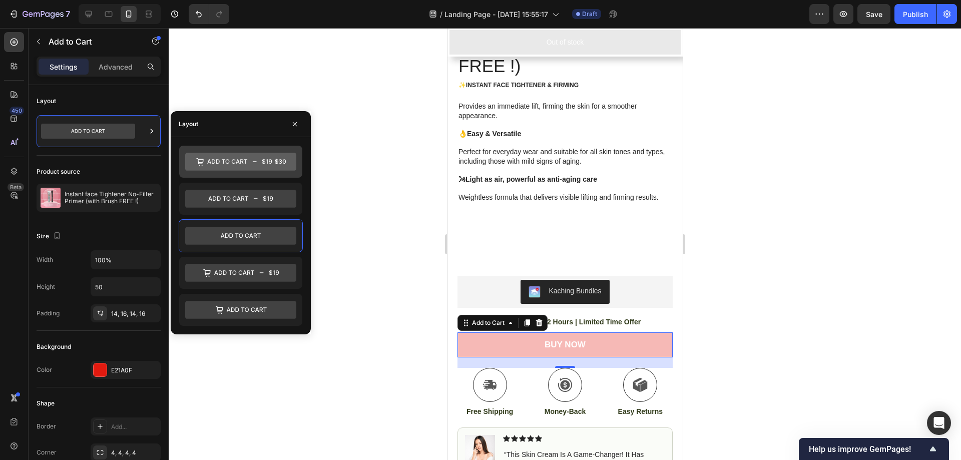
click at [226, 164] on icon at bounding box center [240, 162] width 111 height 18
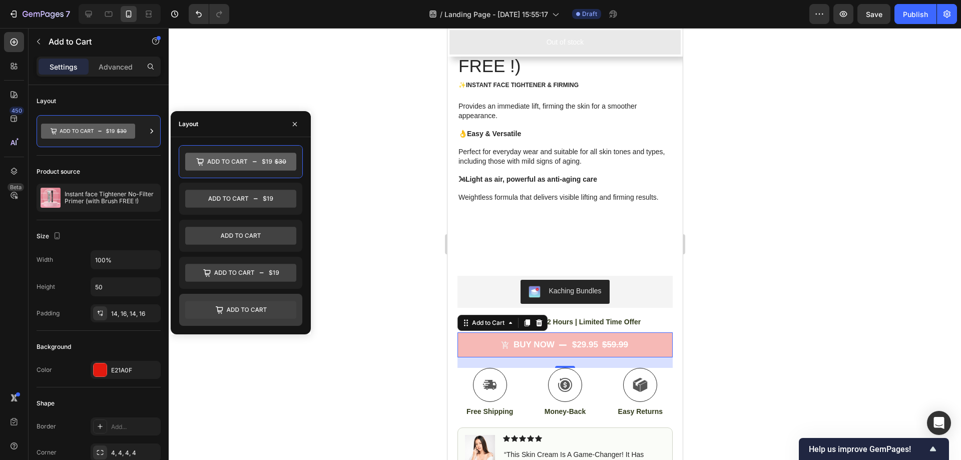
click at [228, 318] on icon at bounding box center [240, 310] width 111 height 18
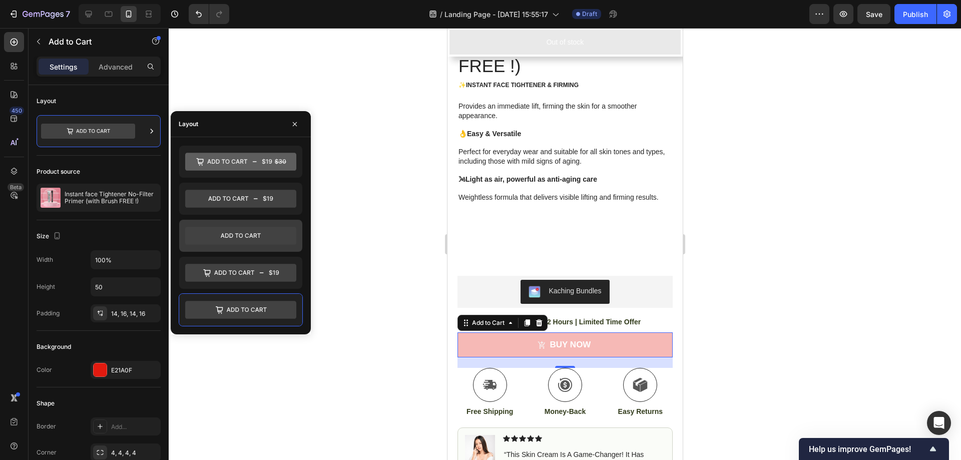
click at [237, 238] on icon at bounding box center [240, 236] width 111 height 18
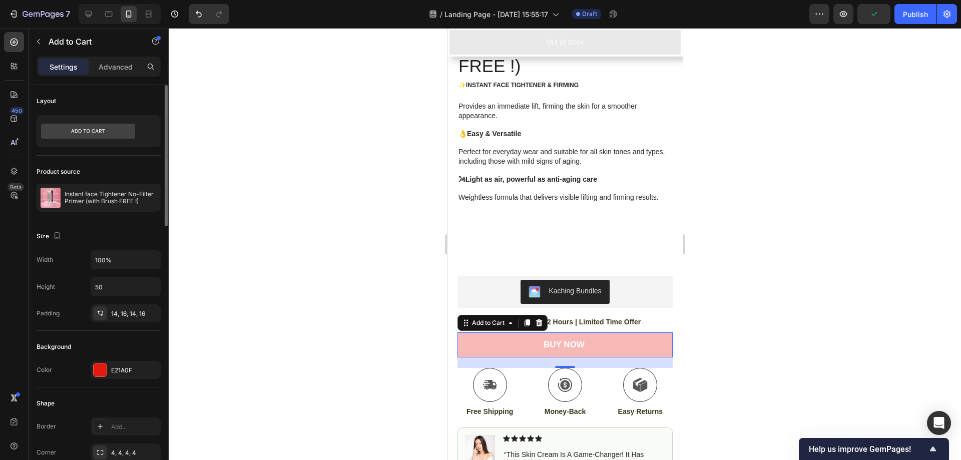
click at [133, 95] on div "Layout" at bounding box center [99, 101] width 124 height 16
click at [117, 68] on p "Advanced" at bounding box center [116, 67] width 34 height 11
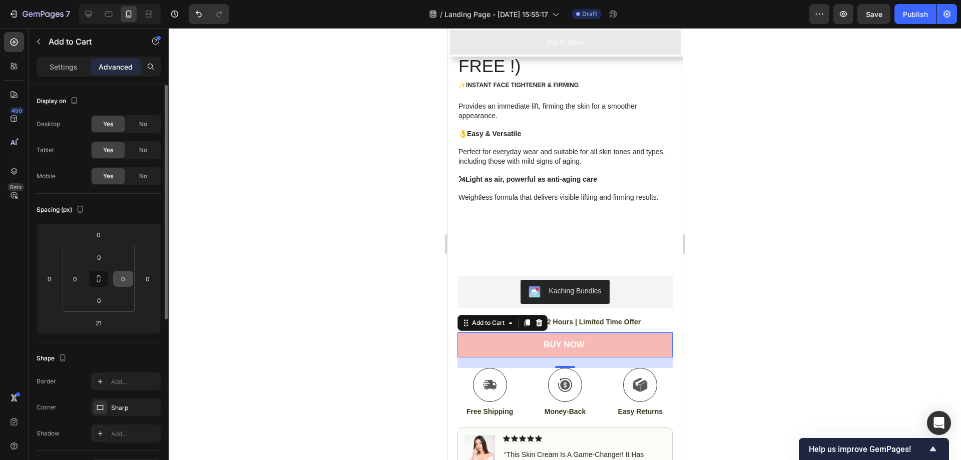
scroll to position [167, 0]
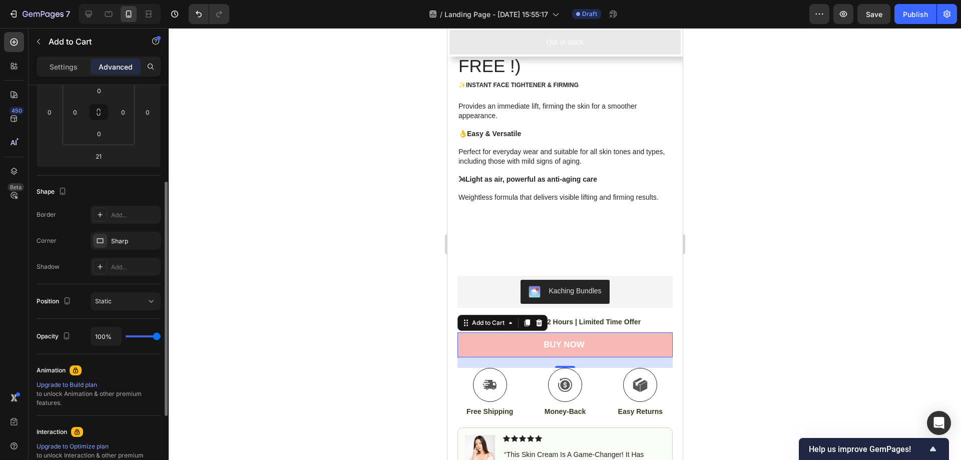
drag, startPoint x: 151, startPoint y: 341, endPoint x: 140, endPoint y: 340, distance: 11.5
click at [140, 340] on div "100%" at bounding box center [126, 336] width 70 height 19
drag, startPoint x: 152, startPoint y: 335, endPoint x: 139, endPoint y: 335, distance: 13.5
click at [139, 335] on div "100%" at bounding box center [126, 336] width 70 height 19
type input "61%"
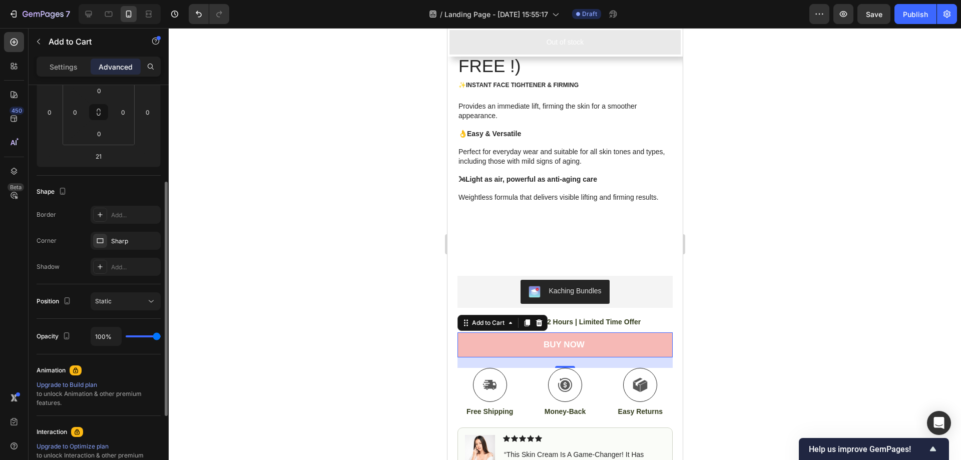
type input "61"
type input "44%"
type input "44"
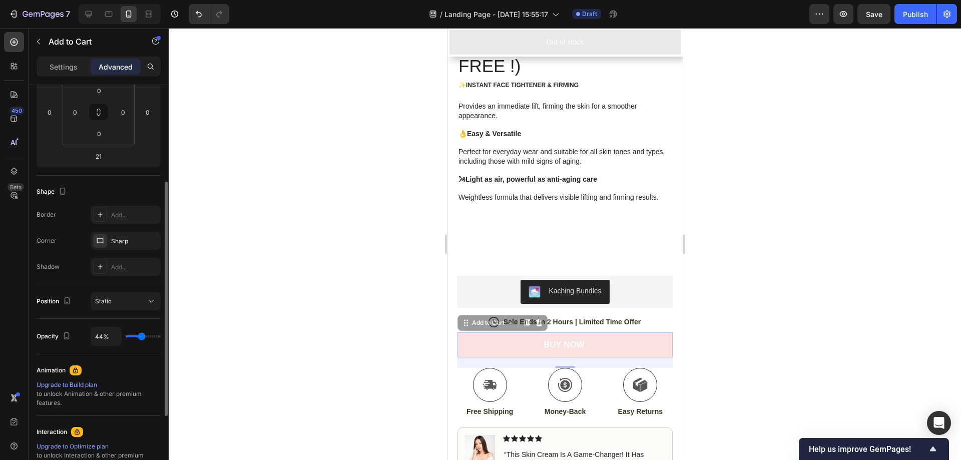
type input "43%"
drag, startPoint x: 155, startPoint y: 335, endPoint x: 141, endPoint y: 336, distance: 14.0
type input "43"
click at [141, 336] on input "range" at bounding box center [143, 336] width 35 height 2
type input "87%"
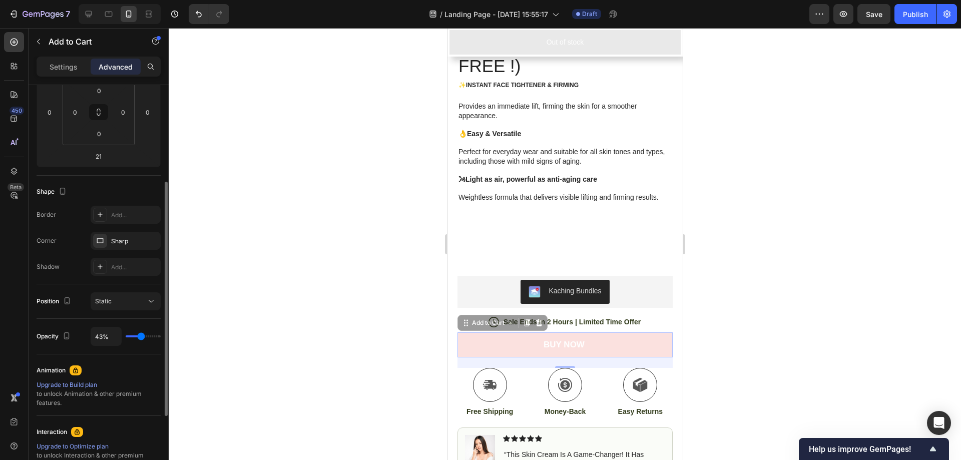
type input "87"
type input "100%"
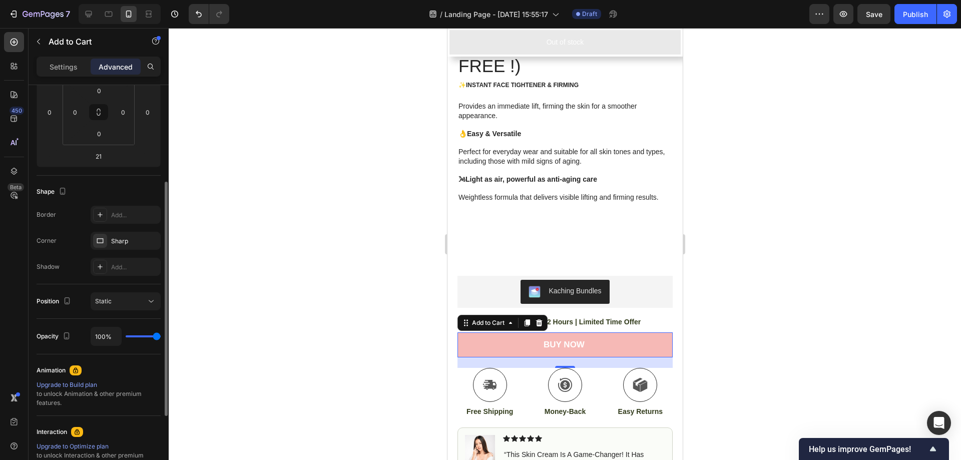
drag, startPoint x: 141, startPoint y: 336, endPoint x: 175, endPoint y: 336, distance: 33.5
type input "100"
click at [161, 336] on input "range" at bounding box center [143, 336] width 35 height 2
click at [732, 323] on div at bounding box center [565, 244] width 793 height 432
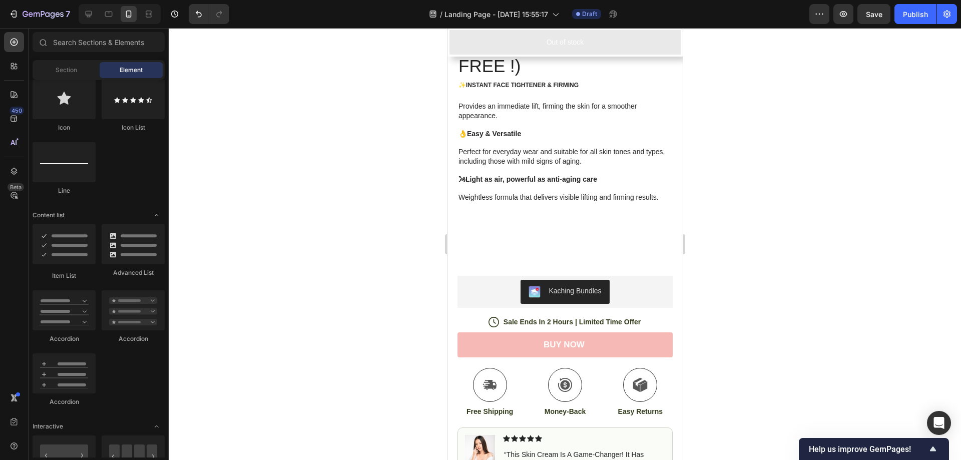
click at [714, 316] on div at bounding box center [565, 244] width 793 height 432
click at [628, 334] on button "BUY NOW" at bounding box center [564, 344] width 215 height 25
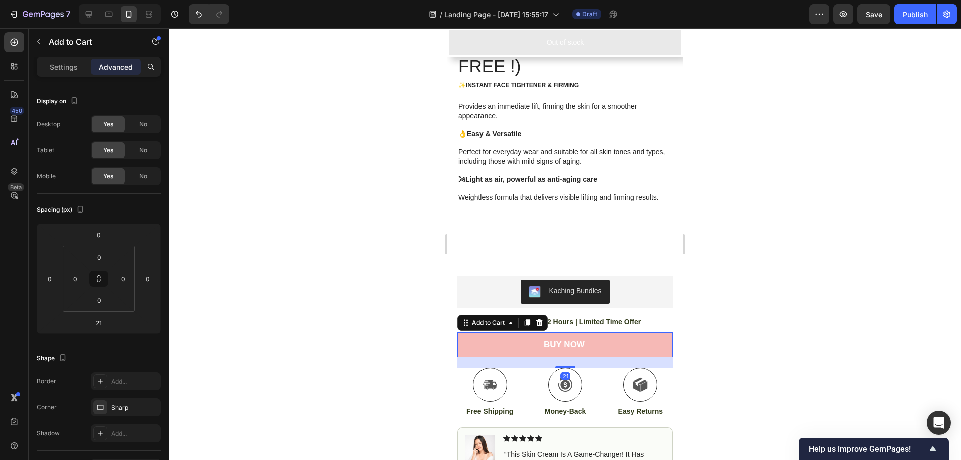
click at [759, 283] on div at bounding box center [565, 244] width 793 height 432
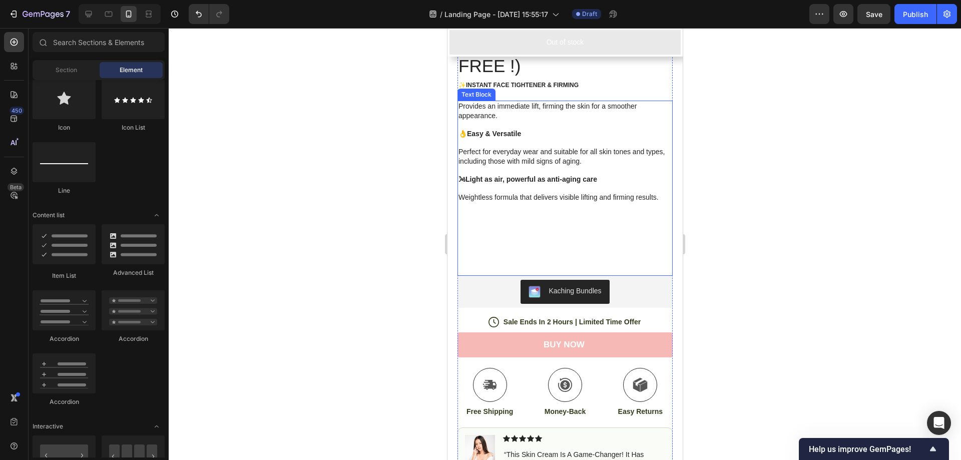
click at [636, 248] on p at bounding box center [564, 252] width 213 height 9
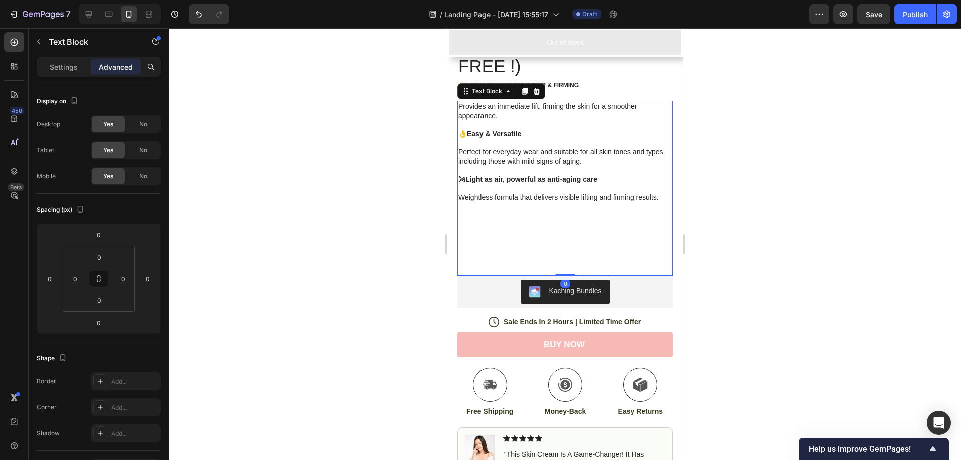
click at [739, 232] on div at bounding box center [565, 244] width 793 height 432
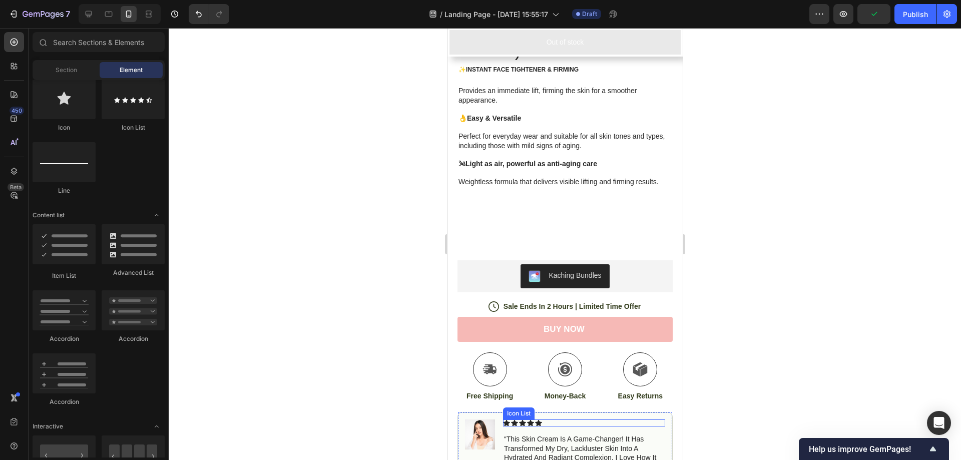
scroll to position [334, 0]
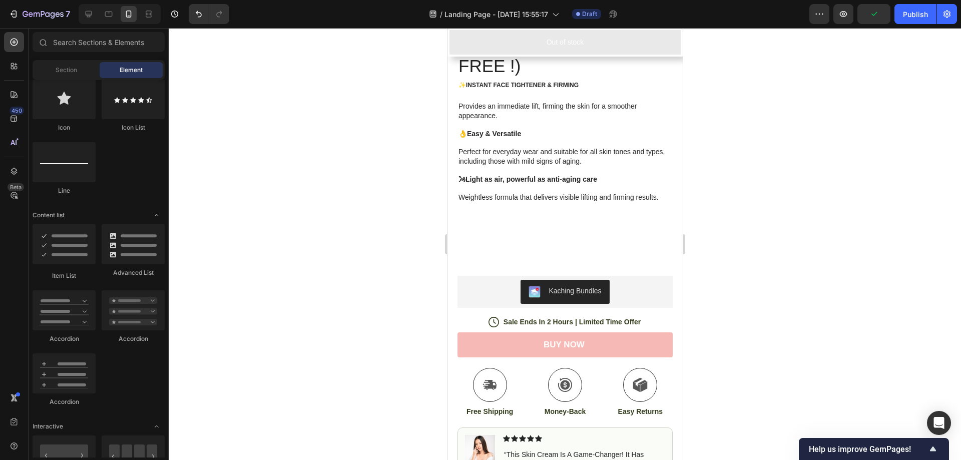
click at [773, 249] on div at bounding box center [565, 244] width 793 height 432
click at [622, 280] on div "Kaching Bundles" at bounding box center [564, 292] width 207 height 24
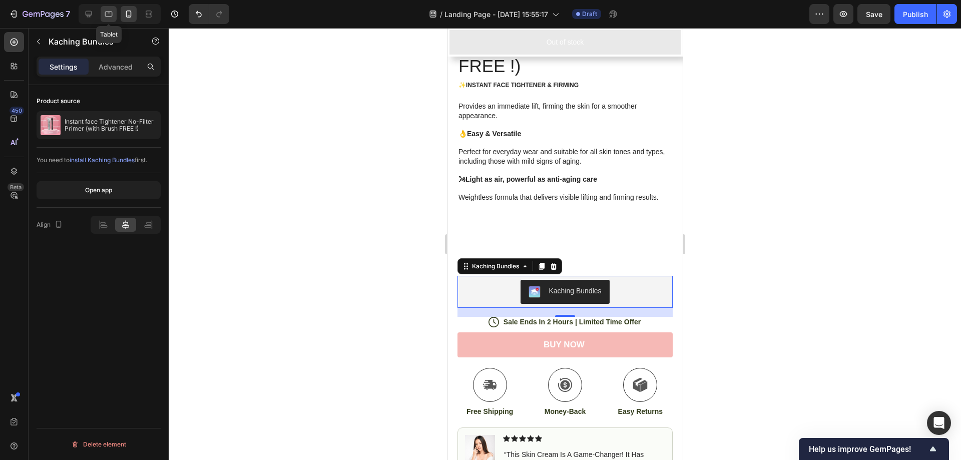
click at [112, 15] on icon at bounding box center [109, 15] width 8 height 6
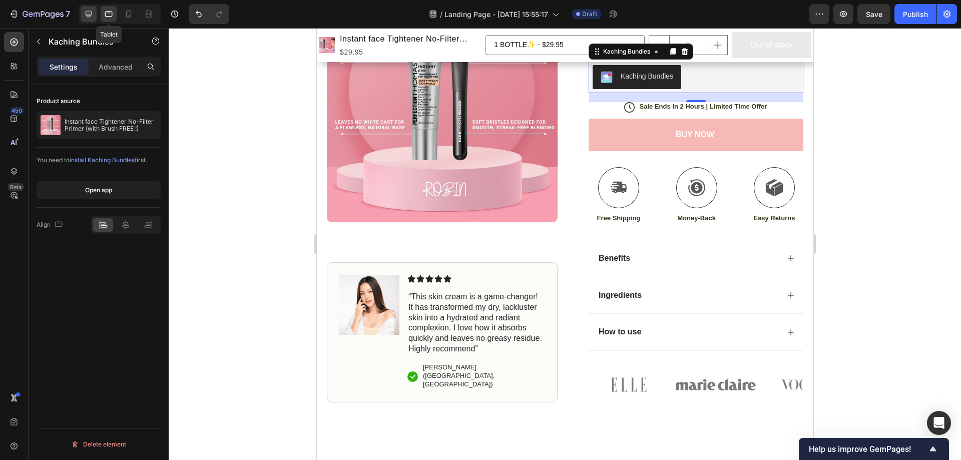
click at [90, 16] on icon at bounding box center [89, 14] width 7 height 7
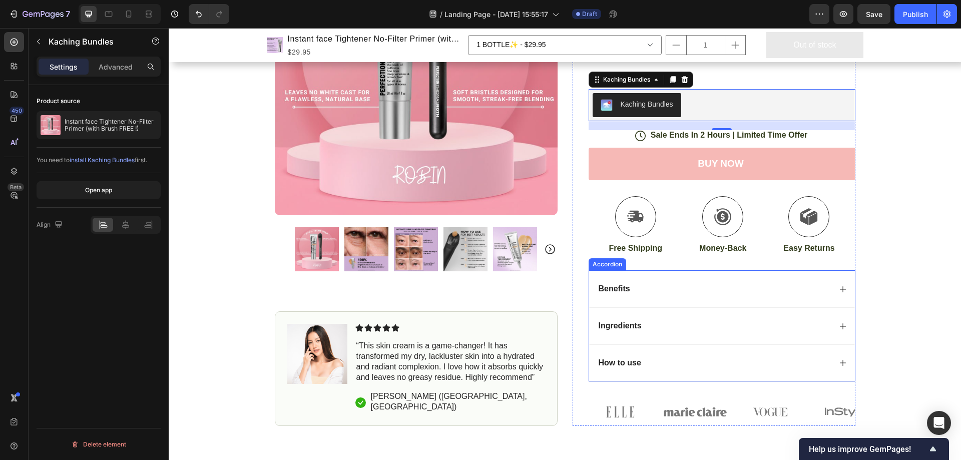
scroll to position [167, 0]
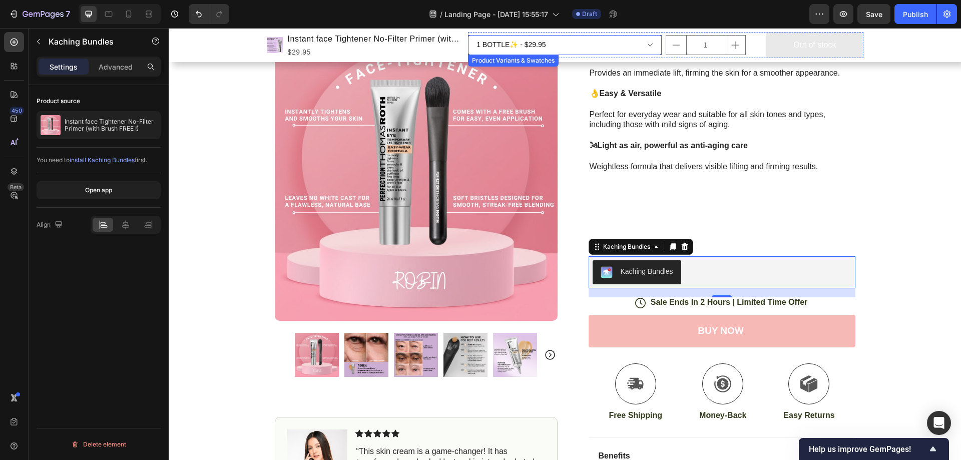
click at [583, 35] on select "1 BOTTLE✨ - $29.95 2 BOTTLE ✨✨Most popular - $44.95 4 BOTTLE 🔥 - $59.95 8 BOTTL…" at bounding box center [565, 45] width 194 height 20
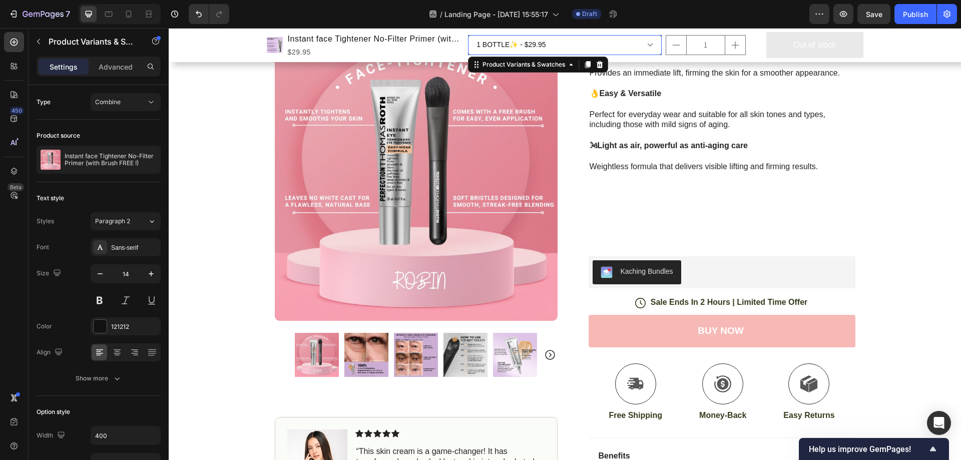
click at [576, 41] on select "1 BOTTLE✨ - $29.95 2 BOTTLE ✨✨Most popular - $44.95 4 BOTTLE 🔥 - $59.95 8 BOTTL…" at bounding box center [565, 45] width 194 height 20
click at [923, 144] on div "Icon Free Shipping Today Only Text Block Row Icon 84,000+ Happy Customer Text B…" at bounding box center [565, 254] width 793 height 677
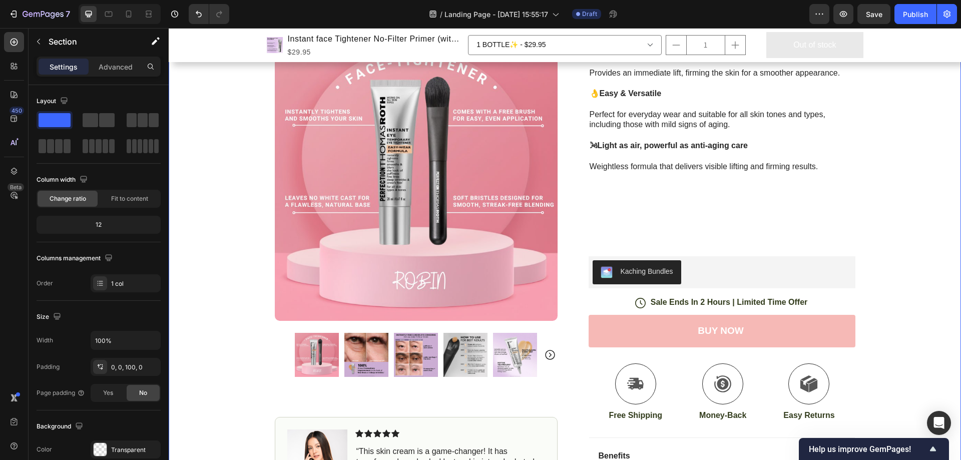
click at [877, 237] on div "Icon Free Shipping Today Only Text Block Row Icon 84,000+ Happy Customer Text B…" at bounding box center [565, 254] width 793 height 677
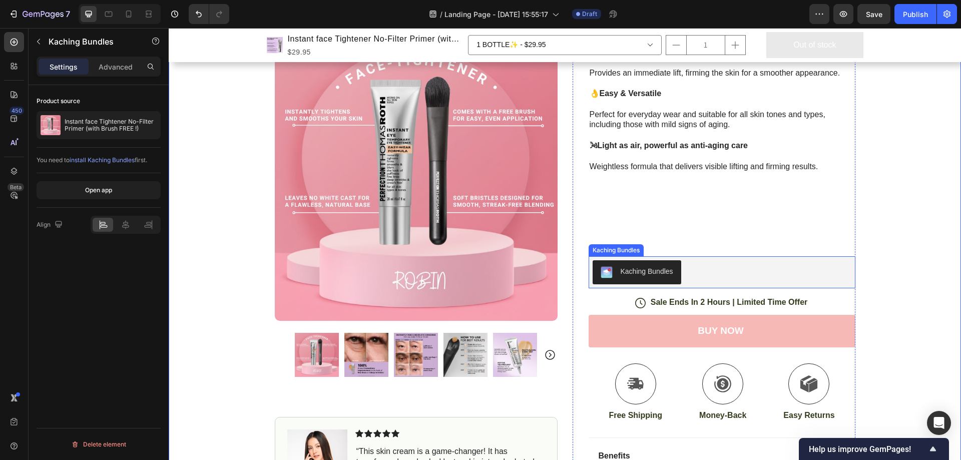
click at [778, 265] on div "Kaching Bundles" at bounding box center [722, 272] width 259 height 24
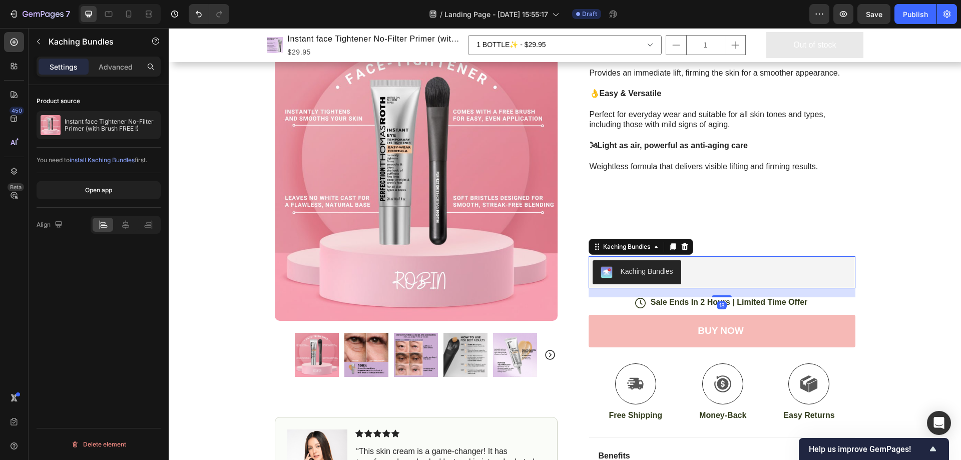
click at [771, 268] on div "Kaching Bundles" at bounding box center [722, 272] width 259 height 24
click at [626, 270] on div "Kaching Bundles" at bounding box center [647, 271] width 53 height 11
click at [603, 271] on img "Kaching Bundles" at bounding box center [607, 272] width 12 height 12
click at [614, 246] on div "Kaching Bundles" at bounding box center [626, 246] width 51 height 9
click at [621, 247] on div "Kaching Bundles" at bounding box center [626, 246] width 51 height 9
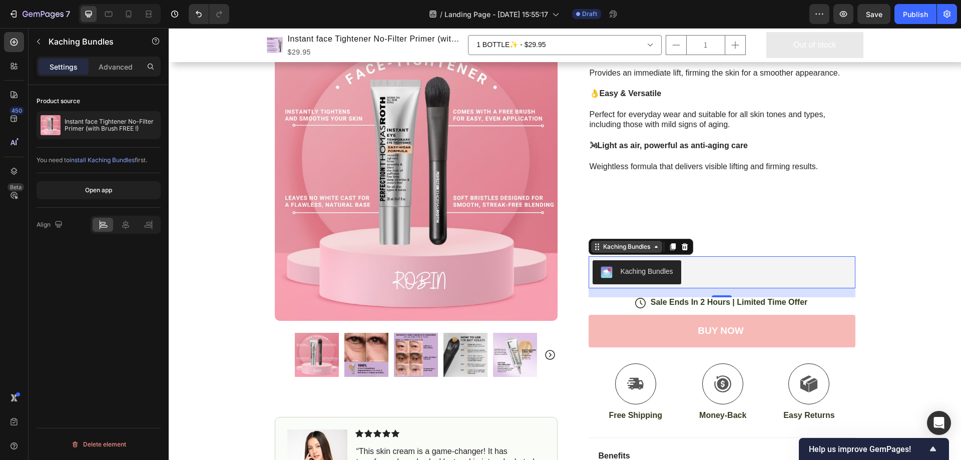
click at [630, 249] on div "Kaching Bundles" at bounding box center [626, 246] width 51 height 9
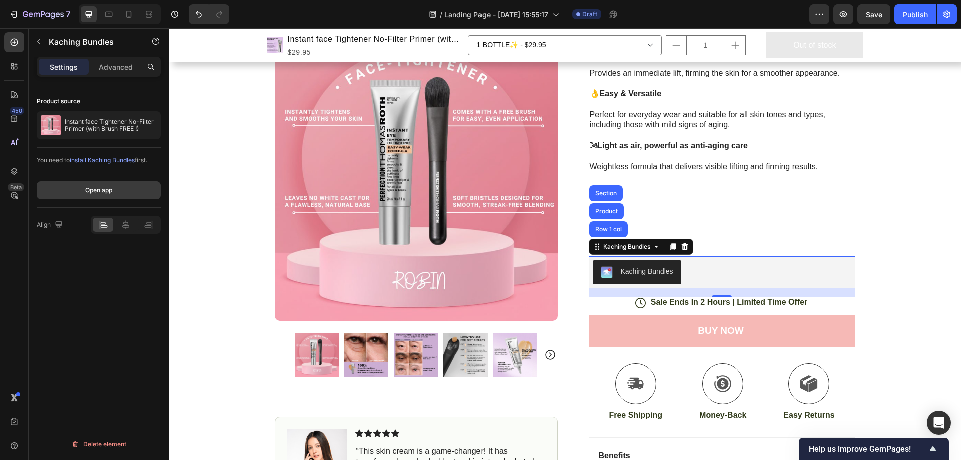
click at [108, 187] on div "Open app" at bounding box center [98, 190] width 27 height 9
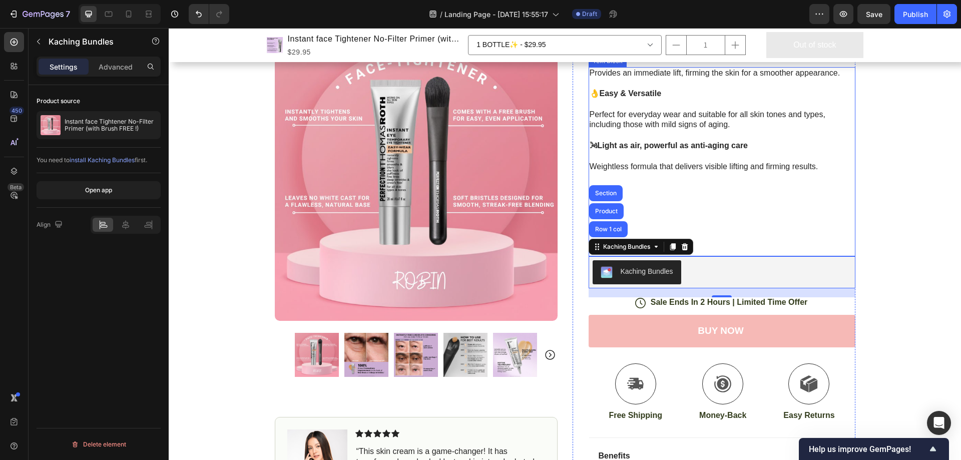
click at [879, 187] on div "Icon Free Shipping Today Only Text Block Row Icon 84,000+ Happy Customer Text B…" at bounding box center [565, 254] width 793 height 677
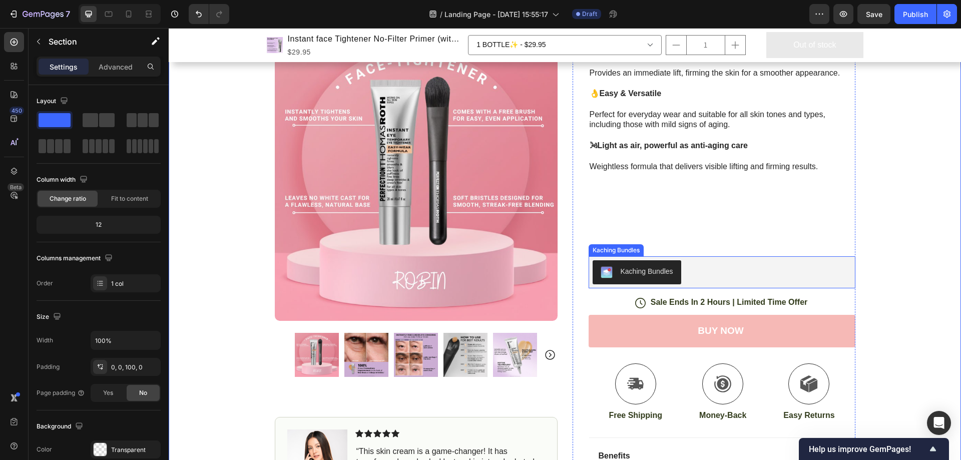
click at [692, 270] on div "Kaching Bundles" at bounding box center [722, 272] width 259 height 24
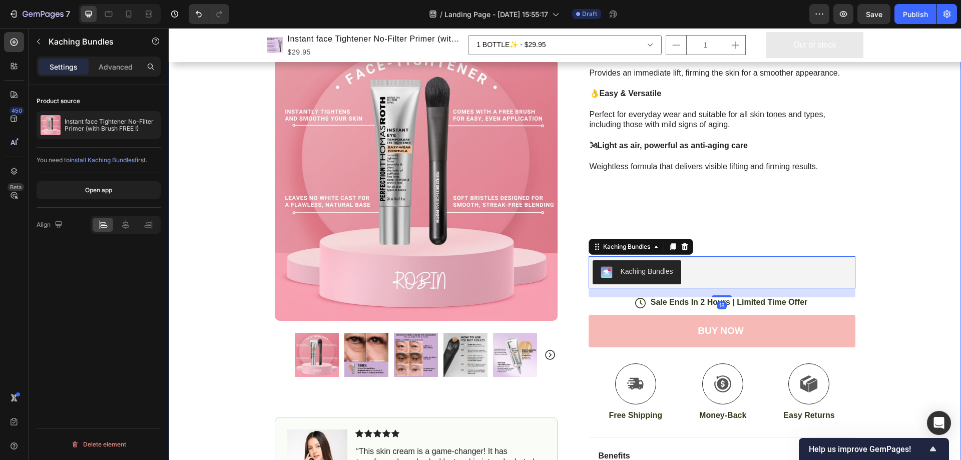
click at [935, 217] on div "Icon Free Shipping Today Only Text Block Row Icon 84,000+ Happy Customer Text B…" at bounding box center [565, 254] width 793 height 677
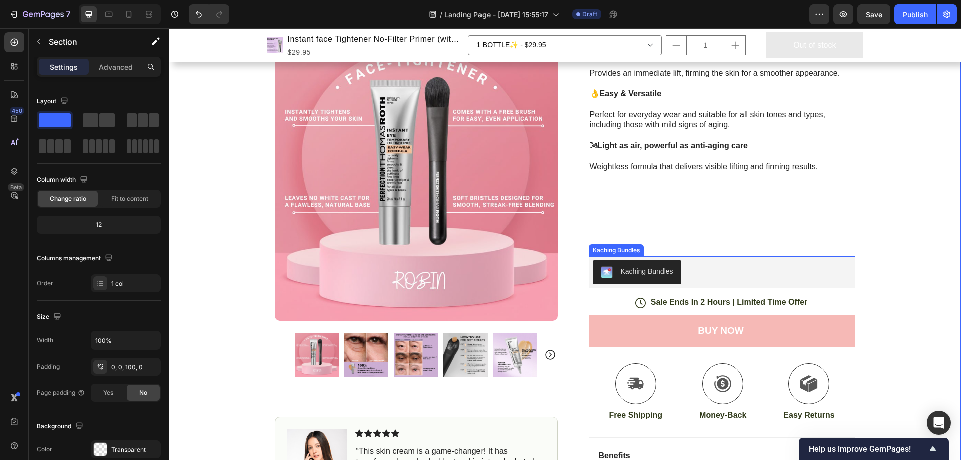
click at [748, 271] on div "Kaching Bundles" at bounding box center [722, 272] width 259 height 24
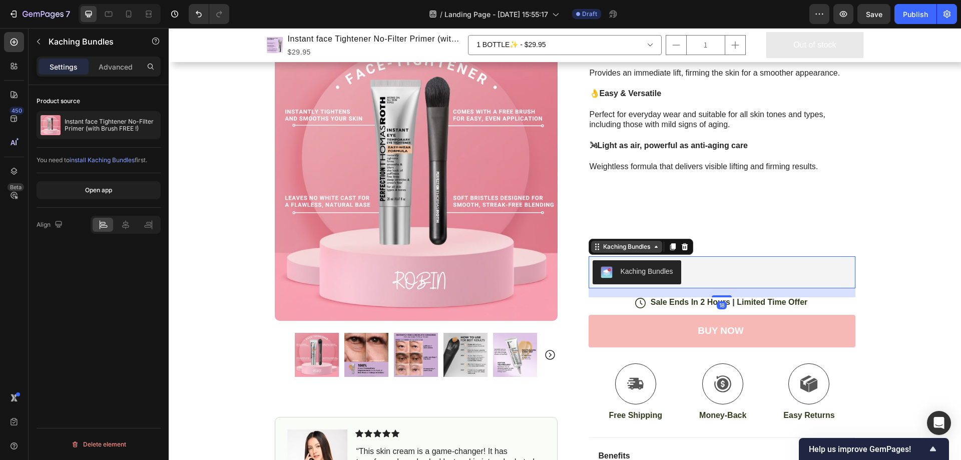
click at [626, 247] on div "Kaching Bundles" at bounding box center [626, 246] width 51 height 9
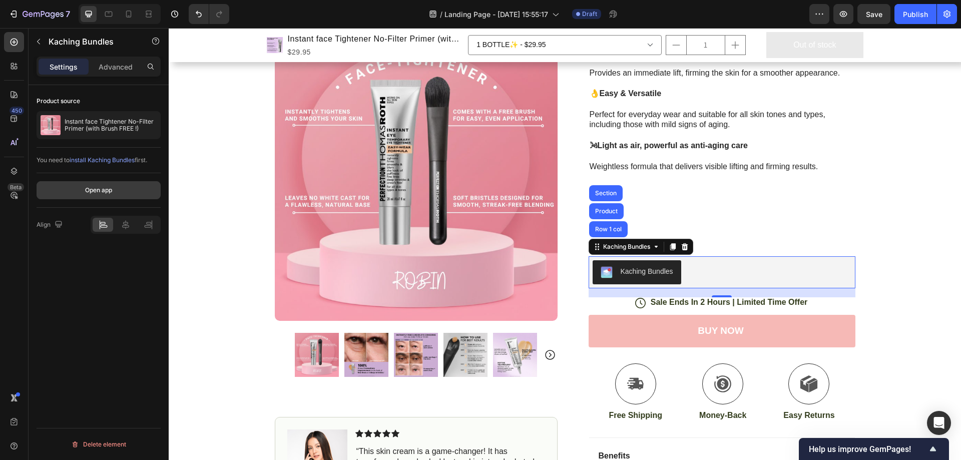
drag, startPoint x: 107, startPoint y: 192, endPoint x: 111, endPoint y: 185, distance: 8.1
click at [111, 185] on button "Open app" at bounding box center [99, 190] width 124 height 18
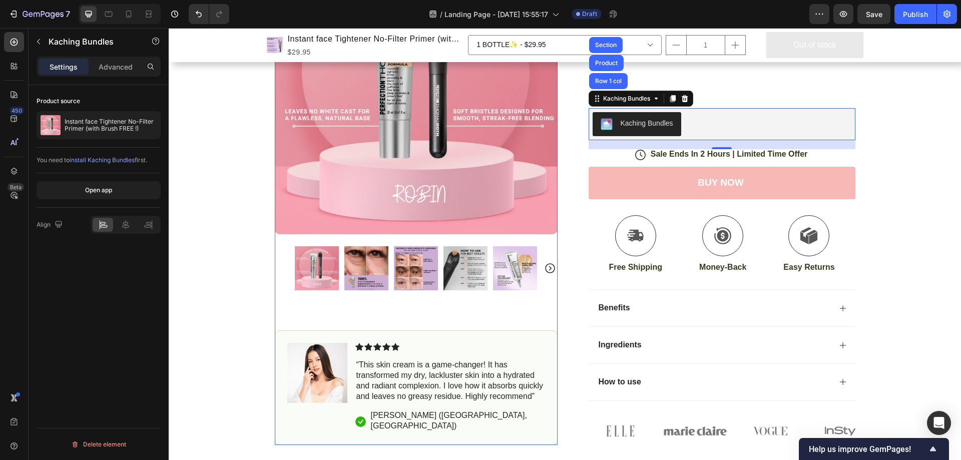
scroll to position [334, 0]
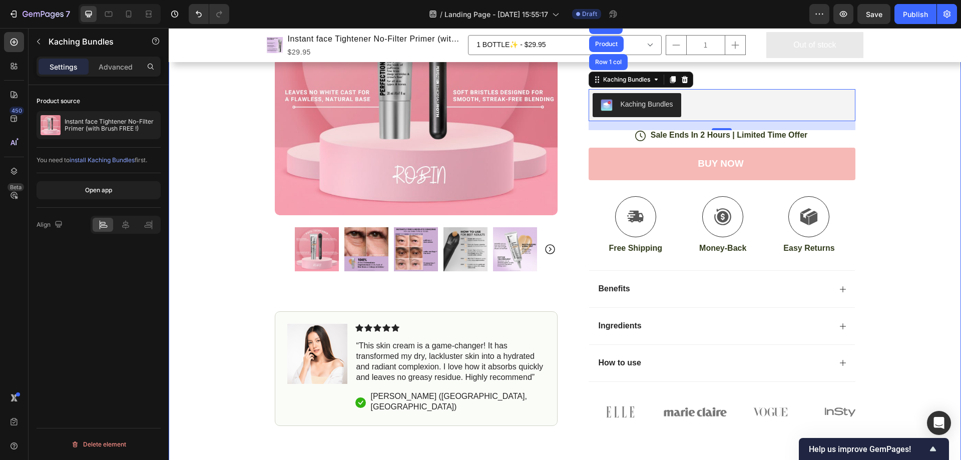
click at [920, 173] on div "Icon Free Shipping Today Only Text Block Row Icon 84,000+ Happy Customer Text B…" at bounding box center [565, 87] width 793 height 677
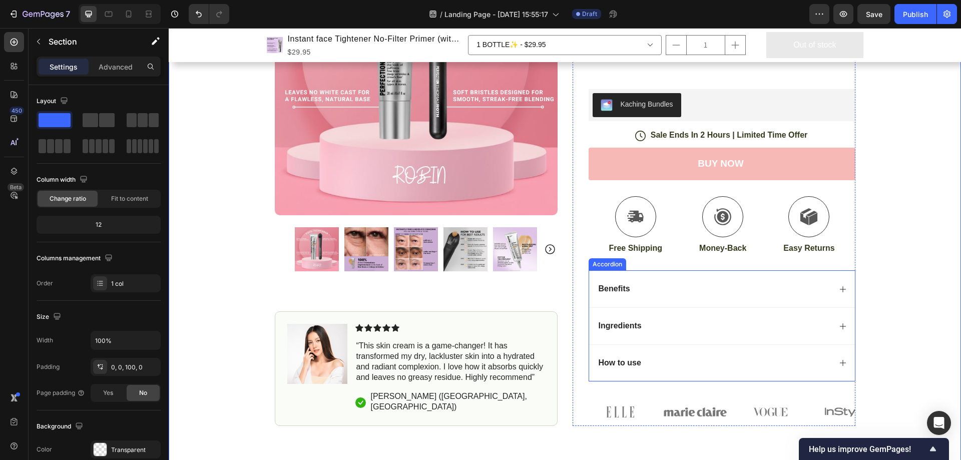
click at [734, 294] on div "Benefits" at bounding box center [714, 289] width 234 height 14
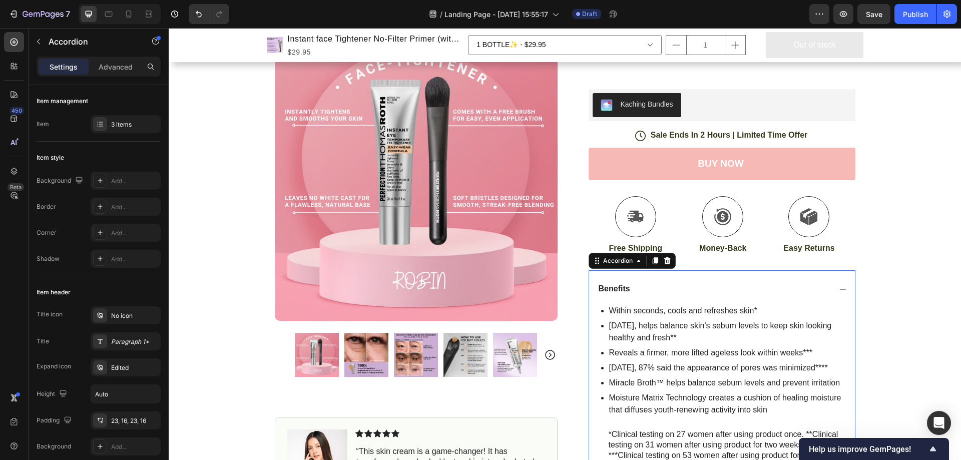
click at [781, 300] on div "Benefits" at bounding box center [722, 288] width 266 height 37
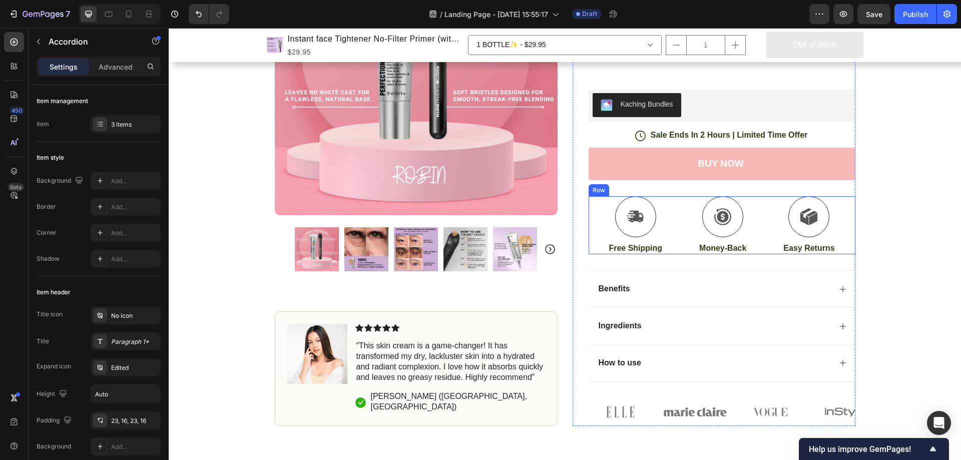
scroll to position [501, 0]
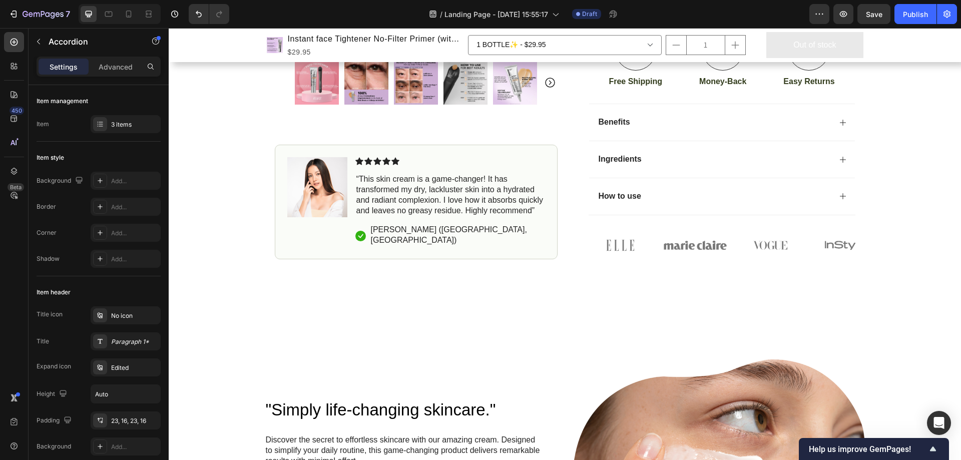
click at [689, 176] on div "Ingredients" at bounding box center [722, 159] width 266 height 37
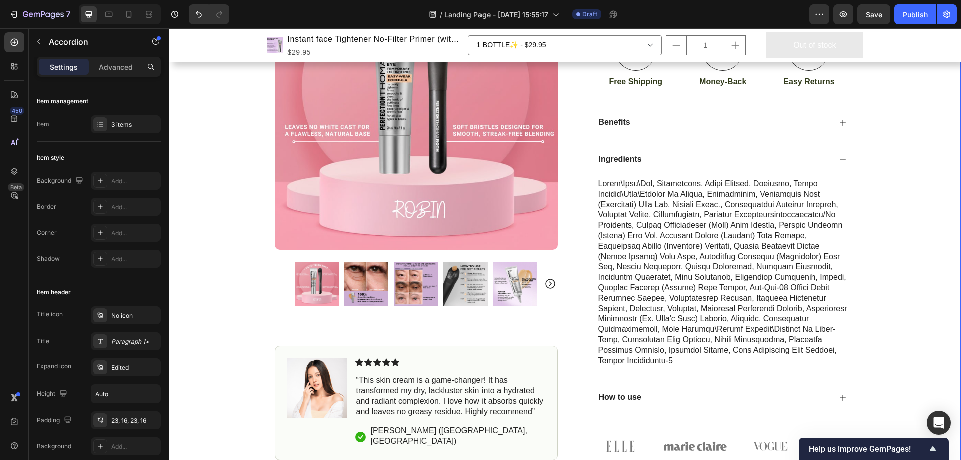
click at [924, 151] on div "Icon Free Shipping Today Only Text Block Row Icon 84,000+ Happy Customer Text B…" at bounding box center [565, 21] width 793 height 879
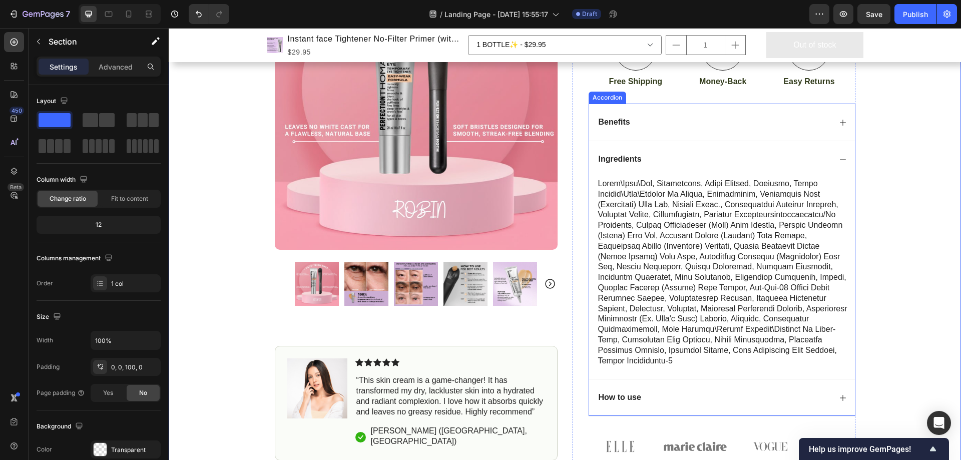
click at [775, 123] on div "Benefits" at bounding box center [714, 123] width 234 height 14
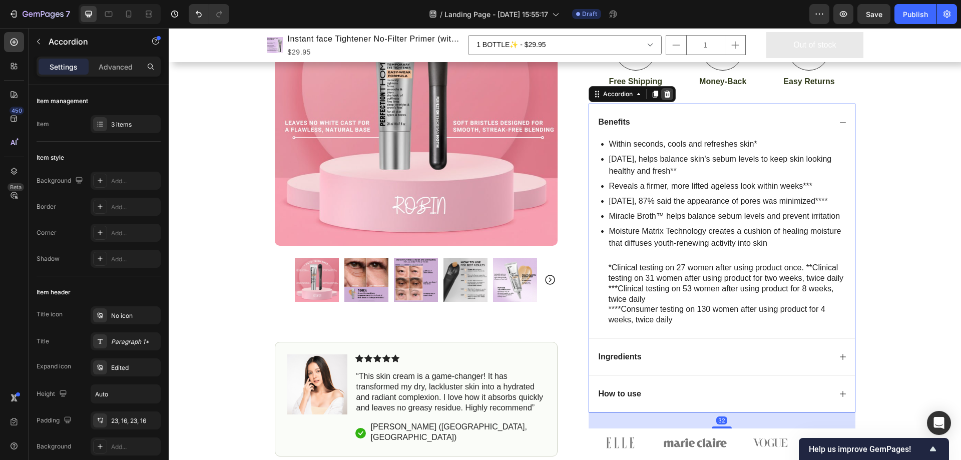
click at [667, 97] on icon at bounding box center [667, 94] width 8 height 8
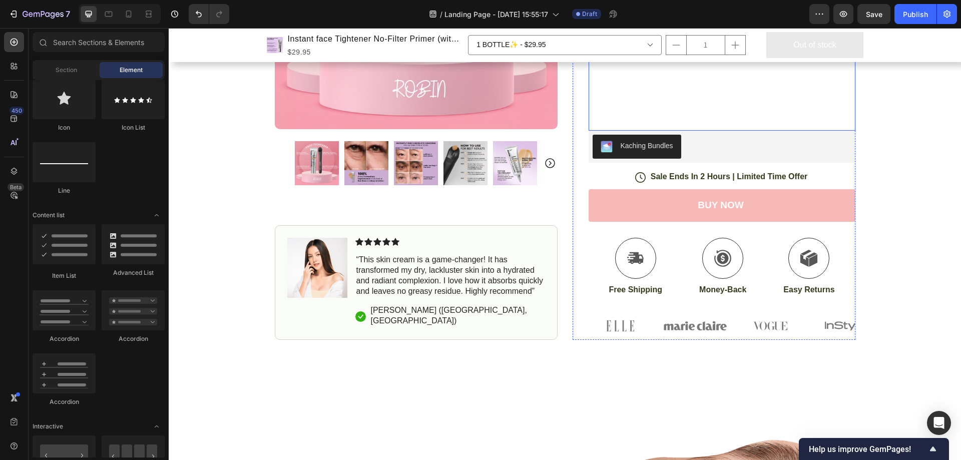
scroll to position [334, 0]
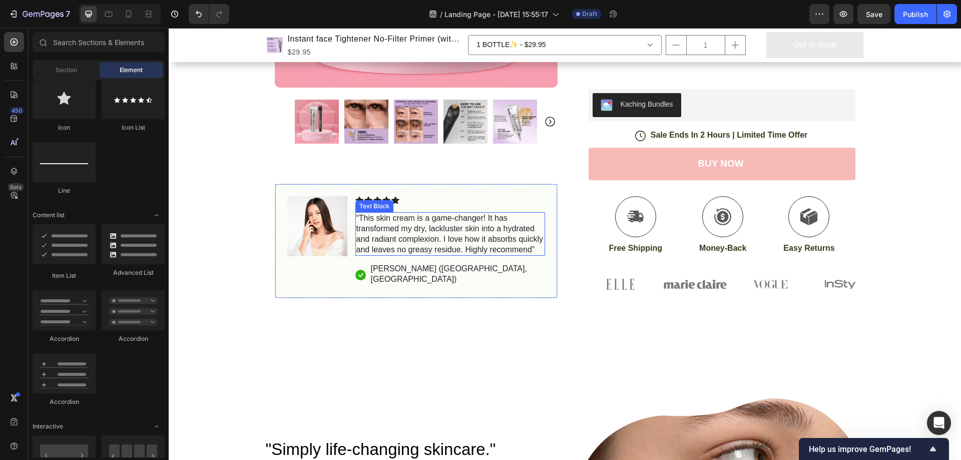
click at [420, 240] on p "“This skin cream is a game-changer! It has transformed my dry, lackluster skin …" at bounding box center [450, 234] width 188 height 42
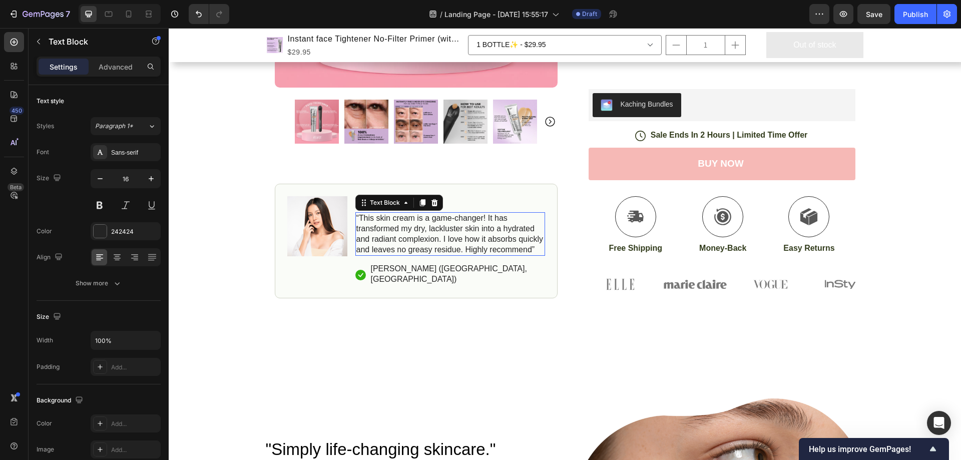
click at [420, 240] on p "“This skin cream is a game-changer! It has transformed my dry, lackluster skin …" at bounding box center [450, 234] width 188 height 42
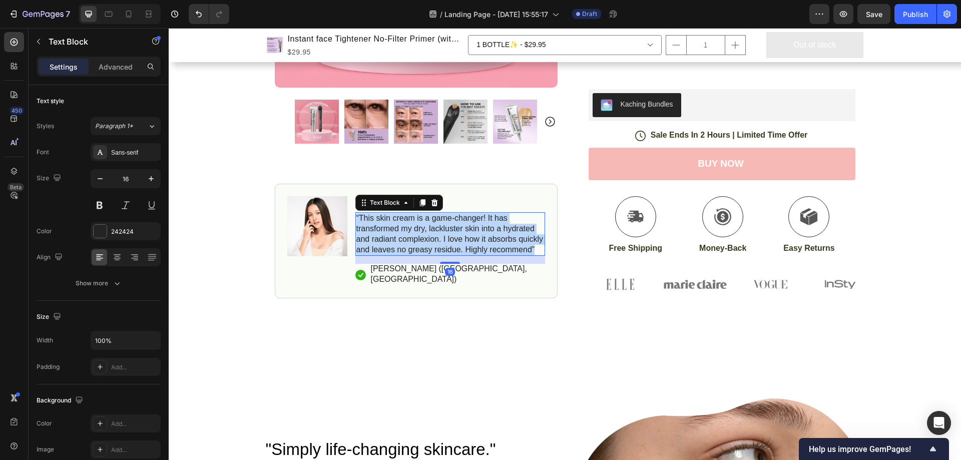
click at [420, 240] on p "“This skin cream is a game-changer! It has transformed my dry, lackluster skin …" at bounding box center [450, 234] width 188 height 42
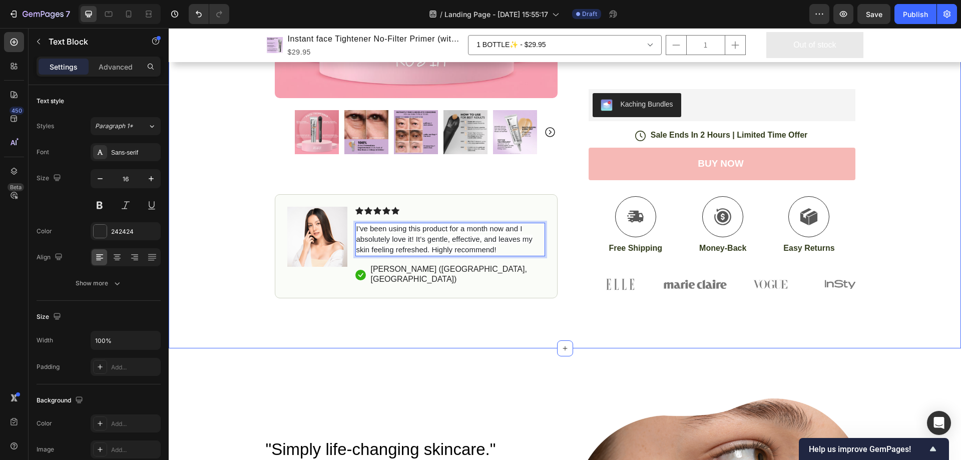
click at [413, 321] on div "Icon Free Shipping Today Only Text Block Row Icon 84,000+ Happy Customer Text B…" at bounding box center [565, 49] width 793 height 600
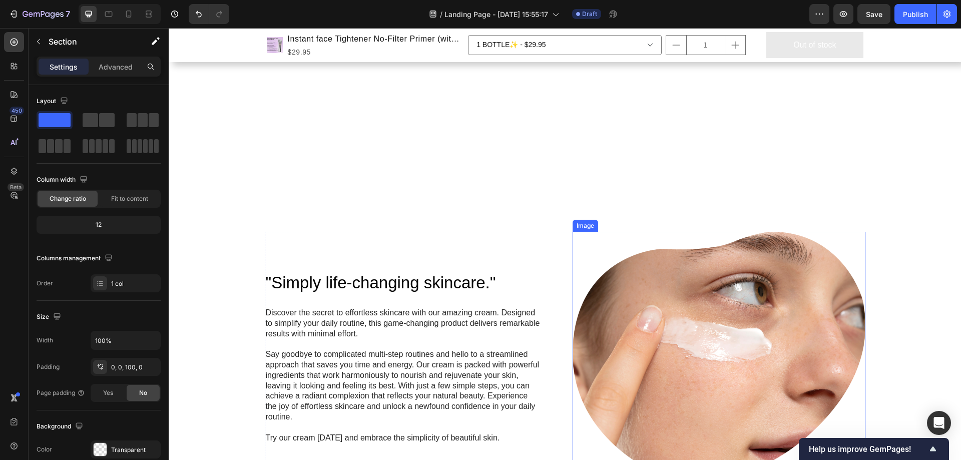
scroll to position [667, 0]
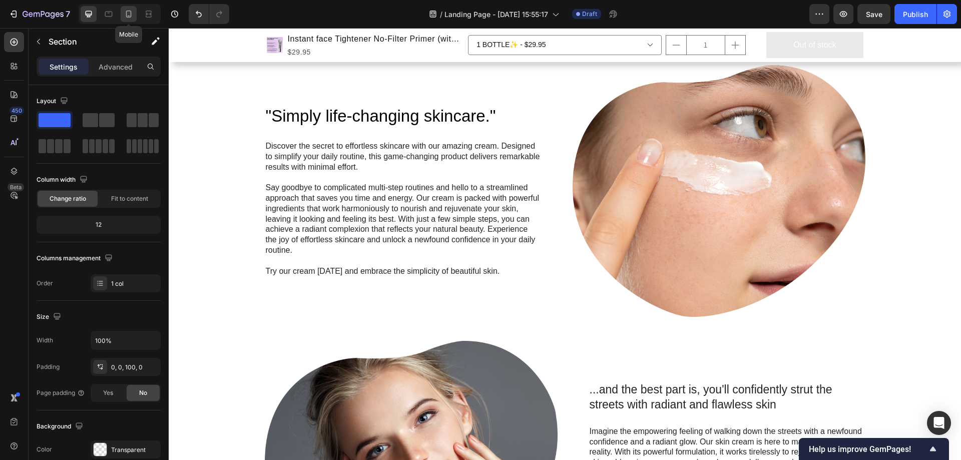
click at [132, 16] on icon at bounding box center [129, 14] width 10 height 10
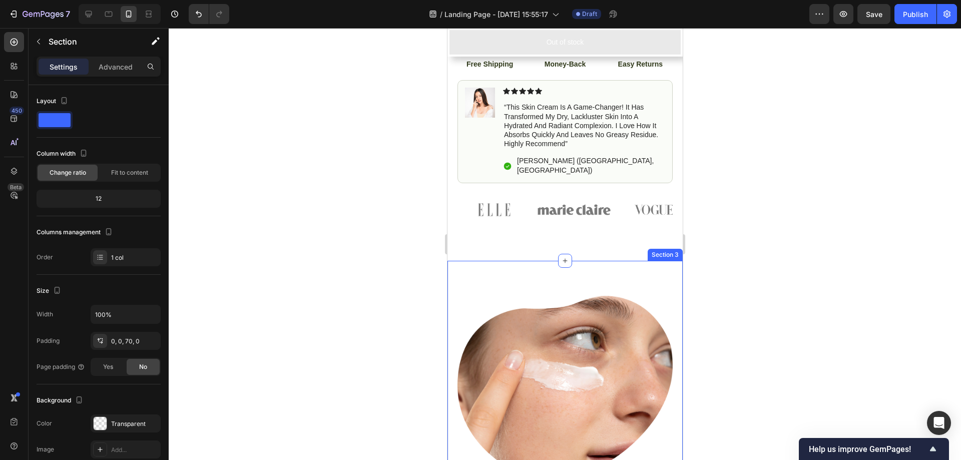
scroll to position [849, 0]
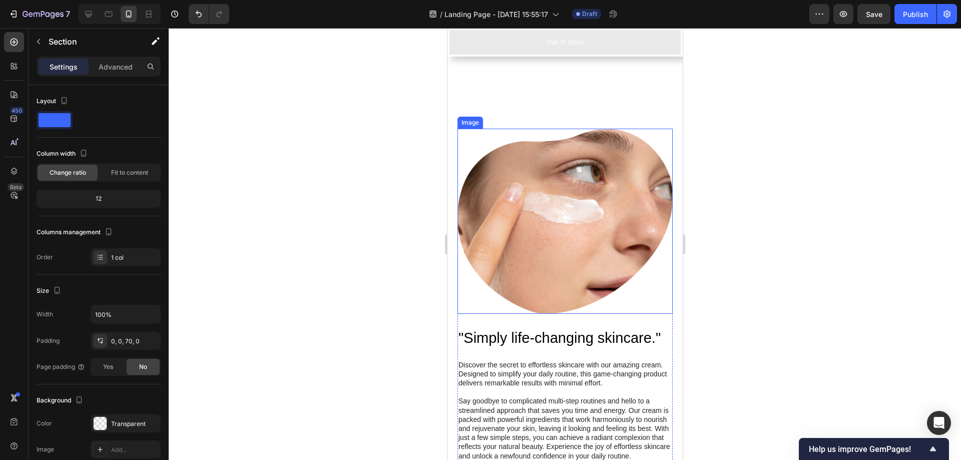
click at [577, 197] on img at bounding box center [564, 221] width 215 height 185
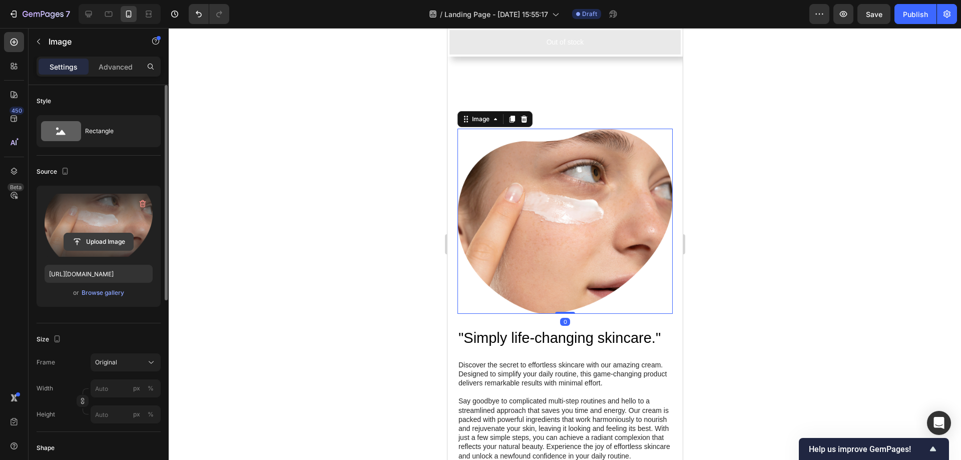
click at [101, 240] on input "file" at bounding box center [98, 241] width 69 height 17
click at [92, 215] on label at bounding box center [99, 225] width 108 height 63
click at [92, 233] on input "file" at bounding box center [98, 241] width 69 height 17
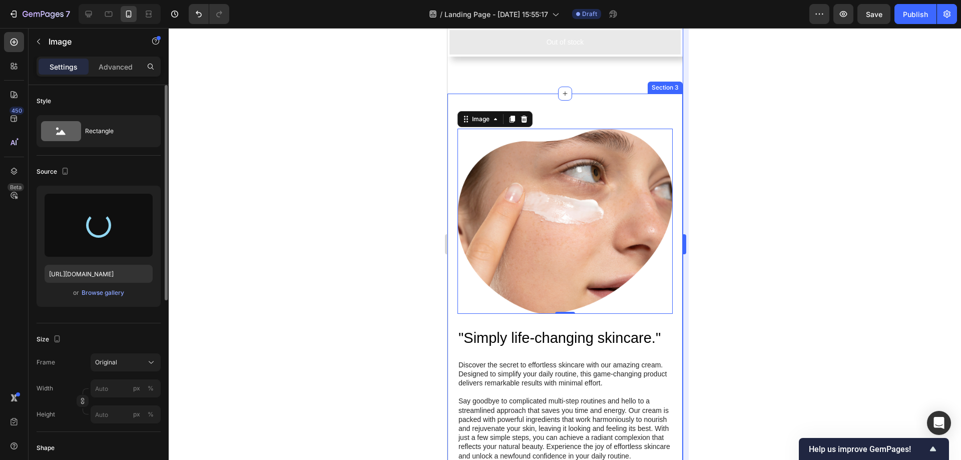
type input "https://cdn.shopify.com/s/files/1/0702/3506/2426/files/gempages_585103174197576…"
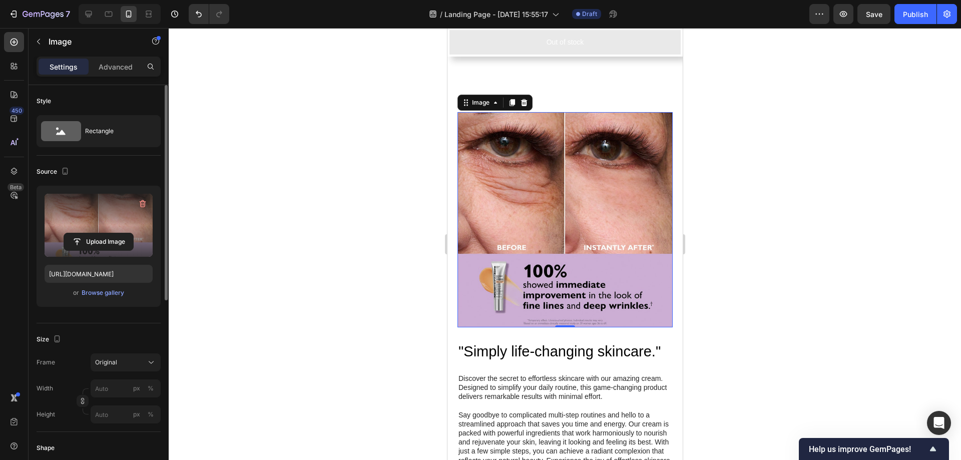
scroll to position [1015, 0]
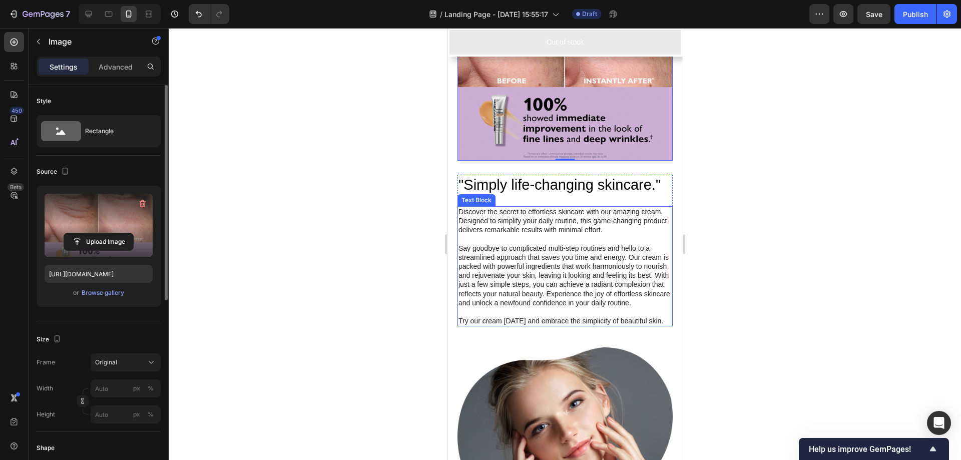
click at [541, 213] on p "Discover the secret to effortless skincare with our amazing cream. Designed to …" at bounding box center [564, 221] width 213 height 28
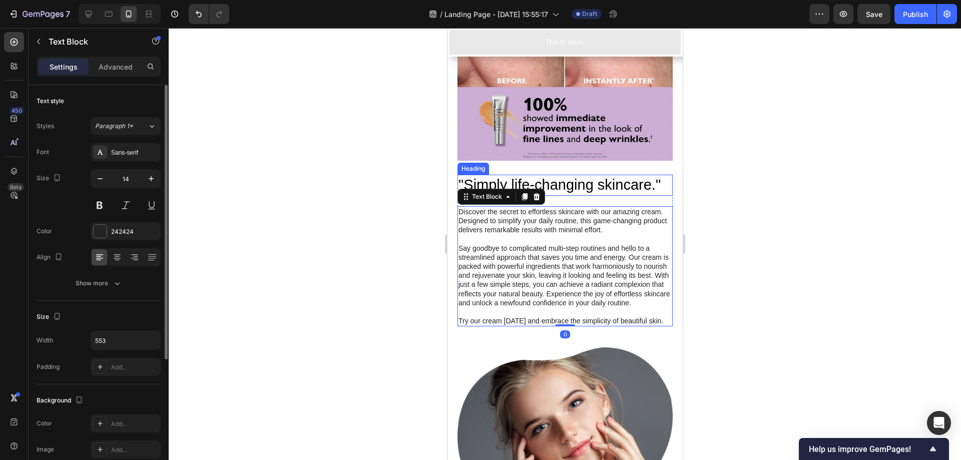
click at [552, 180] on h2 ""Simply life-changing skincare."" at bounding box center [564, 185] width 215 height 21
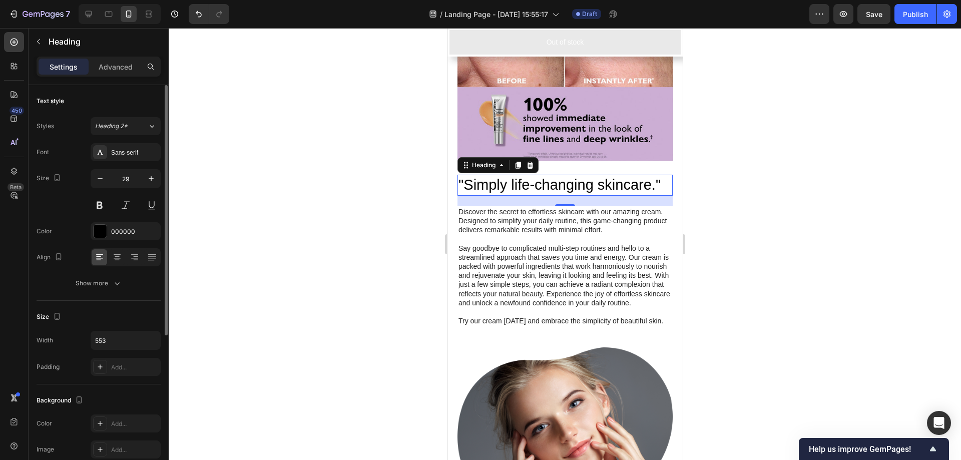
click at [532, 180] on h2 ""Simply life-changing skincare."" at bounding box center [564, 185] width 215 height 21
click at [532, 180] on p ""Simply life-changing skincare."" at bounding box center [564, 185] width 213 height 19
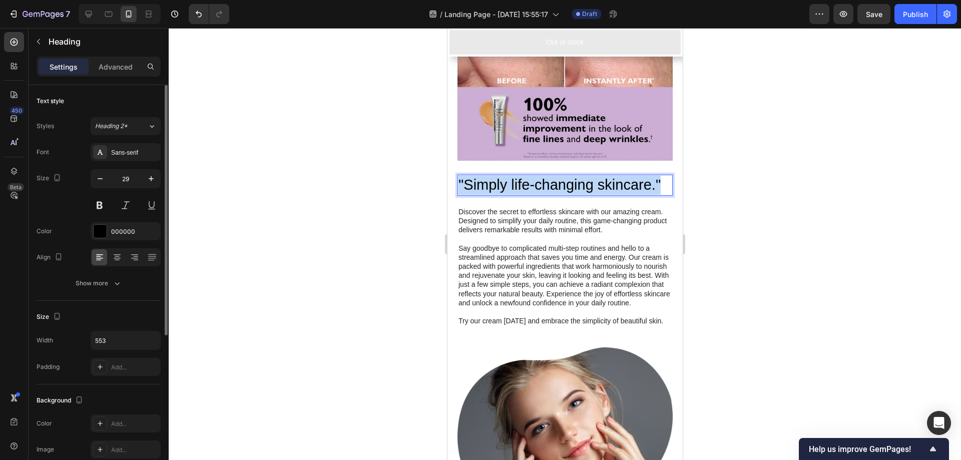
click at [532, 180] on p ""Simply life-changing skincare."" at bounding box center [564, 185] width 213 height 19
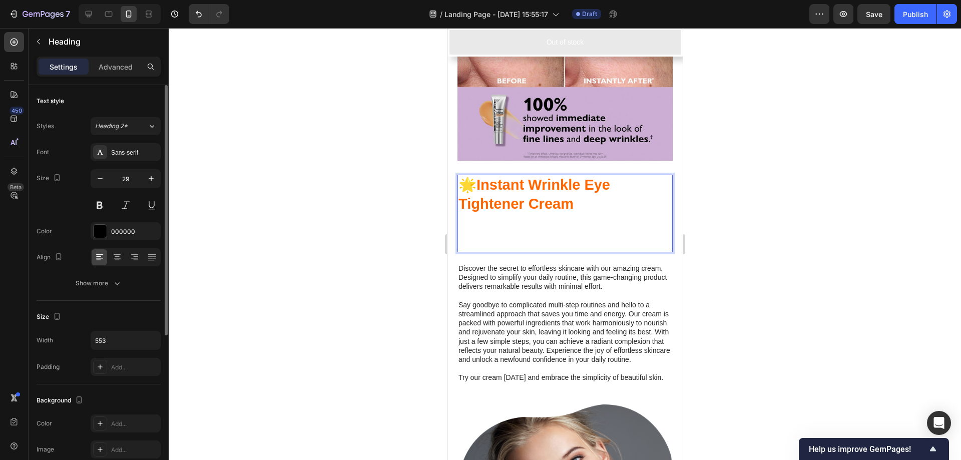
click at [779, 183] on div at bounding box center [565, 244] width 793 height 432
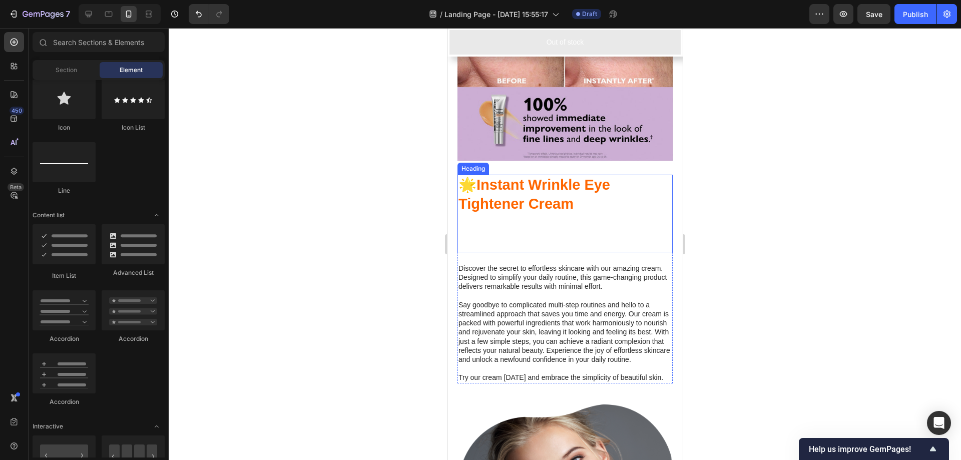
click at [579, 185] on strong "Instant Wrinkle Eye Tightener Cream" at bounding box center [534, 194] width 152 height 35
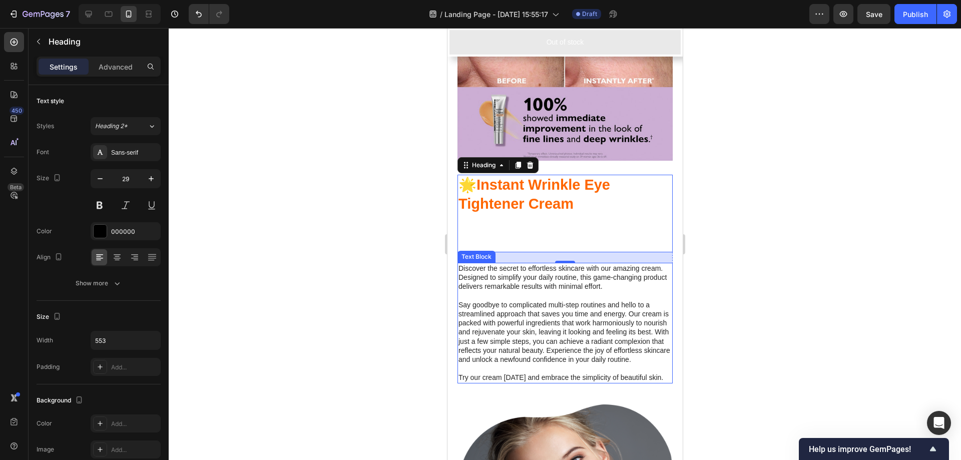
click at [549, 301] on p "Say goodbye to complicated multi-step routines and hello to a streamlined appro…" at bounding box center [564, 332] width 213 height 64
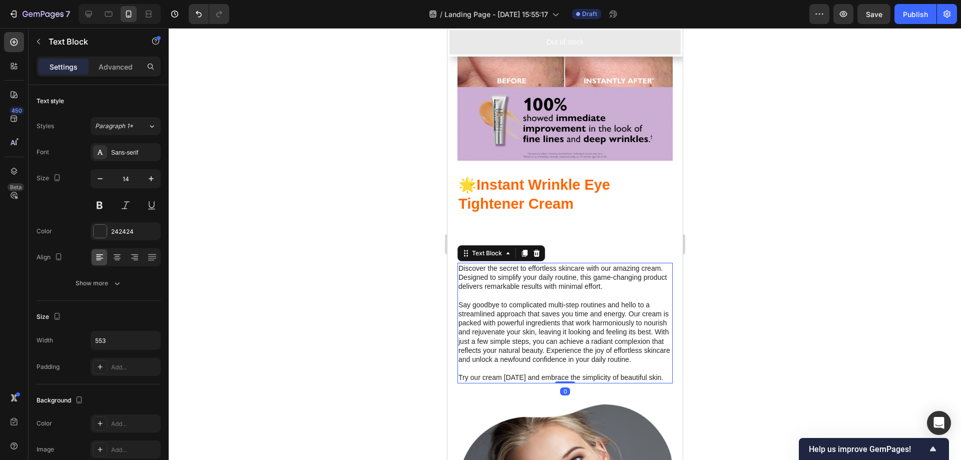
click at [549, 301] on p "Say goodbye to complicated multi-step routines and hello to a streamlined appro…" at bounding box center [564, 332] width 213 height 64
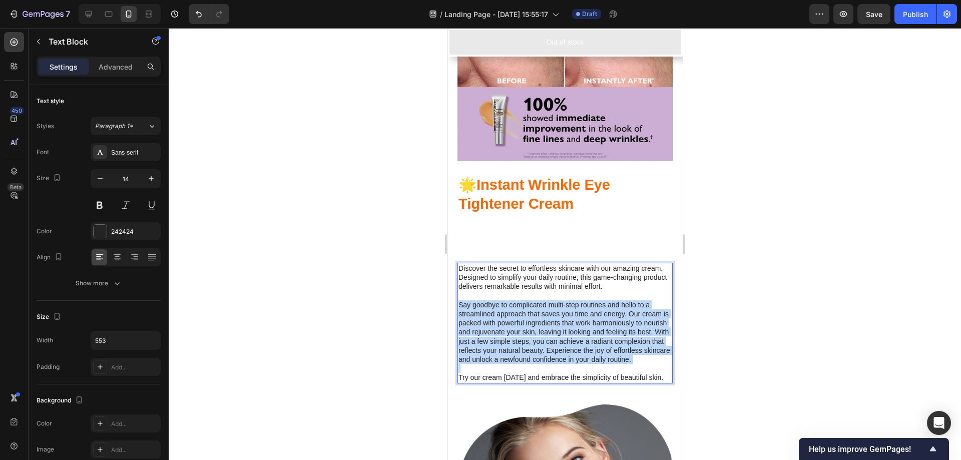
click at [549, 301] on p "Say goodbye to complicated multi-step routines and hello to a streamlined appro…" at bounding box center [564, 332] width 213 height 64
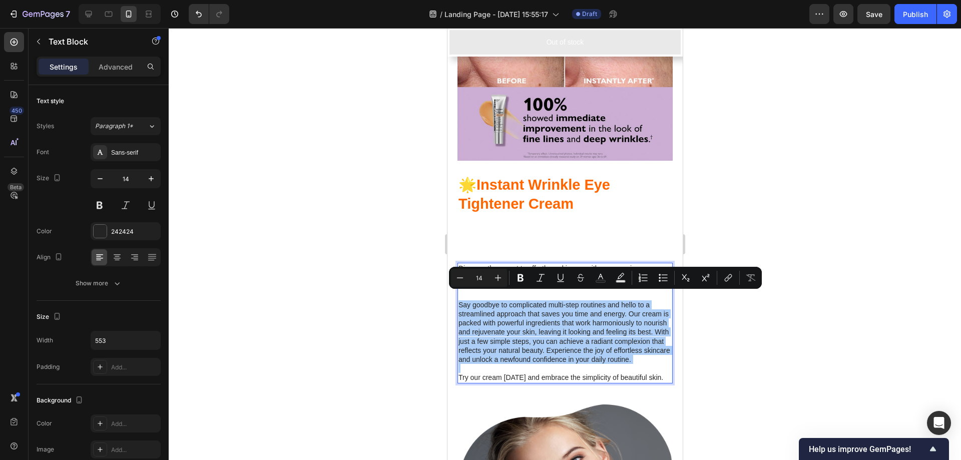
click at [806, 214] on div at bounding box center [565, 244] width 793 height 432
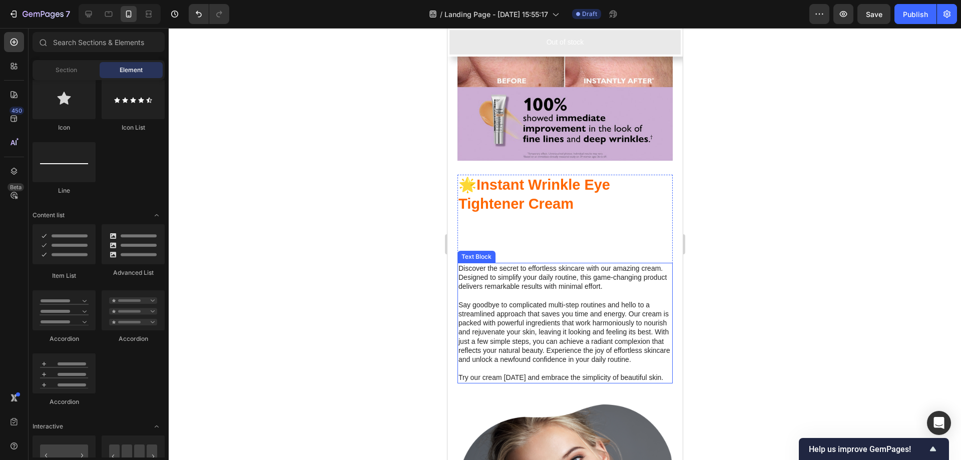
click at [529, 267] on p "Discover the secret to effortless skincare with our amazing cream. Designed to …" at bounding box center [564, 278] width 213 height 28
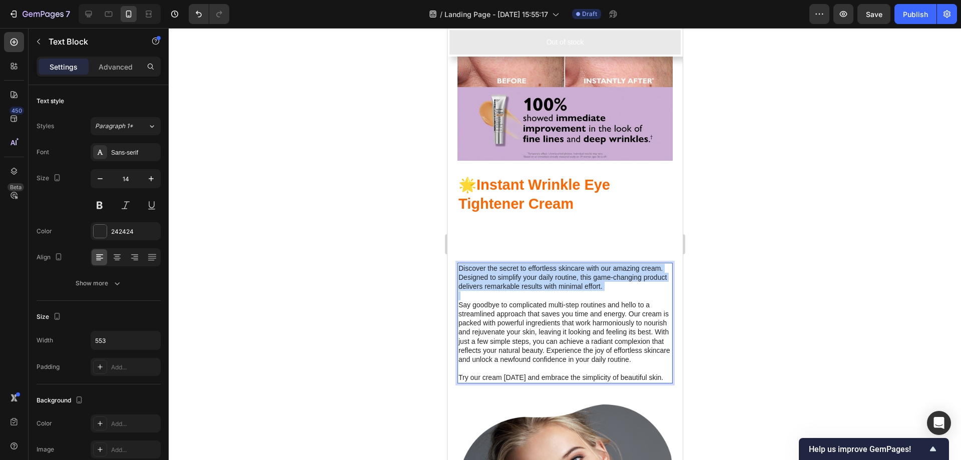
click at [529, 267] on p "Discover the secret to effortless skincare with our amazing cream. Designed to …" at bounding box center [564, 278] width 213 height 28
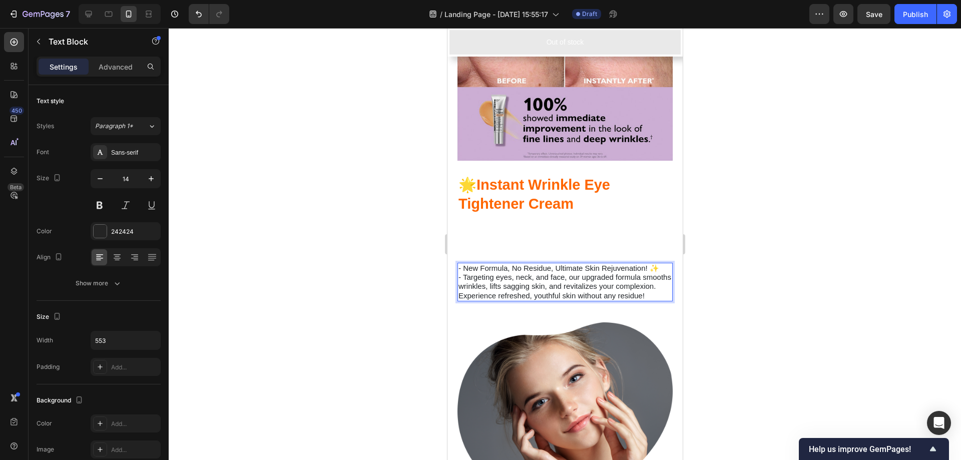
click at [780, 269] on div at bounding box center [565, 244] width 793 height 432
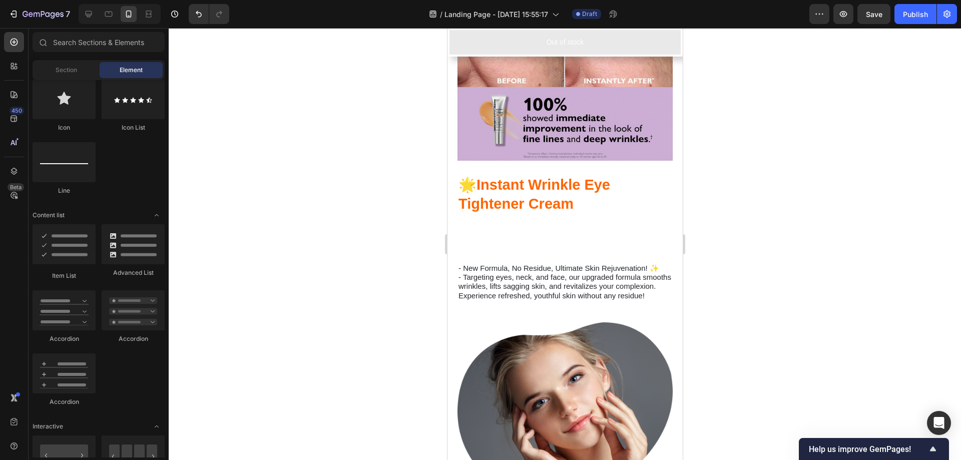
click at [767, 256] on div at bounding box center [565, 244] width 793 height 432
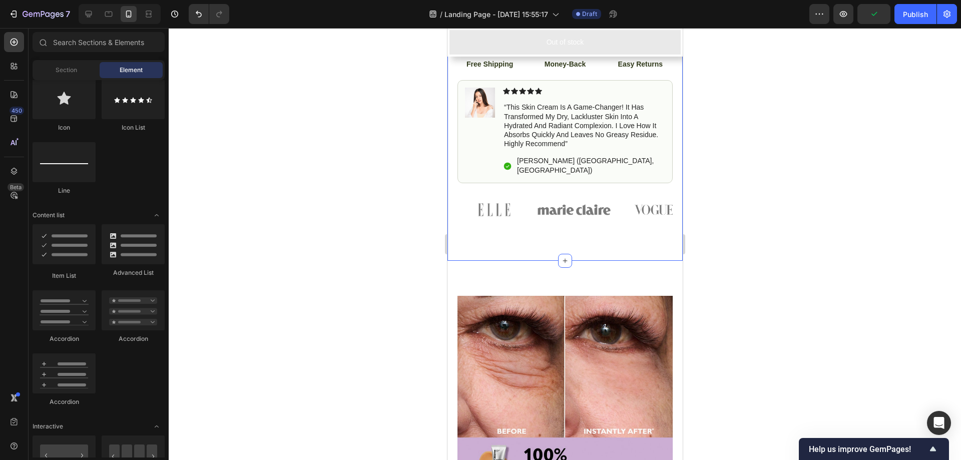
scroll to position [849, 0]
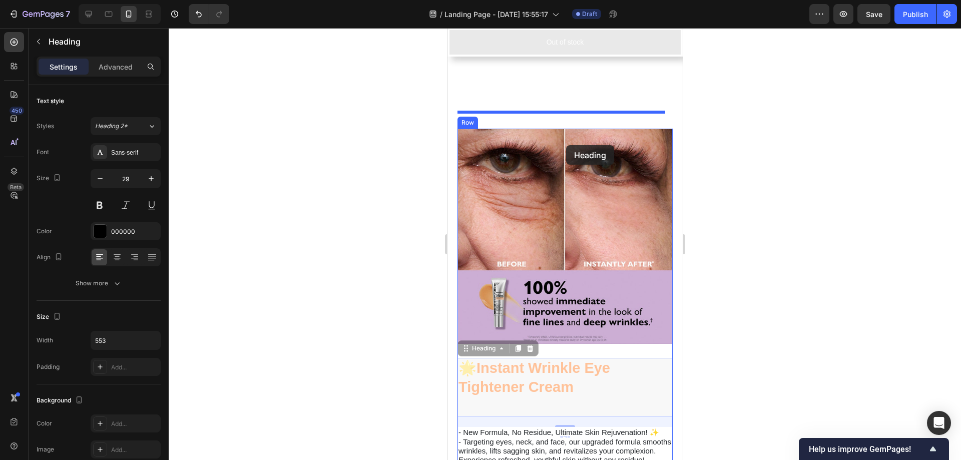
drag, startPoint x: 569, startPoint y: 354, endPoint x: 566, endPoint y: 145, distance: 209.3
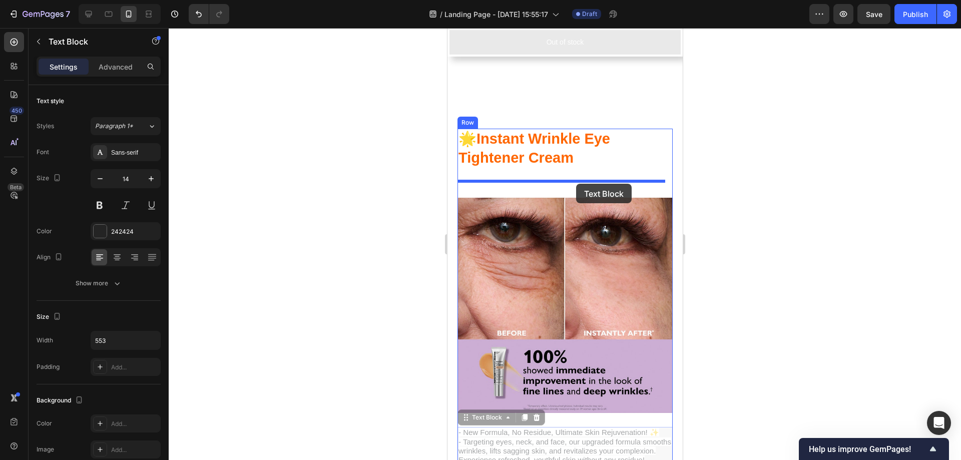
drag, startPoint x: 567, startPoint y: 427, endPoint x: 575, endPoint y: 184, distance: 243.5
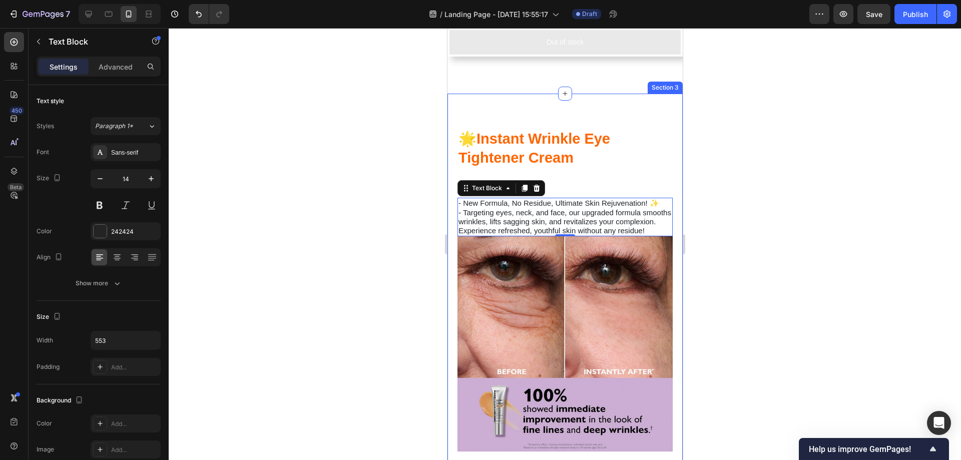
click at [755, 199] on div at bounding box center [565, 244] width 793 height 432
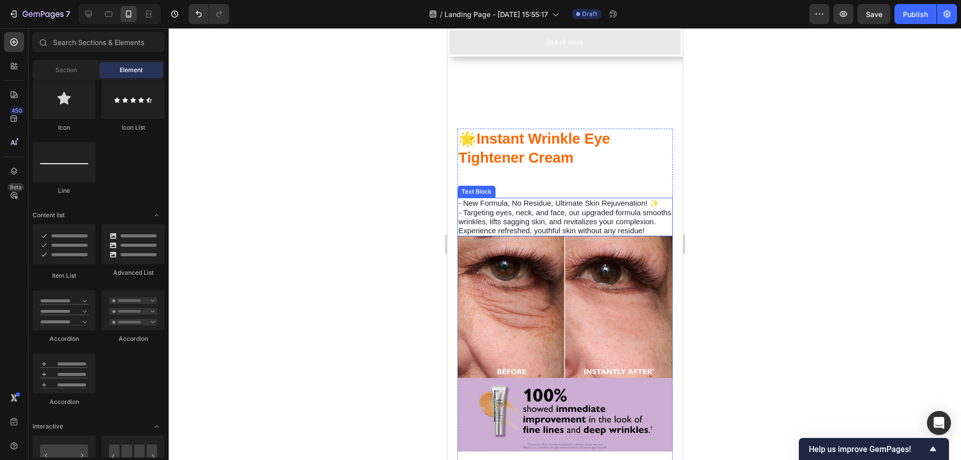
click at [621, 208] on span "- Targeting eyes, neck, and face, our upgraded formula smooths wrinkles, lifts …" at bounding box center [564, 221] width 213 height 27
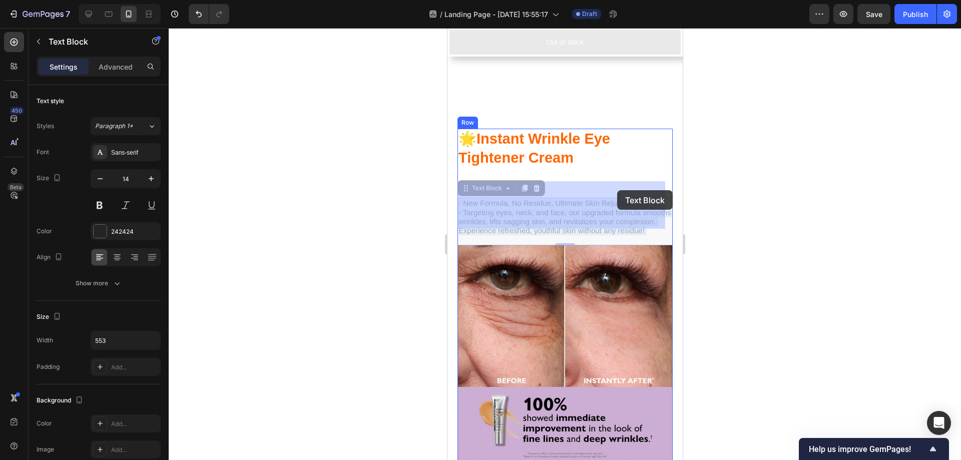
drag, startPoint x: 618, startPoint y: 203, endPoint x: 1180, endPoint y: 217, distance: 561.5
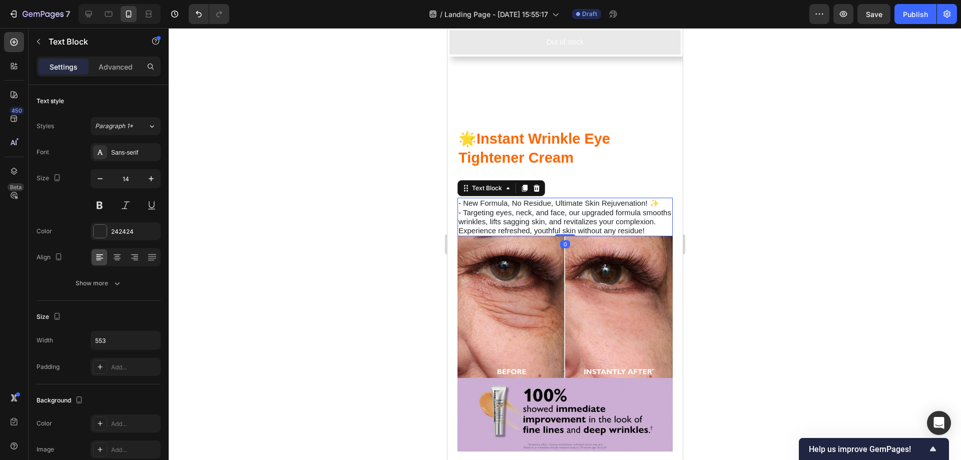
click at [766, 187] on div at bounding box center [565, 244] width 793 height 432
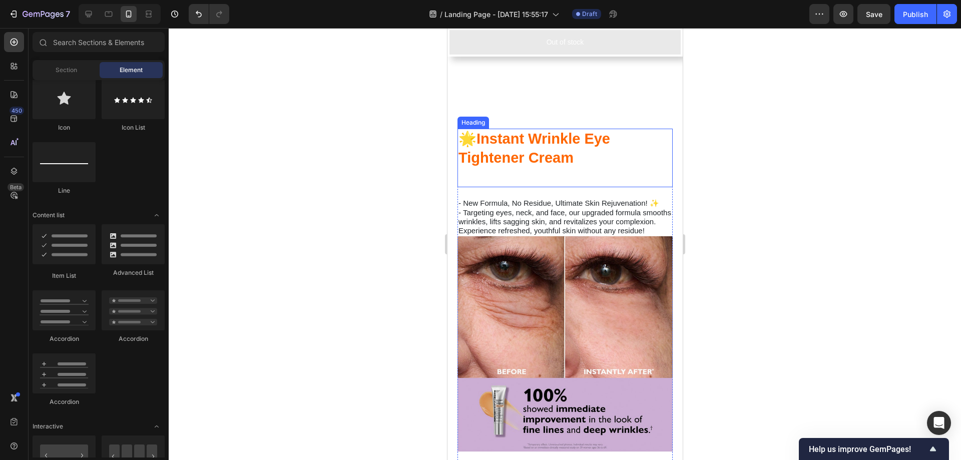
click at [566, 137] on strong "Instant Wrinkle Eye Tightener Cream" at bounding box center [534, 148] width 152 height 35
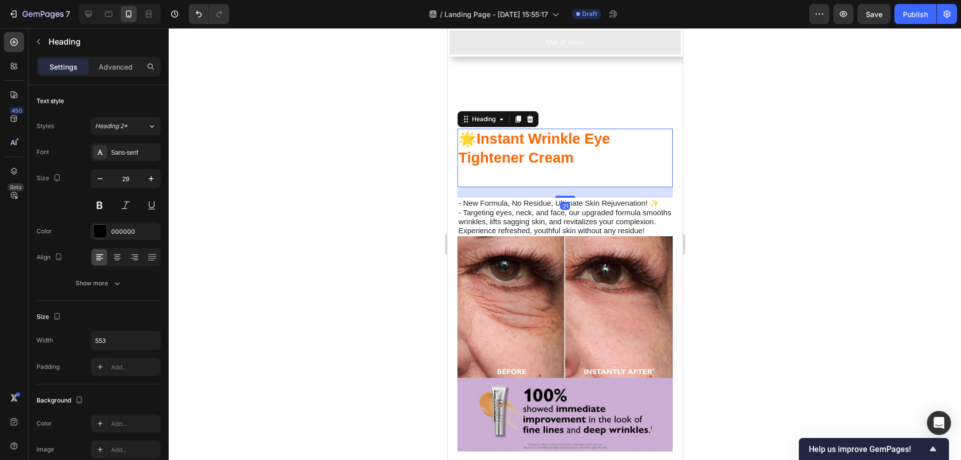
click at [583, 142] on h2 "🌟 Instant Wrinkle Eye Tightener Cream" at bounding box center [564, 158] width 215 height 59
click at [765, 167] on div at bounding box center [565, 244] width 793 height 432
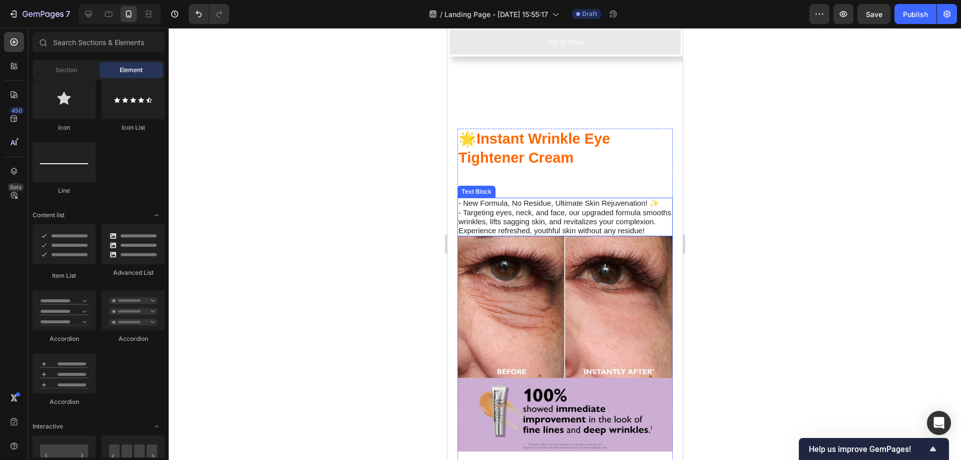
click at [545, 208] on span "- Targeting eyes, neck, and face, our upgraded formula smooths wrinkles, lifts …" at bounding box center [564, 221] width 213 height 27
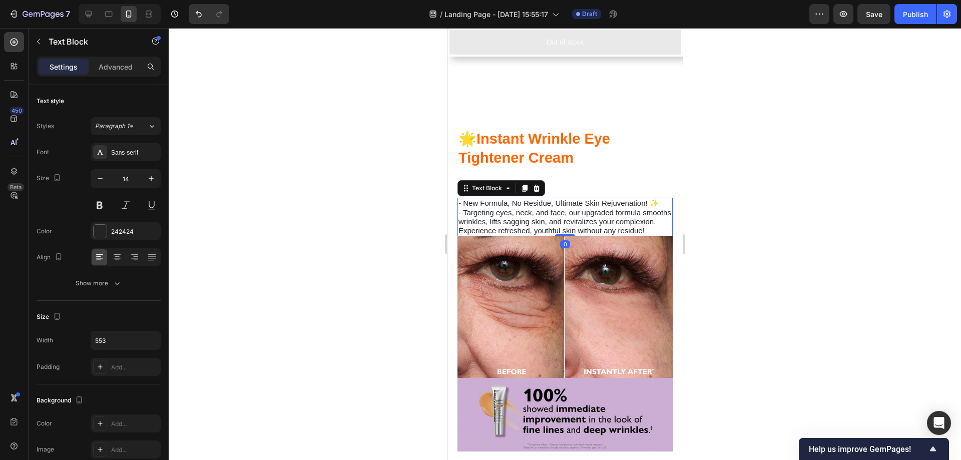
drag, startPoint x: 560, startPoint y: 228, endPoint x: 1213, endPoint y: 217, distance: 652.5
click at [560, 214] on div "- New Formula, No Residue, Ultimate Skin Rejuvenation! ✨ - Targeting eyes, neck…" at bounding box center [564, 217] width 215 height 39
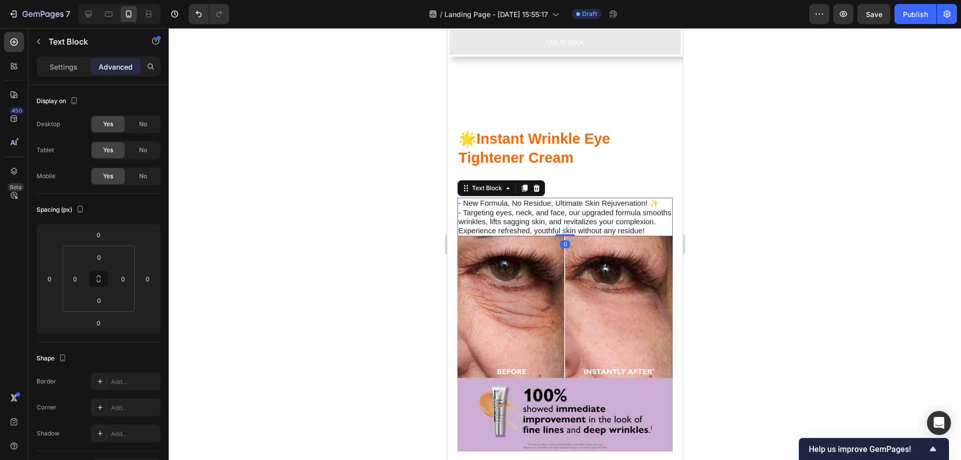
click at [768, 189] on div at bounding box center [565, 244] width 793 height 432
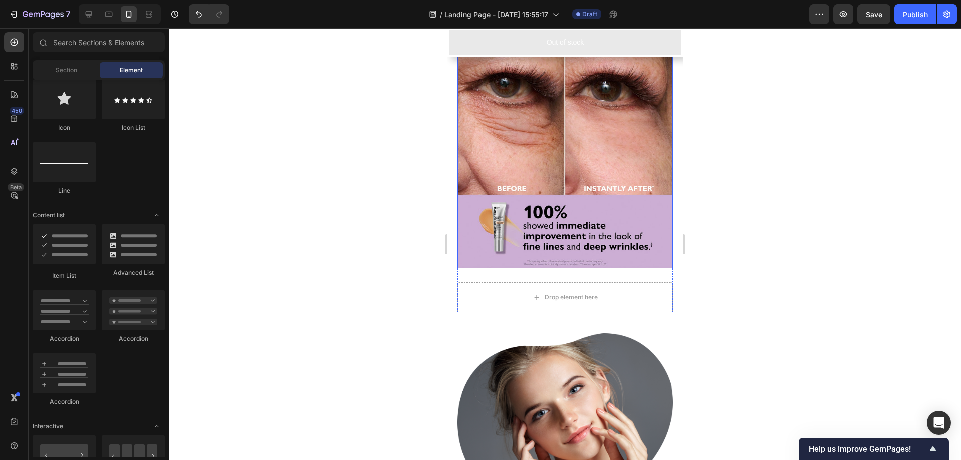
scroll to position [1182, 0]
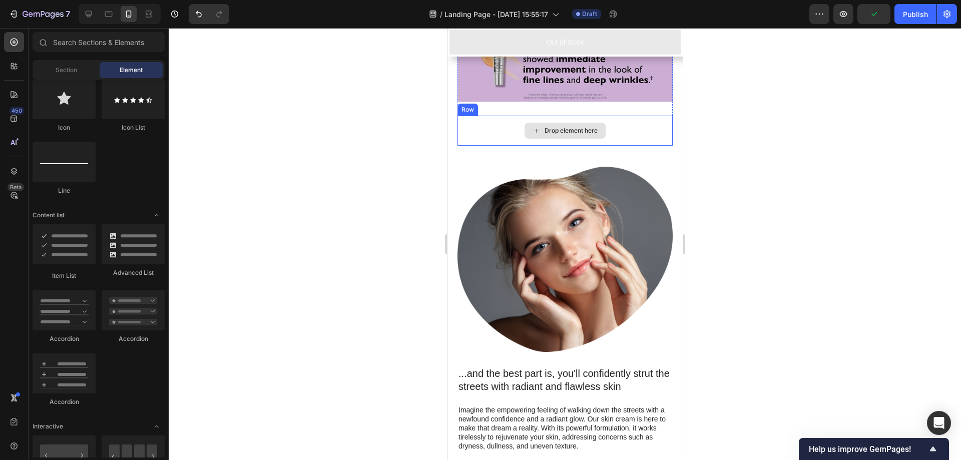
click at [624, 131] on div "Drop element here" at bounding box center [564, 131] width 215 height 30
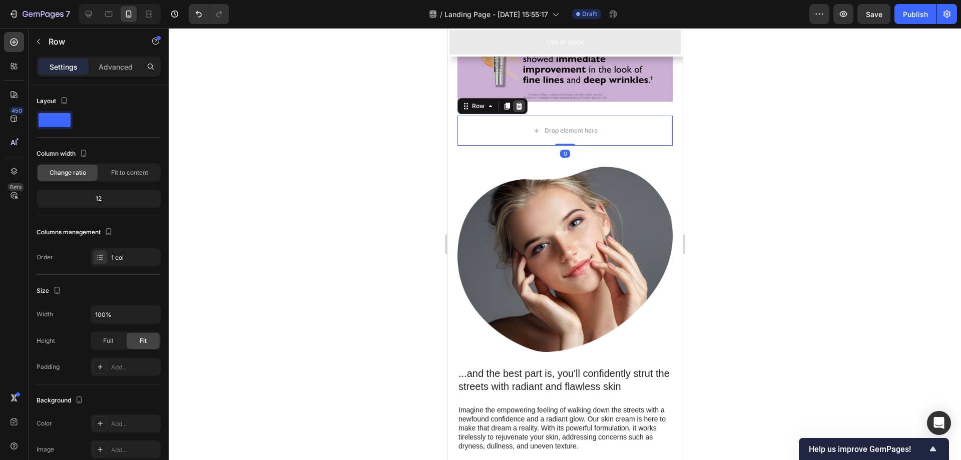
click at [517, 105] on icon at bounding box center [519, 106] width 7 height 7
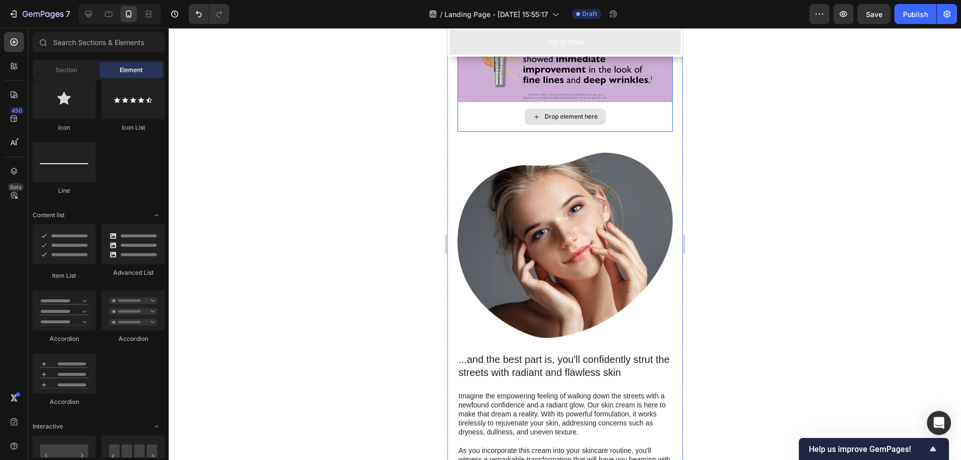
click at [606, 119] on div "Drop element here" at bounding box center [564, 117] width 215 height 30
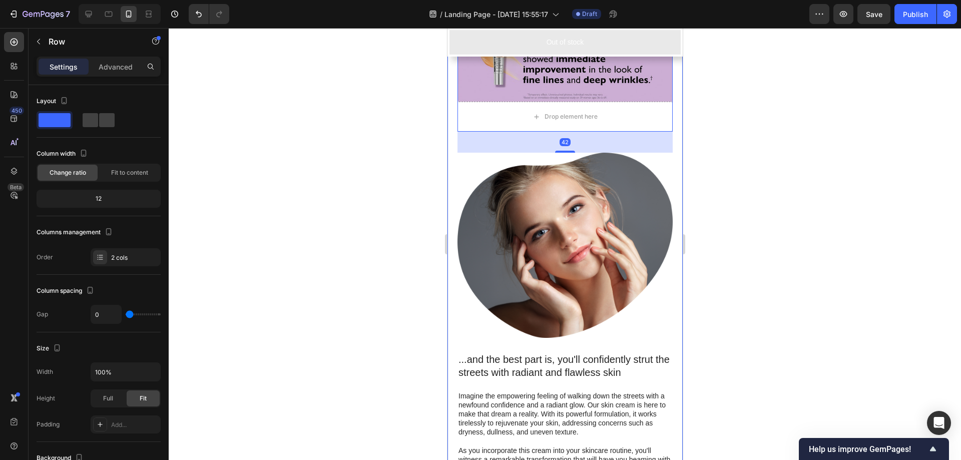
click at [758, 149] on div at bounding box center [565, 244] width 793 height 432
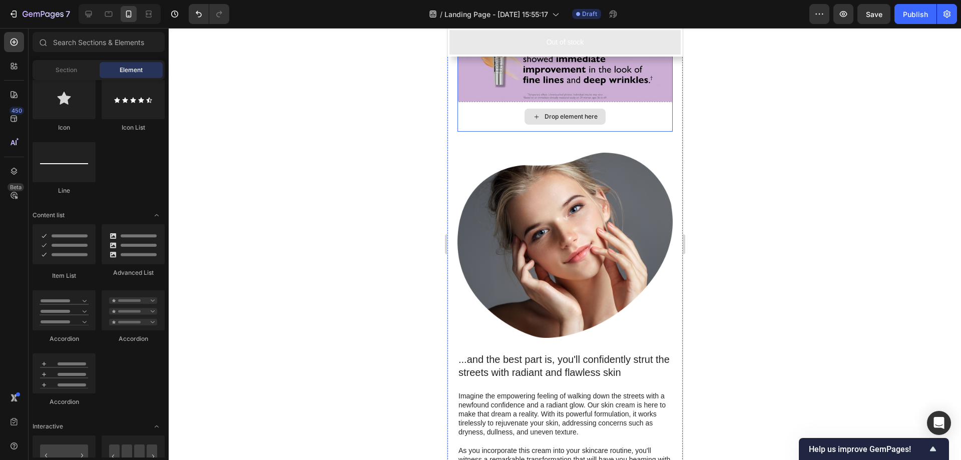
click at [616, 125] on div "Drop element here" at bounding box center [564, 117] width 215 height 30
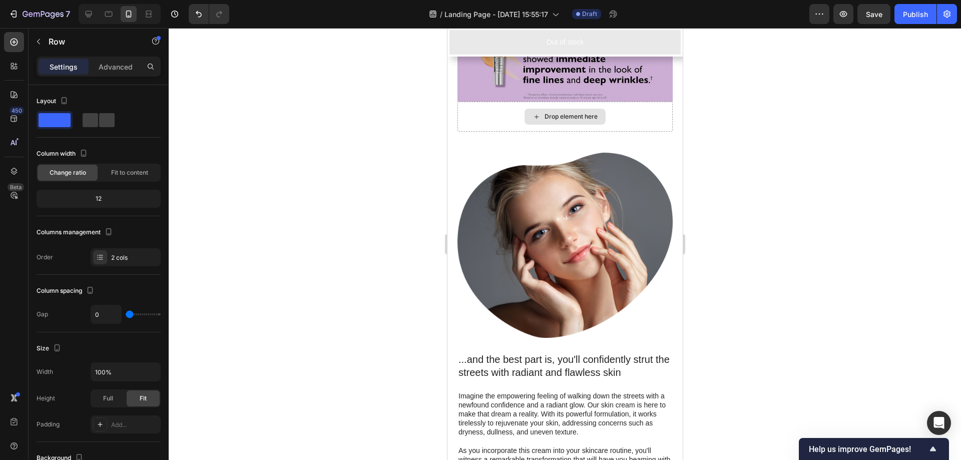
click at [580, 117] on div "Drop element here" at bounding box center [570, 117] width 53 height 8
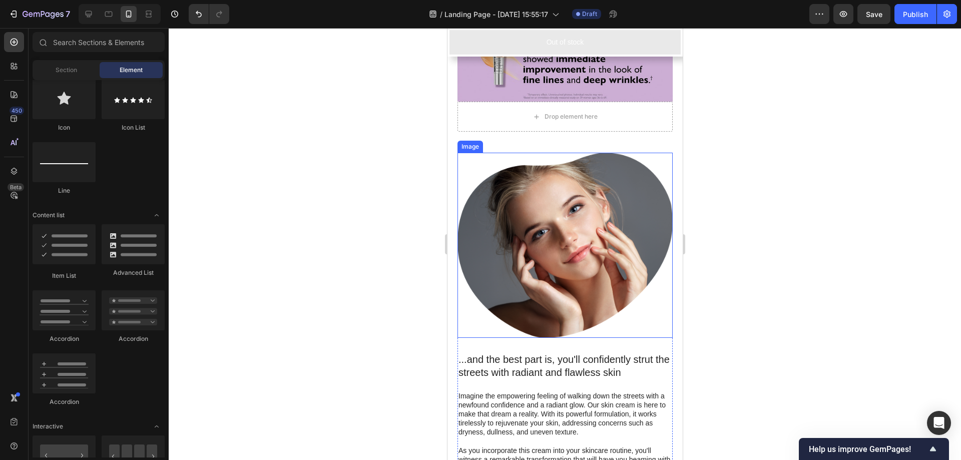
click at [612, 247] on img at bounding box center [564, 245] width 215 height 185
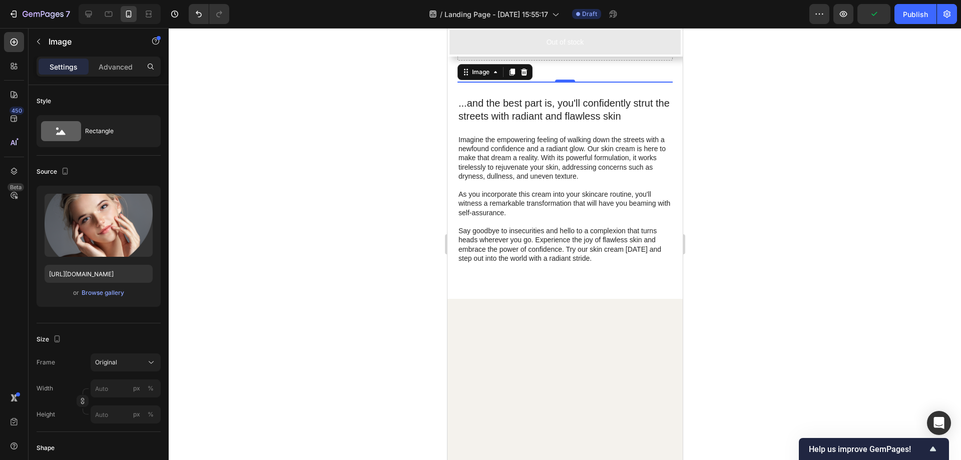
scroll to position [1015, 0]
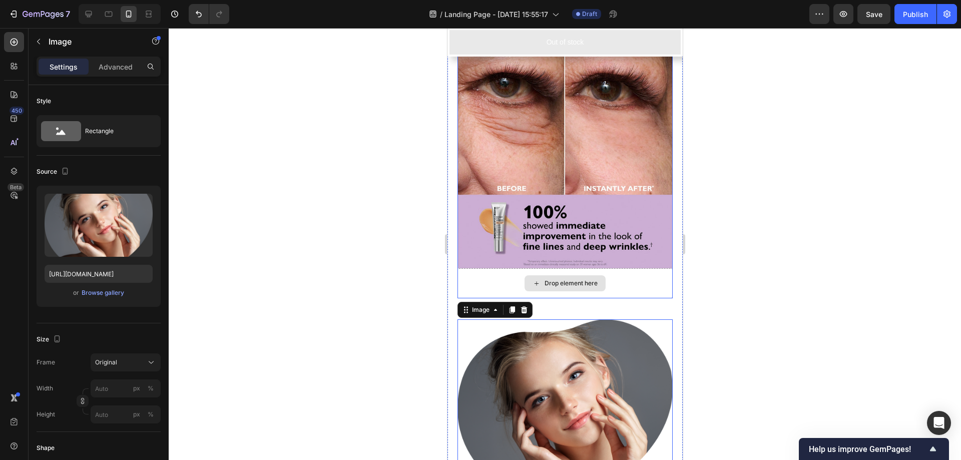
click at [573, 282] on div "Drop element here" at bounding box center [570, 283] width 53 height 8
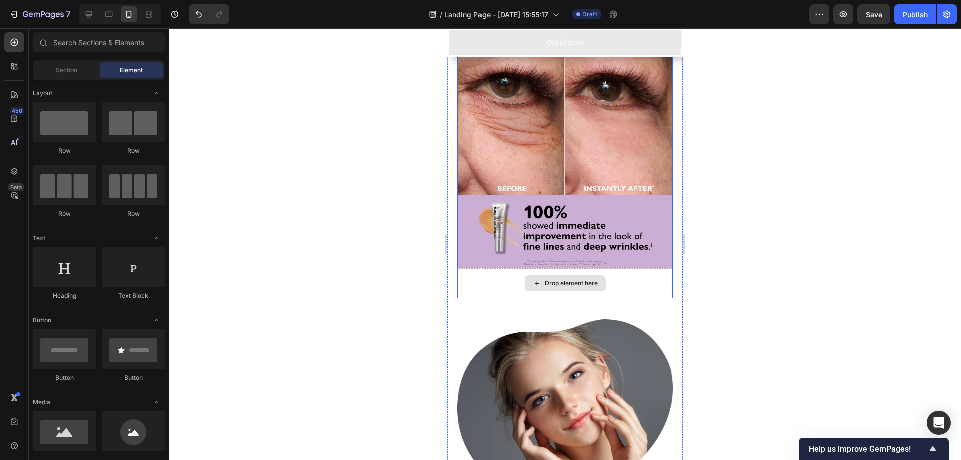
click at [625, 295] on div "Drop element here" at bounding box center [564, 283] width 215 height 30
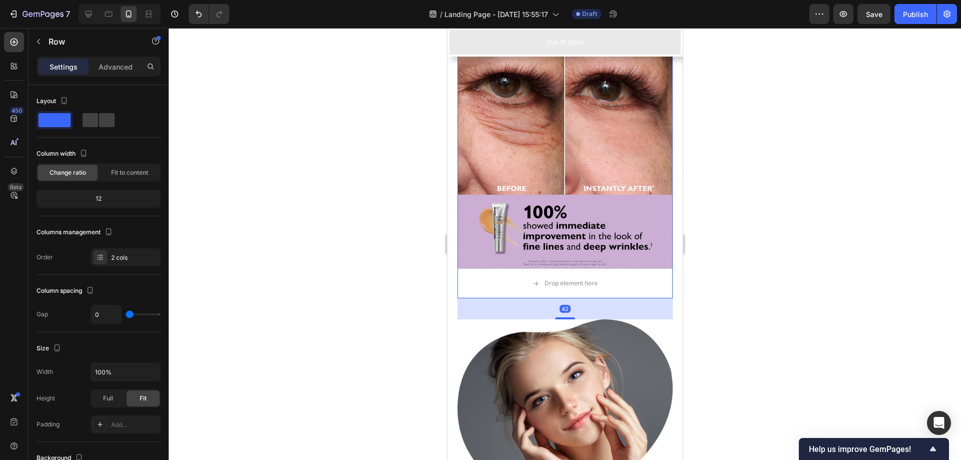
click at [744, 301] on div at bounding box center [565, 244] width 793 height 432
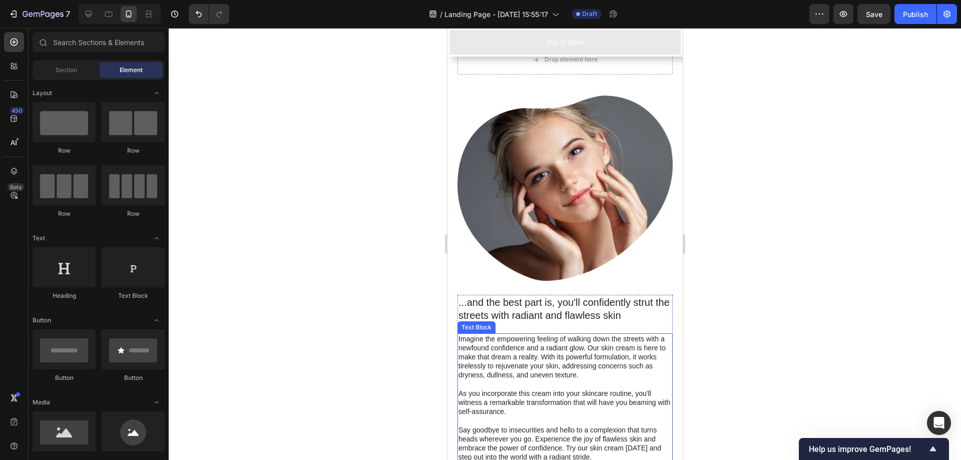
scroll to position [1182, 0]
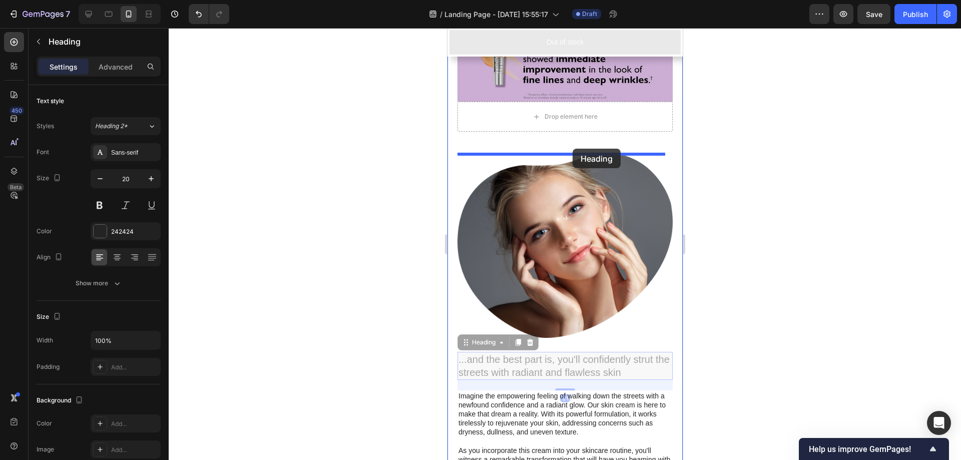
drag, startPoint x: 588, startPoint y: 365, endPoint x: 572, endPoint y: 149, distance: 216.9
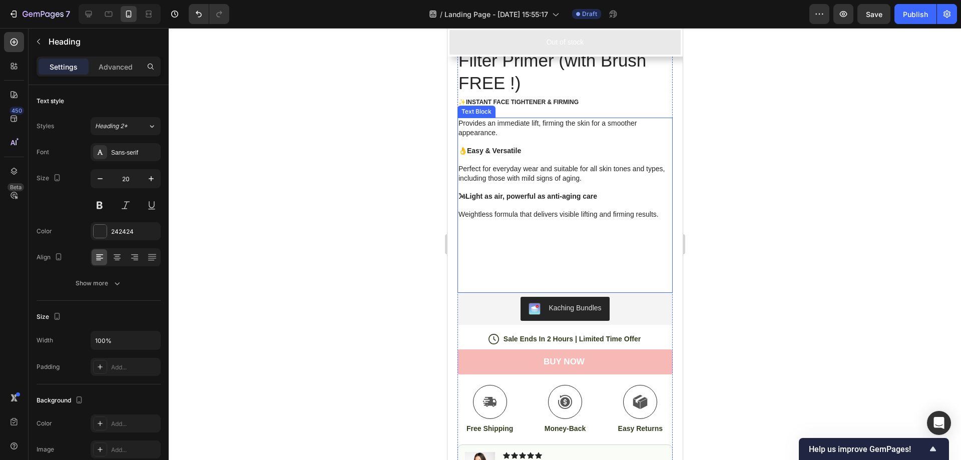
scroll to position [334, 0]
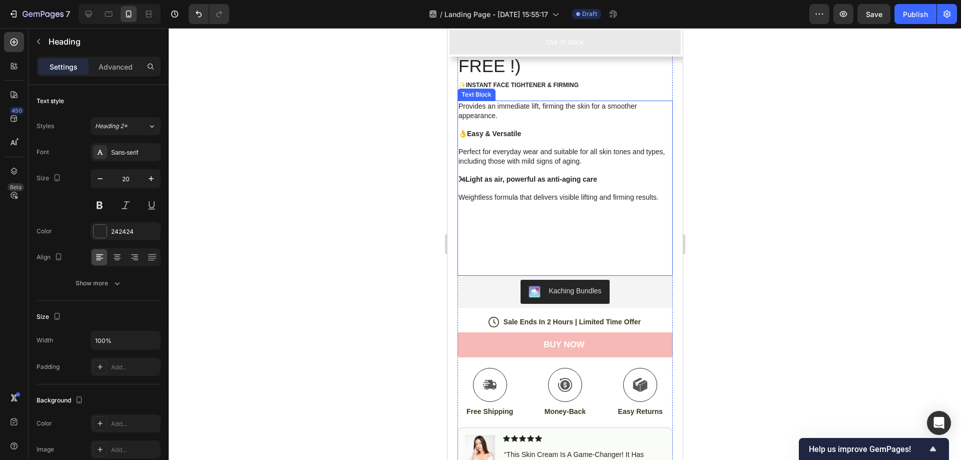
click at [587, 232] on p at bounding box center [564, 238] width 213 height 18
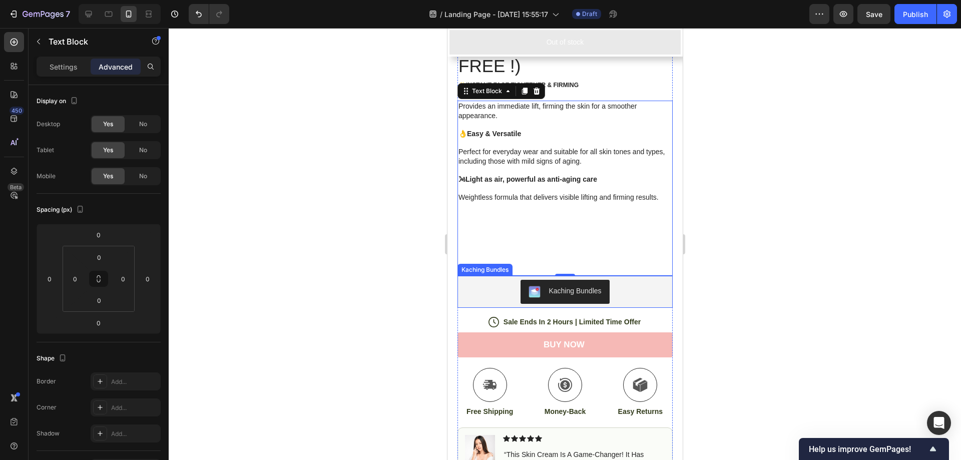
click at [570, 286] on div "Kaching Bundles" at bounding box center [574, 291] width 53 height 11
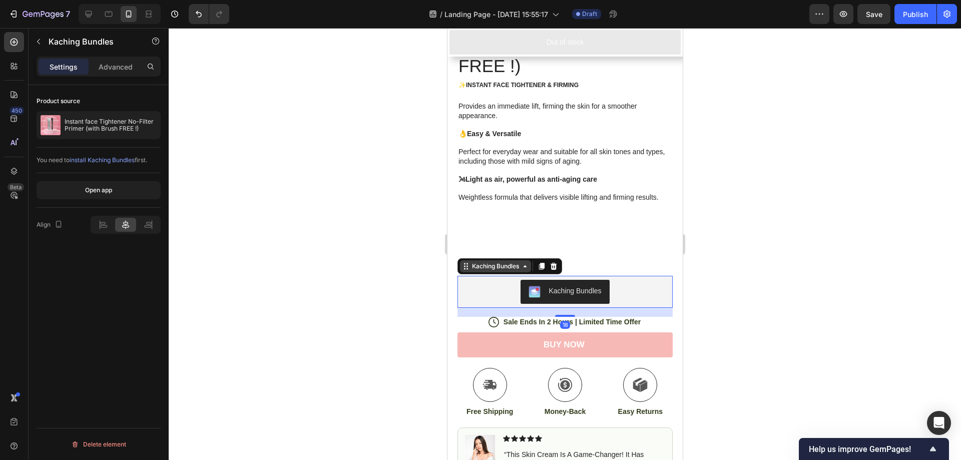
click at [504, 264] on div "Kaching Bundles" at bounding box center [495, 266] width 71 height 12
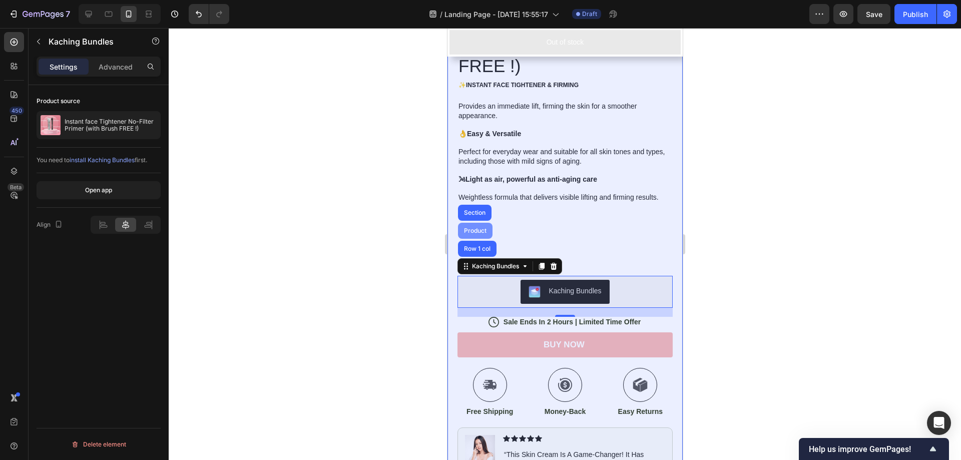
click at [471, 228] on div "Product" at bounding box center [475, 231] width 27 height 6
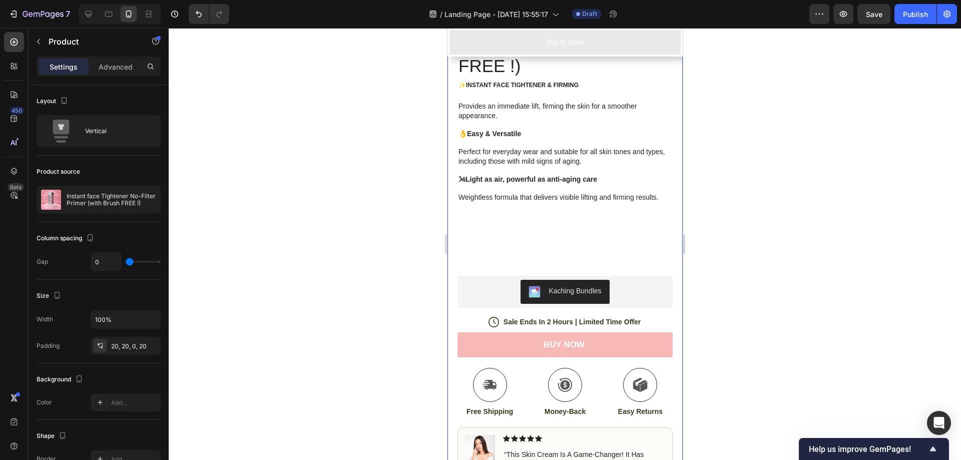
click at [736, 232] on div at bounding box center [565, 244] width 793 height 432
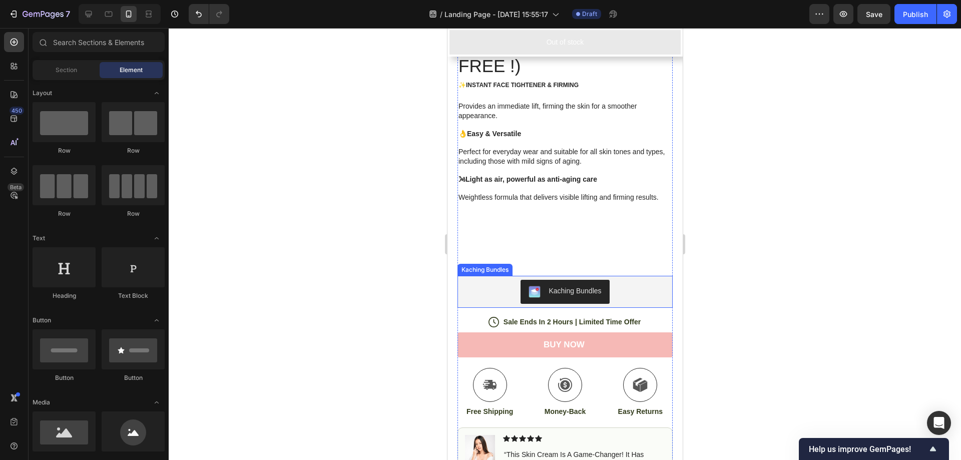
click at [620, 280] on div "Kaching Bundles" at bounding box center [564, 292] width 207 height 24
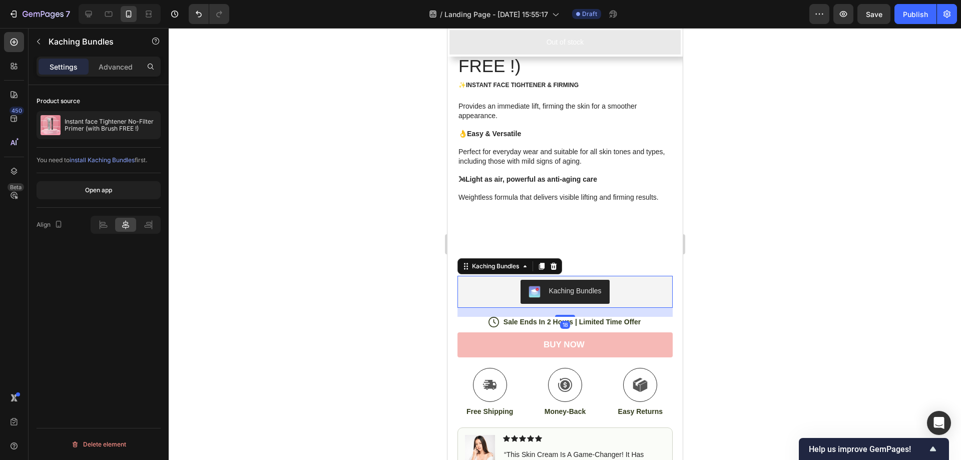
click at [116, 159] on span "install Kaching Bundles" at bounding box center [102, 160] width 65 height 8
click at [549, 286] on div "Kaching Bundles" at bounding box center [574, 291] width 53 height 11
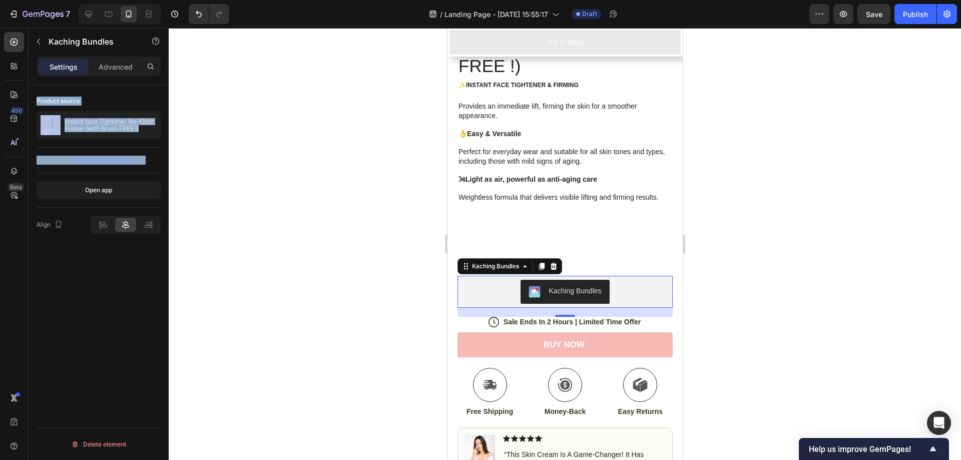
drag, startPoint x: 34, startPoint y: 96, endPoint x: 148, endPoint y: 168, distance: 134.6
click at [148, 168] on div "Product source Instant face Tightener No-Filter Primer (with Brush FREE !) You …" at bounding box center [99, 287] width 140 height 404
click at [116, 187] on button "Open app" at bounding box center [99, 190] width 124 height 18
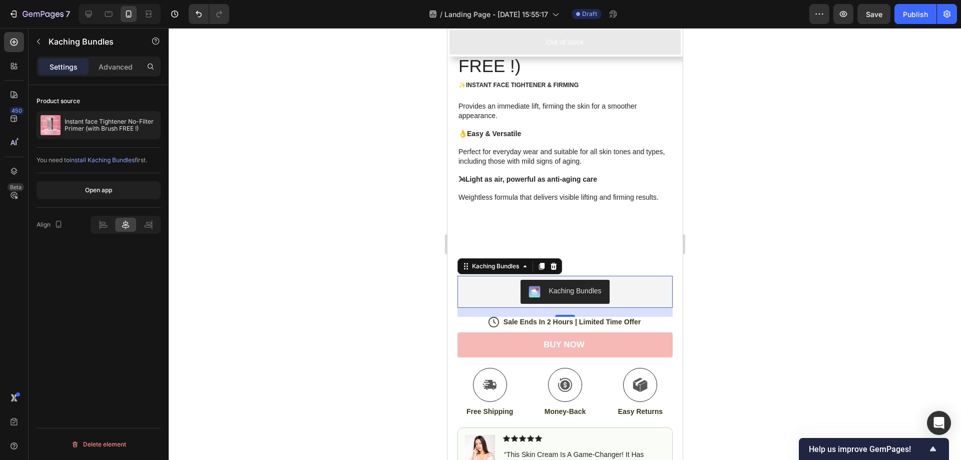
click at [742, 175] on div at bounding box center [565, 244] width 793 height 432
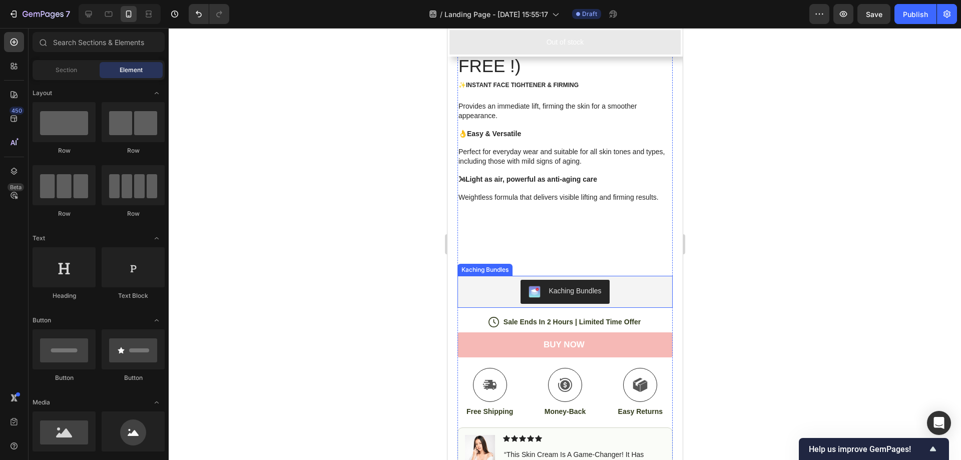
click at [555, 289] on div "Kaching Bundles" at bounding box center [574, 291] width 53 height 11
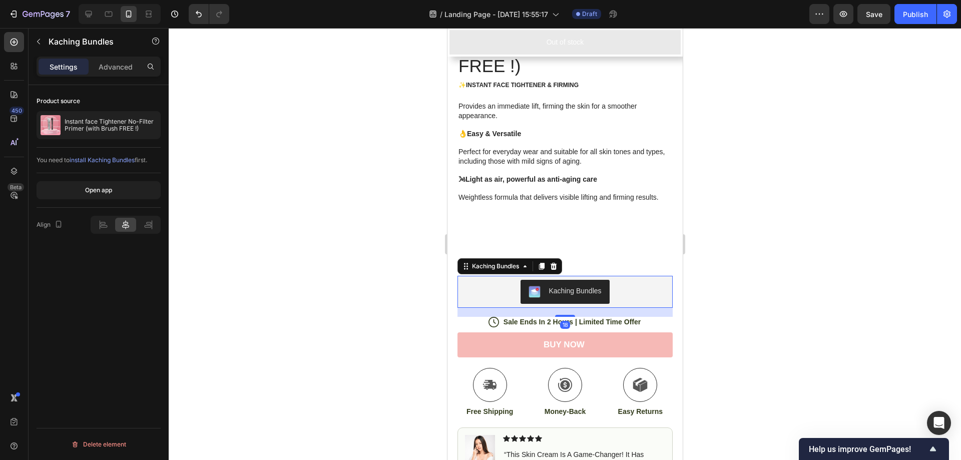
click at [107, 158] on span "install Kaching Bundles" at bounding box center [102, 160] width 65 height 8
click at [92, 186] on div "Open app" at bounding box center [98, 190] width 27 height 9
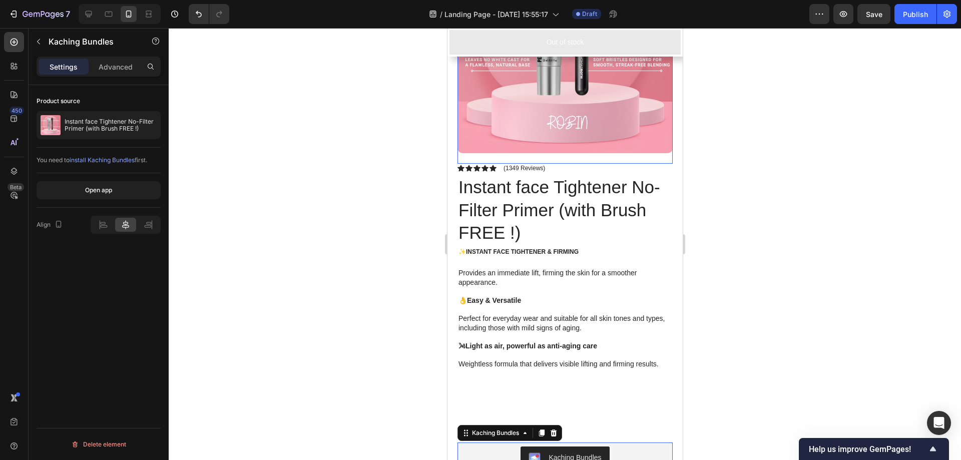
scroll to position [0, 0]
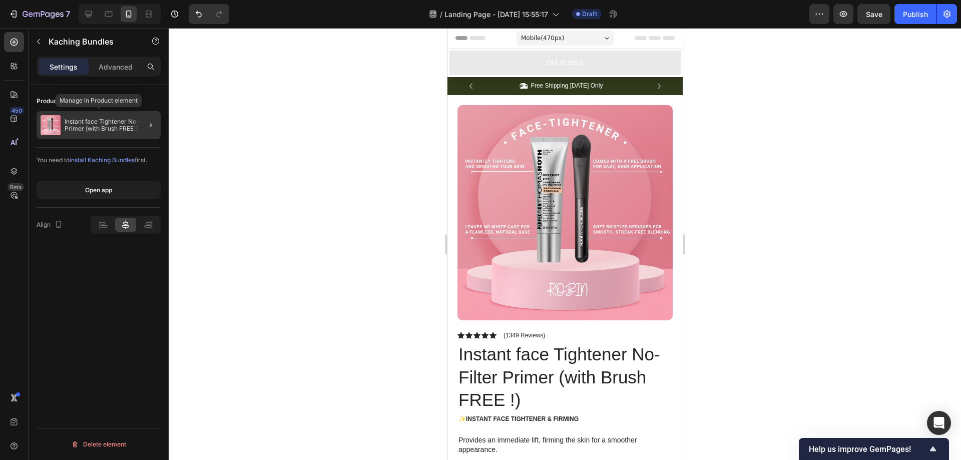
click at [110, 130] on p "Instant face Tightener No-Filter Primer (with Brush FREE !)" at bounding box center [111, 125] width 92 height 14
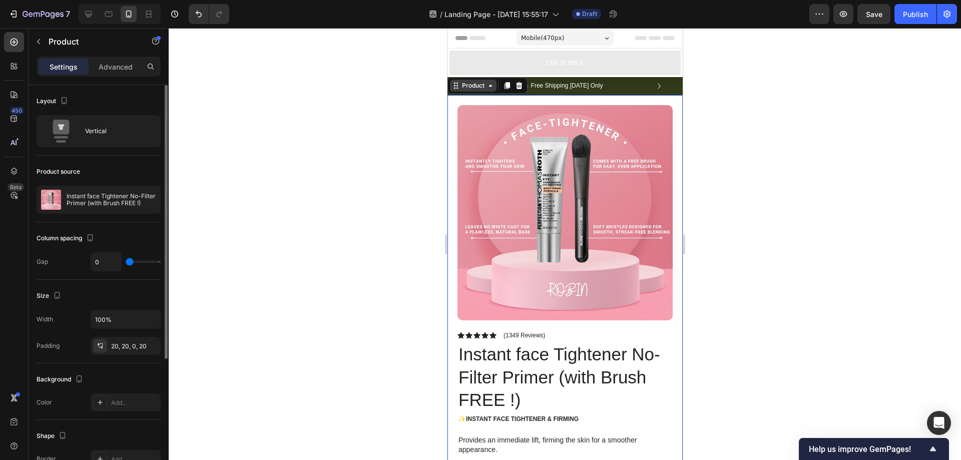
click at [470, 86] on div "Product" at bounding box center [473, 85] width 27 height 9
click at [786, 187] on div at bounding box center [565, 244] width 793 height 432
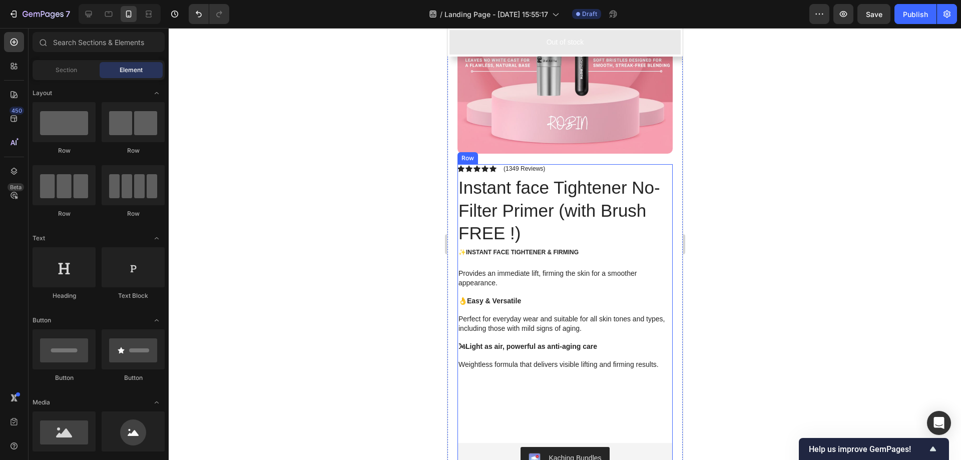
scroll to position [501, 0]
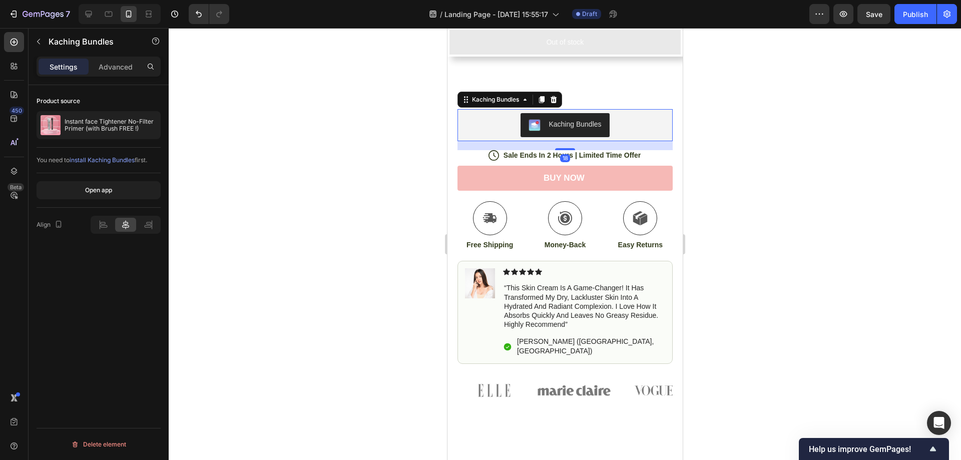
click at [560, 121] on div "Kaching Bundles" at bounding box center [574, 124] width 53 height 11
click at [94, 194] on div "Open app" at bounding box center [98, 190] width 27 height 9
click at [106, 160] on span "install Kaching Bundles" at bounding box center [102, 160] width 65 height 8
click at [90, 190] on div "Open app" at bounding box center [98, 190] width 27 height 9
click at [96, 226] on div at bounding box center [103, 225] width 21 height 14
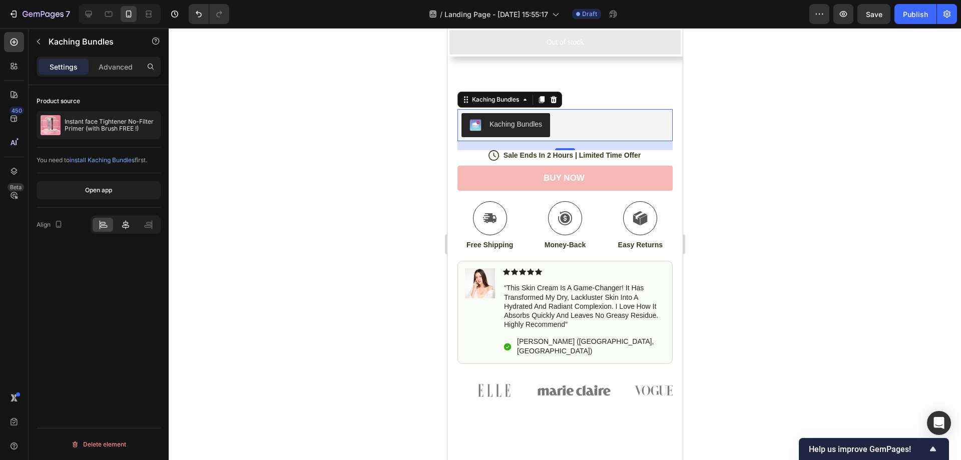
click at [117, 226] on div at bounding box center [125, 225] width 21 height 14
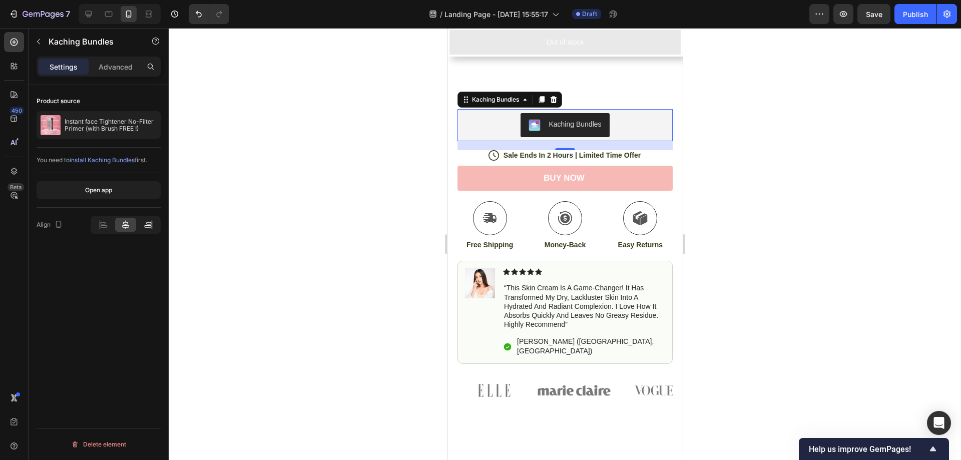
click at [145, 225] on icon at bounding box center [148, 225] width 10 height 10
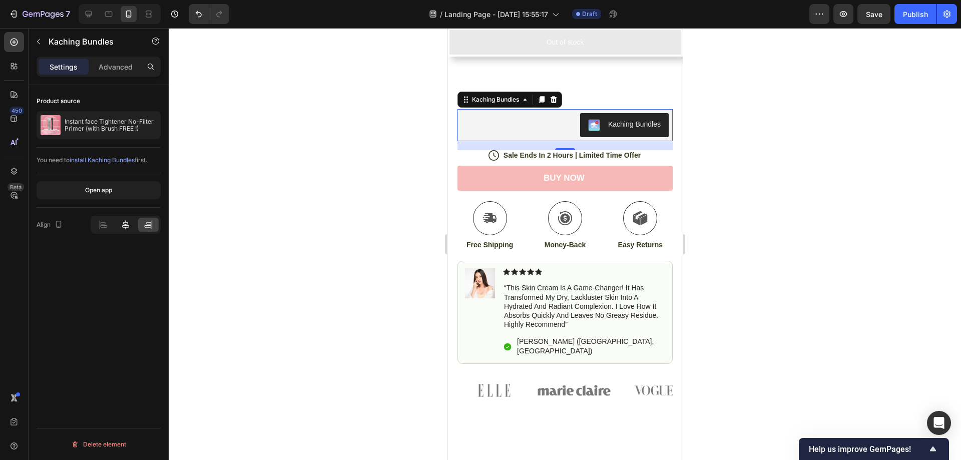
click at [129, 225] on icon at bounding box center [126, 225] width 10 height 10
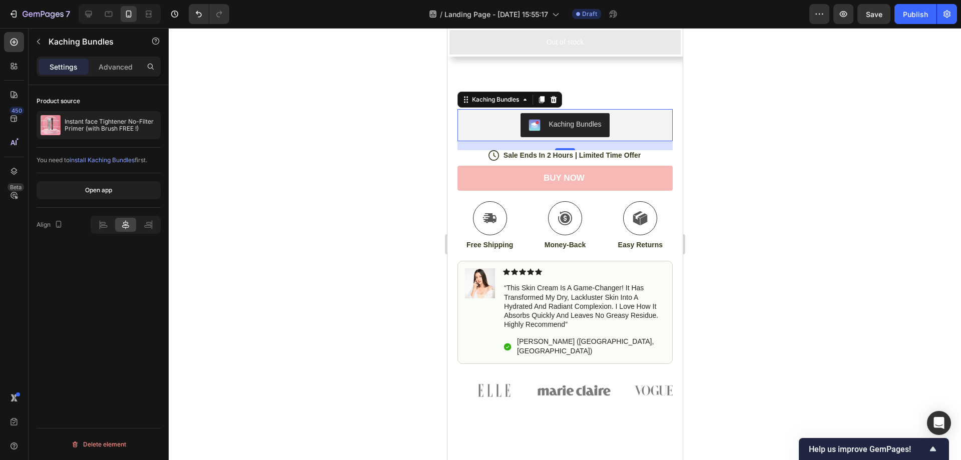
click at [108, 160] on span "install Kaching Bundles" at bounding box center [102, 160] width 65 height 8
click at [122, 71] on p "Advanced" at bounding box center [116, 67] width 34 height 11
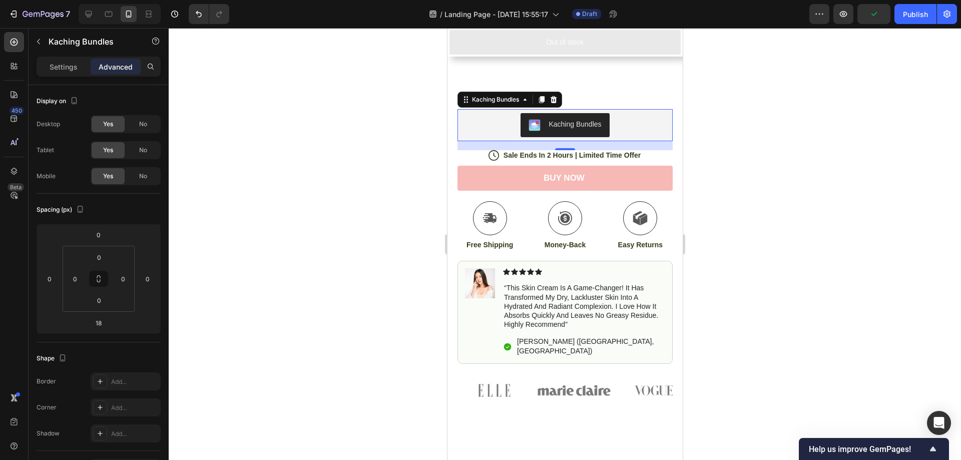
click at [72, 75] on div "Settings Advanced" at bounding box center [99, 67] width 124 height 20
click at [71, 73] on div "Settings" at bounding box center [64, 67] width 50 height 16
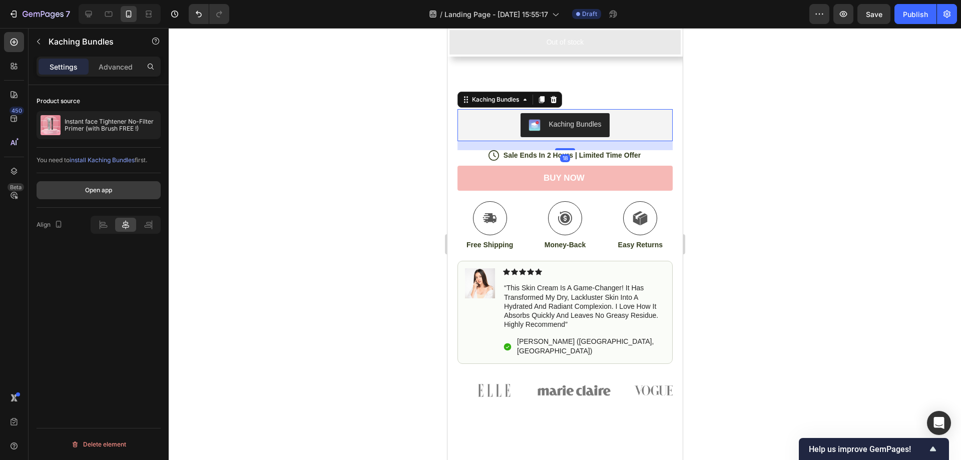
click at [101, 191] on div "Open app" at bounding box center [98, 190] width 27 height 9
click at [625, 121] on div "Kaching Bundles" at bounding box center [564, 125] width 207 height 24
click at [793, 108] on div at bounding box center [565, 244] width 793 height 432
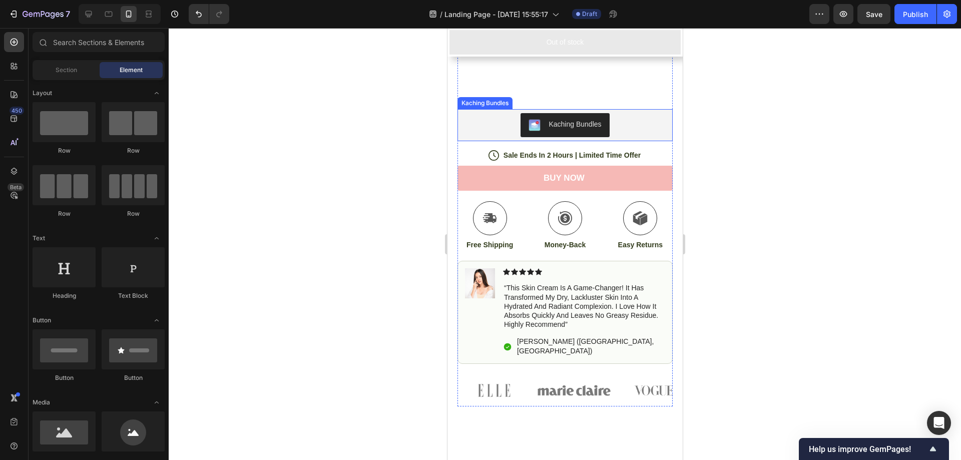
click at [628, 116] on div "Kaching Bundles" at bounding box center [564, 125] width 207 height 24
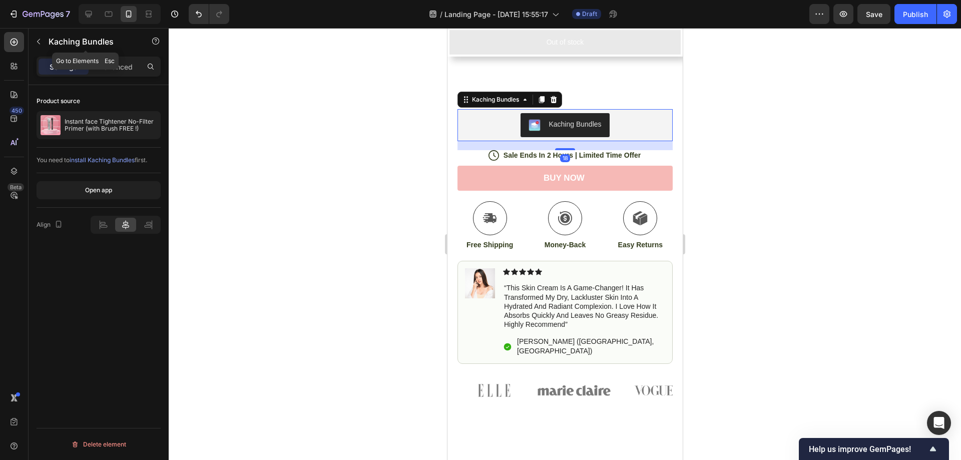
click at [37, 41] on icon "button" at bounding box center [39, 42] width 8 height 8
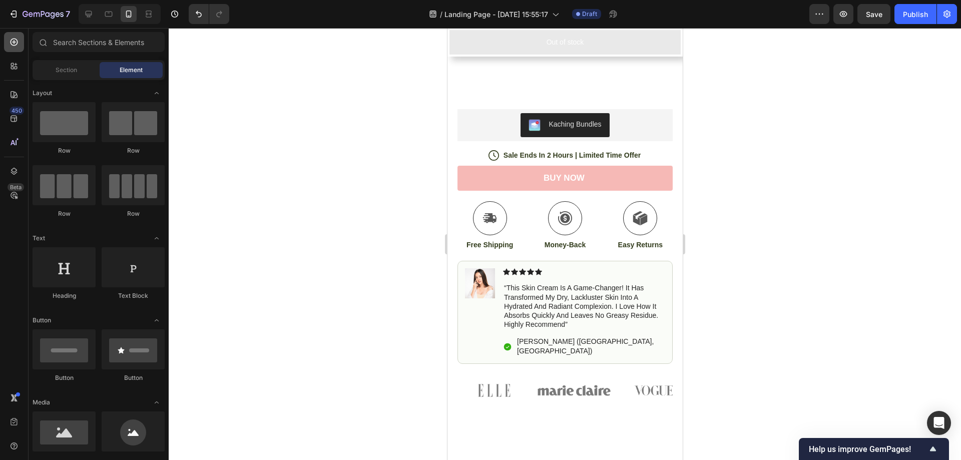
click at [14, 38] on icon at bounding box center [14, 42] width 10 height 10
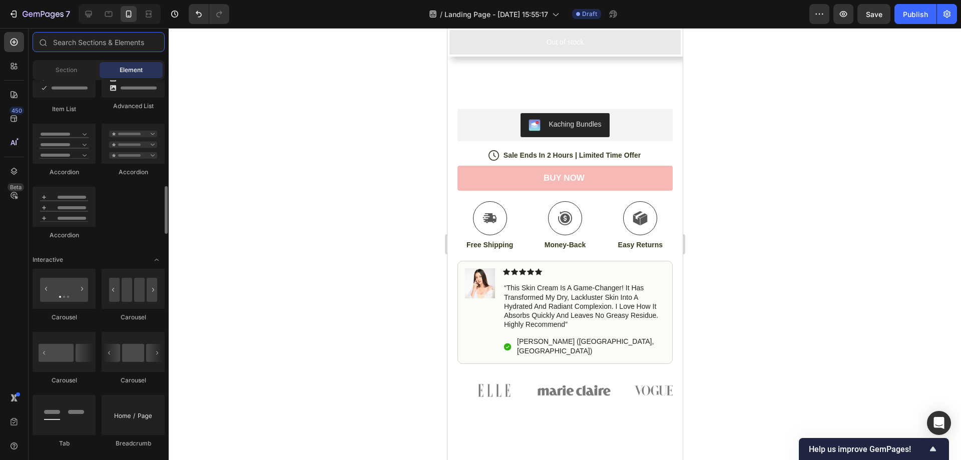
scroll to position [834, 0]
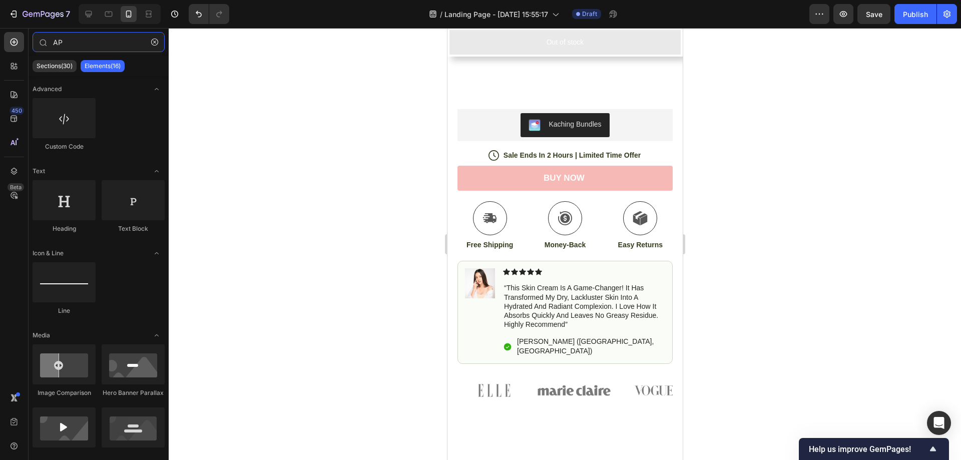
type input "A"
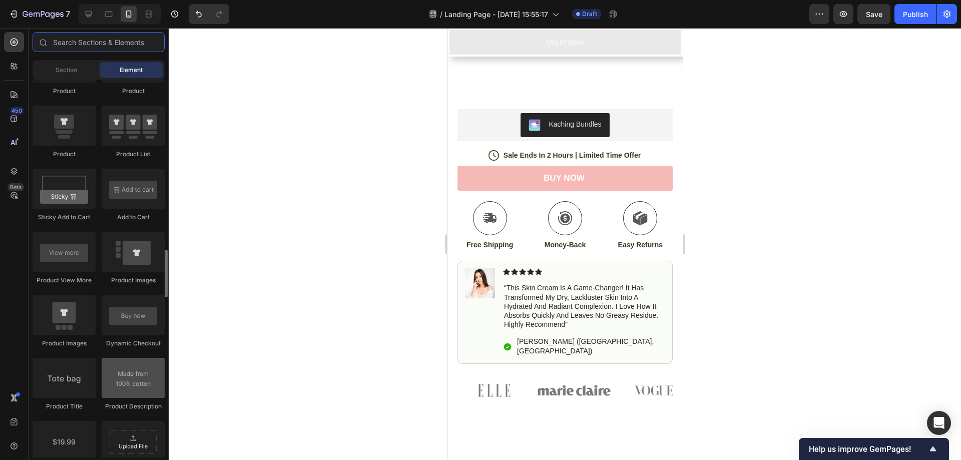
scroll to position [1668, 0]
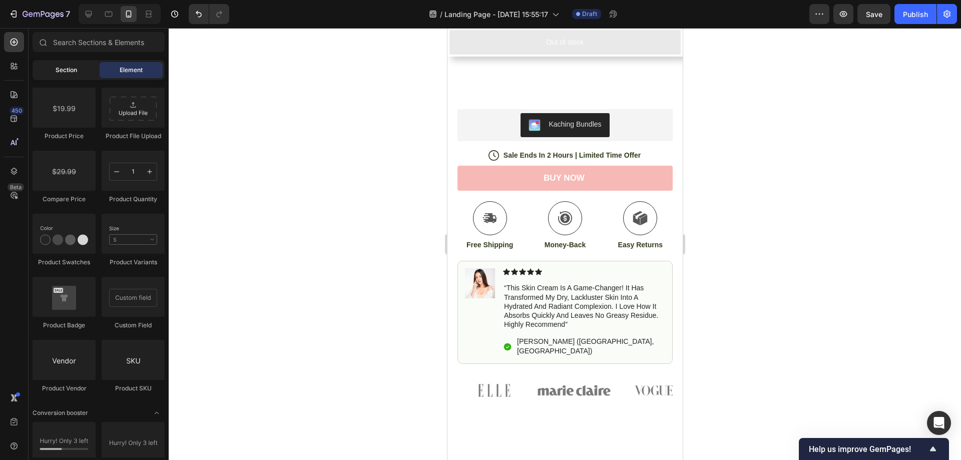
click at [86, 69] on div "Section" at bounding box center [66, 70] width 63 height 16
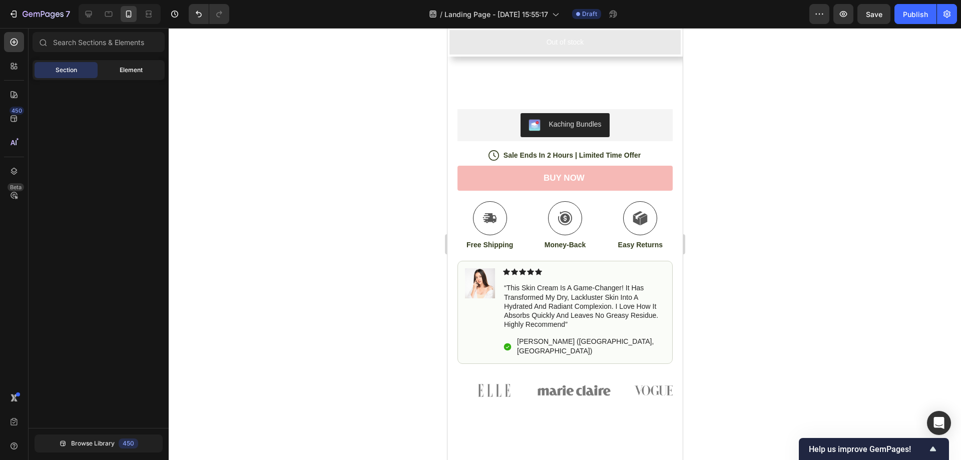
click at [130, 71] on span "Element" at bounding box center [131, 70] width 23 height 9
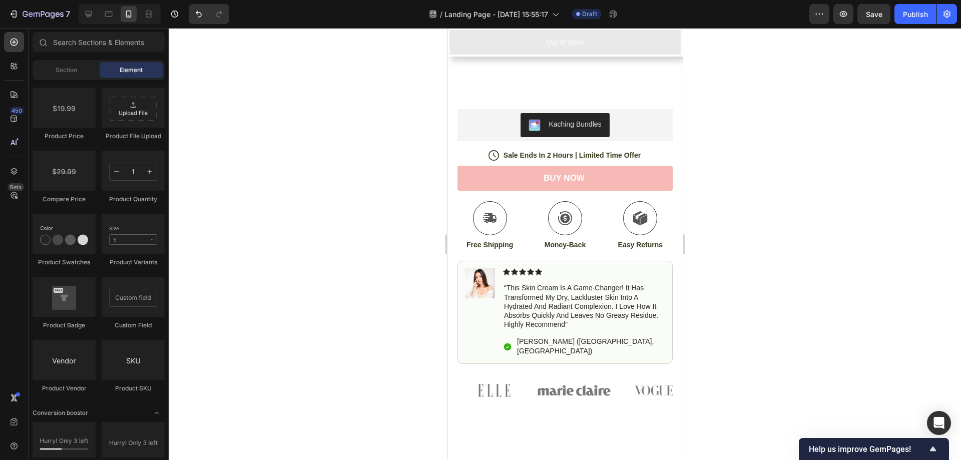
scroll to position [2001, 0]
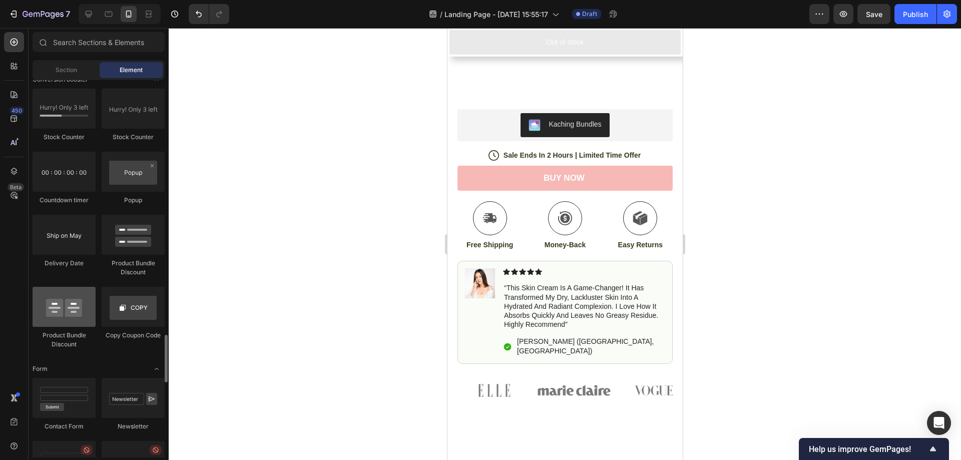
click at [85, 322] on div at bounding box center [64, 307] width 63 height 40
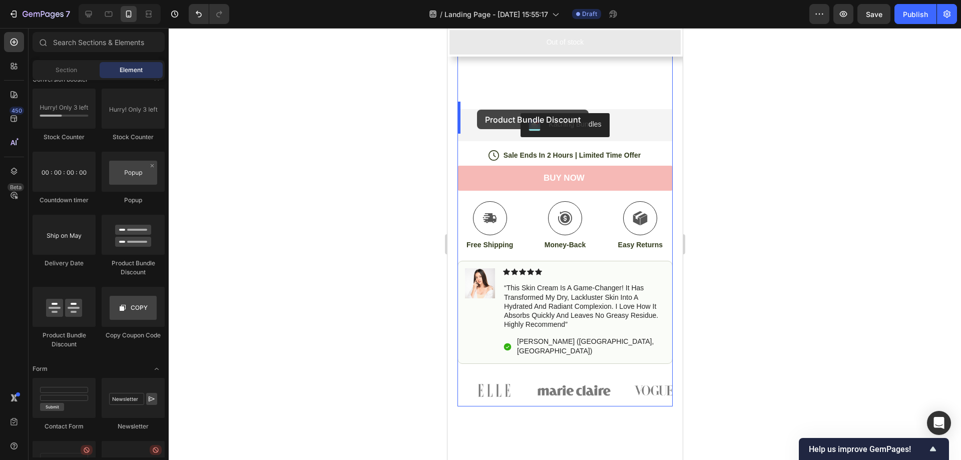
drag, startPoint x: 522, startPoint y: 348, endPoint x: 477, endPoint y: 110, distance: 243.1
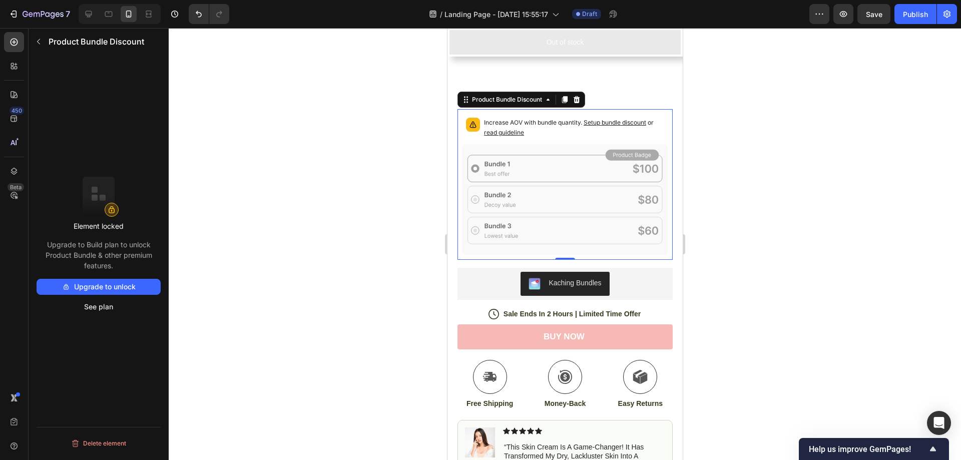
click at [623, 165] on icon at bounding box center [565, 199] width 206 height 111
click at [762, 165] on div at bounding box center [565, 244] width 793 height 432
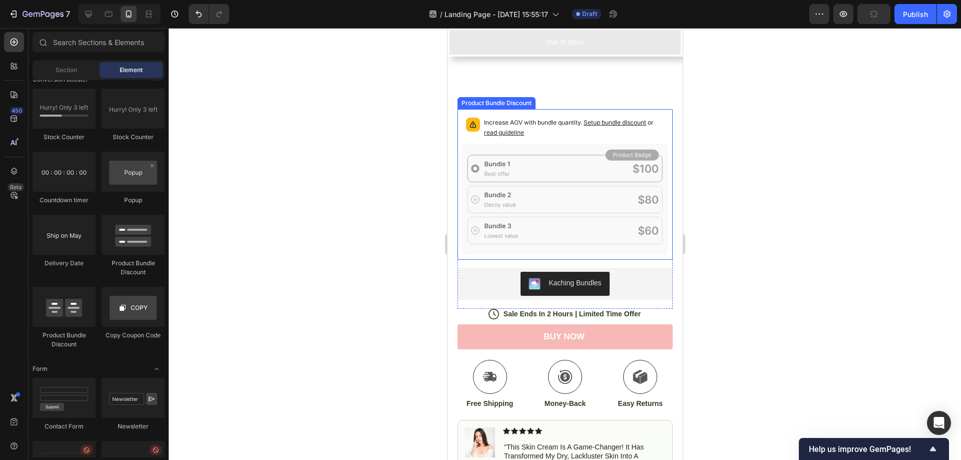
click at [530, 130] on p "Increase AOV with bundle quantity. Setup bundle discount or read guideline" at bounding box center [574, 128] width 180 height 20
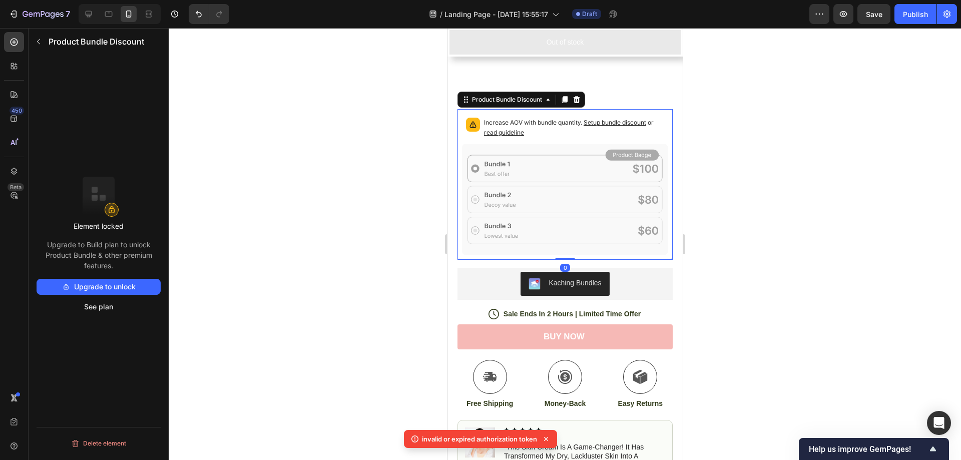
click at [797, 157] on div at bounding box center [565, 244] width 793 height 432
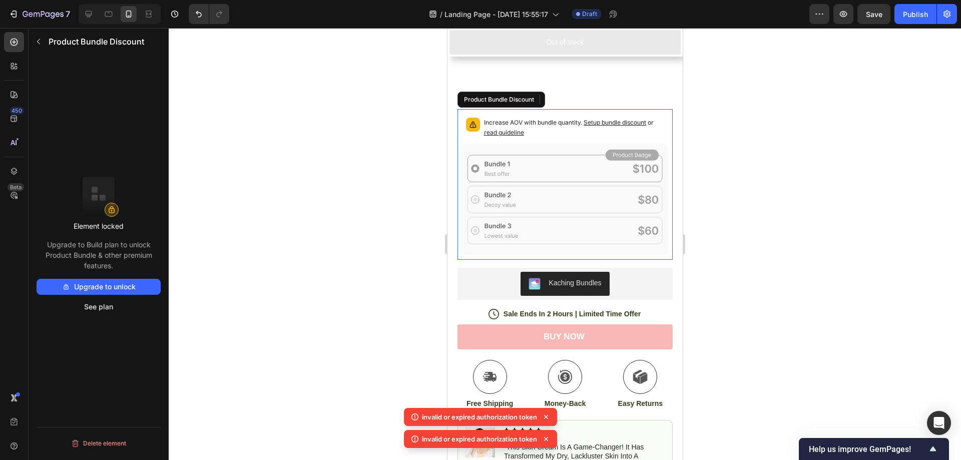
click at [592, 144] on icon at bounding box center [565, 199] width 206 height 111
click at [122, 285] on button "Upgrade to unlock" at bounding box center [99, 287] width 124 height 16
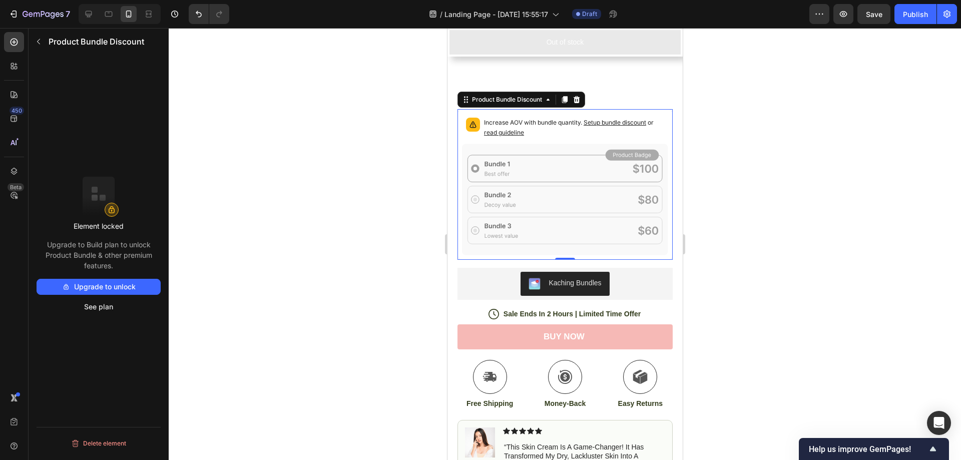
click at [635, 169] on icon at bounding box center [565, 199] width 206 height 111
click at [616, 161] on icon at bounding box center [565, 199] width 206 height 111
click at [95, 307] on button "See plan" at bounding box center [99, 307] width 124 height 16
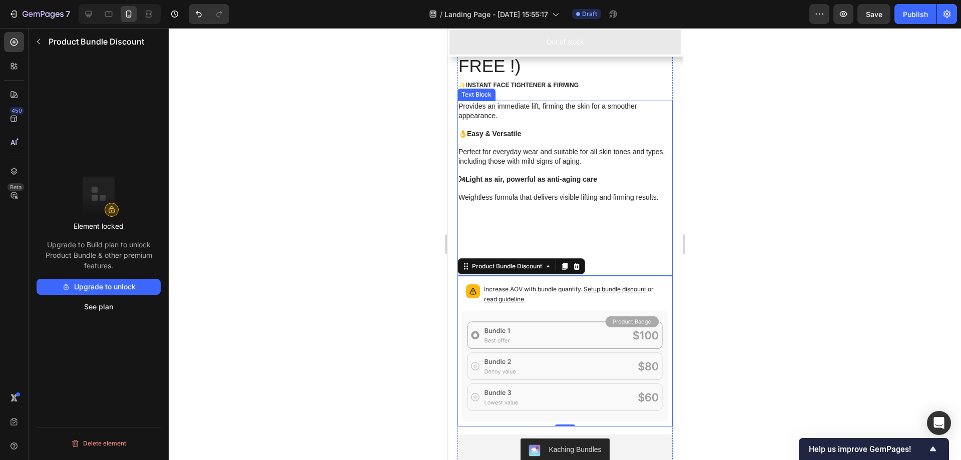
scroll to position [167, 0]
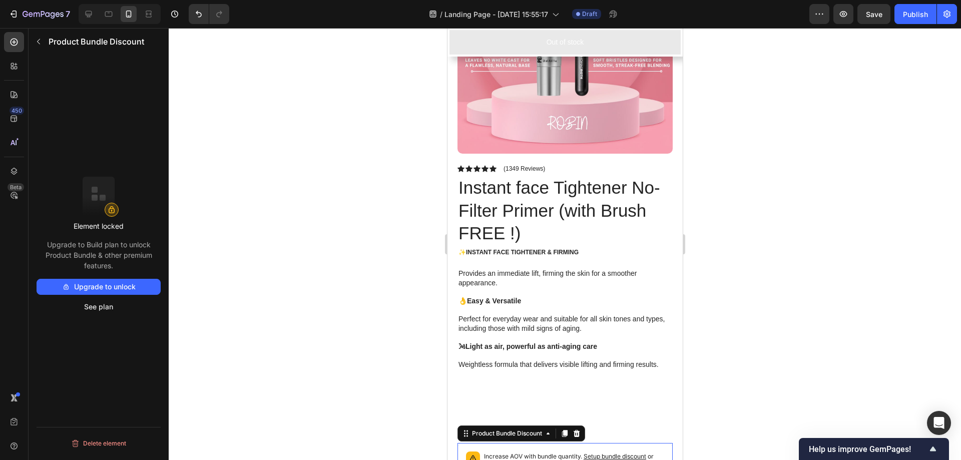
drag, startPoint x: 61, startPoint y: 220, endPoint x: 129, endPoint y: 269, distance: 83.9
click at [129, 269] on div "Element locked Upgrade to Build plan to unlock Product Bundle & other premium f…" at bounding box center [99, 246] width 124 height 138
copy div "Element locked Upgrade to Build plan to unlock Product Bundle & other premium f…"
click at [369, 185] on div at bounding box center [565, 244] width 793 height 432
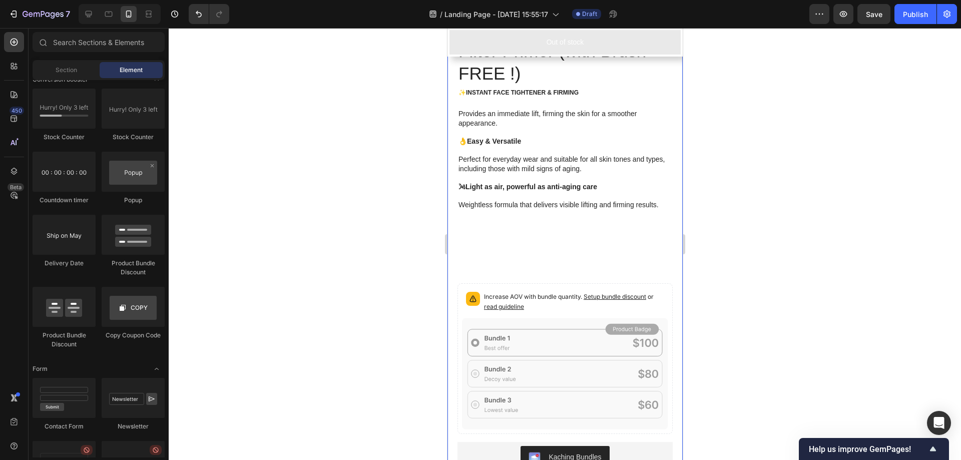
scroll to position [334, 0]
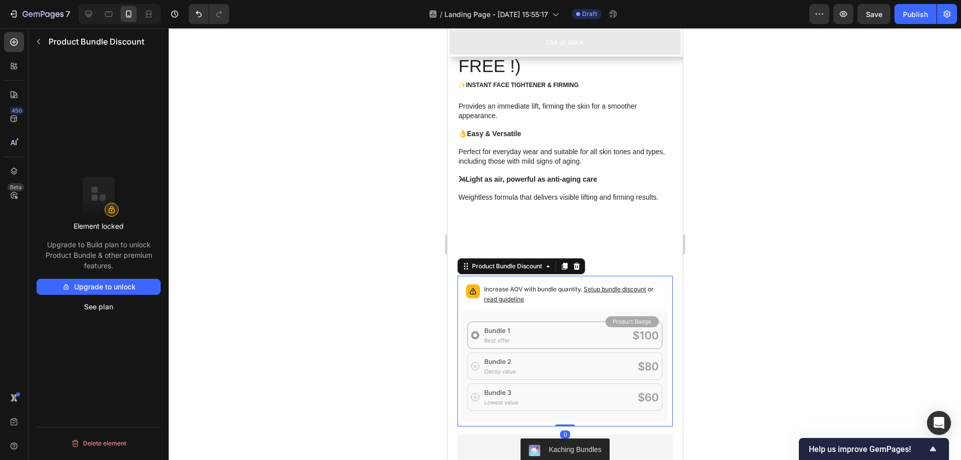
click at [530, 329] on icon at bounding box center [565, 366] width 206 height 111
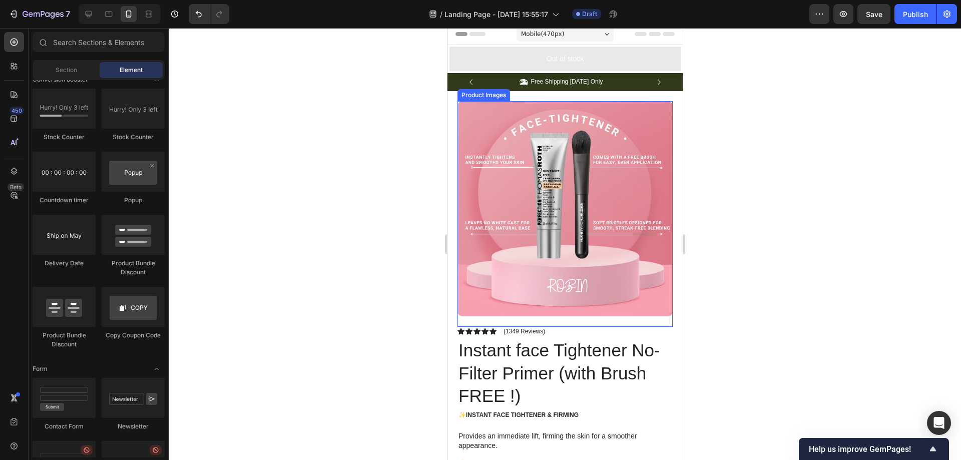
scroll to position [0, 0]
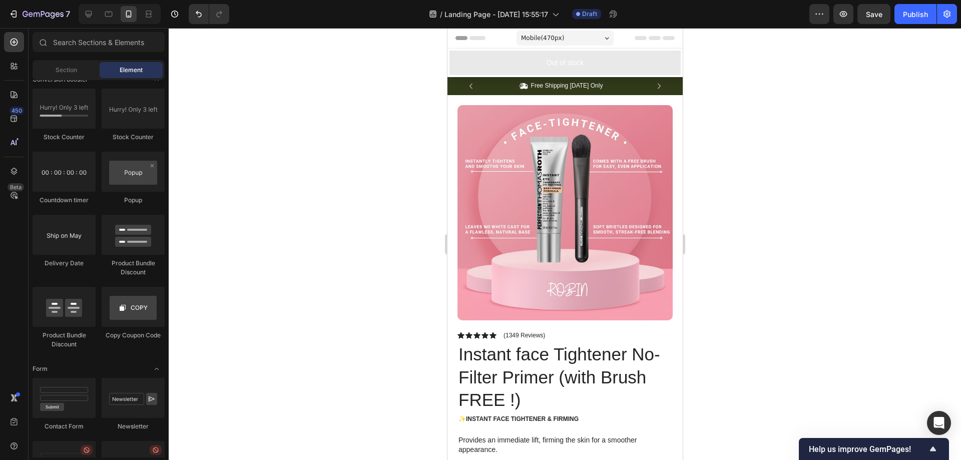
click at [582, 34] on div "Mobile ( 470 px)" at bounding box center [564, 38] width 97 height 15
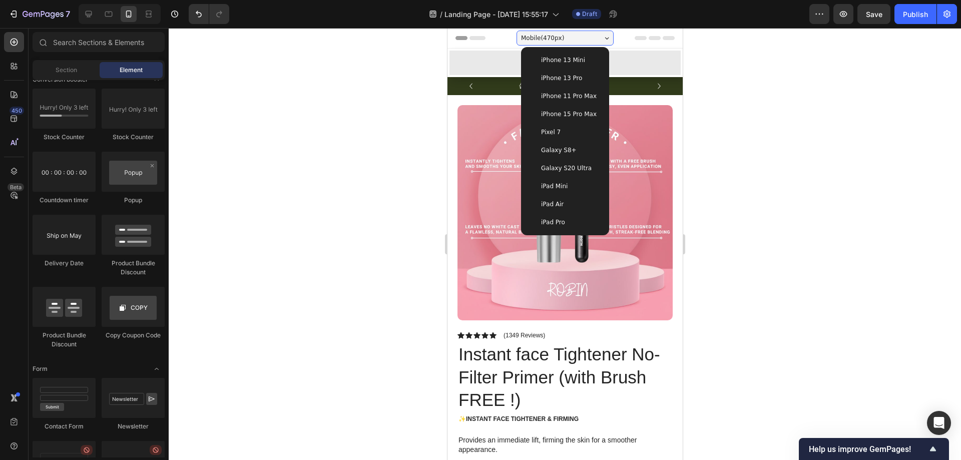
drag, startPoint x: 1135, startPoint y: 152, endPoint x: 595, endPoint y: 107, distance: 541.1
click at [573, 107] on div "iPhone 15 Pro Max" at bounding box center [565, 114] width 80 height 18
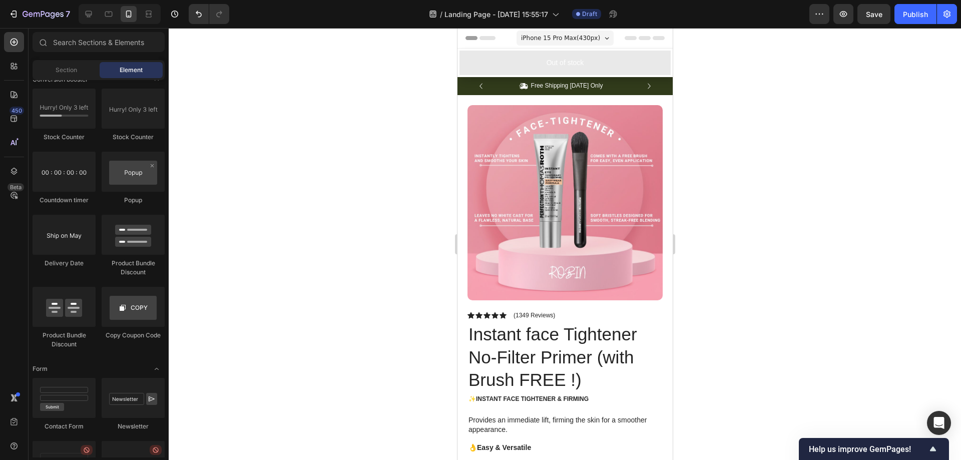
click at [781, 139] on div at bounding box center [565, 244] width 793 height 432
click at [594, 59] on button "Out of stock" at bounding box center [564, 63] width 211 height 25
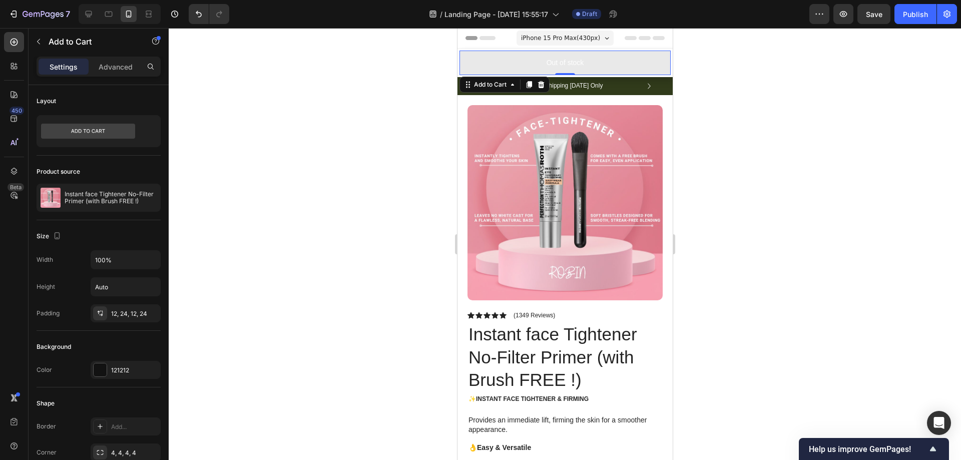
click at [583, 61] on button "Out of stock" at bounding box center [564, 63] width 211 height 25
click at [126, 282] on input "Auto" at bounding box center [125, 287] width 69 height 18
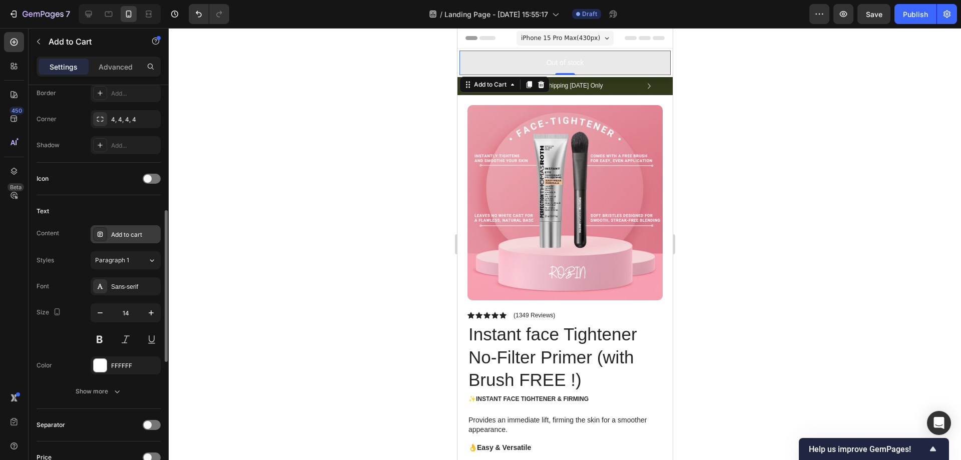
click at [135, 238] on div "Add to cart" at bounding box center [134, 234] width 47 height 9
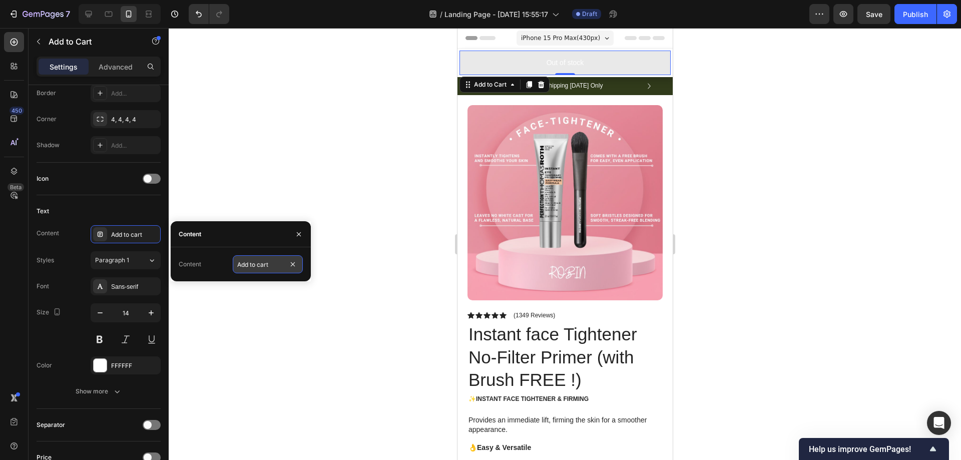
click at [261, 263] on input "Add to cart" at bounding box center [268, 264] width 70 height 18
type input "BUY NOW"
click at [251, 242] on div "Content" at bounding box center [241, 234] width 140 height 26
click at [313, 149] on div at bounding box center [565, 244] width 793 height 432
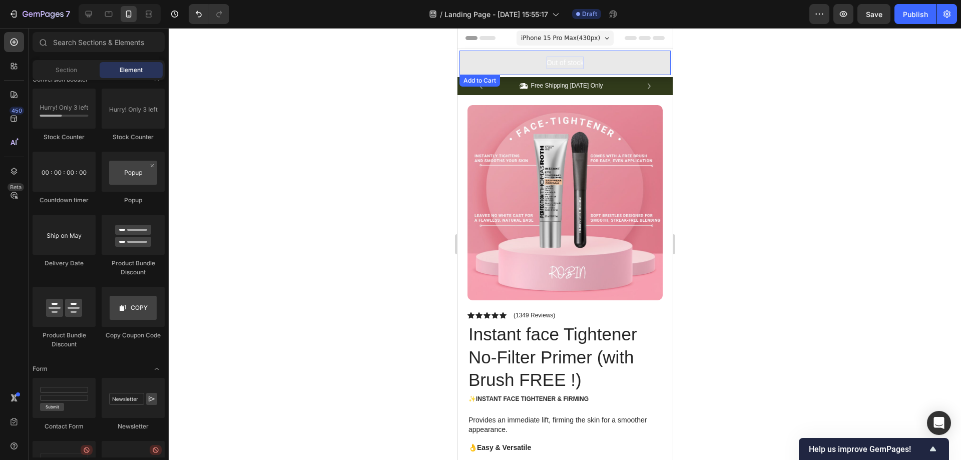
click at [557, 63] on div "Out of stock" at bounding box center [565, 63] width 38 height 13
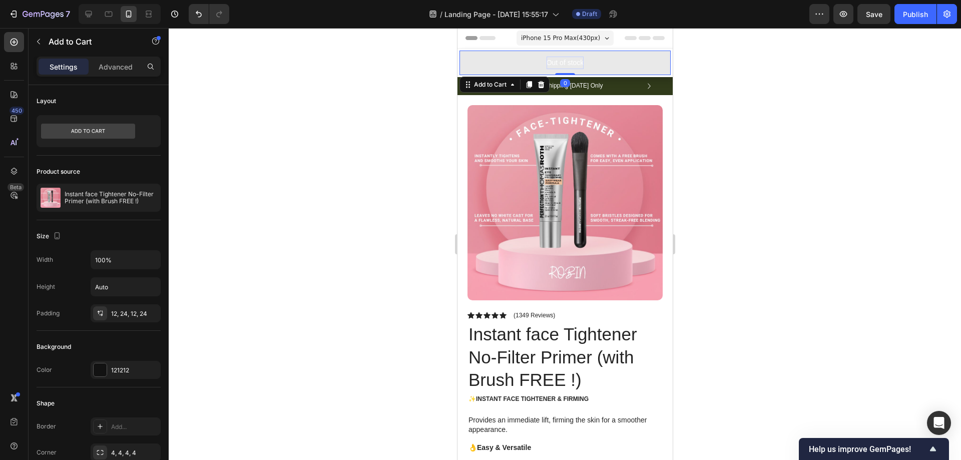
click at [557, 63] on div "Out of stock" at bounding box center [565, 63] width 38 height 13
click at [557, 63] on p "Out of stock" at bounding box center [565, 63] width 38 height 13
click at [459, 51] on button "BUY" at bounding box center [564, 63] width 211 height 25
click at [391, 91] on div at bounding box center [565, 244] width 793 height 432
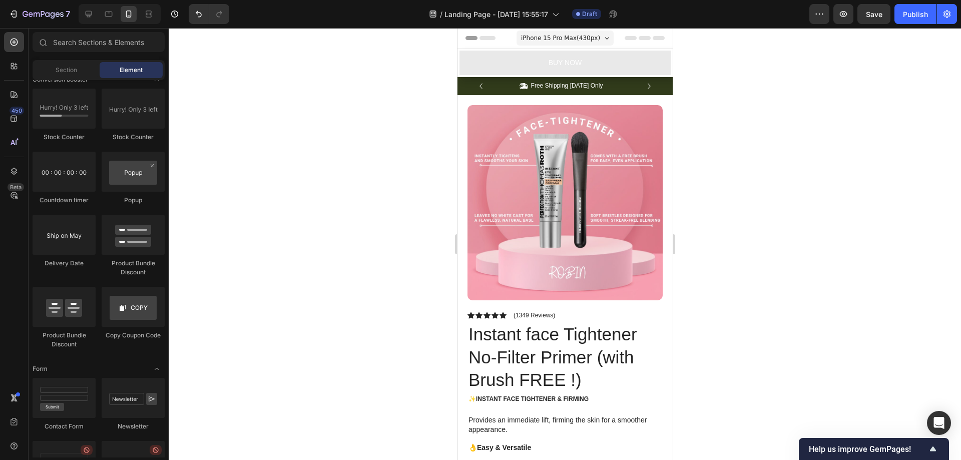
click at [587, 62] on button "BUY NOW" at bounding box center [564, 63] width 211 height 25
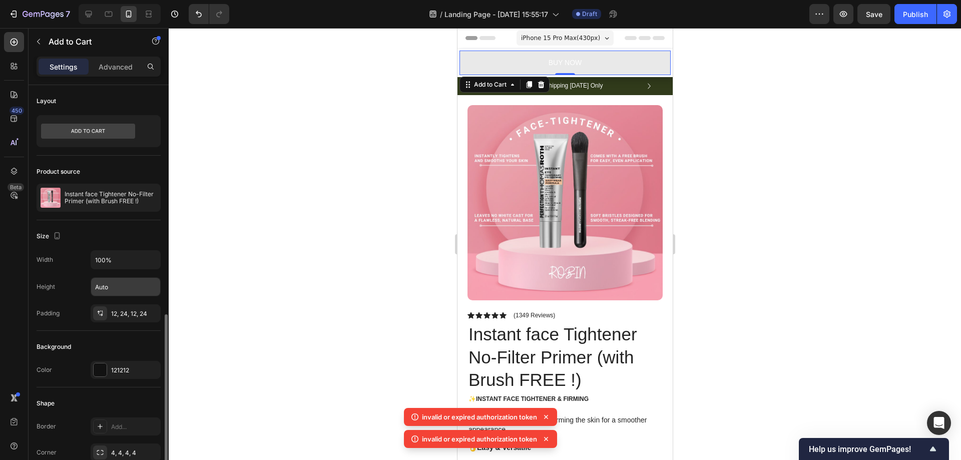
scroll to position [167, 0]
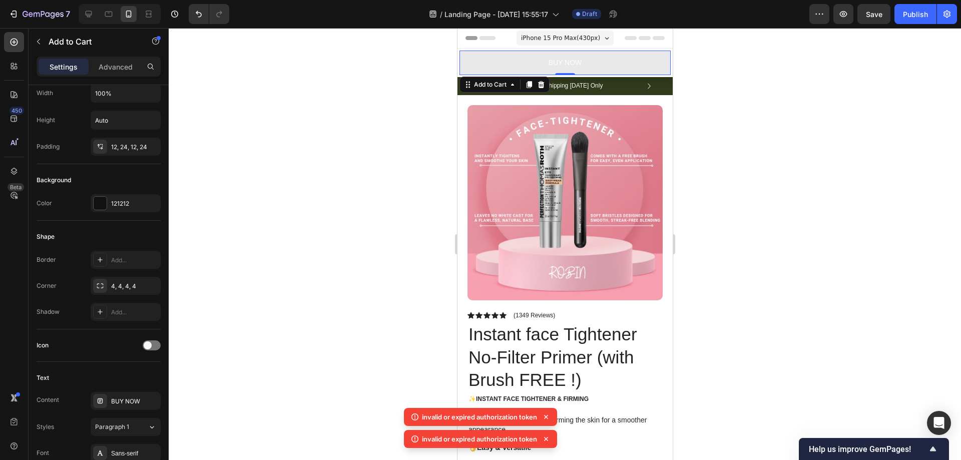
click at [471, 415] on p "invalid or expired authorization token" at bounding box center [479, 417] width 115 height 10
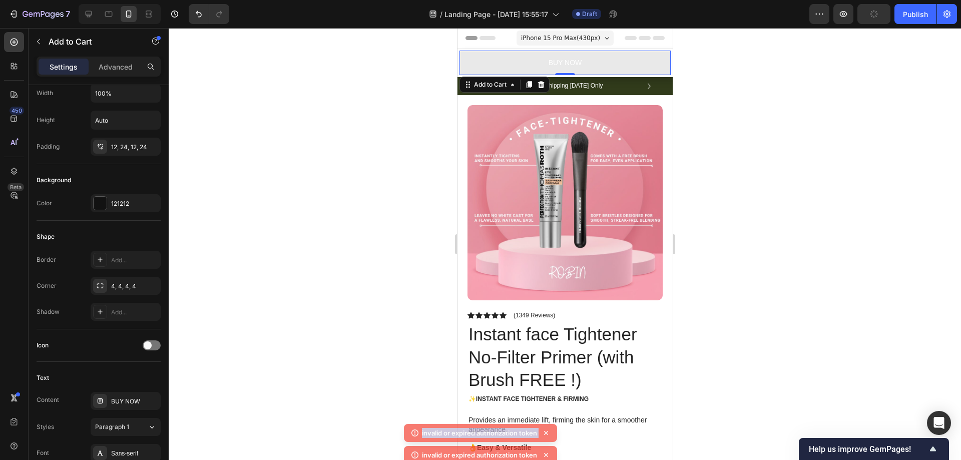
copy div "invalid or expired authorization token"
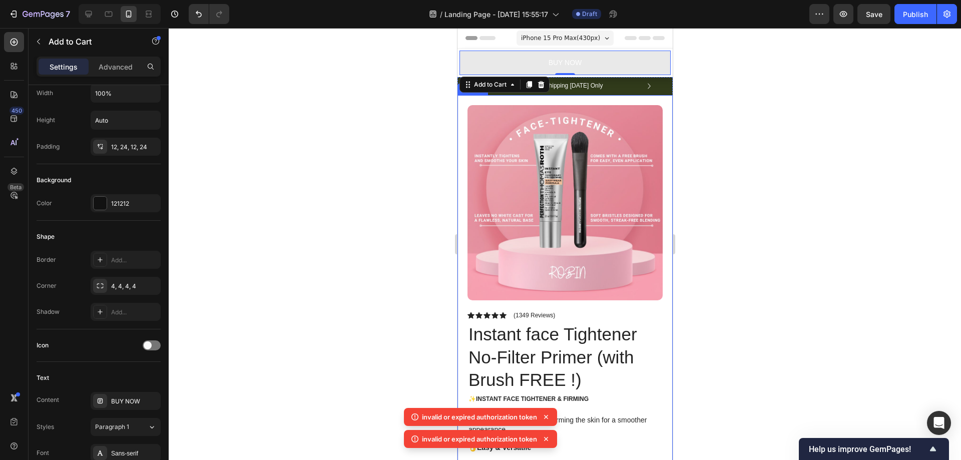
click at [797, 179] on div at bounding box center [565, 244] width 793 height 432
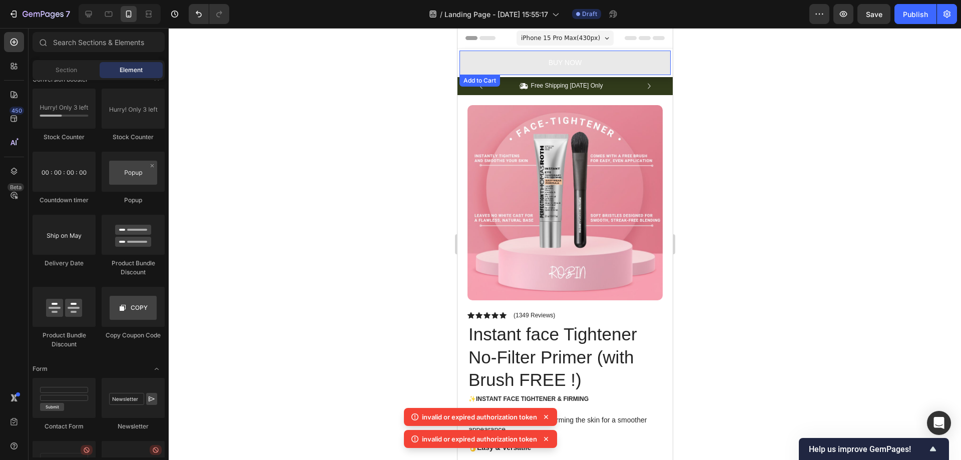
click at [622, 69] on button "BUY NOW" at bounding box center [564, 63] width 211 height 25
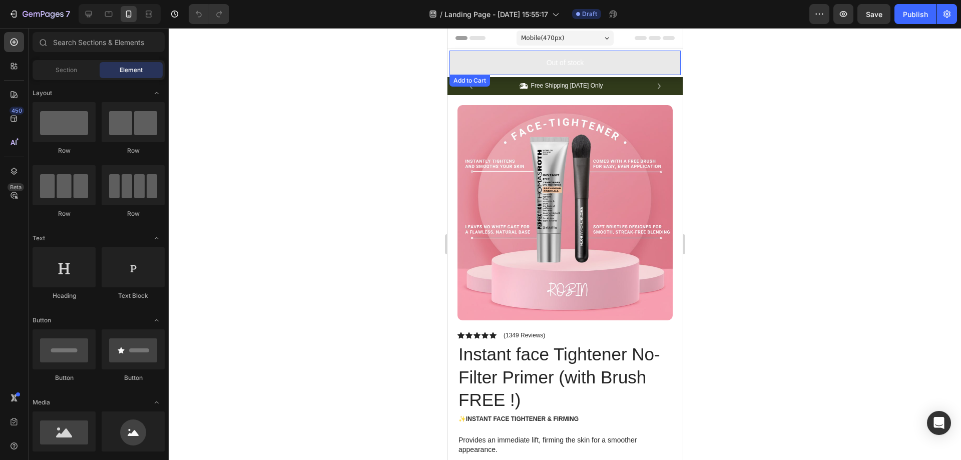
click at [586, 64] on button "Out of stock" at bounding box center [564, 63] width 231 height 25
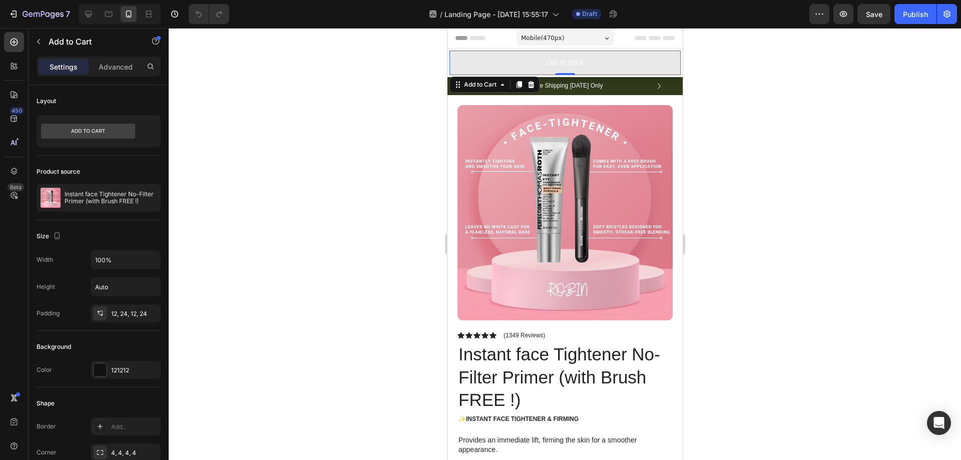
click at [549, 71] on button "Out of stock" at bounding box center [564, 63] width 231 height 25
click at [551, 64] on div "Out of stock" at bounding box center [565, 63] width 38 height 13
click at [551, 64] on p "Out of stock" at bounding box center [565, 63] width 38 height 13
click at [554, 62] on p "Out of stock" at bounding box center [565, 63] width 38 height 13
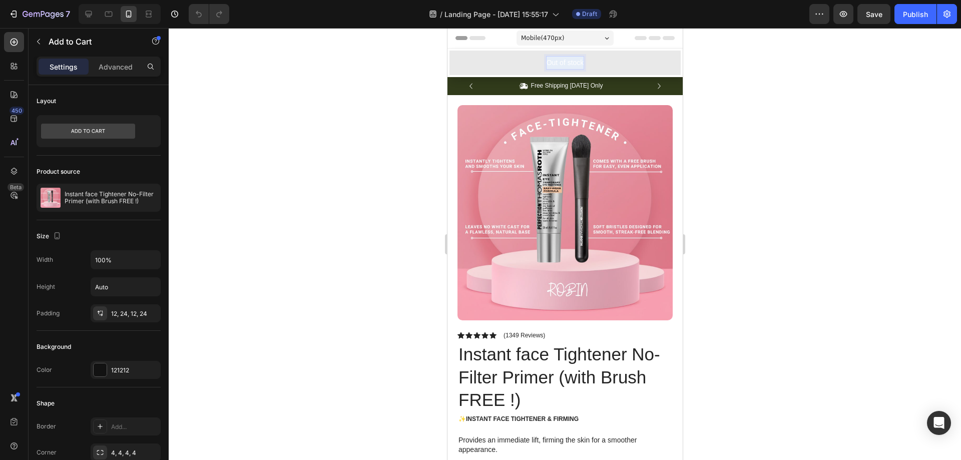
click at [554, 62] on p "Out of stock" at bounding box center [565, 63] width 38 height 13
click at [449, 51] on button "BUY" at bounding box center [564, 63] width 231 height 25
click at [349, 85] on div at bounding box center [565, 244] width 793 height 432
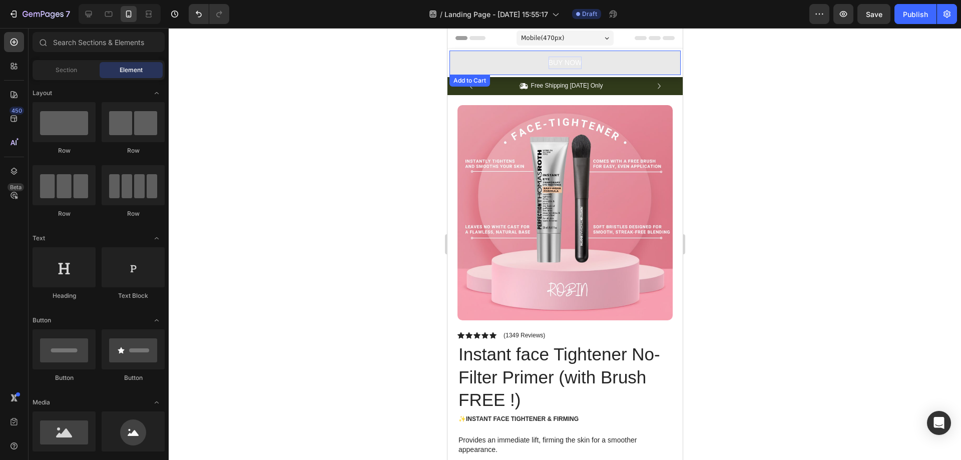
click at [556, 69] on p "BUY NOW" at bounding box center [565, 63] width 34 height 13
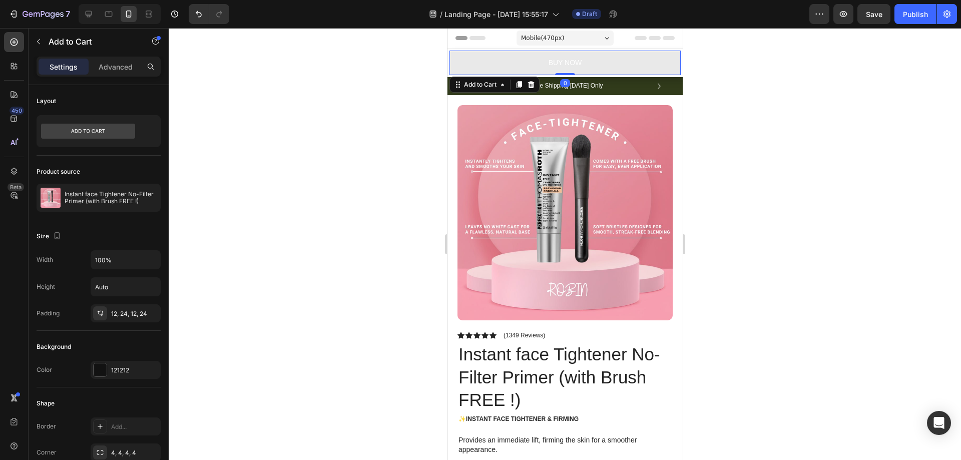
click at [518, 63] on button "BUY NOW" at bounding box center [564, 63] width 231 height 25
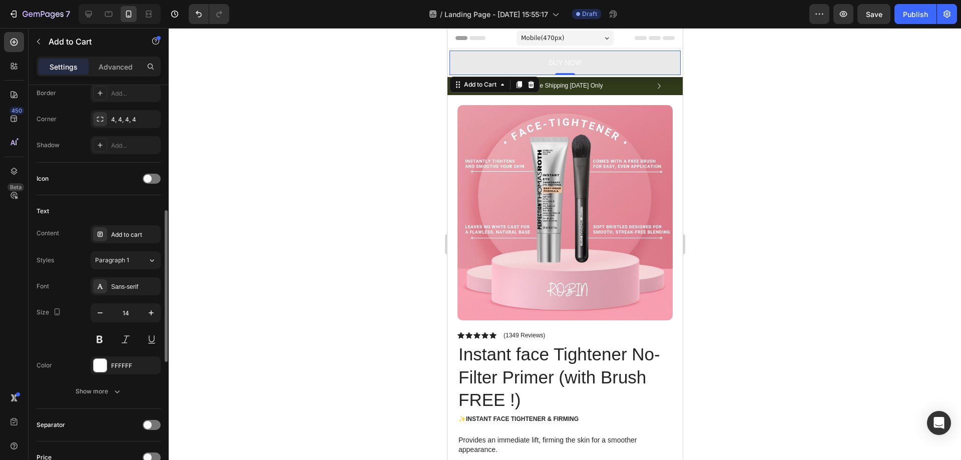
scroll to position [500, 0]
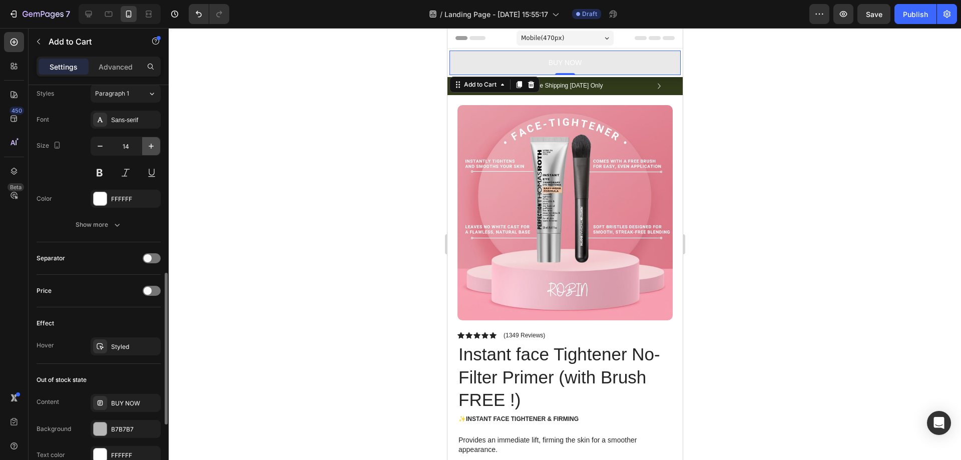
click at [153, 150] on icon "button" at bounding box center [151, 146] width 10 height 10
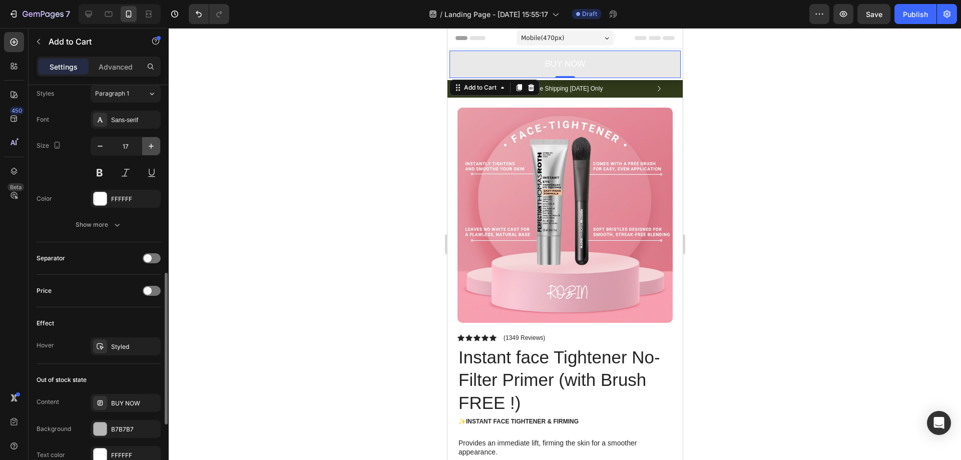
click at [153, 150] on icon "button" at bounding box center [151, 146] width 10 height 10
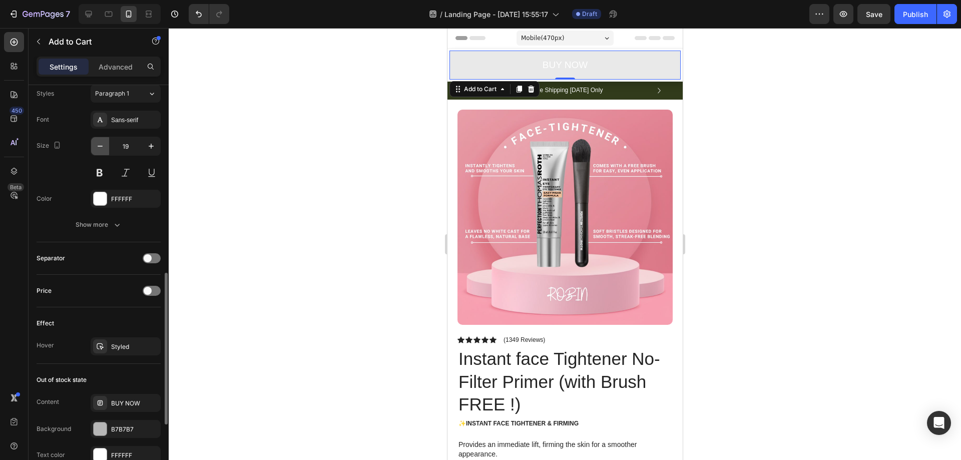
click at [92, 146] on button "button" at bounding box center [100, 146] width 18 height 18
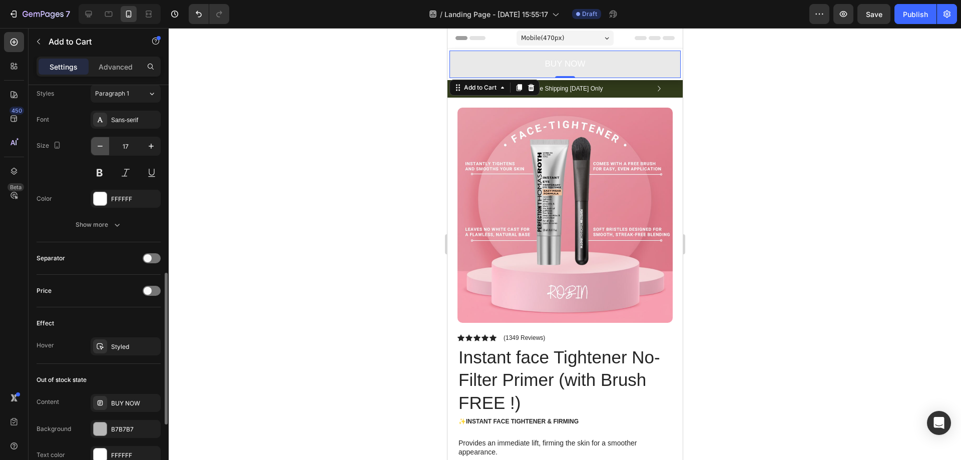
click at [92, 146] on button "button" at bounding box center [100, 146] width 18 height 18
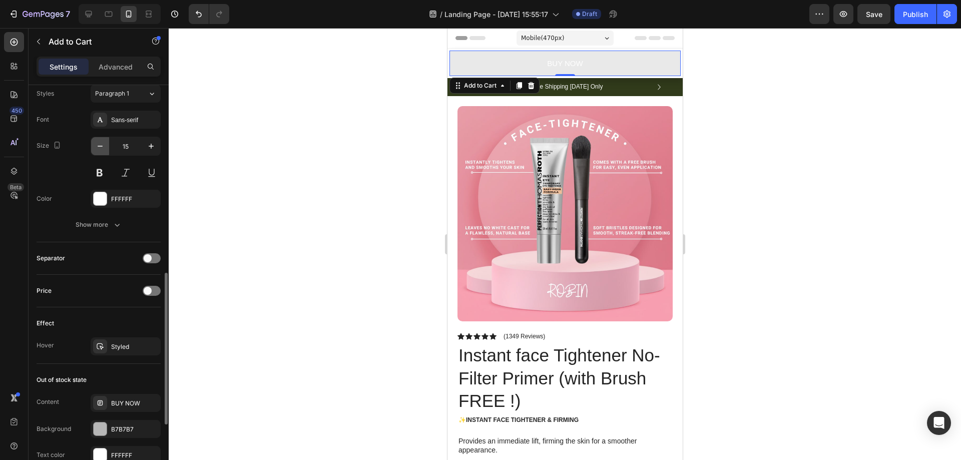
click at [92, 146] on button "button" at bounding box center [100, 146] width 18 height 18
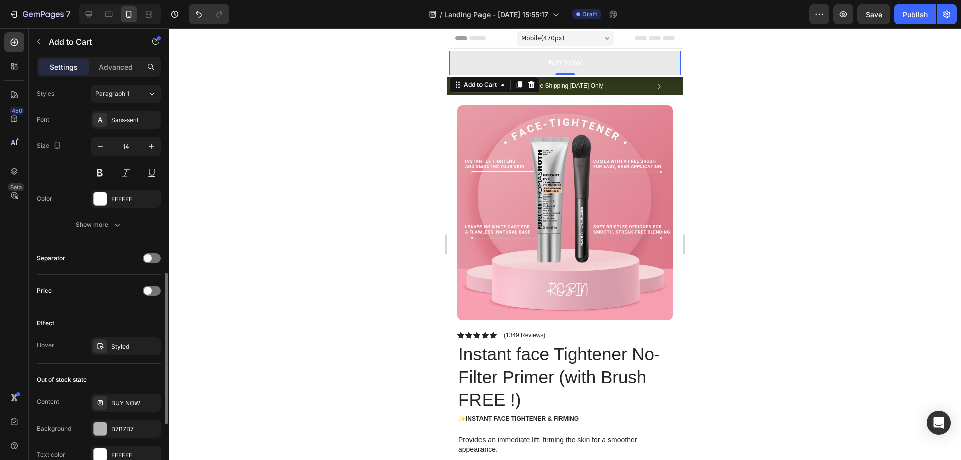
scroll to position [333, 0]
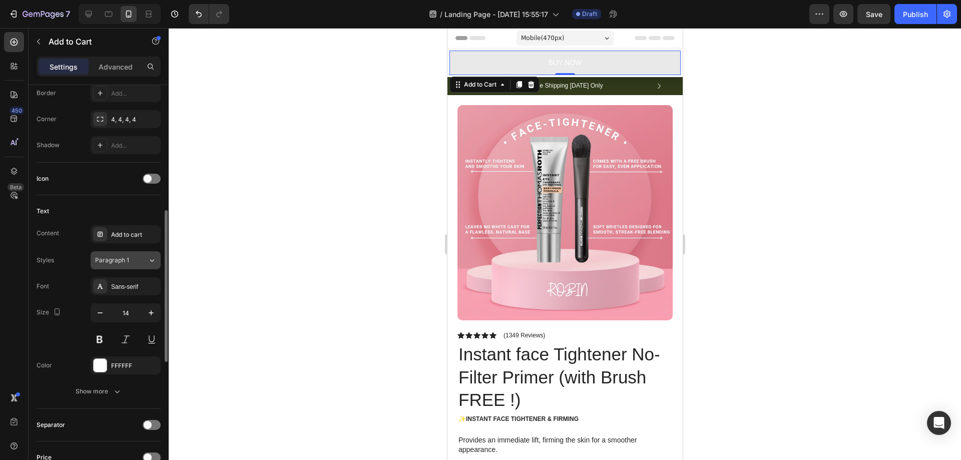
click at [137, 258] on div "Paragraph 1" at bounding box center [121, 260] width 53 height 9
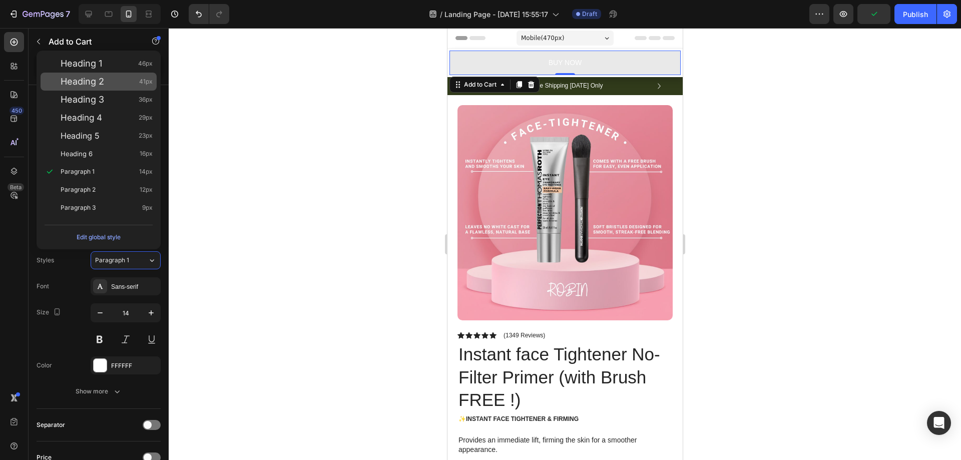
click at [108, 84] on div "Heading 2 41px" at bounding box center [107, 82] width 92 height 10
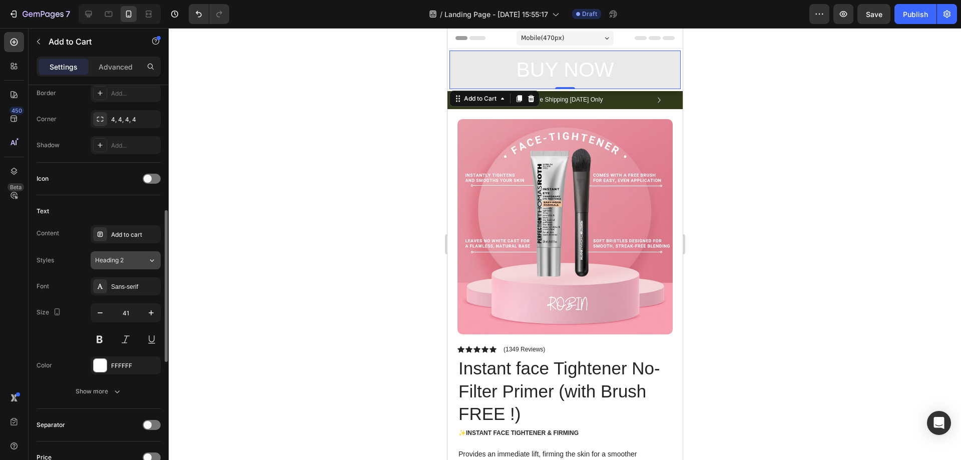
click at [128, 258] on div "Heading 2" at bounding box center [115, 260] width 41 height 9
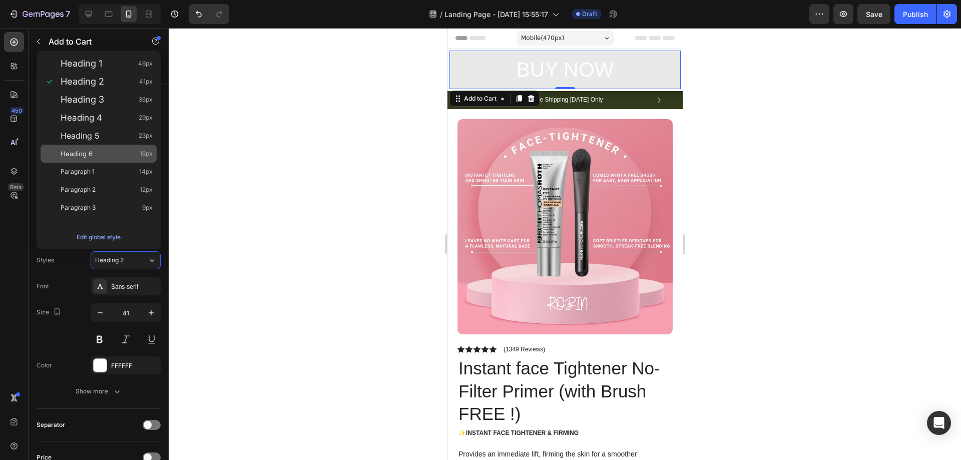
click at [113, 152] on div "Heading 6 16px" at bounding box center [107, 154] width 92 height 10
type input "16"
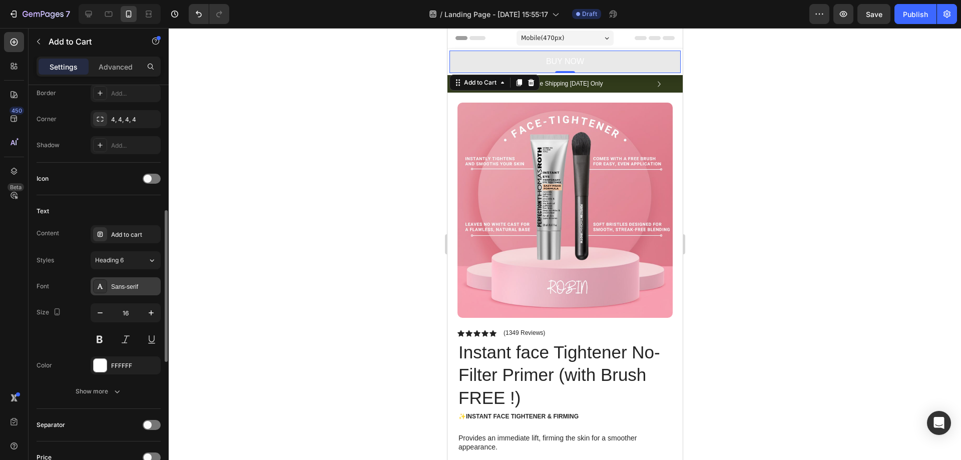
click at [134, 288] on div "Sans-serif" at bounding box center [134, 286] width 47 height 9
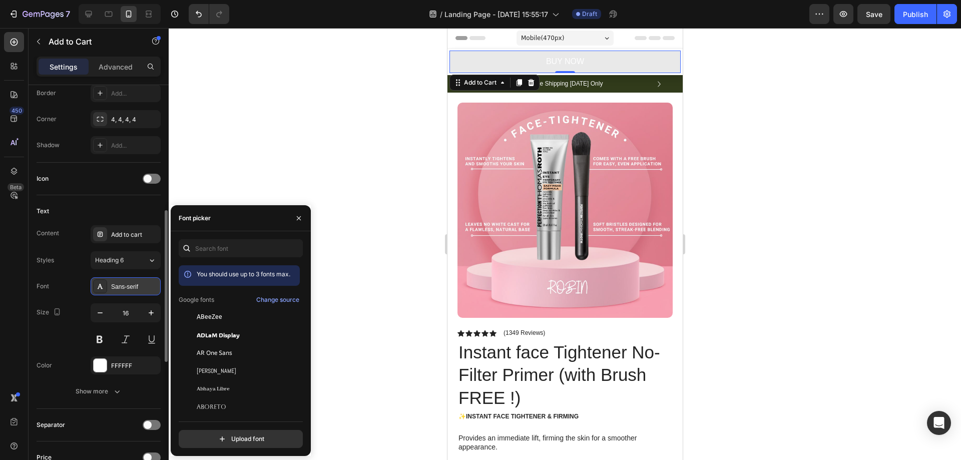
click at [134, 288] on div "Sans-serif" at bounding box center [134, 286] width 47 height 9
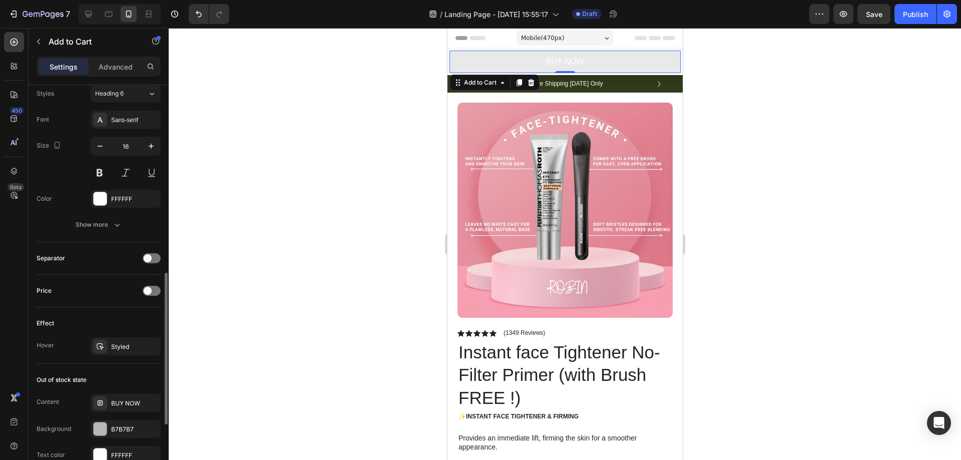
scroll to position [667, 0]
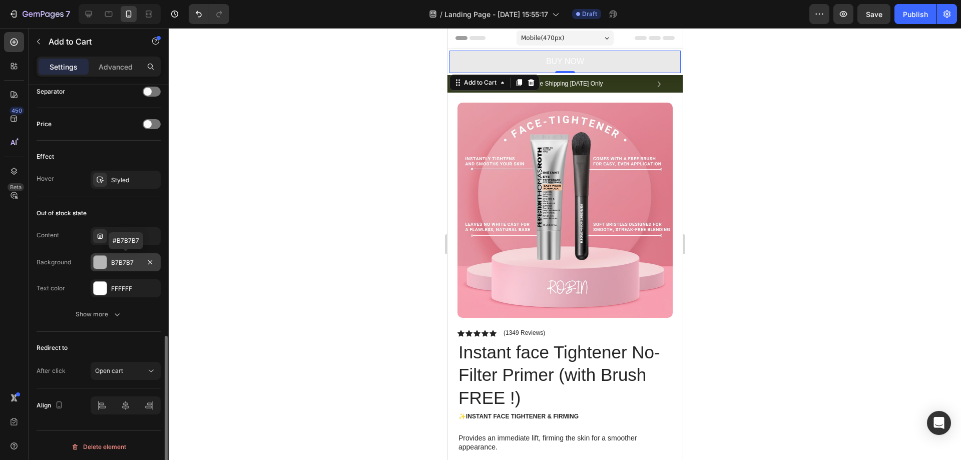
click at [104, 261] on div at bounding box center [100, 262] width 13 height 13
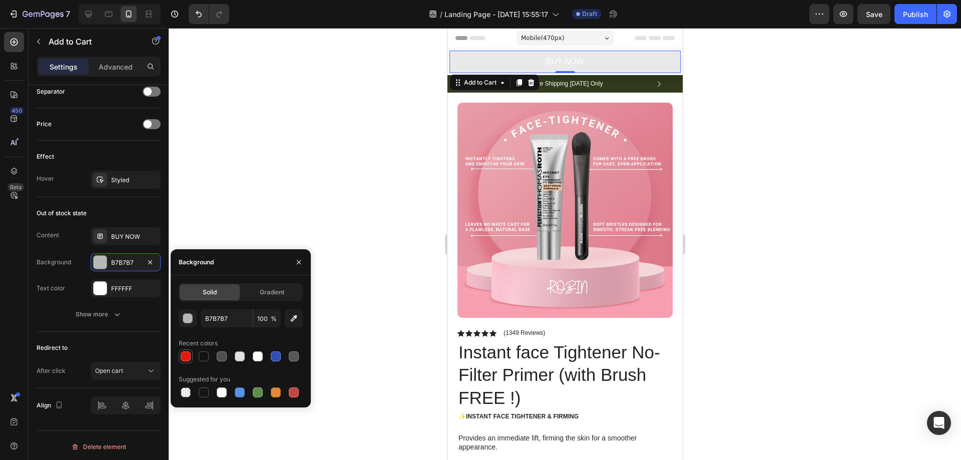
click at [185, 359] on div at bounding box center [186, 356] width 10 height 10
type input "E21A0F"
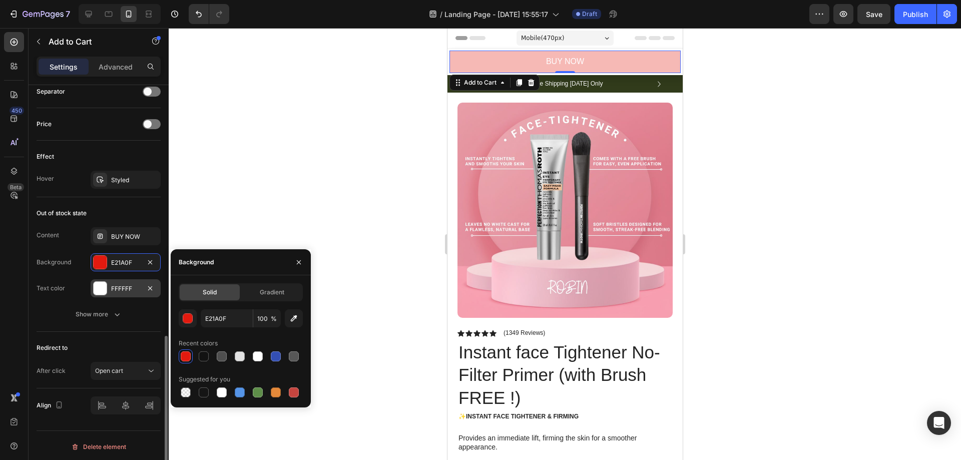
click at [107, 288] on div "FFFFFF" at bounding box center [126, 288] width 70 height 18
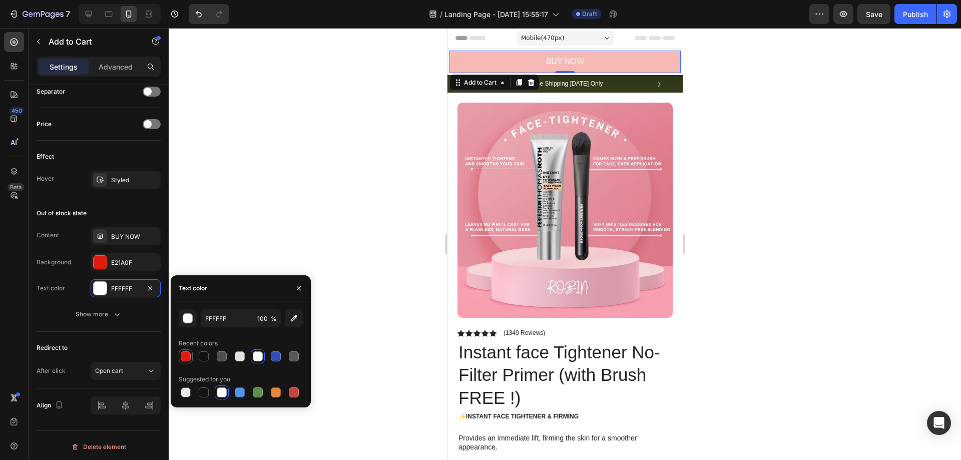
click at [189, 356] on div at bounding box center [186, 356] width 10 height 10
click at [185, 356] on div at bounding box center [186, 356] width 10 height 10
click at [236, 354] on div at bounding box center [240, 356] width 10 height 10
type input "E2E2E2"
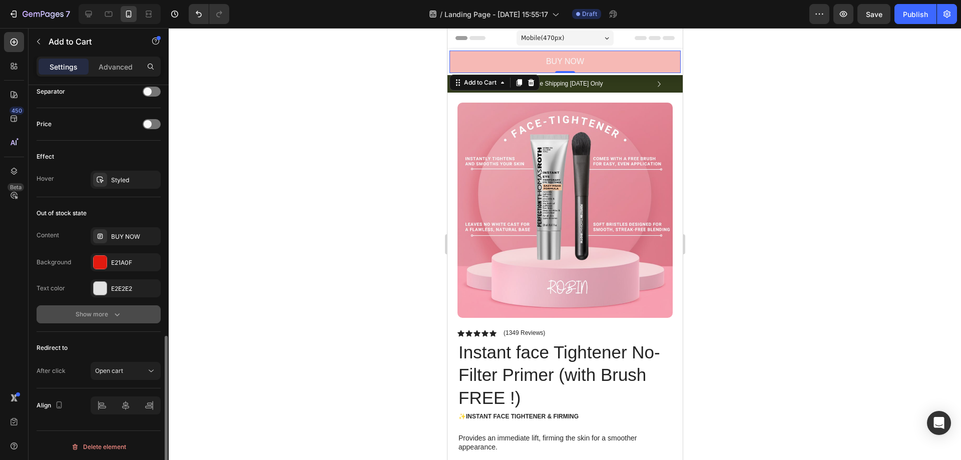
click at [100, 312] on div "Show more" at bounding box center [99, 314] width 47 height 10
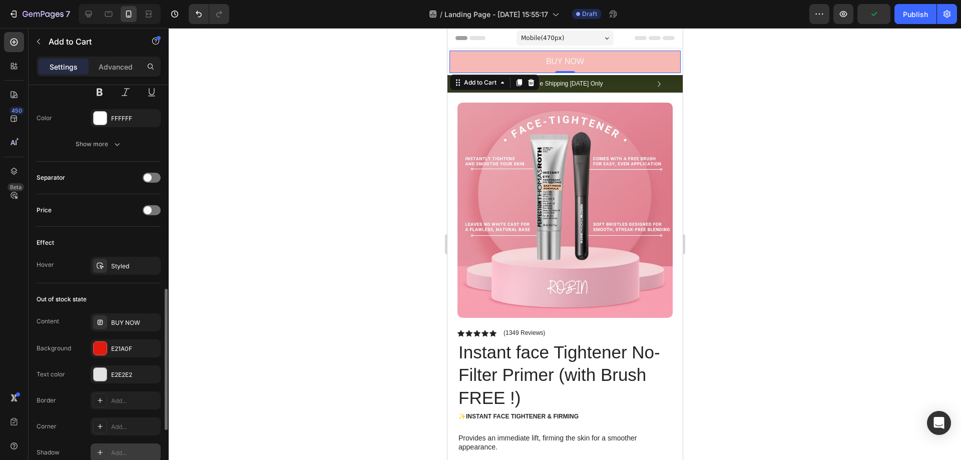
scroll to position [748, 0]
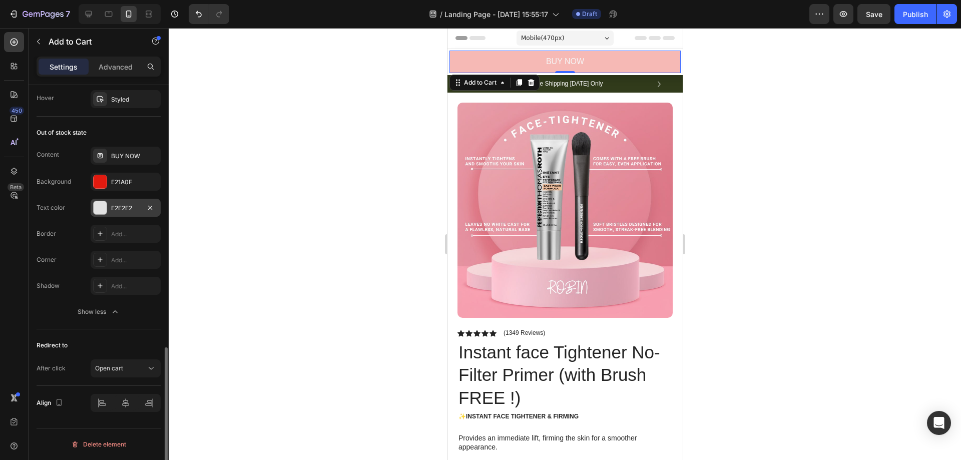
click at [117, 211] on div "E2E2E2" at bounding box center [125, 208] width 29 height 9
click at [291, 137] on div at bounding box center [565, 244] width 793 height 432
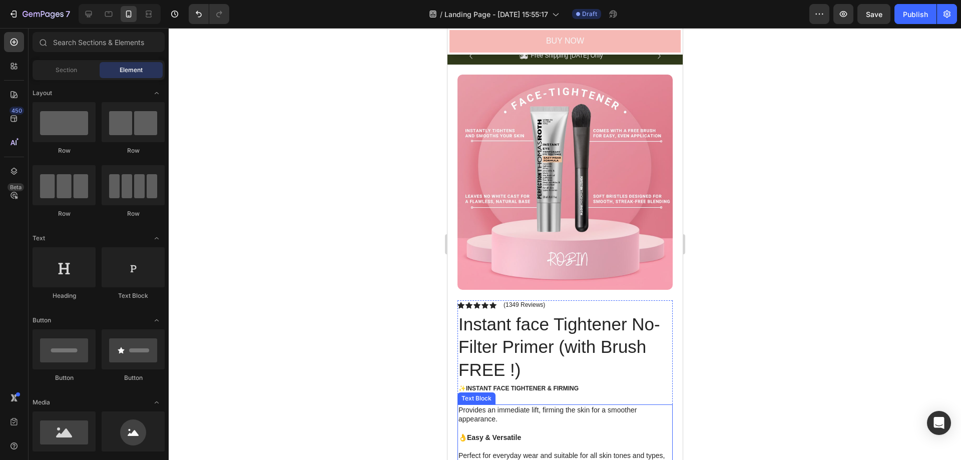
scroll to position [0, 0]
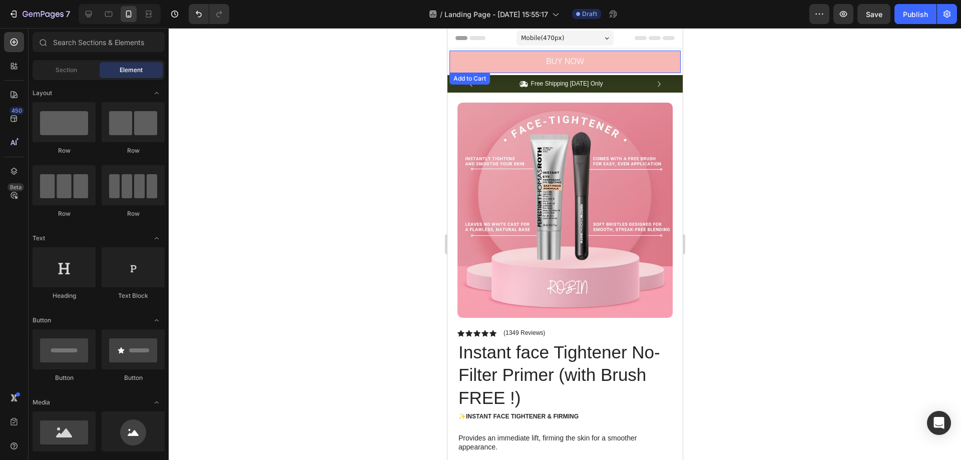
click at [581, 60] on button "BUY NOW" at bounding box center [564, 62] width 231 height 23
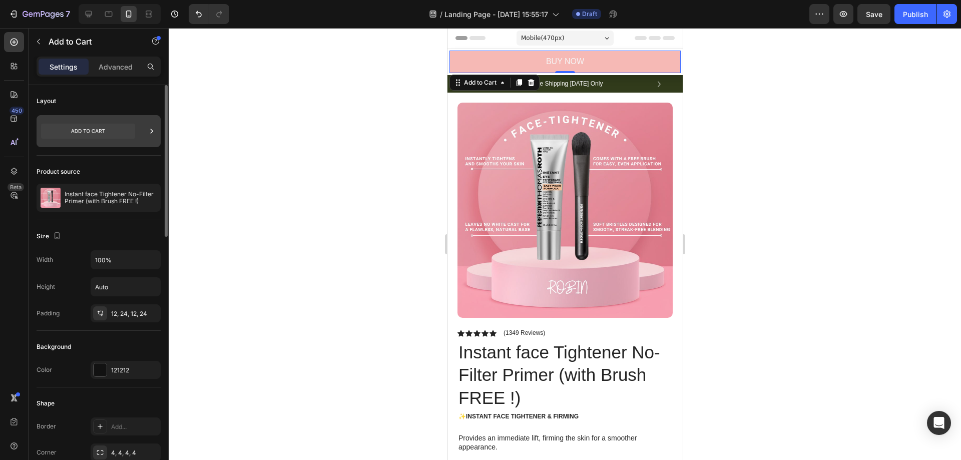
click at [143, 129] on div at bounding box center [99, 131] width 124 height 32
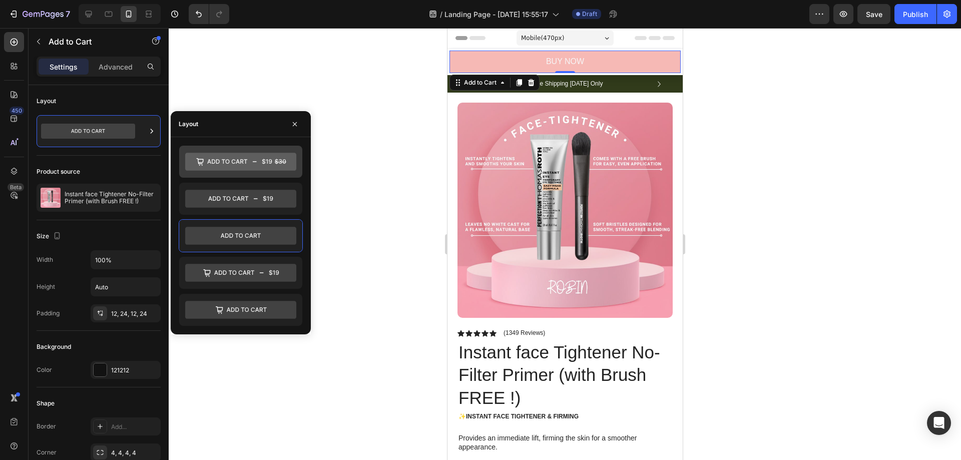
click at [230, 158] on icon at bounding box center [240, 162] width 111 height 18
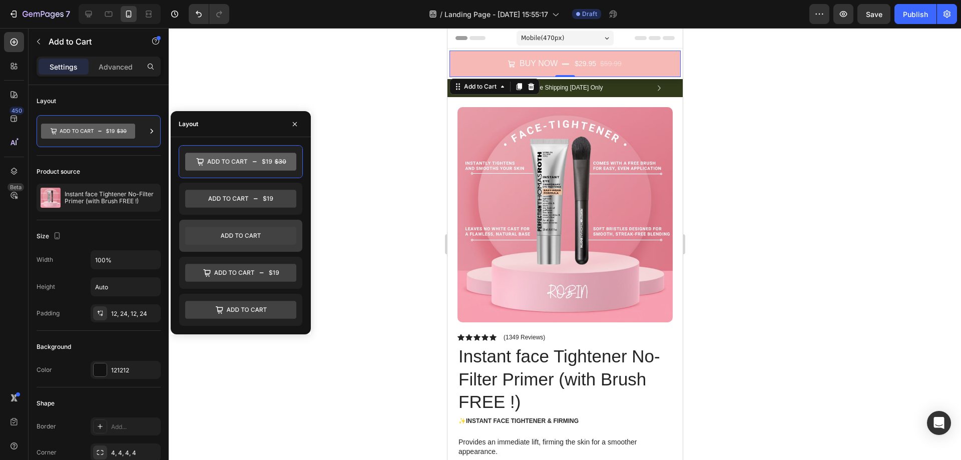
click at [241, 228] on icon at bounding box center [240, 236] width 111 height 18
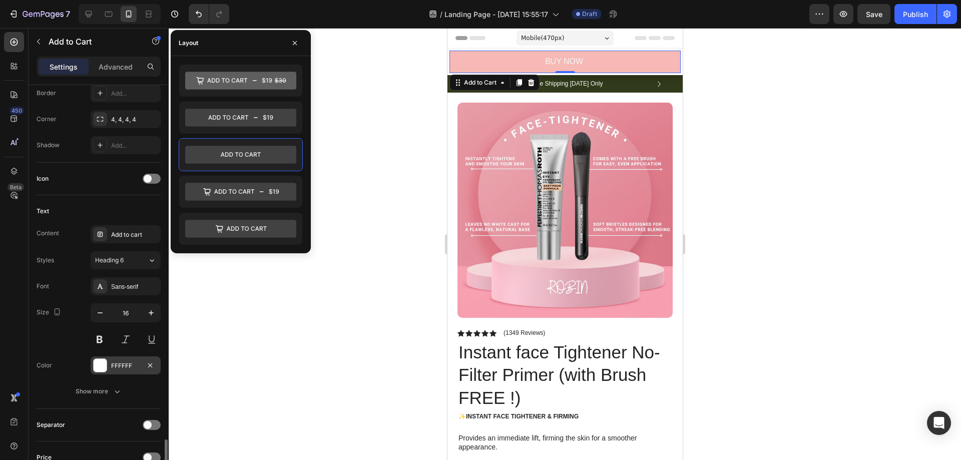
scroll to position [500, 0]
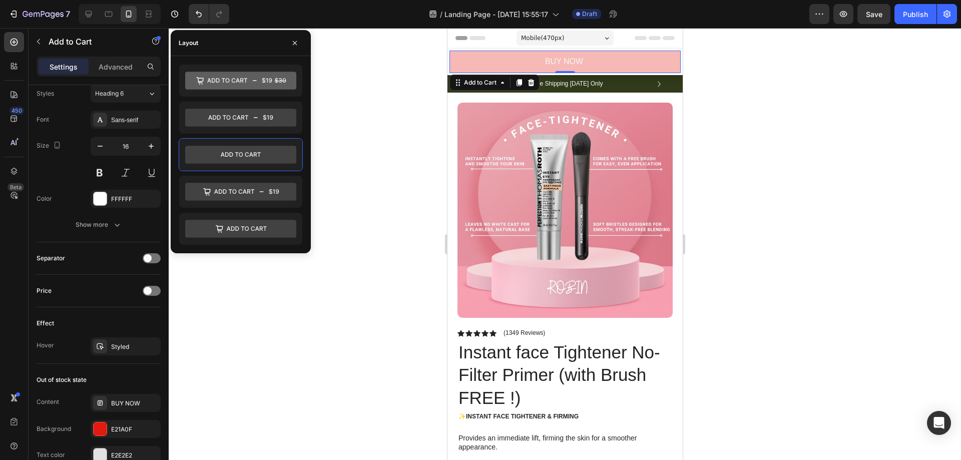
click at [348, 242] on div at bounding box center [565, 244] width 793 height 432
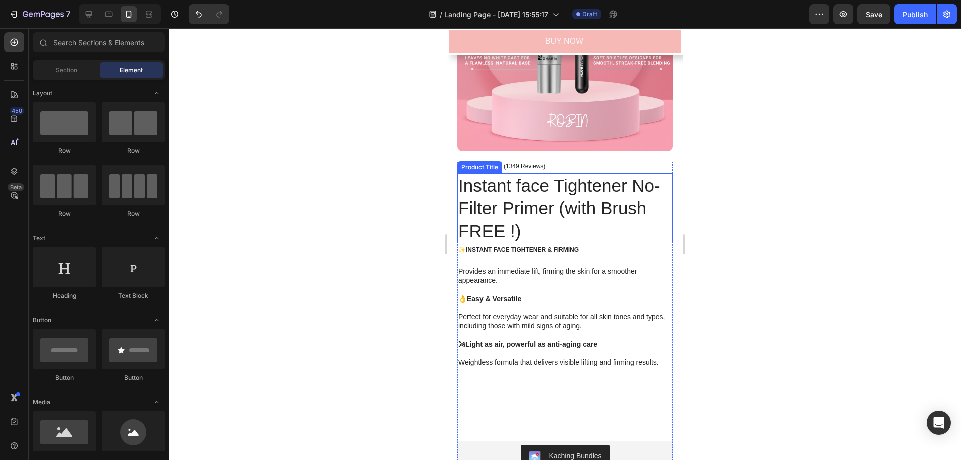
scroll to position [501, 0]
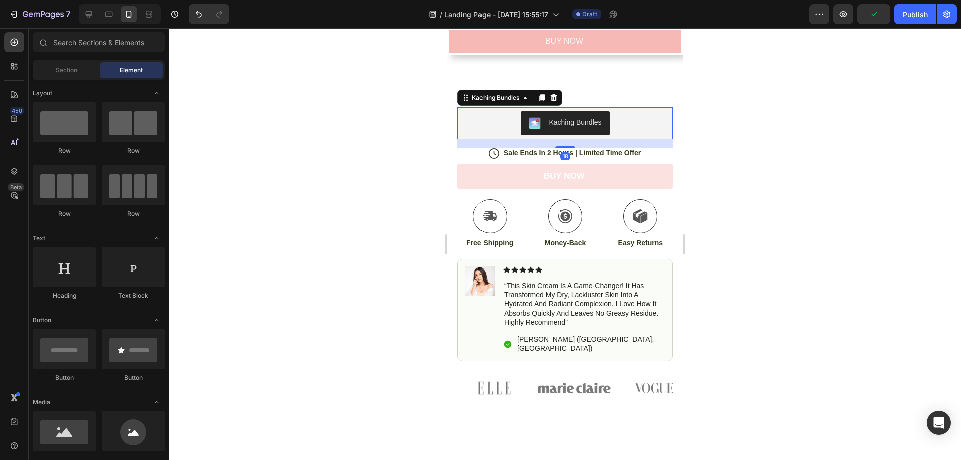
click at [561, 120] on div "Kaching Bundles" at bounding box center [574, 122] width 53 height 11
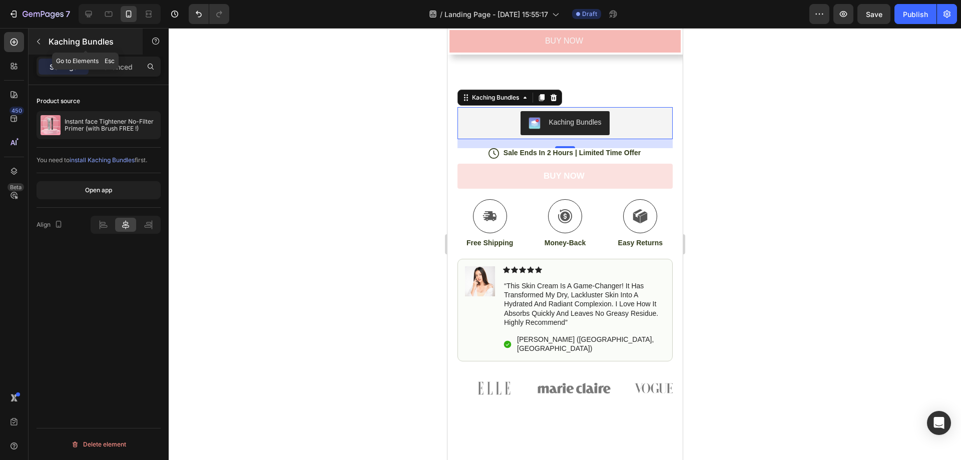
click at [41, 41] on icon "button" at bounding box center [39, 42] width 8 height 8
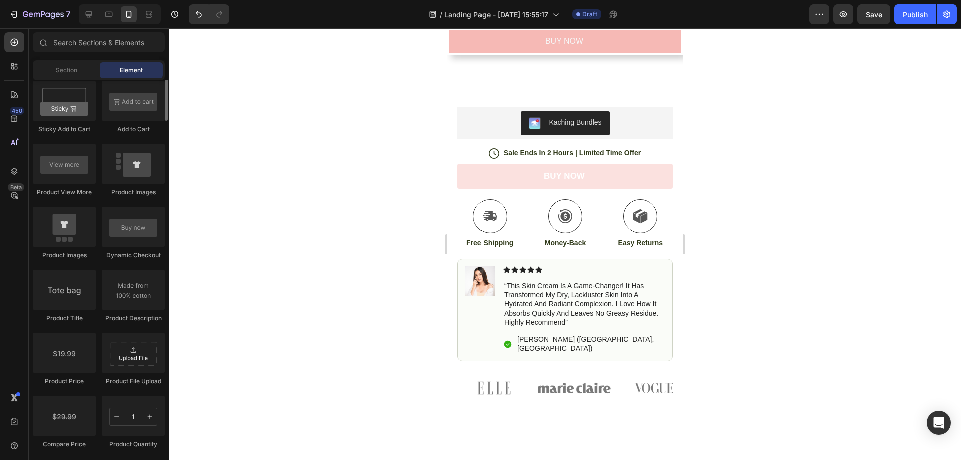
scroll to position [1256, 0]
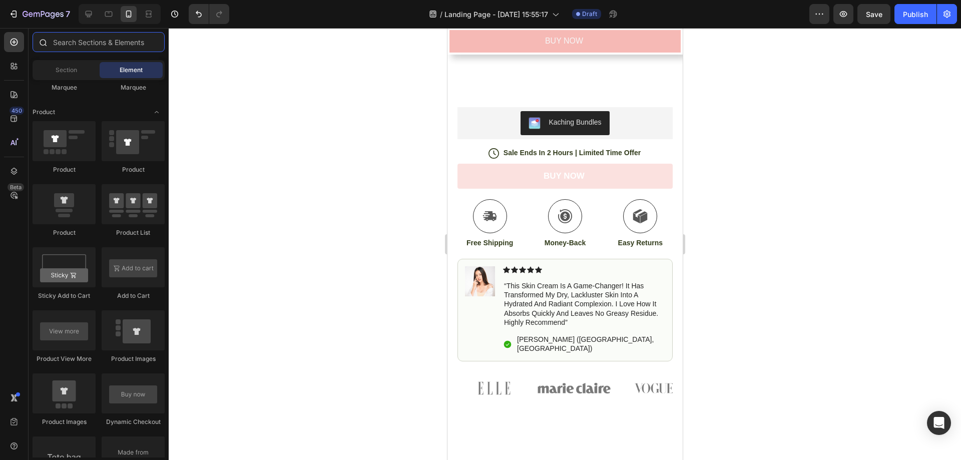
click at [83, 39] on input "text" at bounding box center [99, 42] width 132 height 20
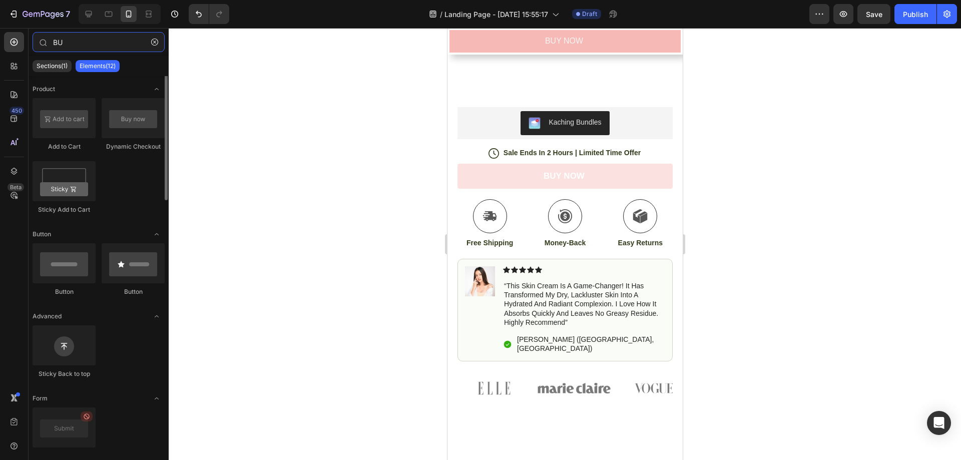
scroll to position [0, 0]
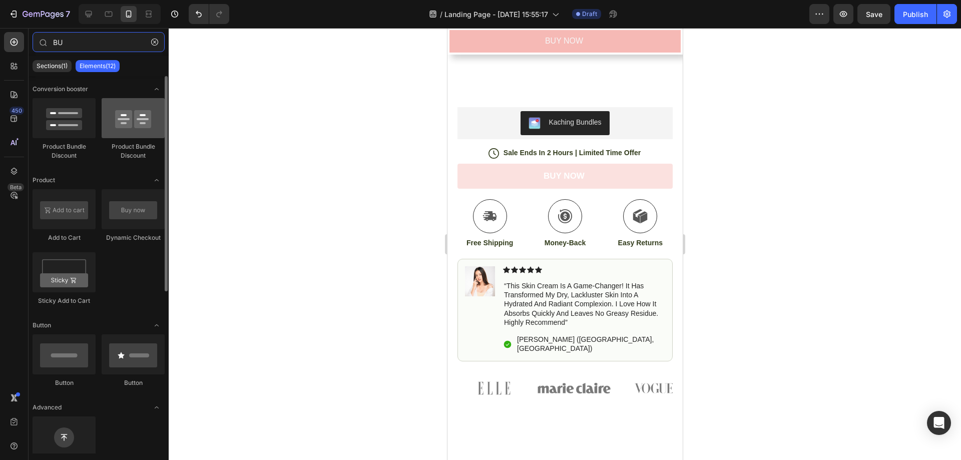
type input "B"
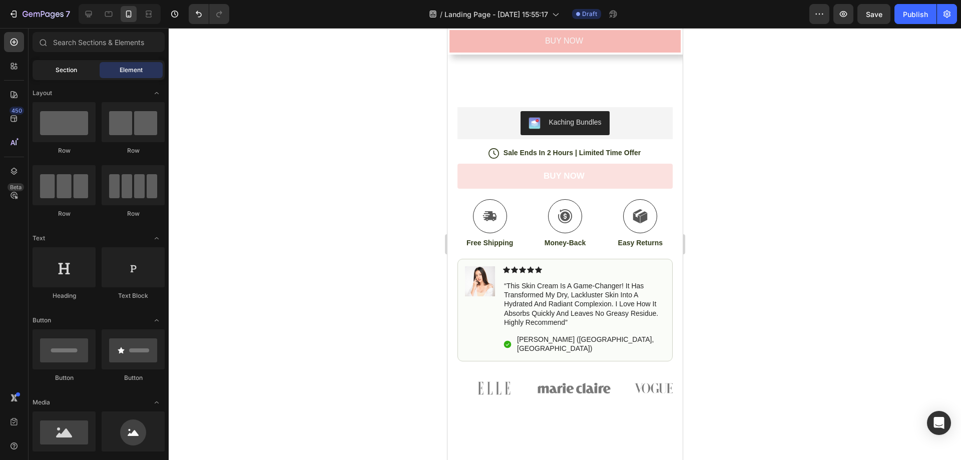
click at [91, 73] on div "Section" at bounding box center [66, 70] width 63 height 16
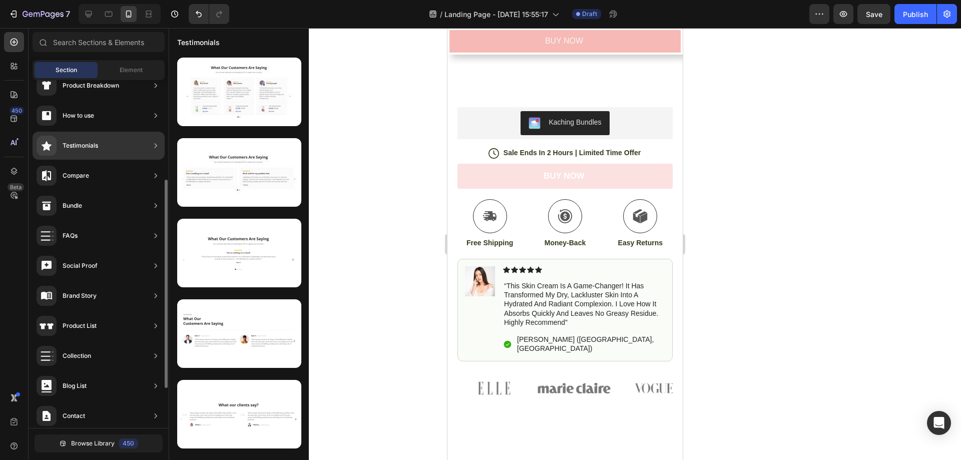
scroll to position [233, 0]
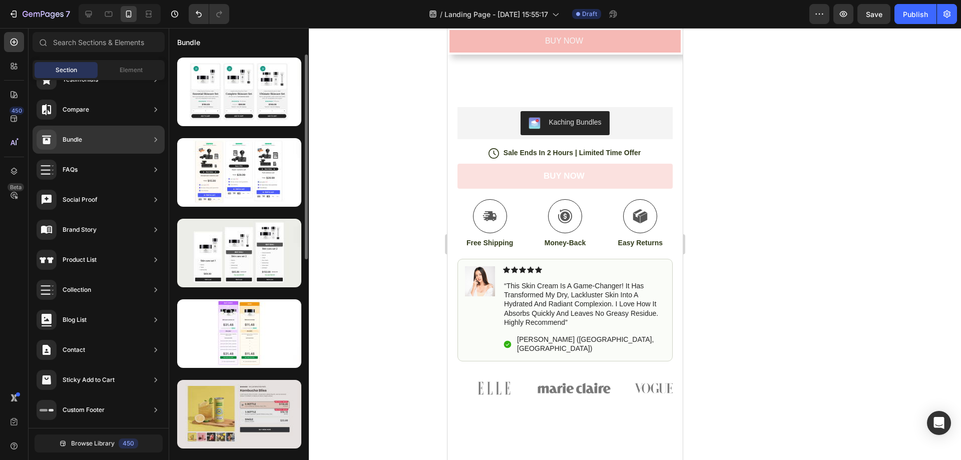
click at [224, 413] on div at bounding box center [239, 414] width 124 height 69
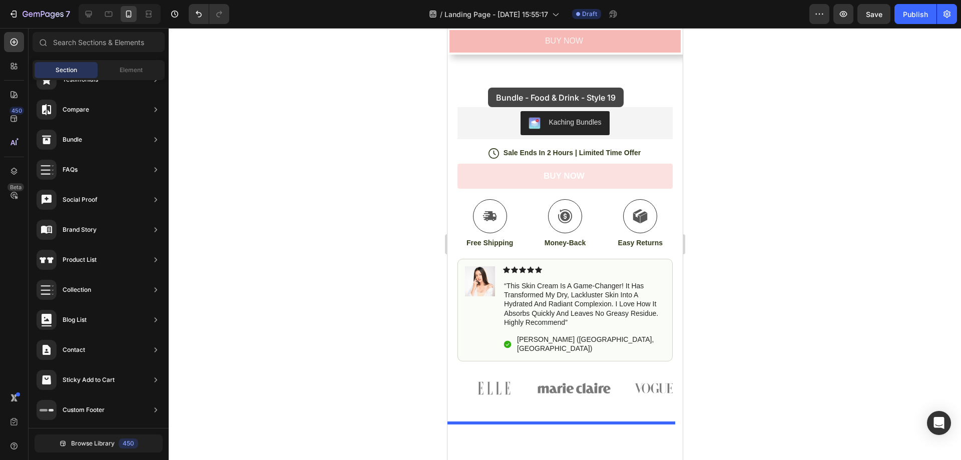
drag, startPoint x: 664, startPoint y: 436, endPoint x: 488, endPoint y: 87, distance: 391.0
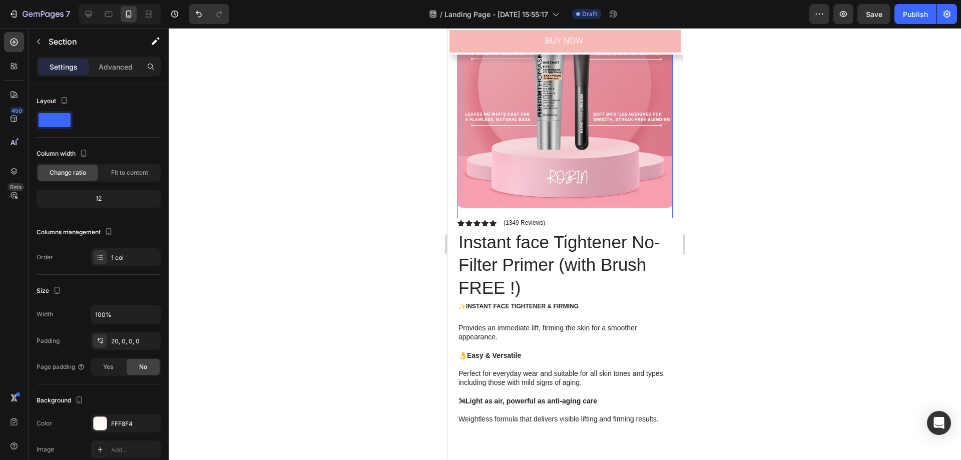
scroll to position [167, 0]
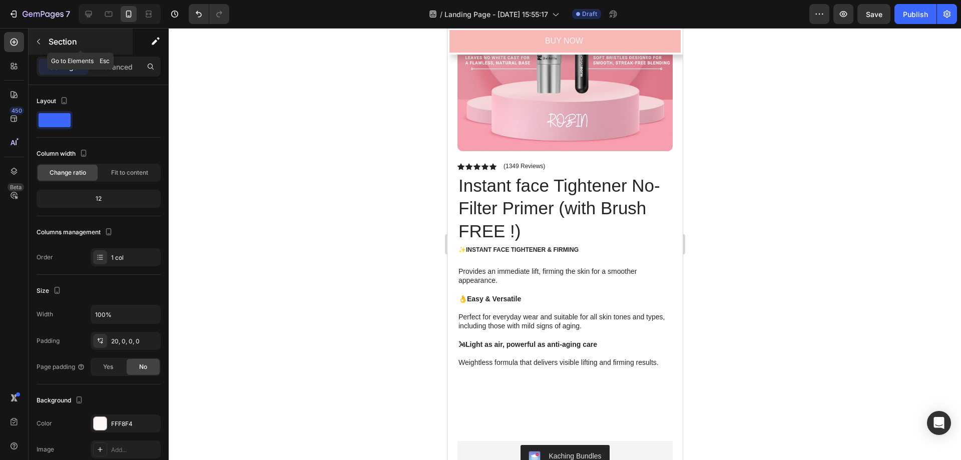
click at [43, 42] on button "button" at bounding box center [39, 42] width 16 height 16
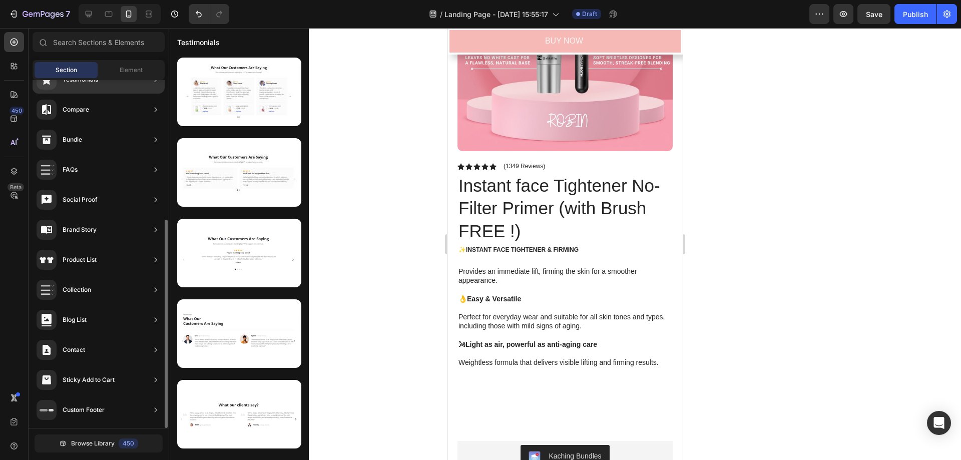
click at [97, 132] on div "Bundle" at bounding box center [99, 140] width 132 height 28
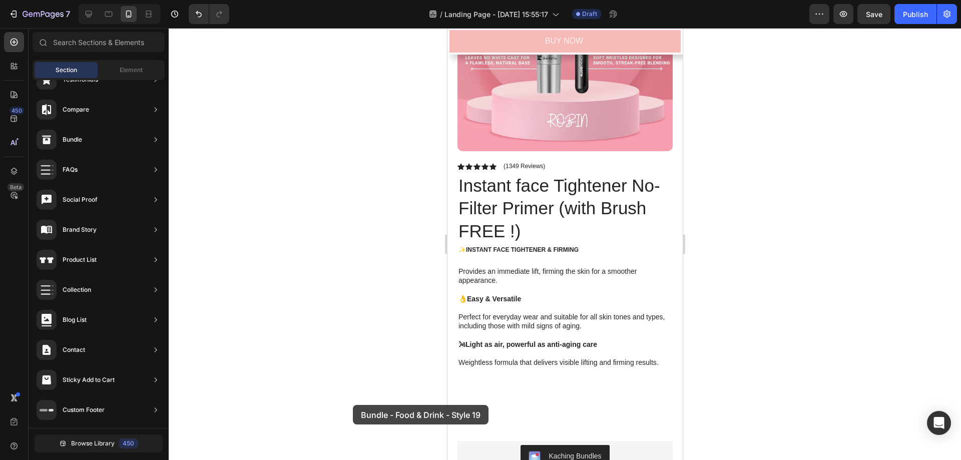
scroll to position [189, 0]
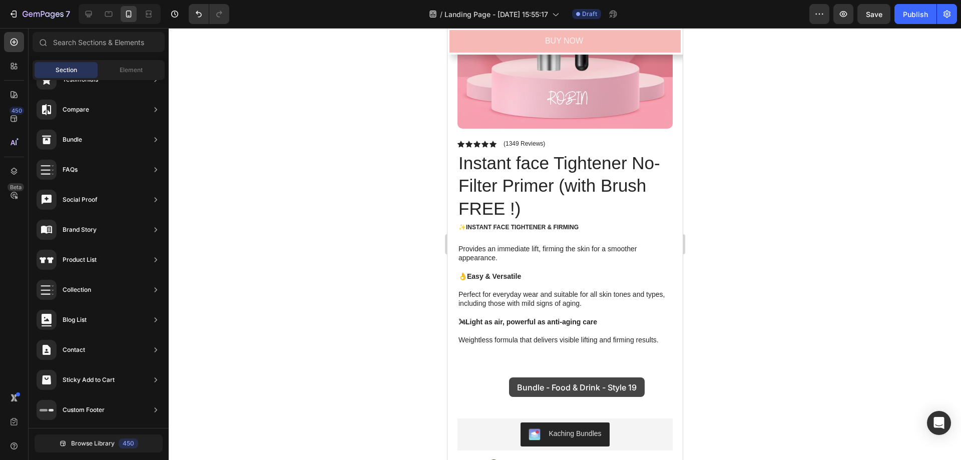
drag, startPoint x: 706, startPoint y: 444, endPoint x: 509, endPoint y: 378, distance: 208.5
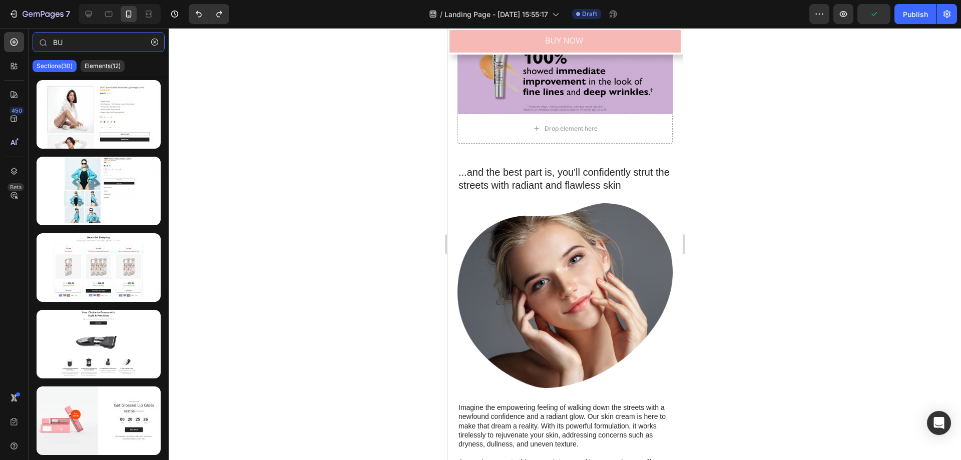
scroll to position [1335, 0]
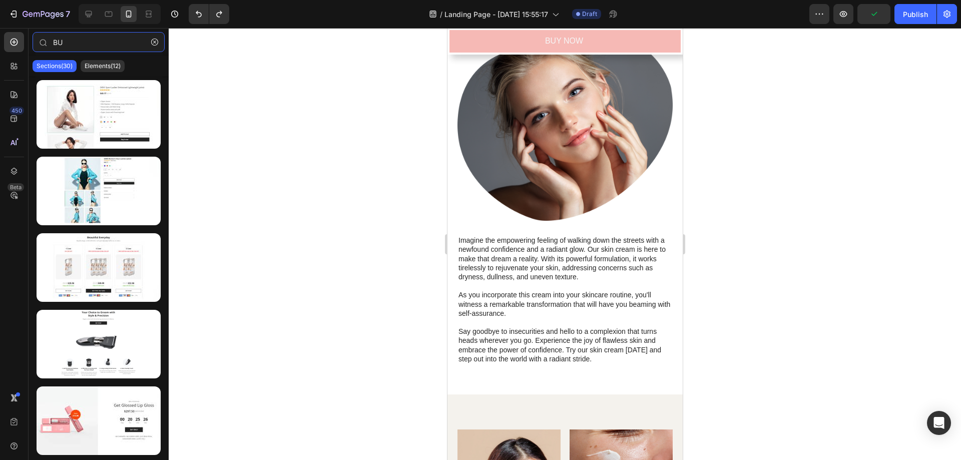
type input "BU"
click at [804, 260] on div at bounding box center [565, 244] width 793 height 432
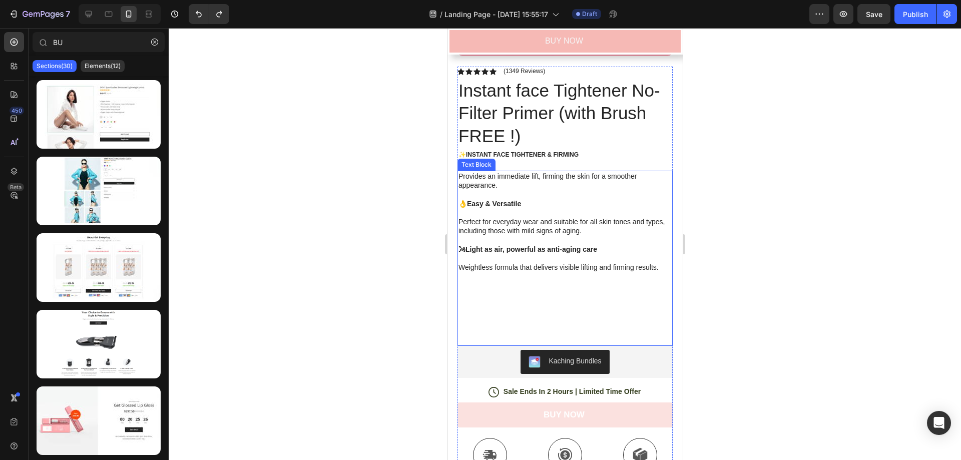
scroll to position [334, 0]
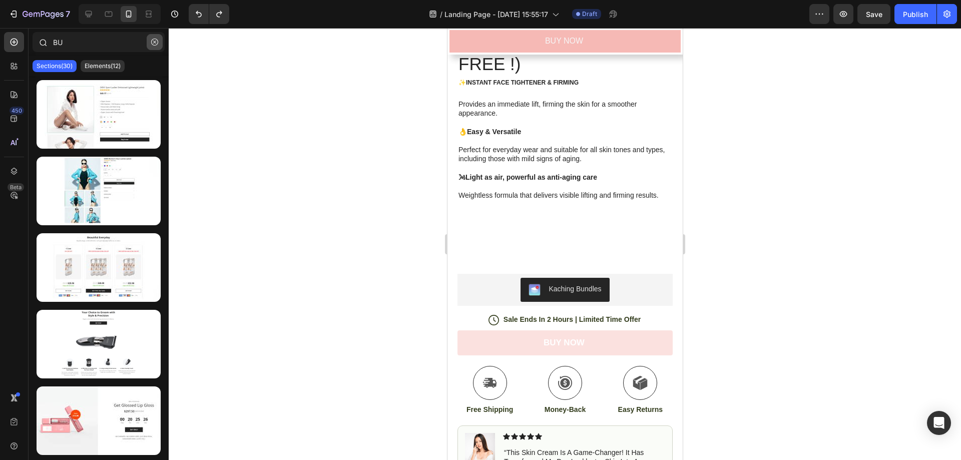
click at [154, 46] on button "button" at bounding box center [155, 42] width 16 height 16
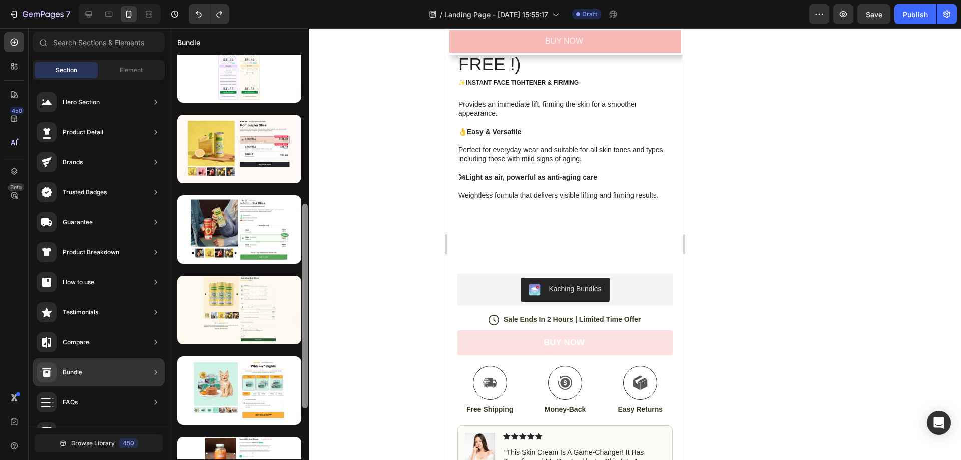
scroll to position [256, 0]
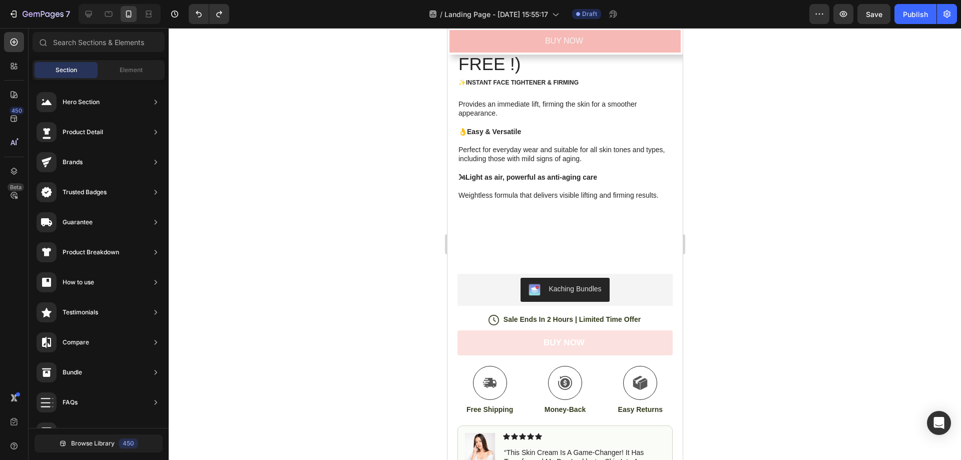
drag, startPoint x: 305, startPoint y: 302, endPoint x: 309, endPoint y: 260, distance: 42.7
click at [309, 0] on div "7 / Landing Page - [DATE] 15:55:17 Draft Preview Save Publish 450 Beta Sections…" at bounding box center [480, 0] width 961 height 0
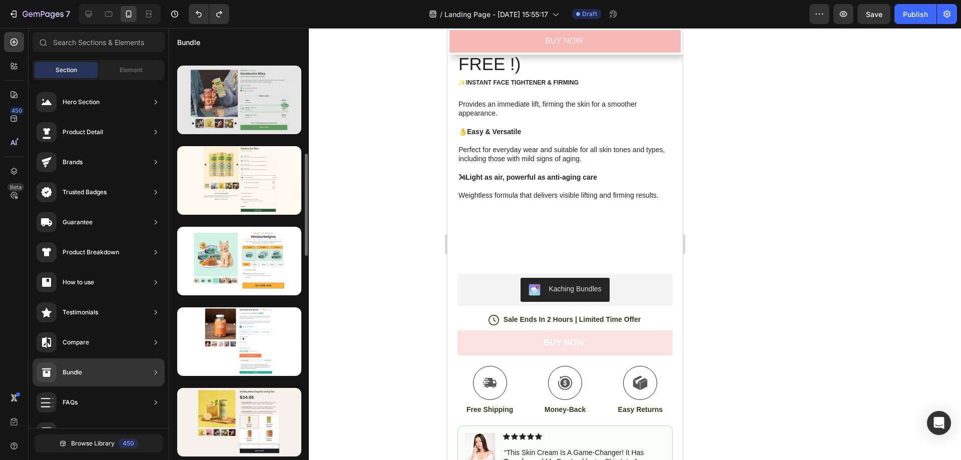
scroll to position [228, 0]
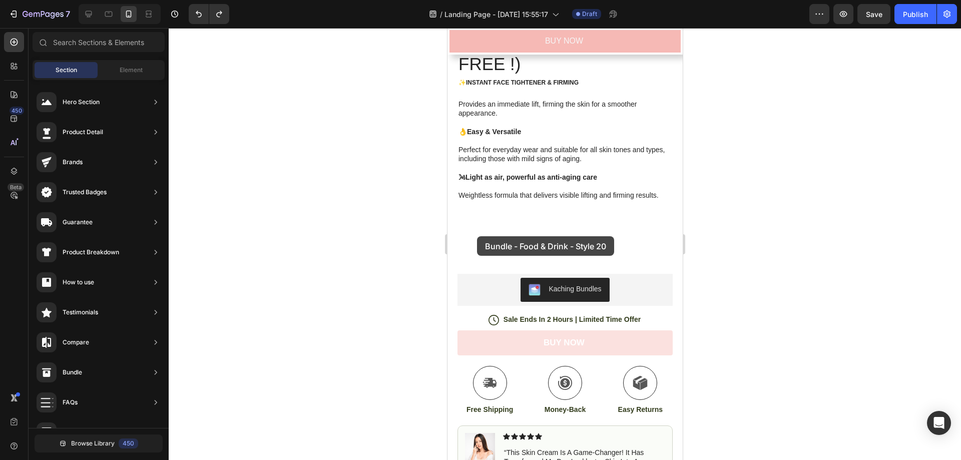
drag, startPoint x: 693, startPoint y: 317, endPoint x: 477, endPoint y: 236, distance: 231.3
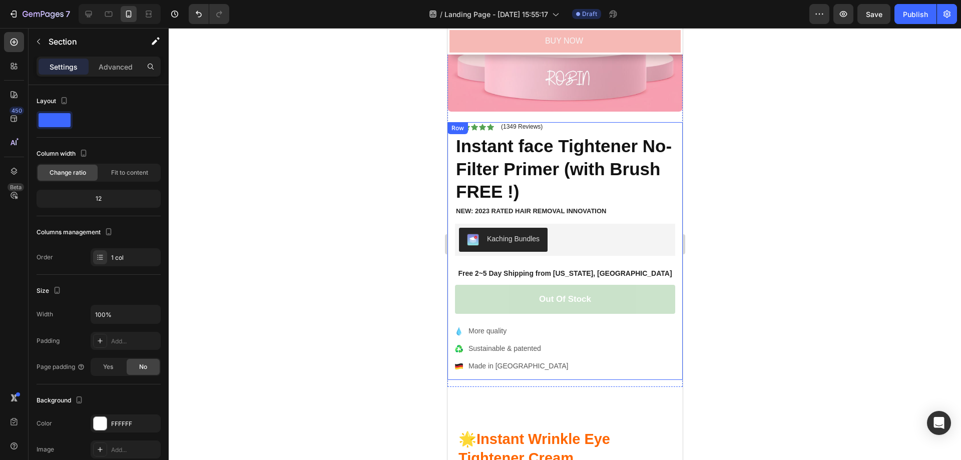
scroll to position [1027, 0]
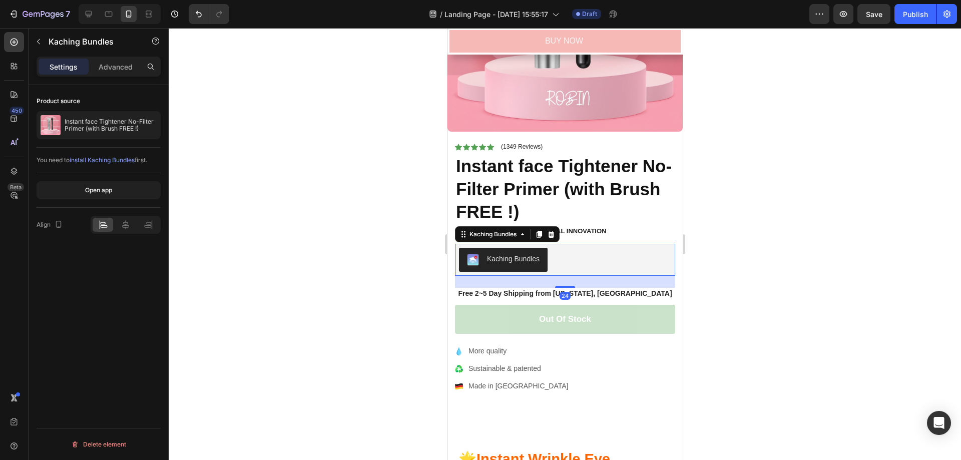
click at [519, 254] on div "Kaching Bundles" at bounding box center [513, 259] width 53 height 11
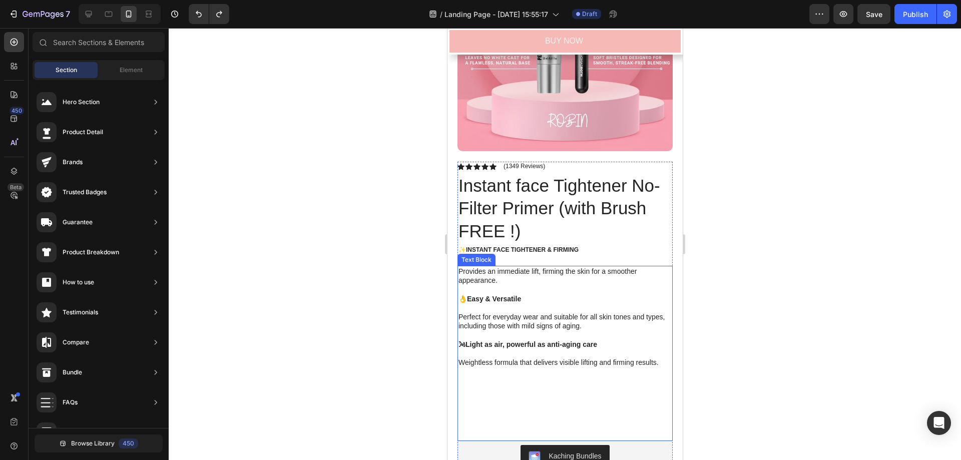
scroll to position [334, 0]
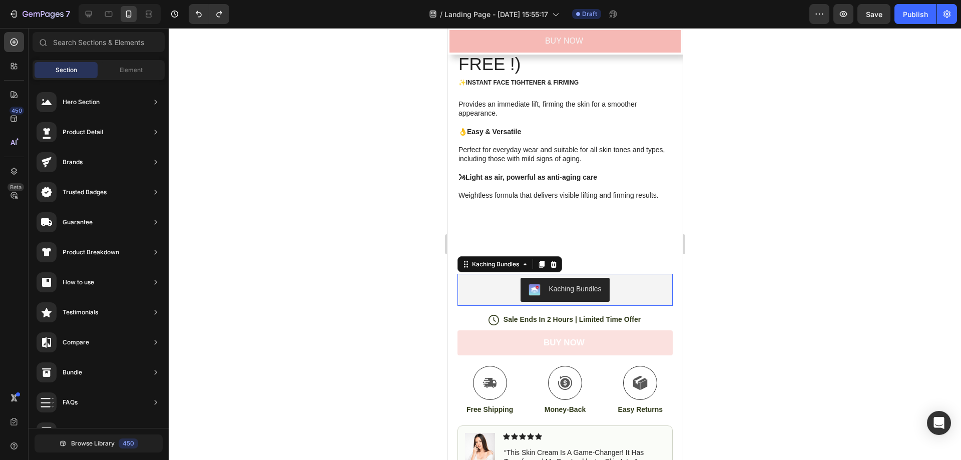
click at [553, 284] on div "Kaching Bundles" at bounding box center [574, 289] width 53 height 11
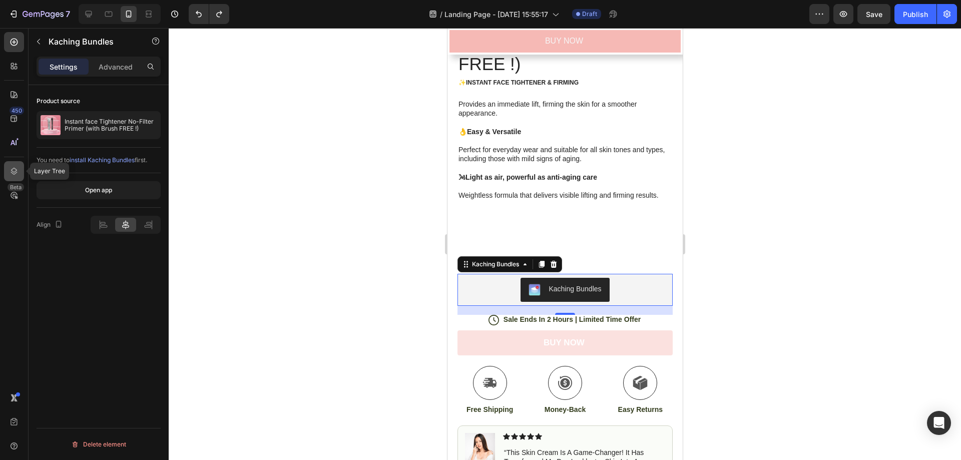
click at [19, 171] on div at bounding box center [14, 171] width 20 height 20
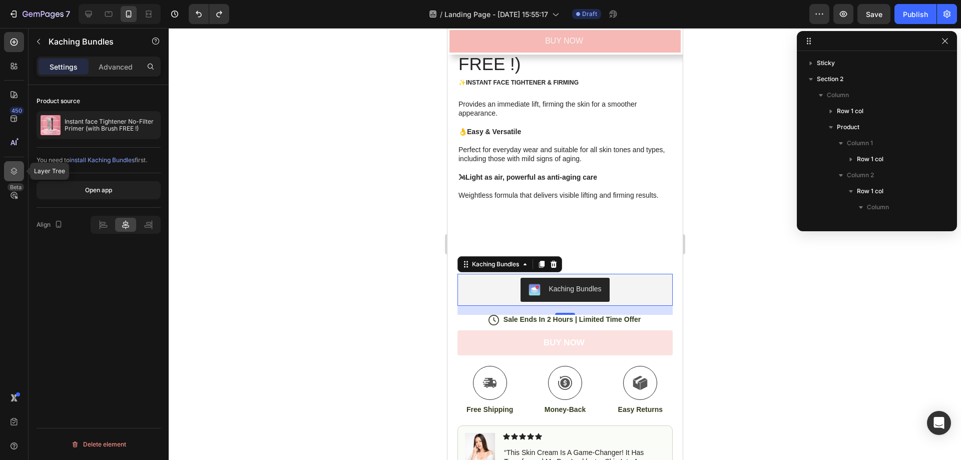
scroll to position [158, 0]
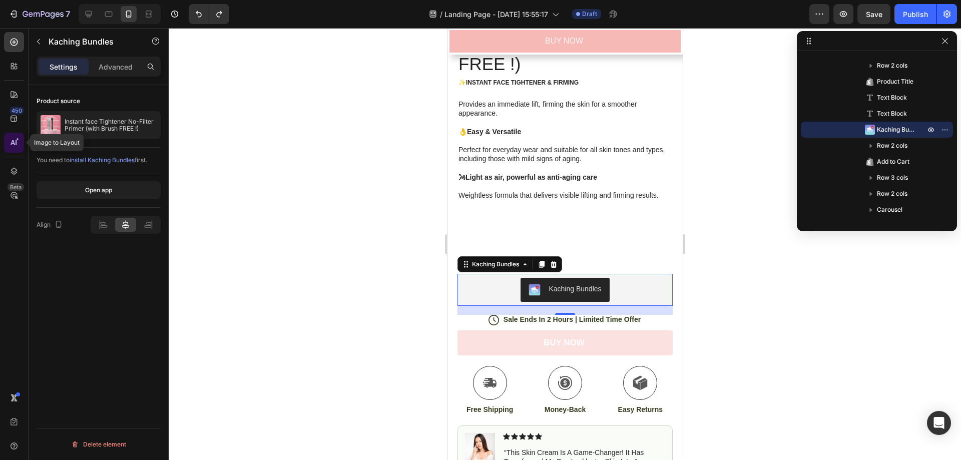
click at [10, 144] on icon at bounding box center [14, 143] width 10 height 10
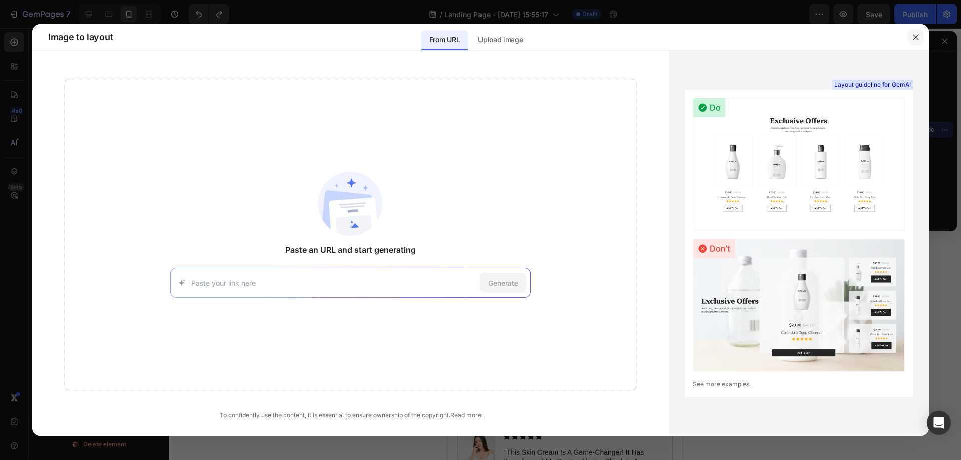
click at [918, 33] on icon "button" at bounding box center [916, 37] width 8 height 8
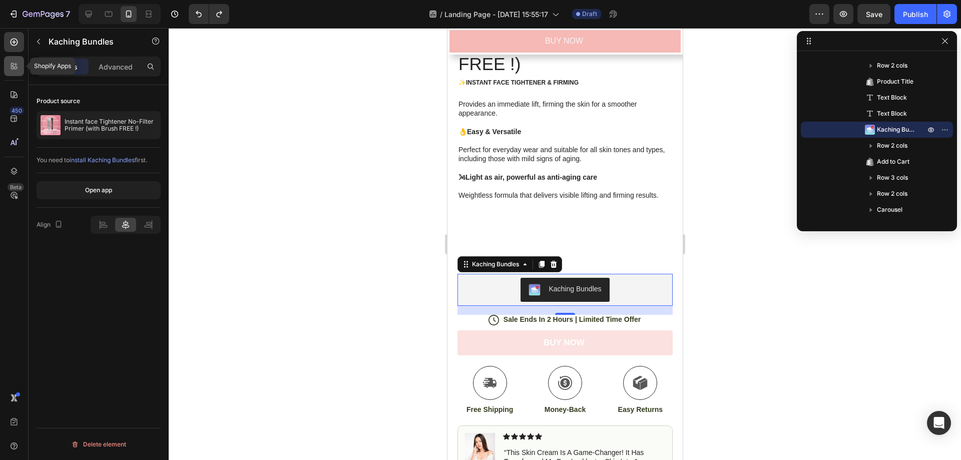
click at [13, 64] on icon at bounding box center [12, 64] width 3 height 3
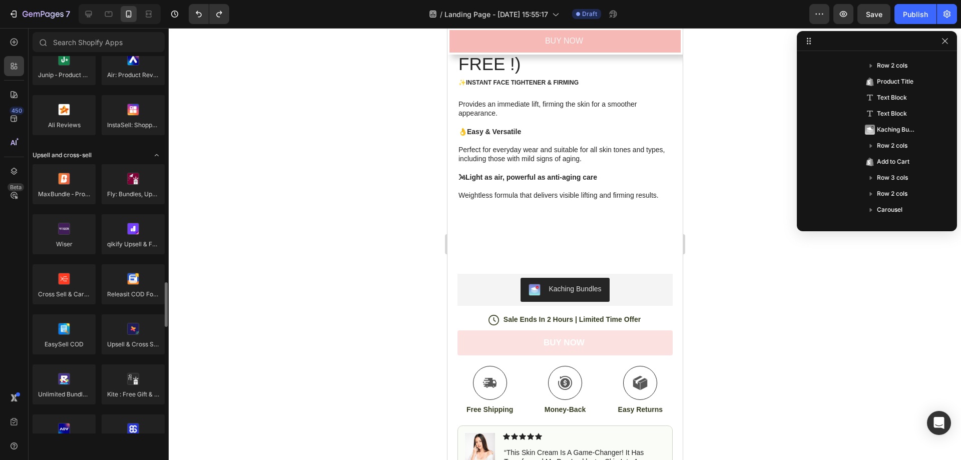
scroll to position [500, 0]
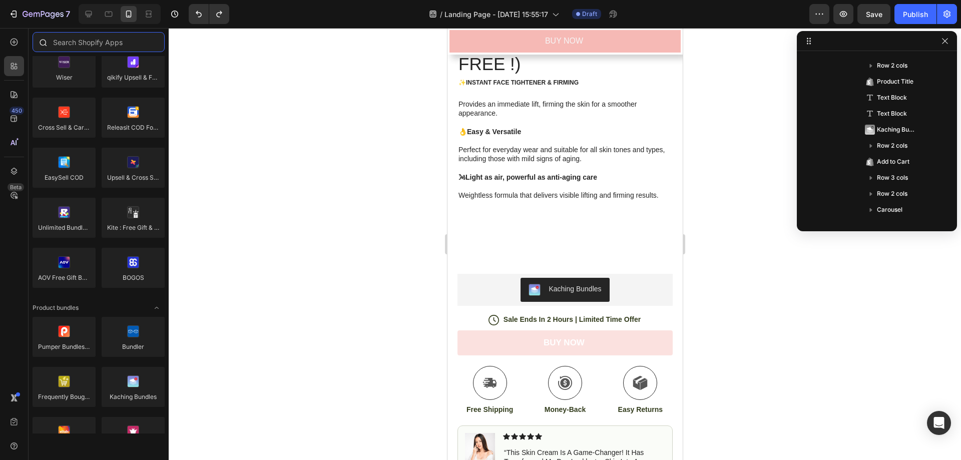
click at [92, 49] on input "text" at bounding box center [99, 42] width 132 height 20
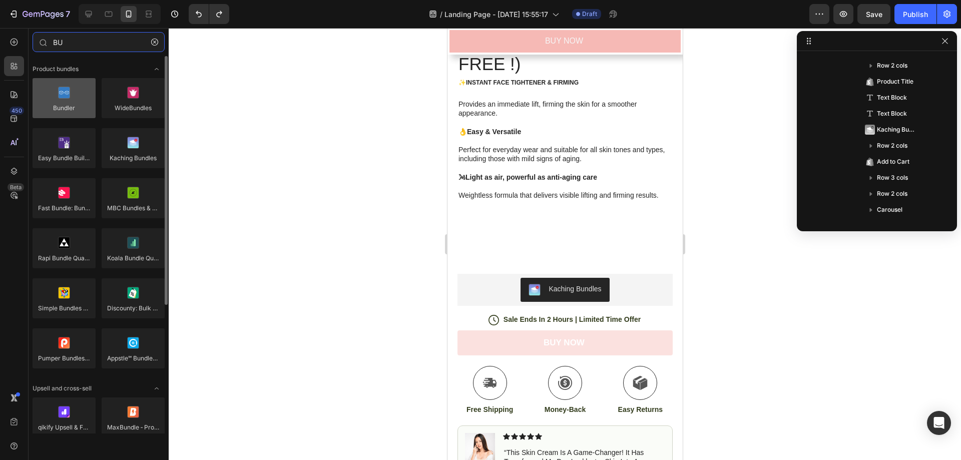
type input "BU"
click at [75, 101] on div at bounding box center [64, 98] width 63 height 40
click at [71, 102] on div at bounding box center [64, 98] width 63 height 40
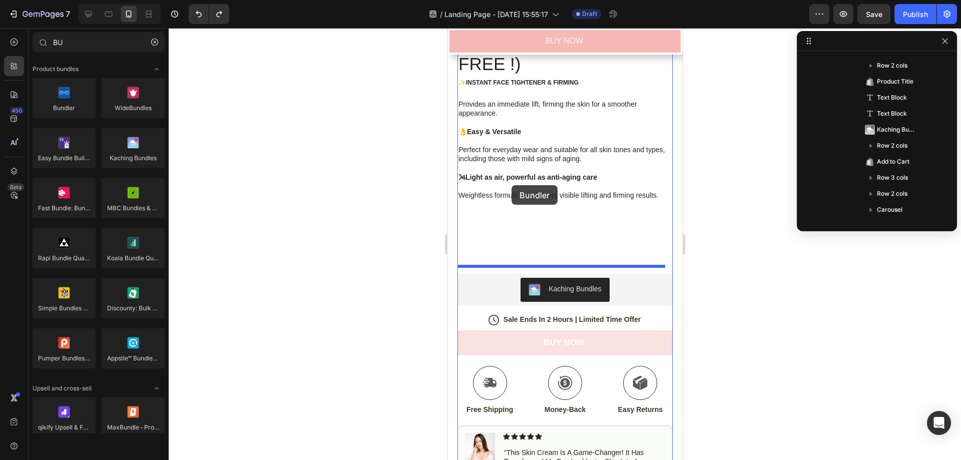
drag, startPoint x: 518, startPoint y: 130, endPoint x: 520, endPoint y: 205, distance: 75.1
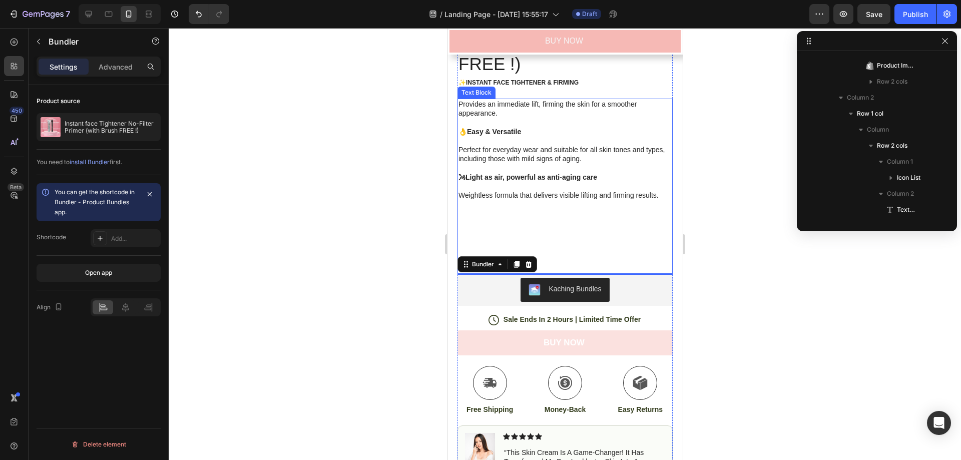
scroll to position [302, 0]
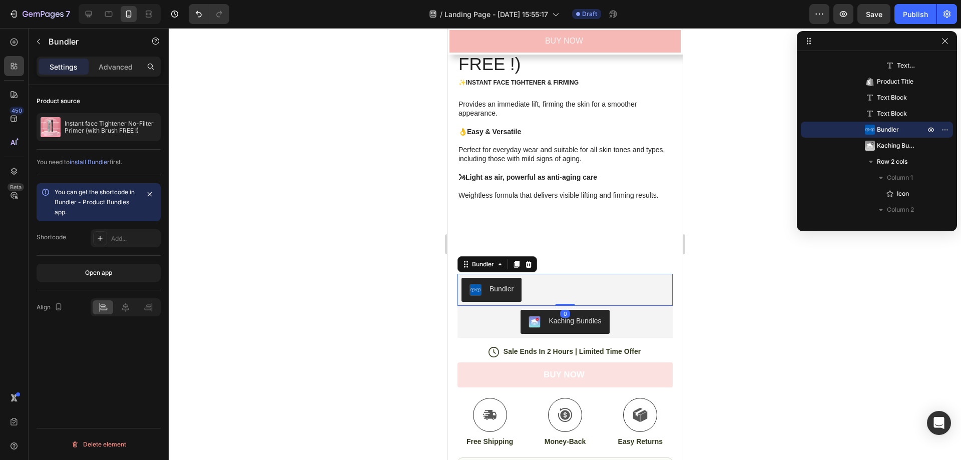
click at [498, 284] on div "Bundler" at bounding box center [501, 289] width 24 height 11
drag, startPoint x: 483, startPoint y: 283, endPoint x: 497, endPoint y: 288, distance: 14.7
click at [483, 284] on div "Bundler" at bounding box center [491, 290] width 44 height 12
click at [465, 278] on button "Bundler" at bounding box center [491, 290] width 60 height 24
click at [481, 260] on div "Bundler" at bounding box center [483, 264] width 26 height 9
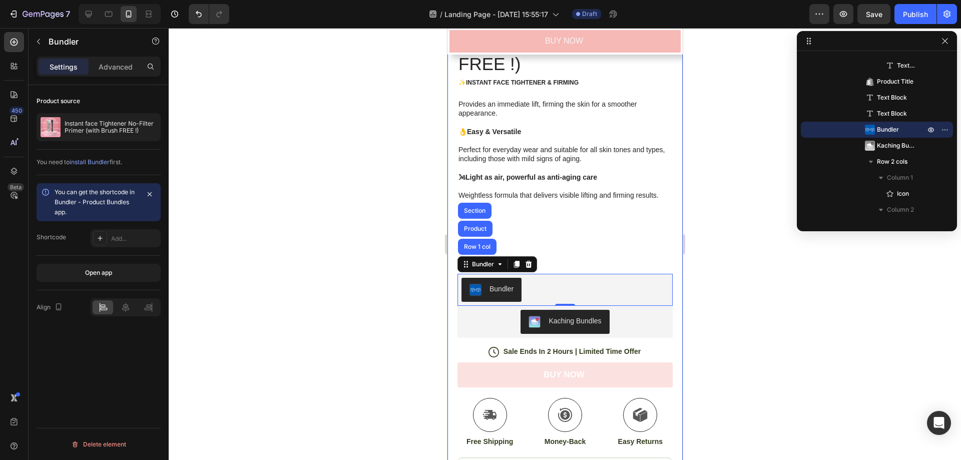
click at [388, 258] on div at bounding box center [565, 244] width 793 height 432
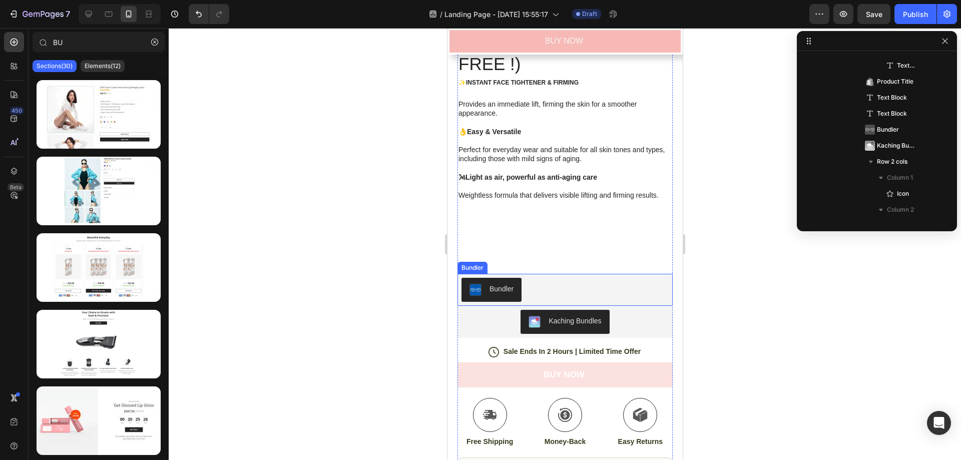
click at [487, 284] on div "Bundler" at bounding box center [491, 290] width 44 height 12
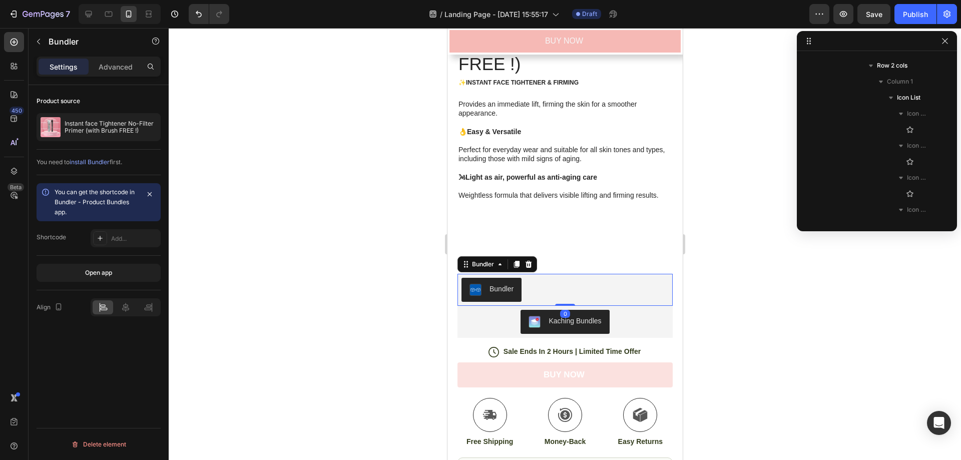
scroll to position [526, 0]
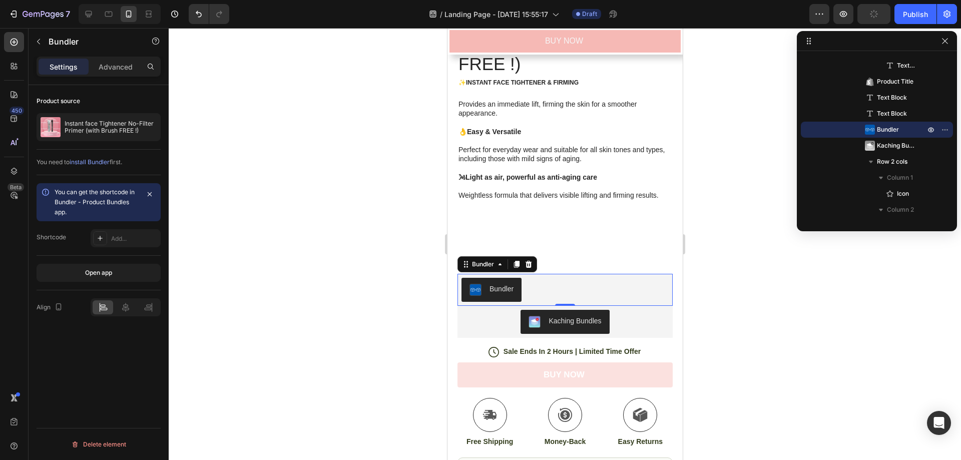
click at [87, 162] on span "install Bundler" at bounding box center [90, 162] width 40 height 8
click at [765, 170] on div at bounding box center [565, 244] width 793 height 432
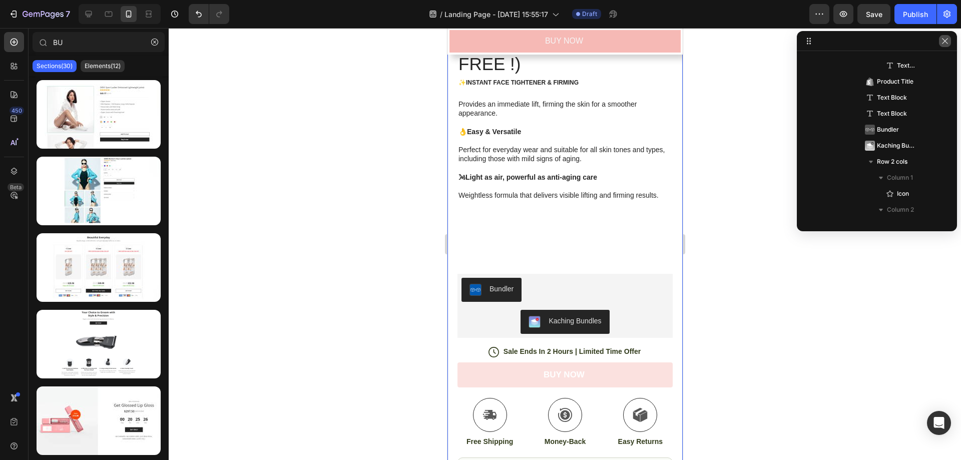
click at [944, 42] on icon "button" at bounding box center [945, 41] width 6 height 6
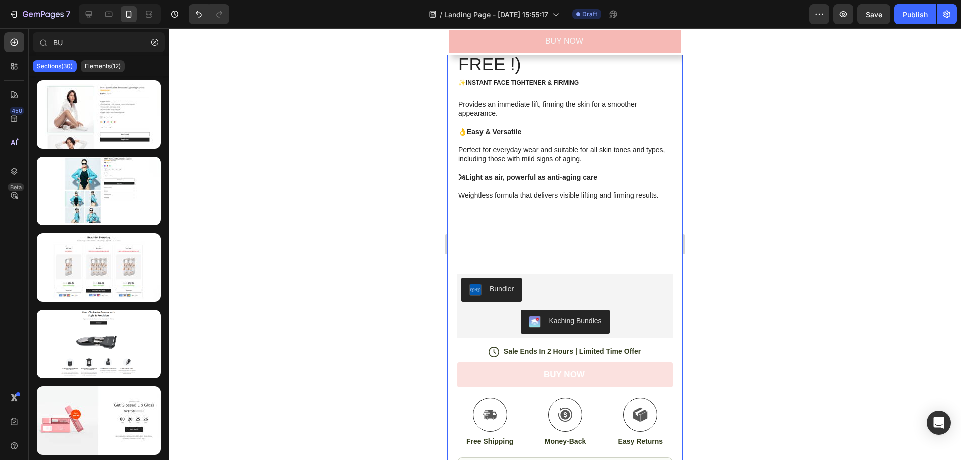
click at [757, 196] on div at bounding box center [565, 244] width 793 height 432
click at [154, 37] on button "button" at bounding box center [155, 42] width 16 height 16
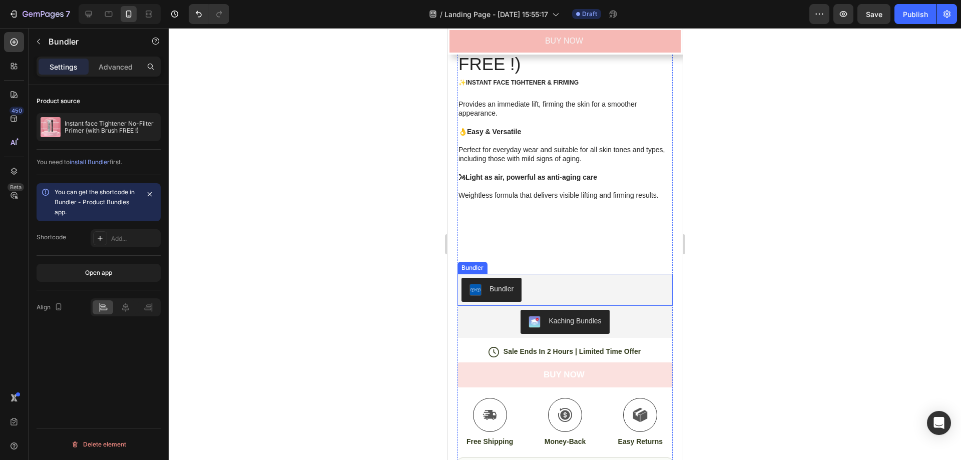
click at [535, 284] on div "Bundler" at bounding box center [564, 290] width 207 height 24
click at [526, 260] on icon at bounding box center [528, 264] width 8 height 8
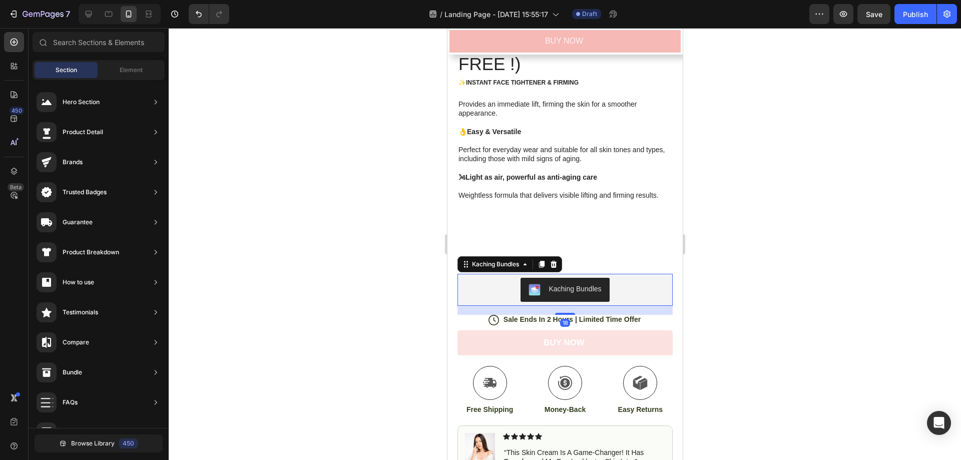
click at [499, 282] on div "Kaching Bundles" at bounding box center [564, 290] width 207 height 24
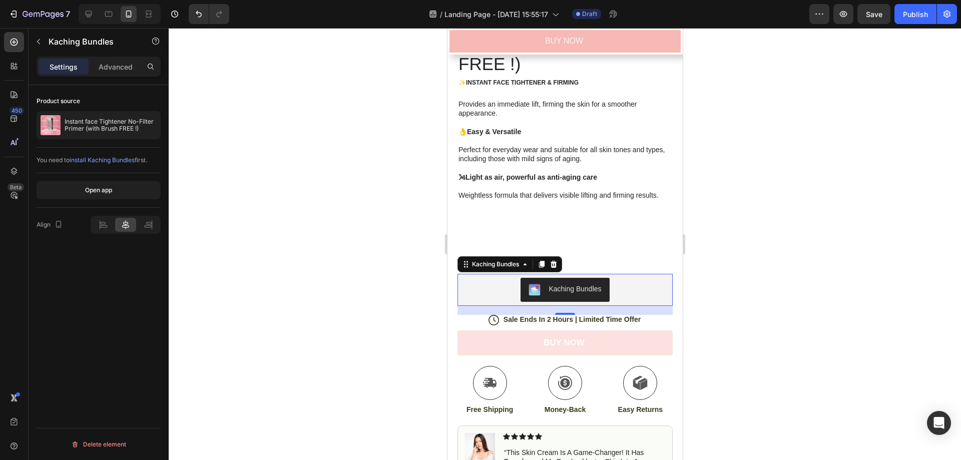
click at [90, 66] on div "Settings Advanced" at bounding box center [99, 67] width 120 height 16
click at [94, 66] on div "Advanced" at bounding box center [116, 67] width 50 height 16
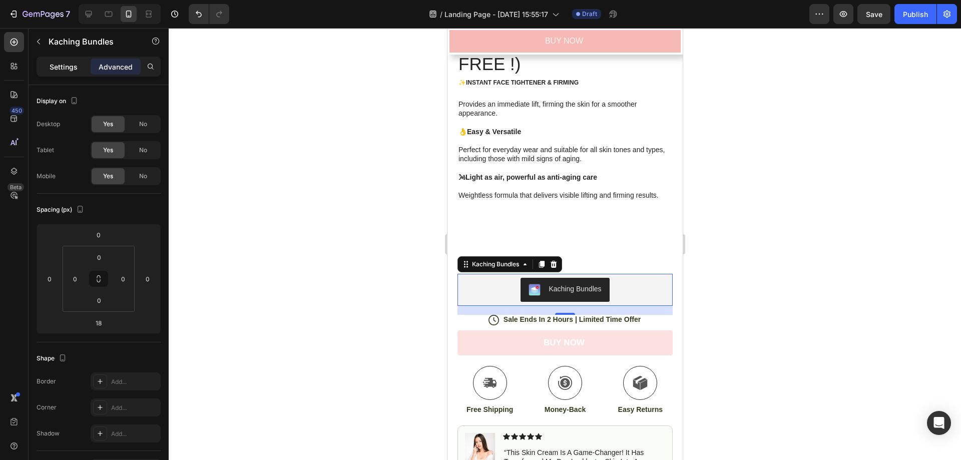
click at [62, 70] on p "Settings" at bounding box center [64, 67] width 28 height 11
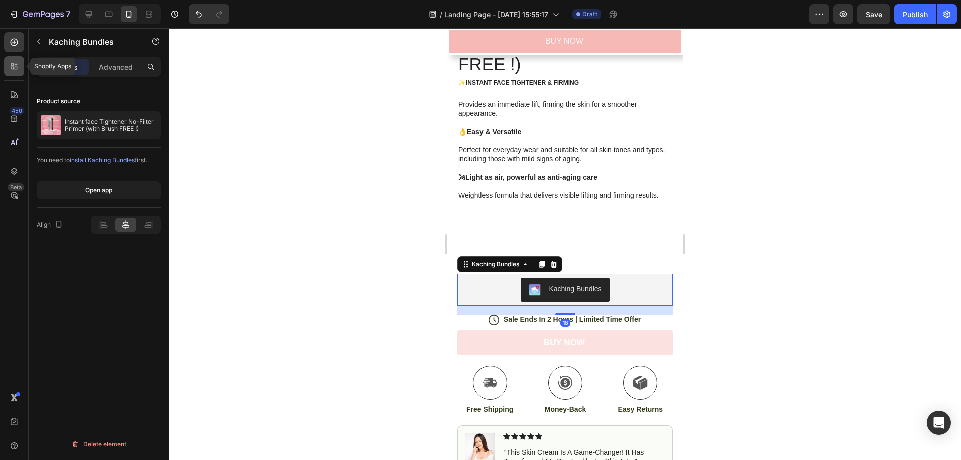
click at [11, 69] on icon at bounding box center [14, 66] width 10 height 10
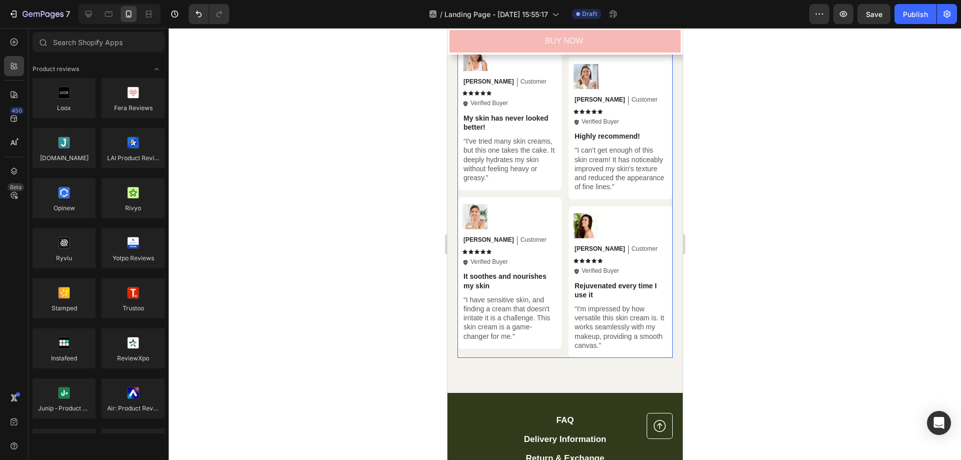
scroll to position [3580, 0]
